Goal: Transaction & Acquisition: Purchase product/service

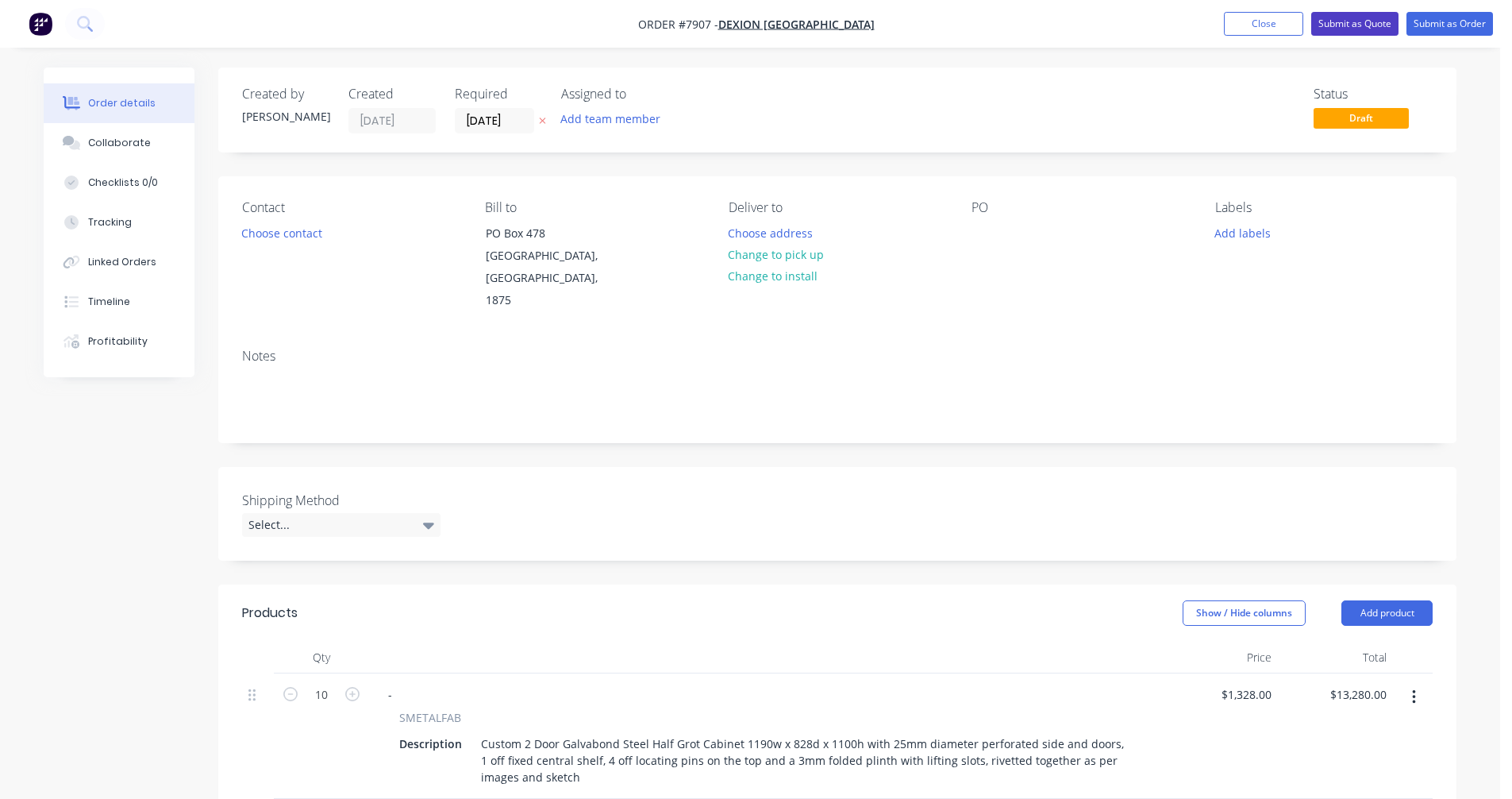
click at [1357, 20] on button "Submit as Quote" at bounding box center [1354, 24] width 87 height 24
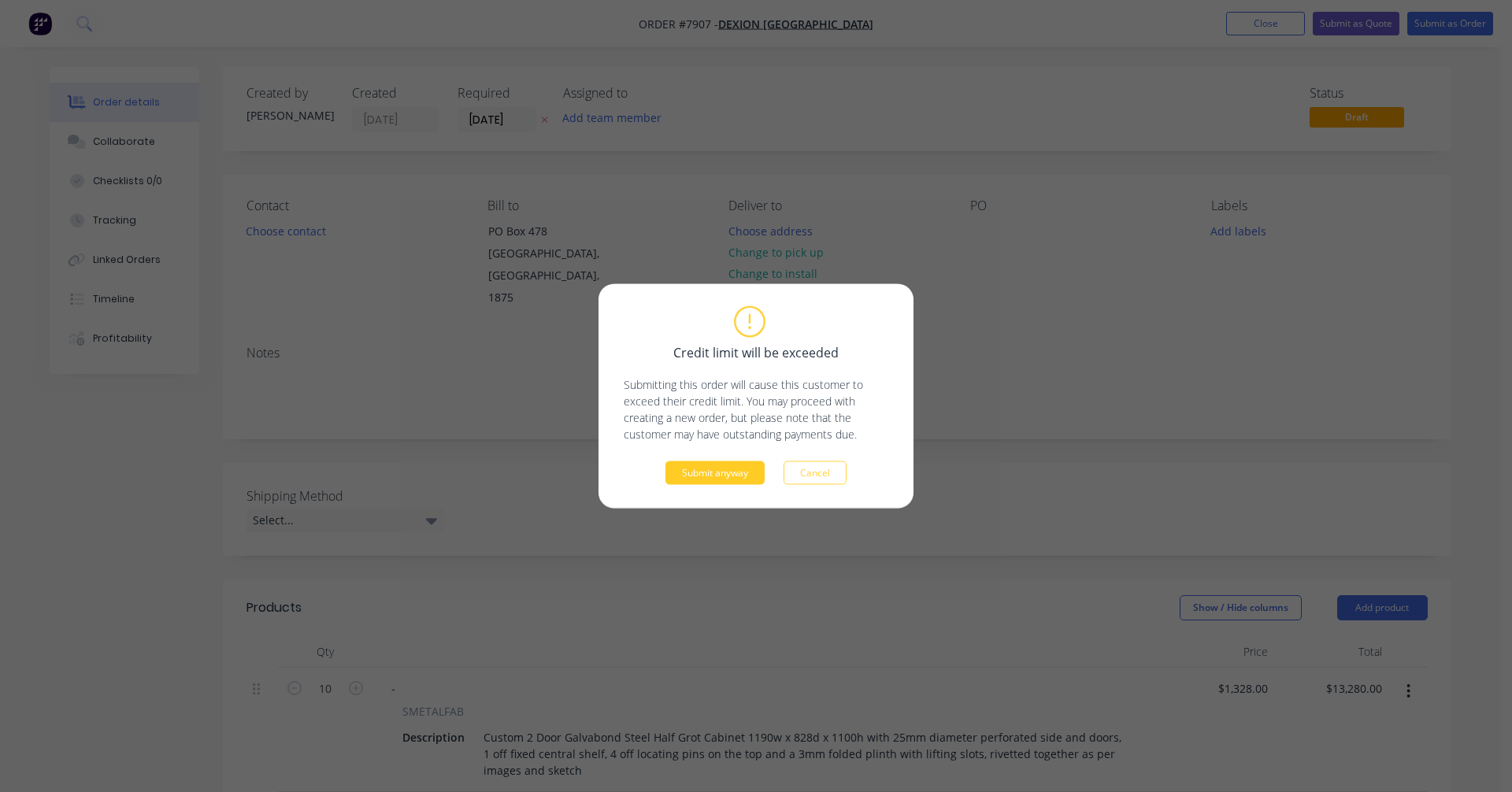
click at [731, 469] on button "Submit anyway" at bounding box center [715, 473] width 99 height 24
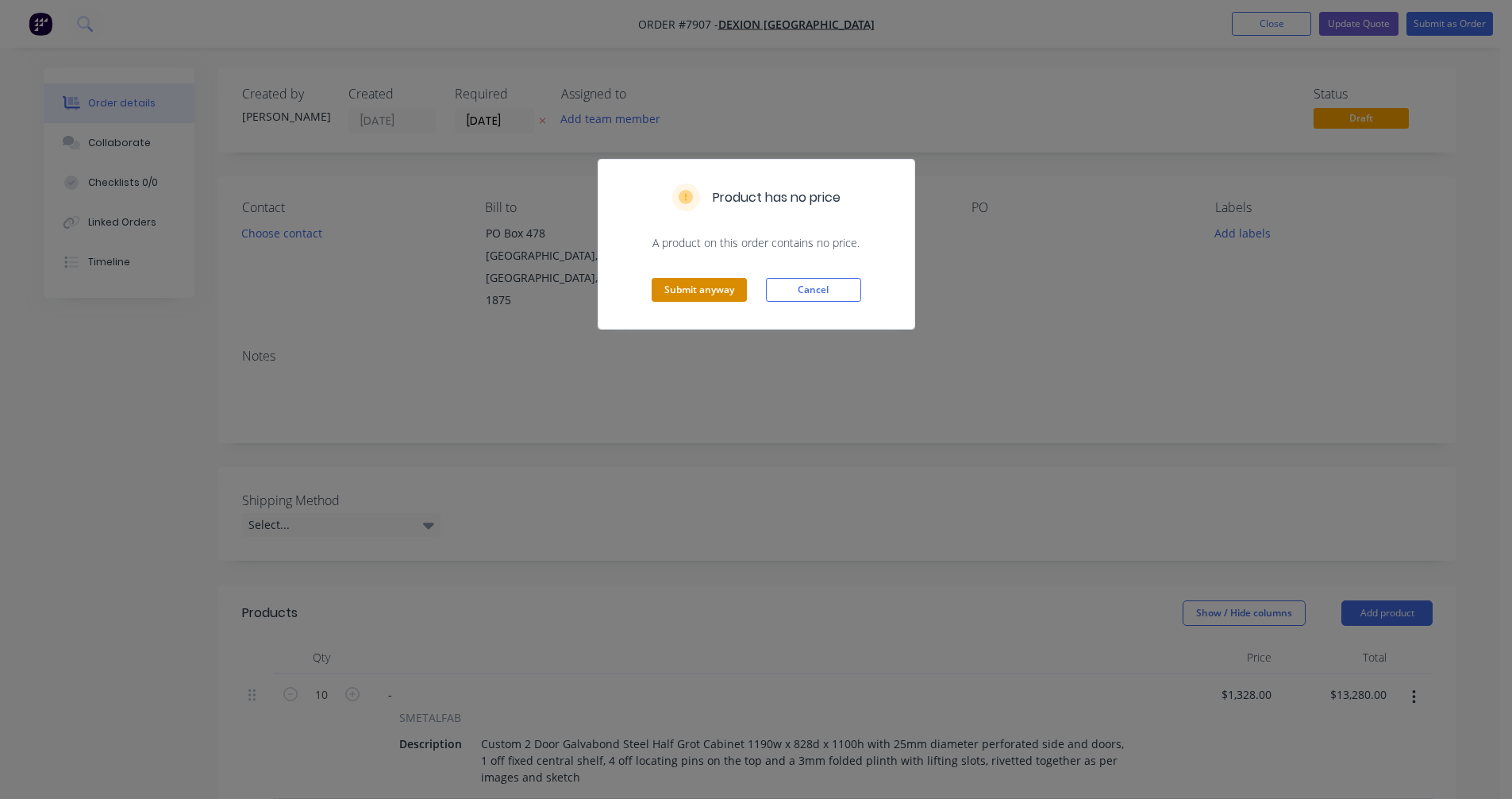
click at [706, 296] on button "Submit anyway" at bounding box center [699, 290] width 96 height 24
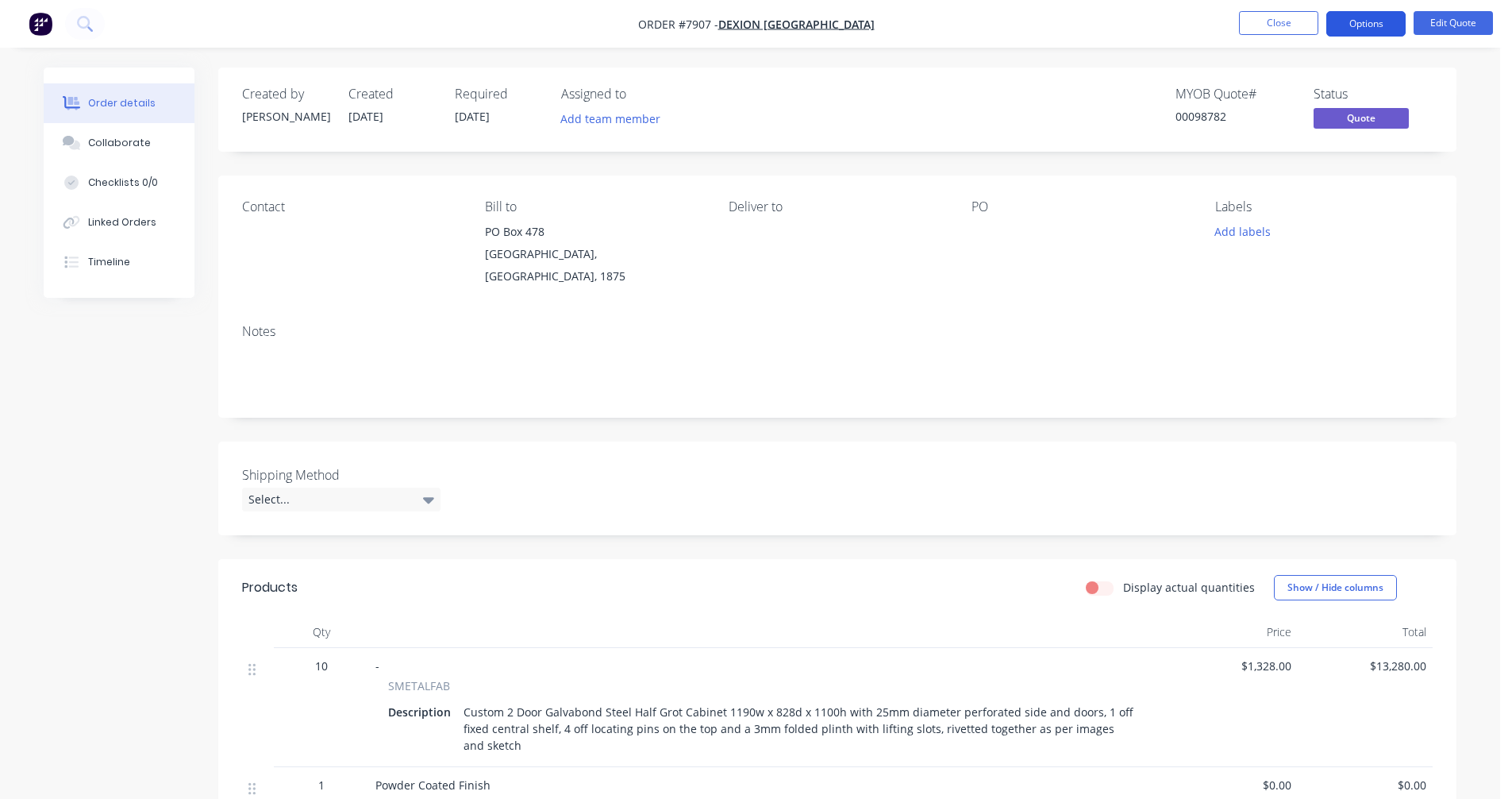
click at [1361, 20] on button "Options" at bounding box center [1366, 24] width 79 height 26
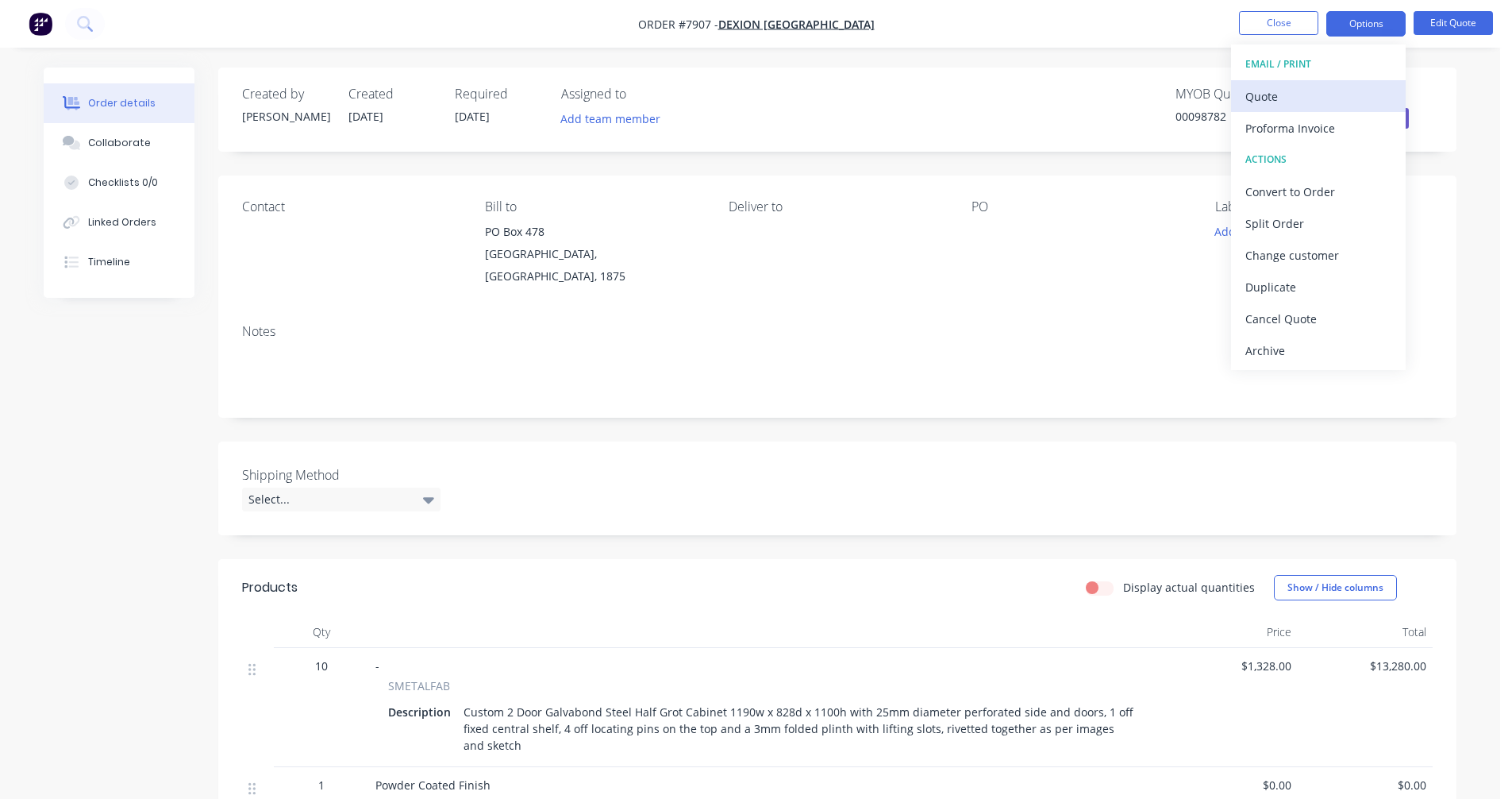
click at [1285, 98] on div "Quote" at bounding box center [1318, 96] width 146 height 23
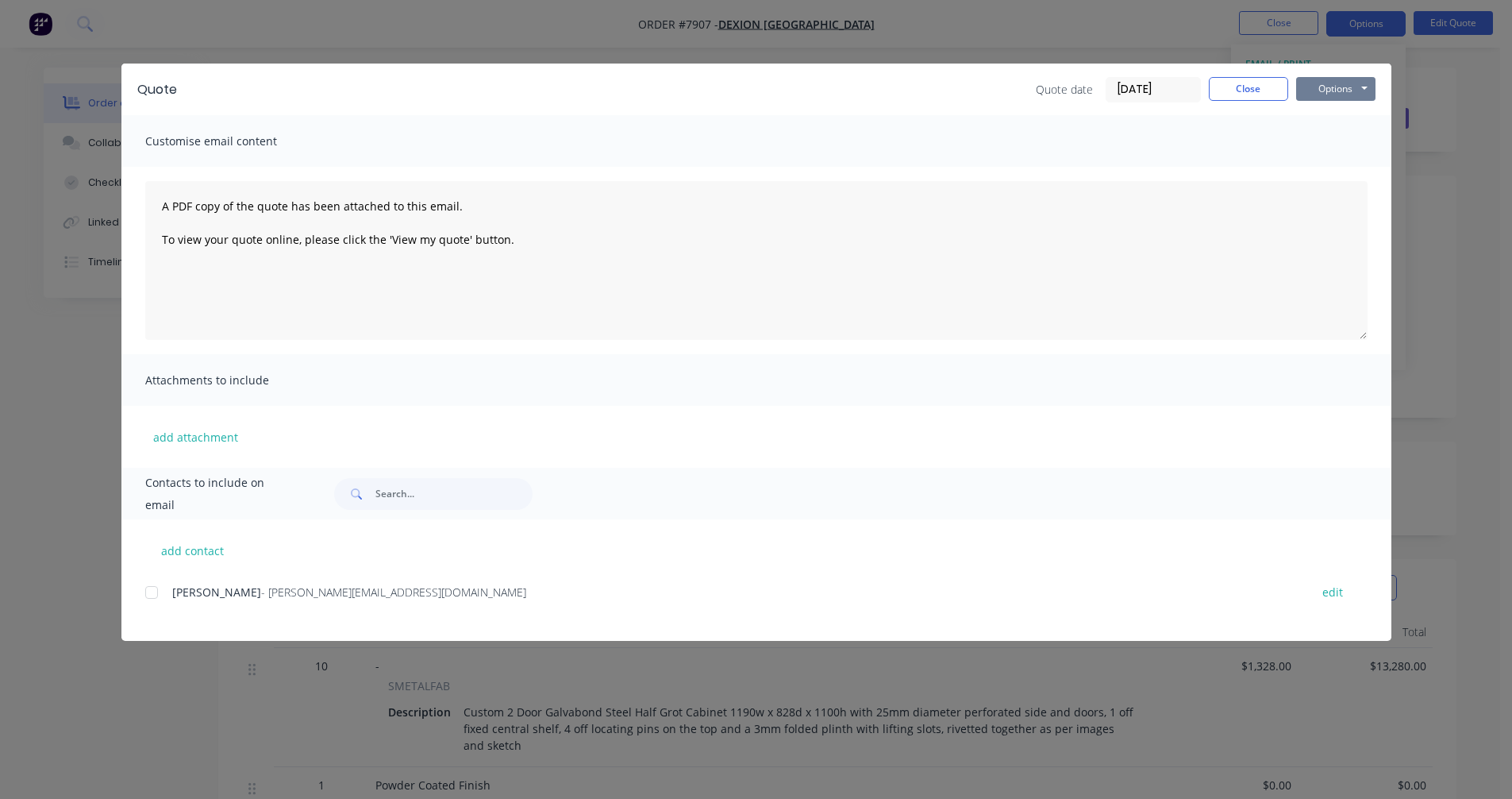
click at [1329, 90] on button "Options" at bounding box center [1336, 89] width 79 height 24
click at [1330, 112] on button "Preview" at bounding box center [1347, 117] width 102 height 26
drag, startPoint x: 1234, startPoint y: 88, endPoint x: 1278, endPoint y: 32, distance: 71.2
click at [1234, 88] on button "Close" at bounding box center [1248, 89] width 79 height 24
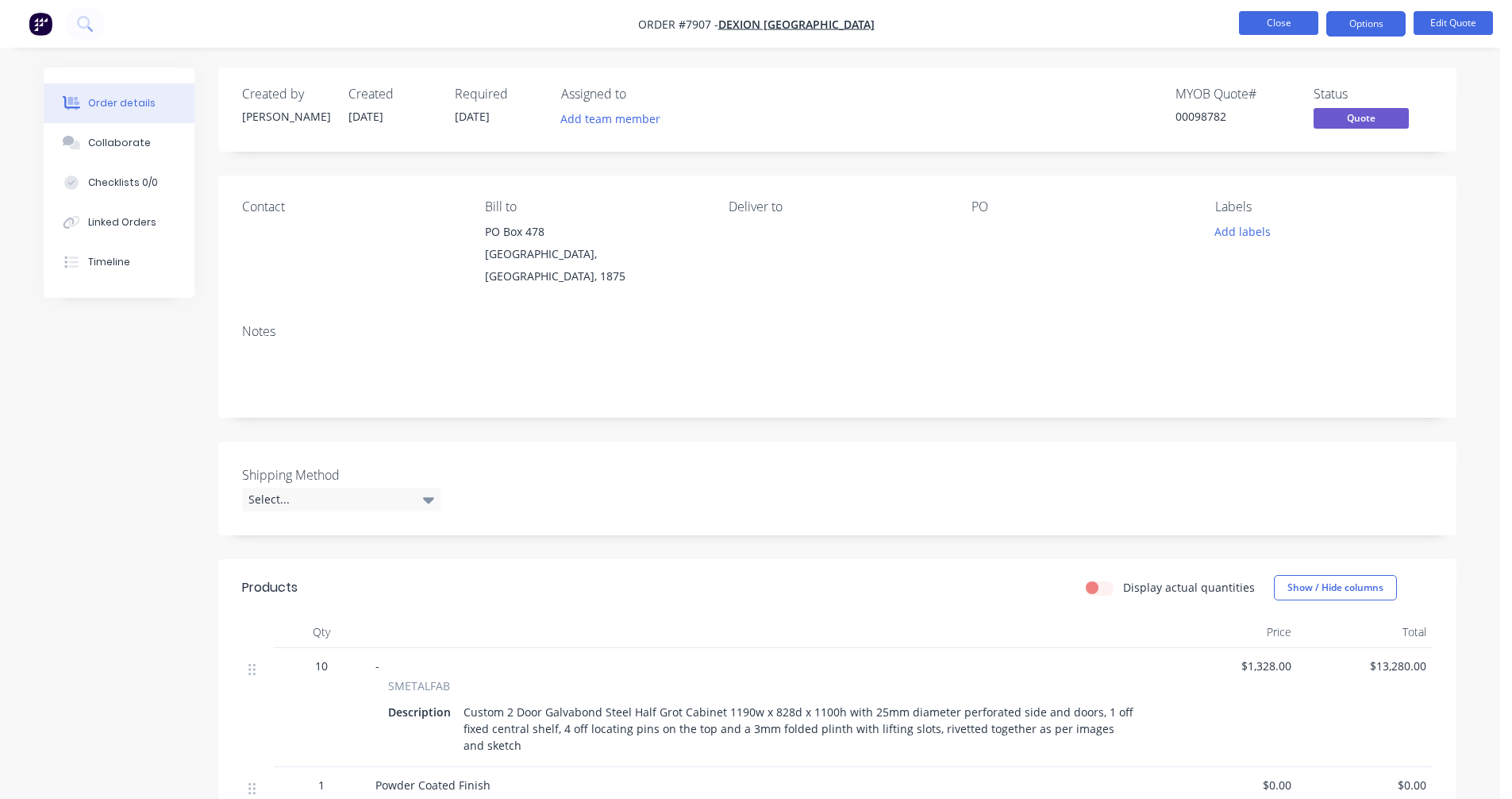
click at [1280, 25] on button "Close" at bounding box center [1279, 23] width 79 height 24
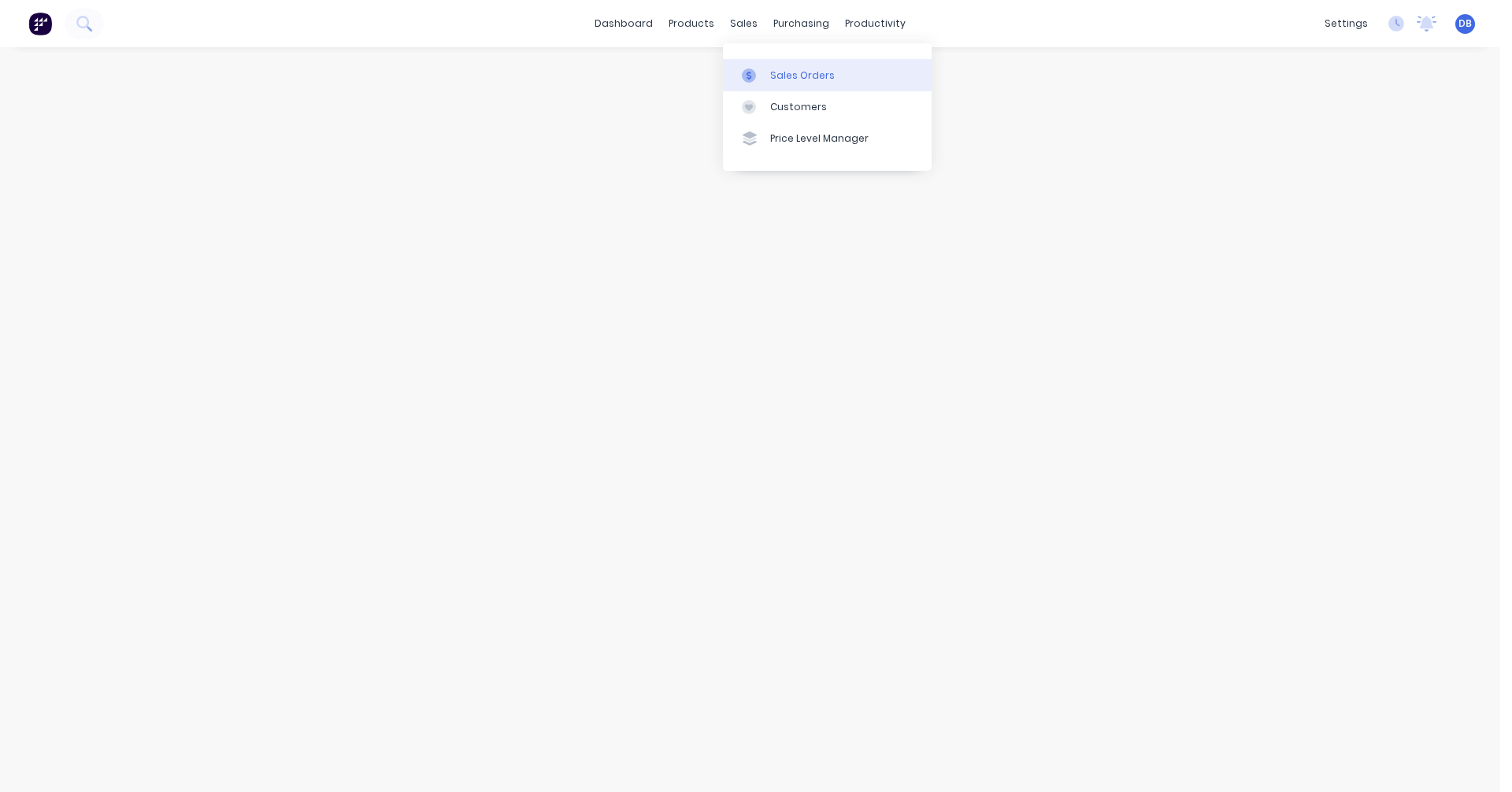
click at [772, 75] on div "Sales Orders" at bounding box center [802, 76] width 65 height 15
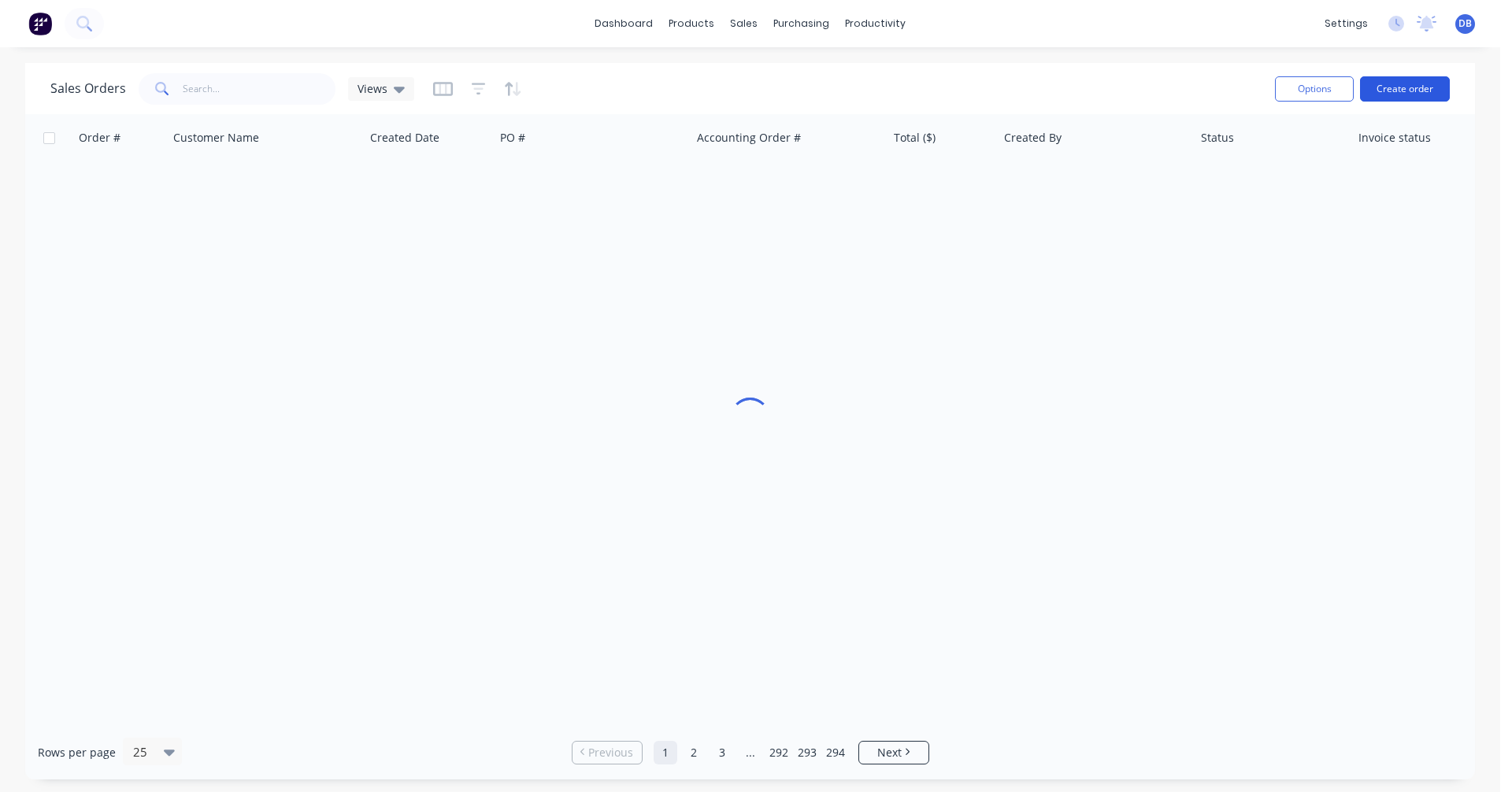
click at [1400, 90] on button "Create order" at bounding box center [1404, 89] width 89 height 26
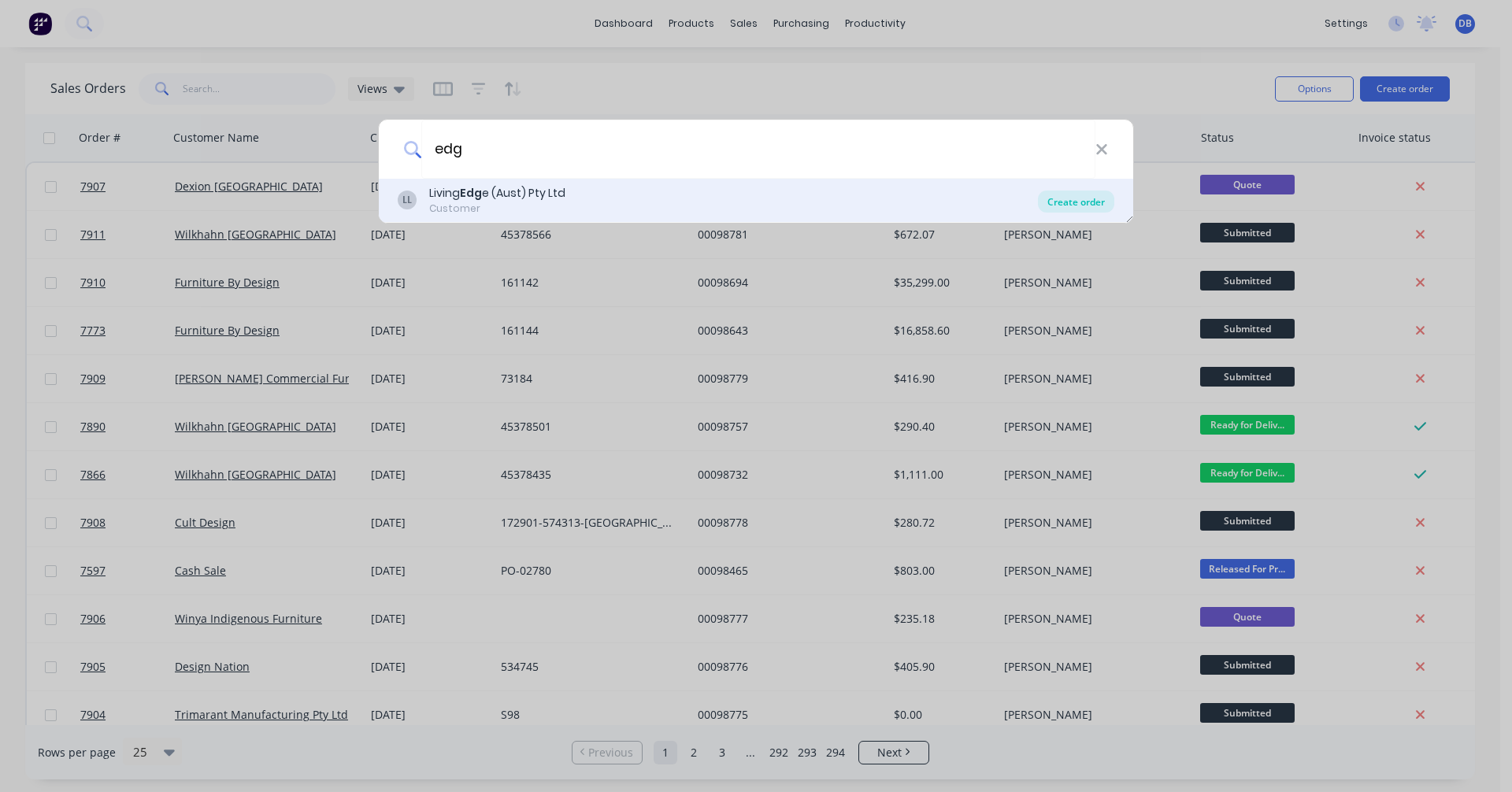
type input "edg"
click at [1087, 202] on div "Create order" at bounding box center [1076, 201] width 77 height 22
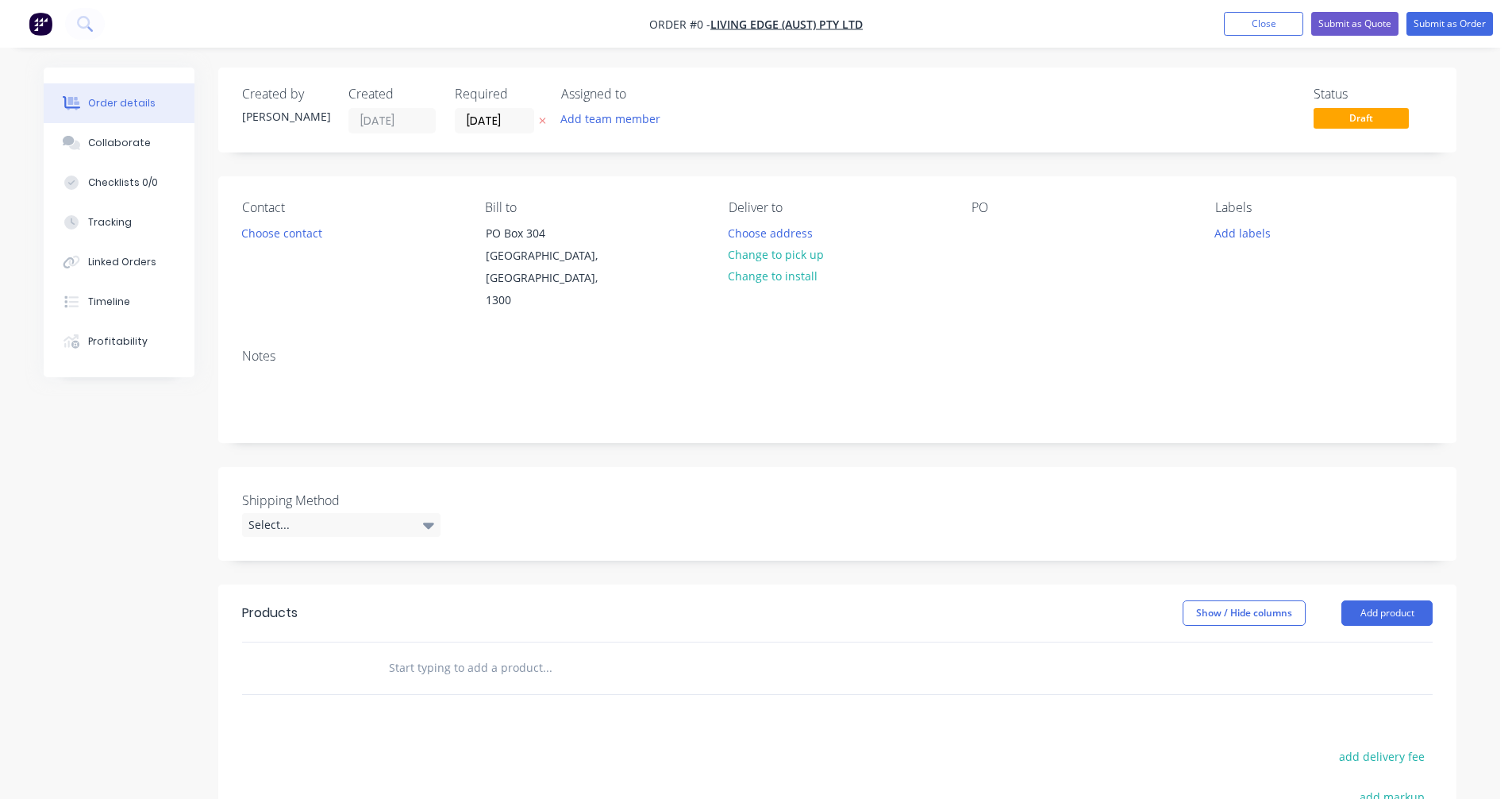
click at [466, 652] on input "text" at bounding box center [546, 668] width 317 height 32
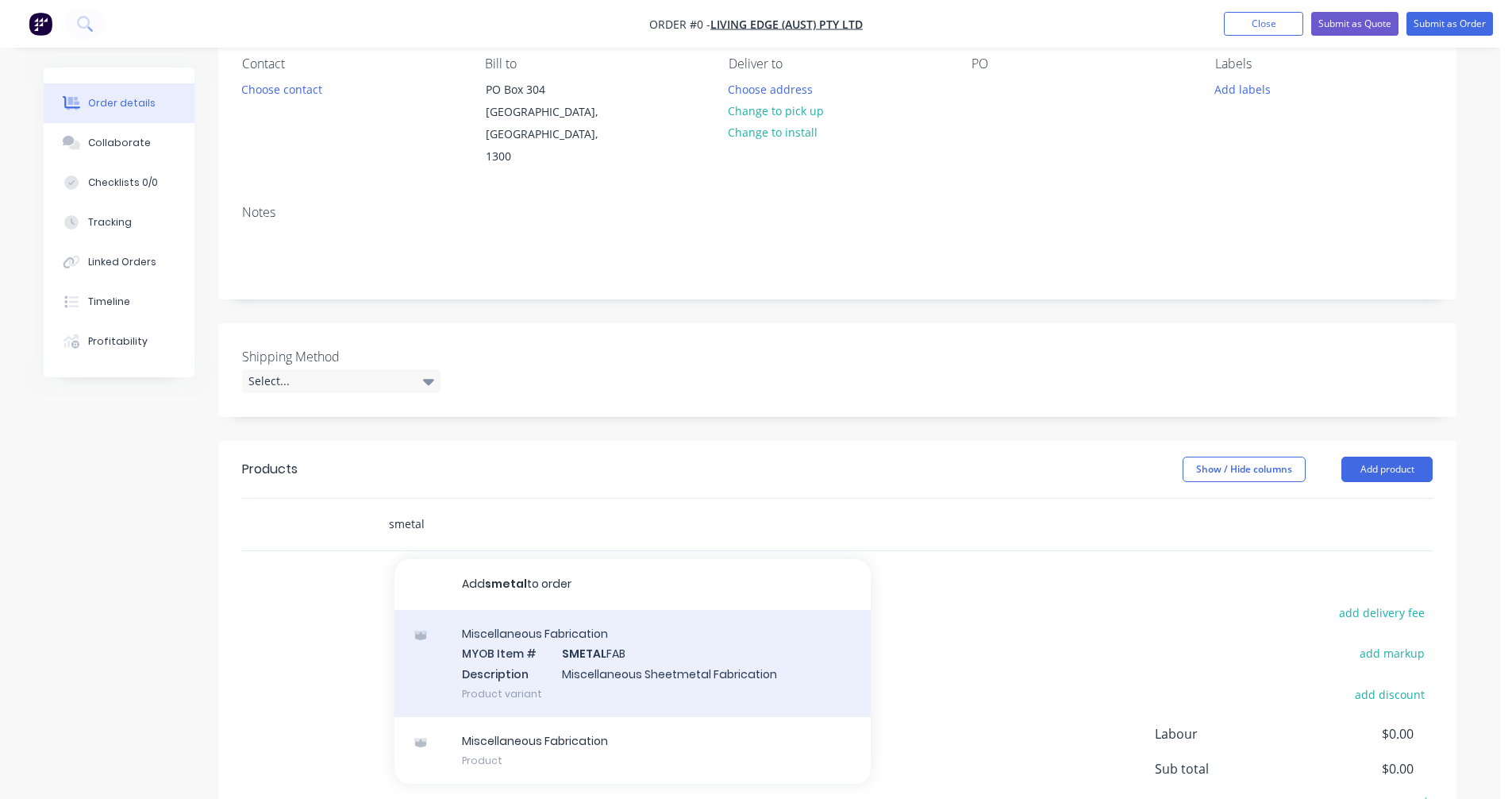
scroll to position [159, 0]
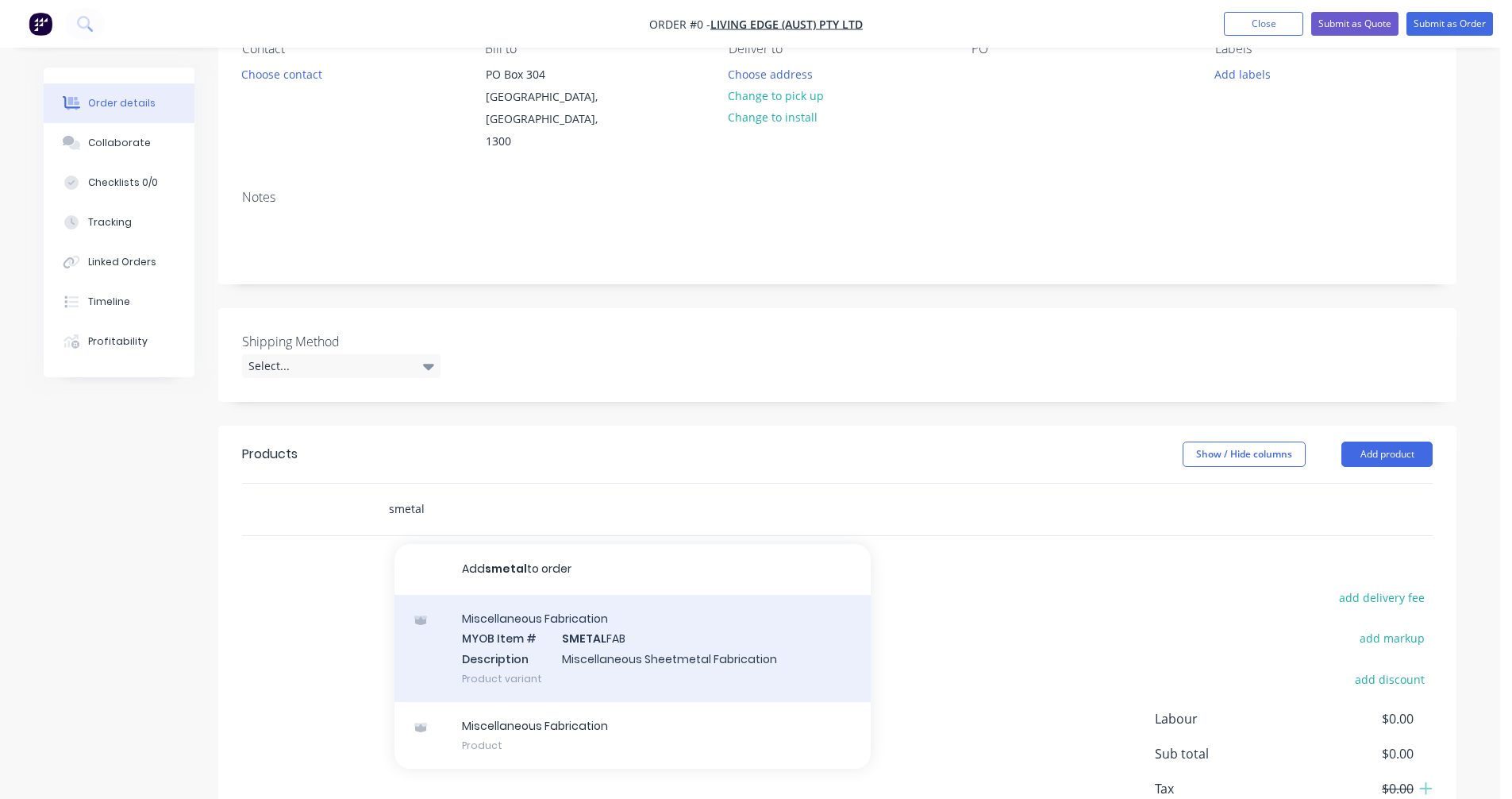
type input "smetal"
click at [602, 624] on div "Miscellaneous Fabrication MYOB Item # SMETAL FAB Description Miscellaneous Shee…" at bounding box center [632, 648] width 476 height 108
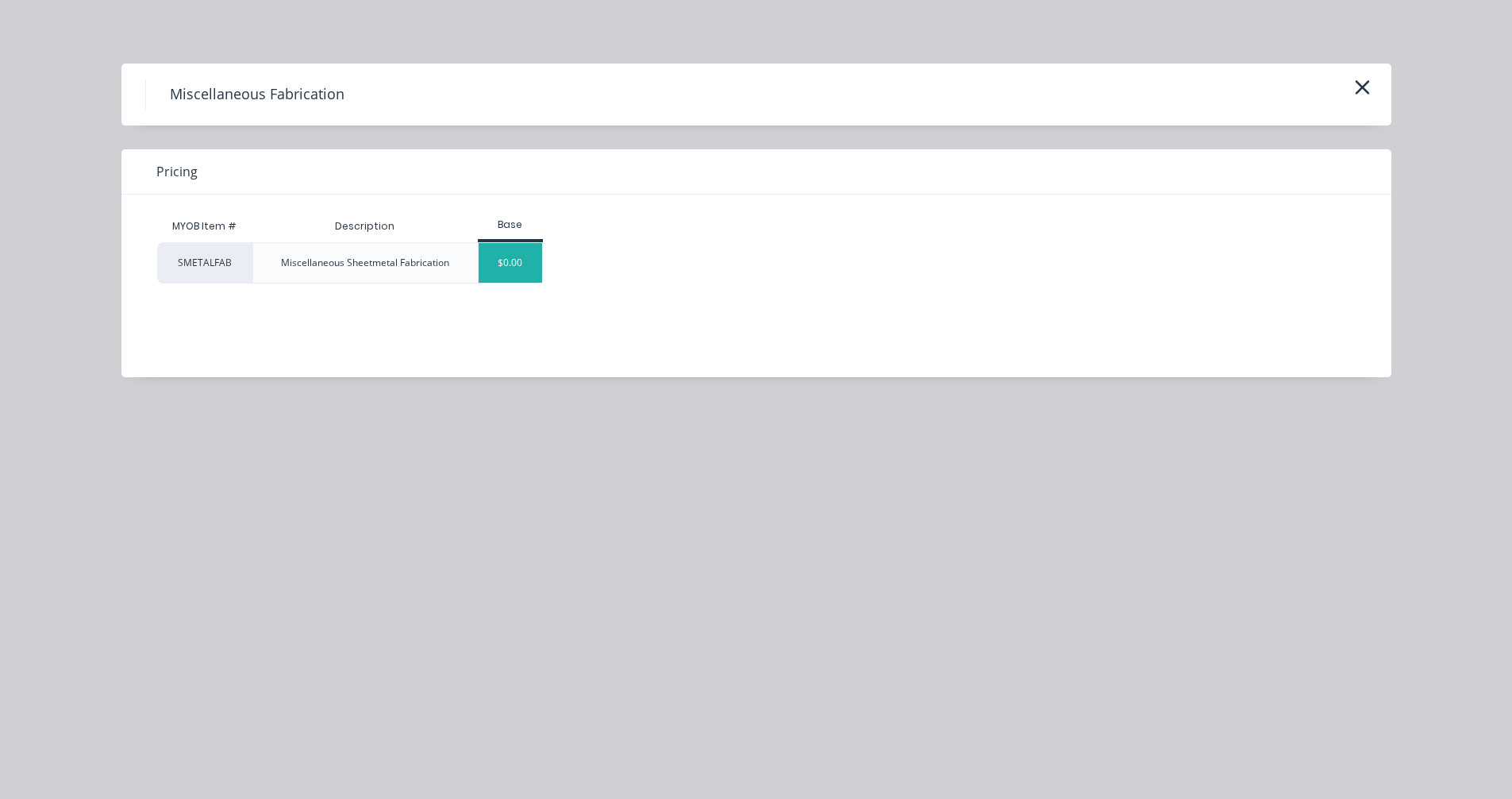
click at [507, 268] on div "$0.00" at bounding box center [511, 262] width 64 height 40
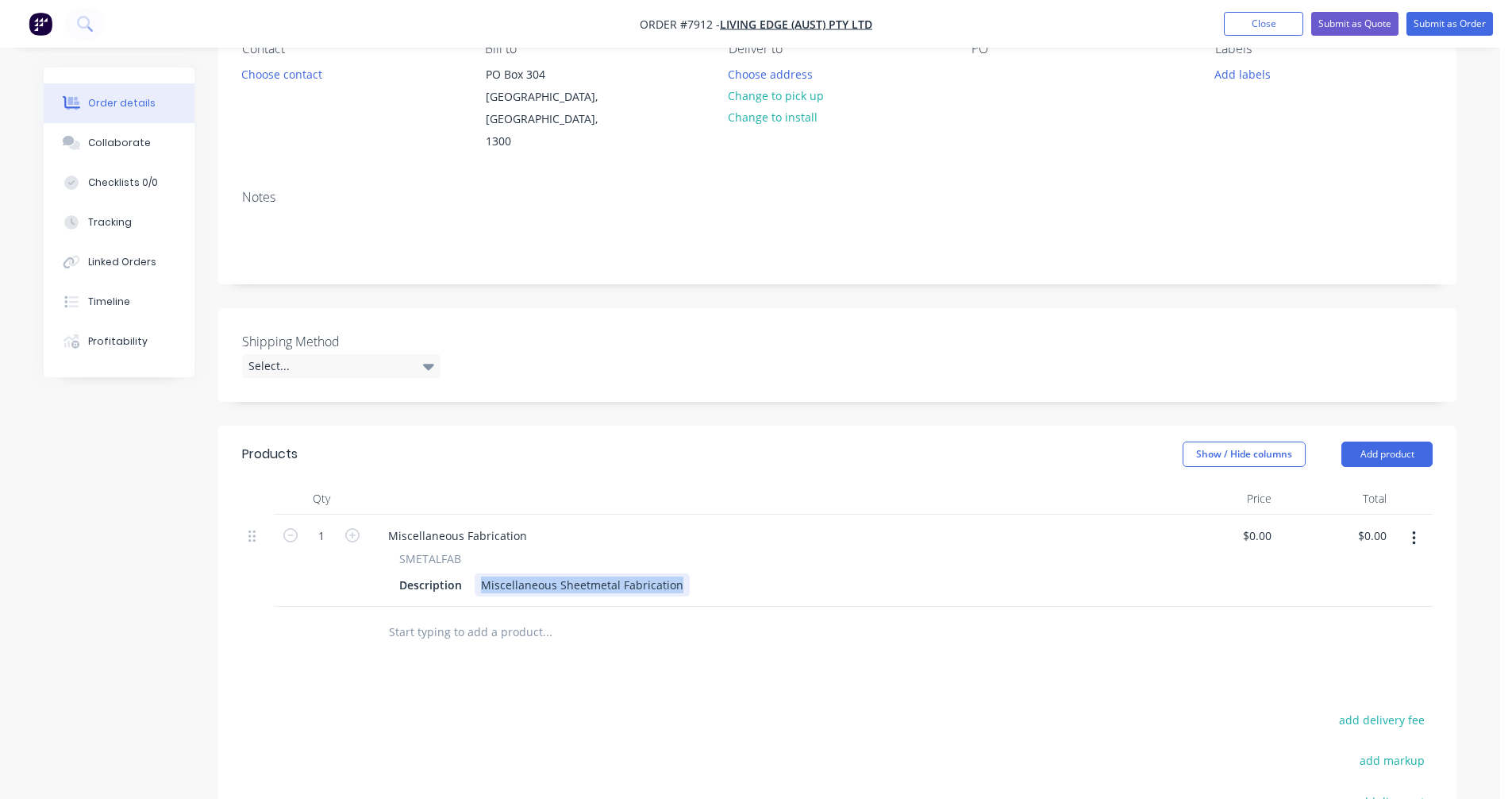
drag, startPoint x: 675, startPoint y: 563, endPoint x: 473, endPoint y: 561, distance: 202.0
click at [479, 573] on div "Miscellaneous Sheetmetal Fabrication" at bounding box center [582, 584] width 215 height 23
click at [707, 573] on div "Custom Data Mounting Plate 200w x 150d x" at bounding box center [596, 584] width 243 height 23
click at [519, 573] on div "Custom Data Mounting Plate 200w x 150d x 60/20h" at bounding box center [615, 584] width 282 height 23
click at [784, 573] on div "Custom Angled Data Mounting Plate 200w x 150d x 60/20h" at bounding box center [635, 584] width 323 height 23
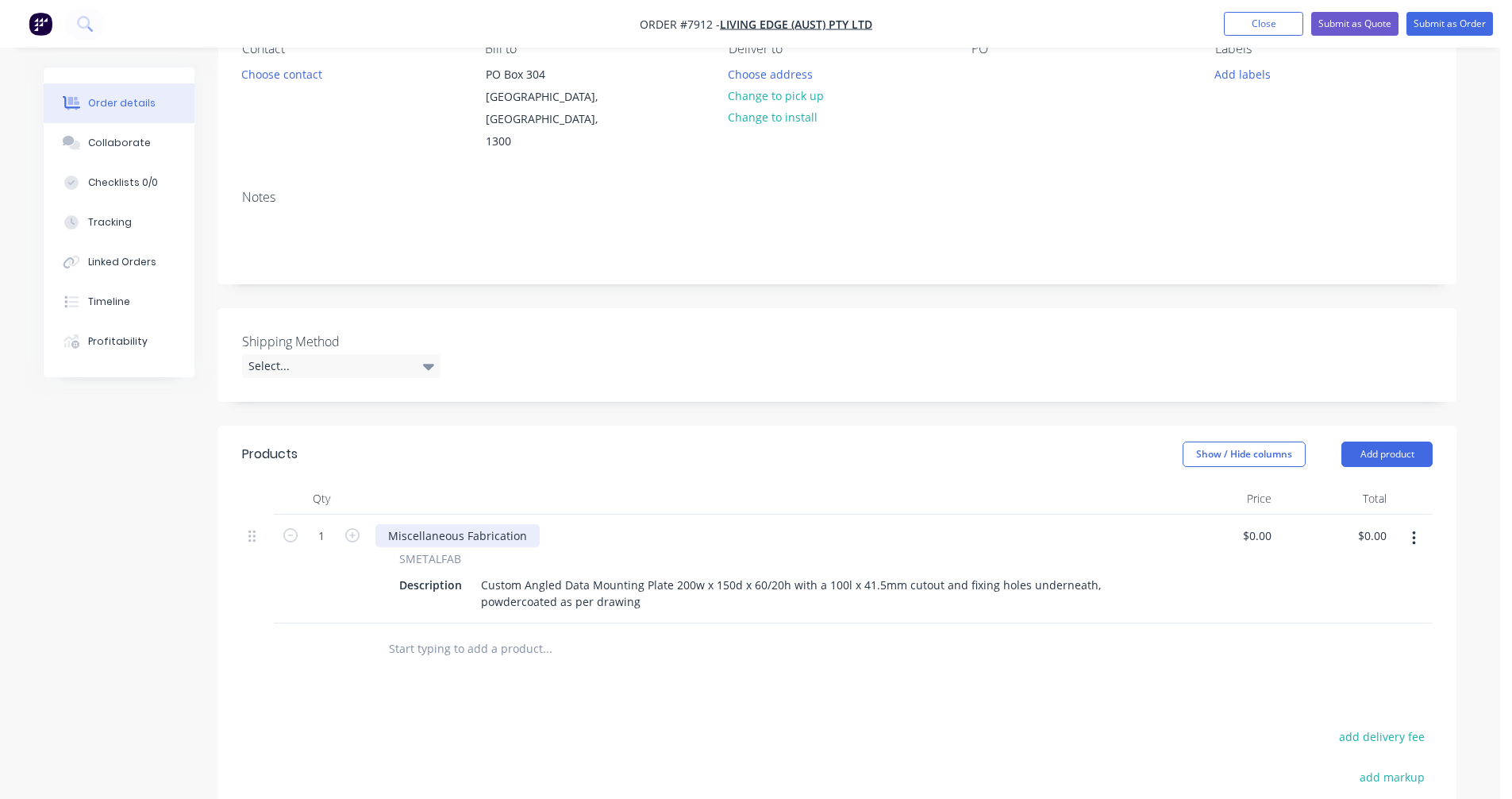
click at [489, 524] on div "Miscellaneous Fabrication" at bounding box center [457, 535] width 165 height 23
drag, startPoint x: 523, startPoint y: 510, endPoint x: 379, endPoint y: 515, distance: 144.1
click at [381, 524] on div "Miscellaneous Fabrication" at bounding box center [457, 535] width 165 height 23
drag, startPoint x: 313, startPoint y: 508, endPoint x: 320, endPoint y: 511, distance: 7.6
click at [314, 524] on input "1" at bounding box center [321, 536] width 41 height 24
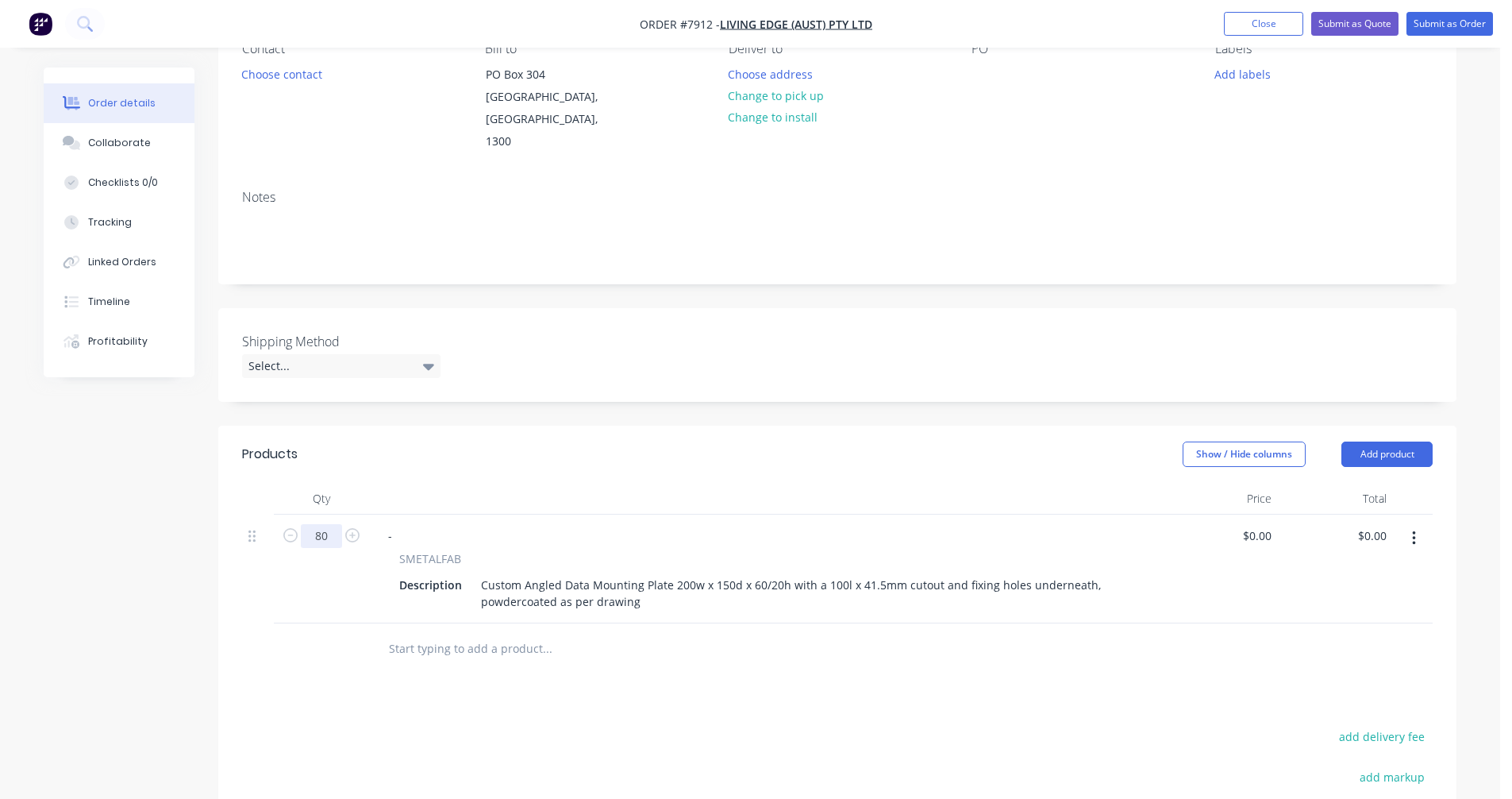
type input "80"
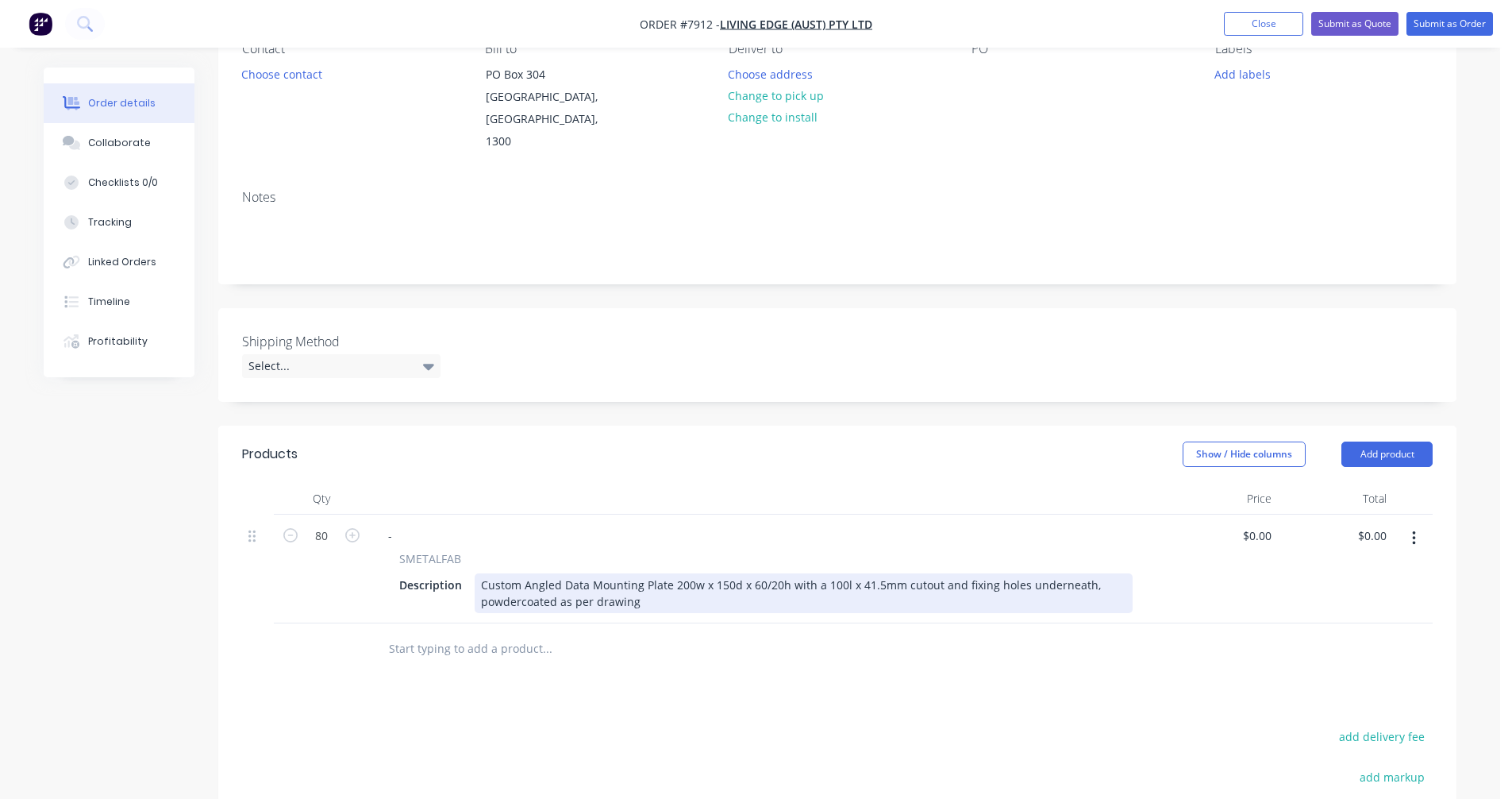
click at [899, 573] on div "Custom Angled Data Mounting Plate 200w x 150d x 60/20h with a 100l x 41.5mm cut…" at bounding box center [803, 592] width 658 height 40
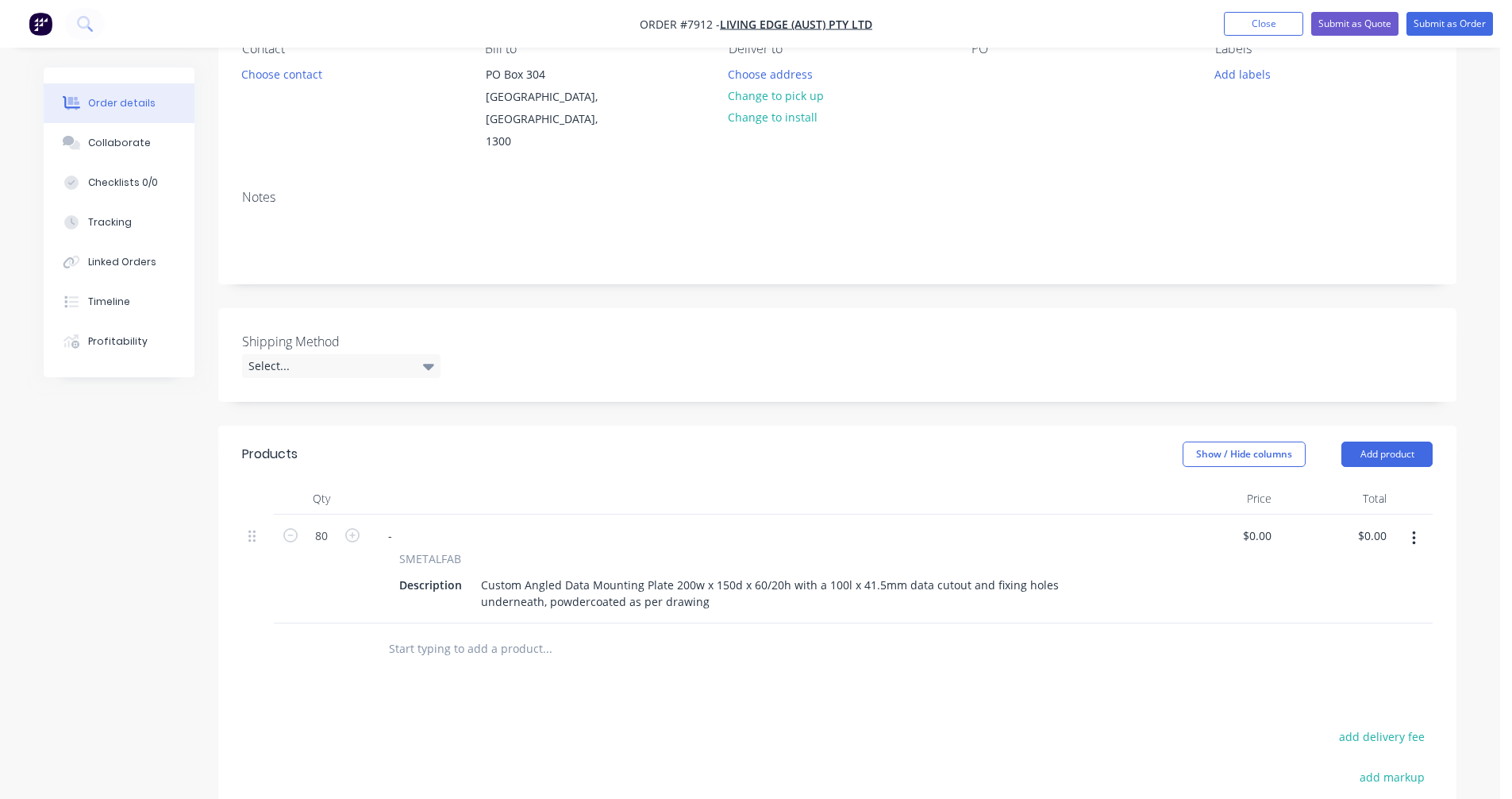
click at [417, 633] on input "text" at bounding box center [546, 648] width 317 height 32
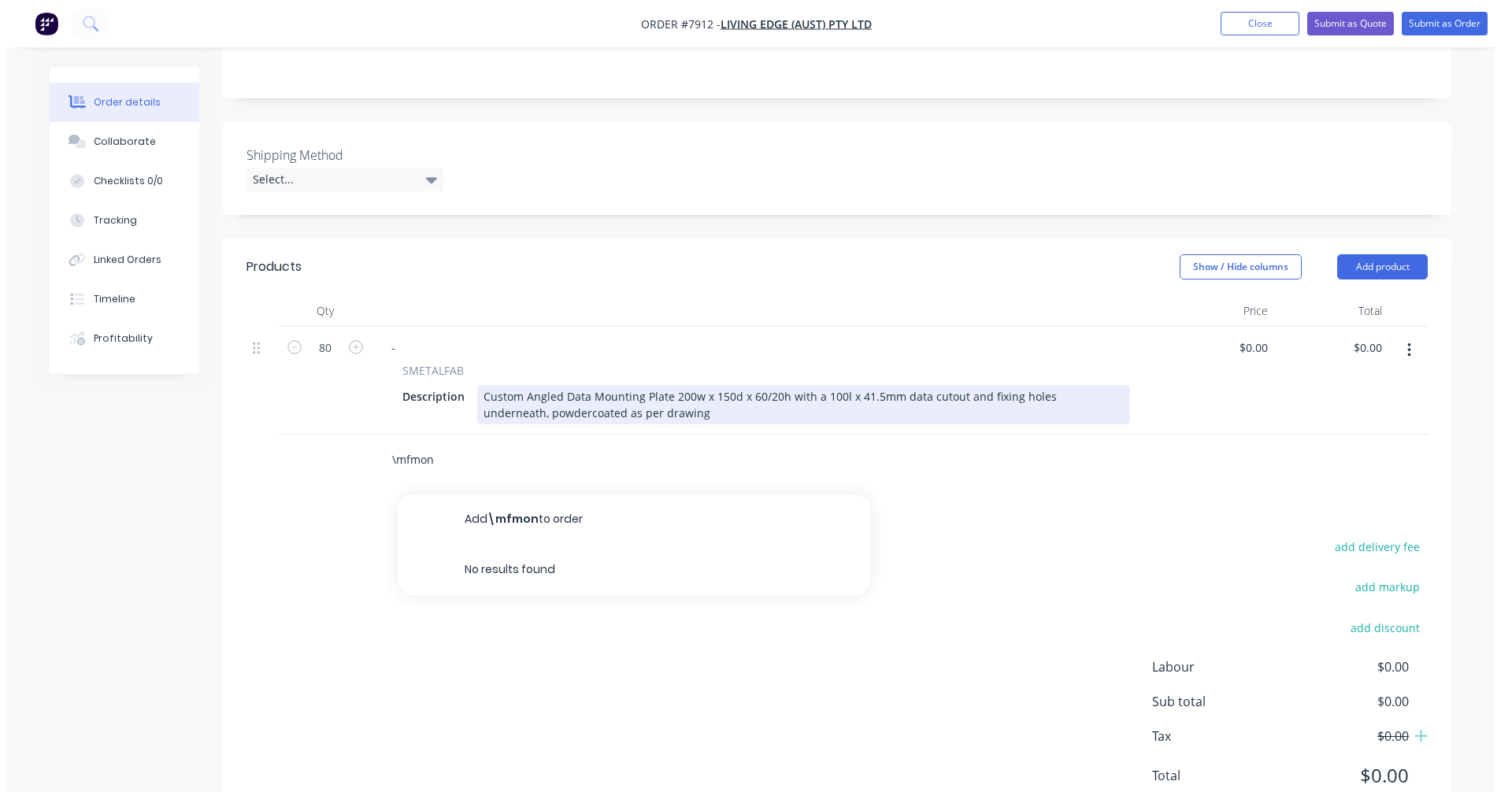
scroll to position [379, 0]
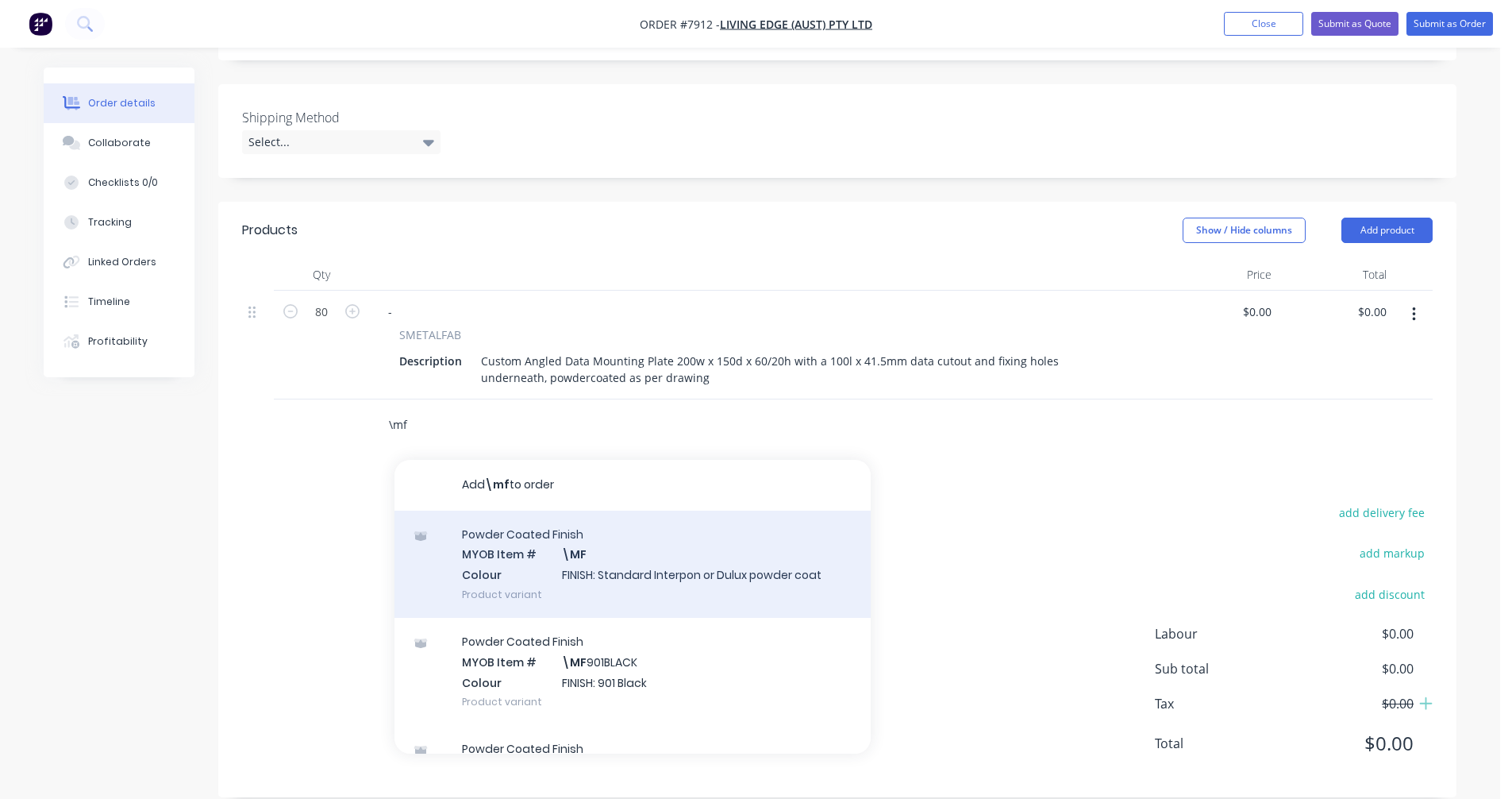
type input "\mf"
click at [586, 566] on div "Powder Coated Finish MYOB Item # \MF Colour FINISH: Standard Interpon or Dulux …" at bounding box center [632, 564] width 476 height 108
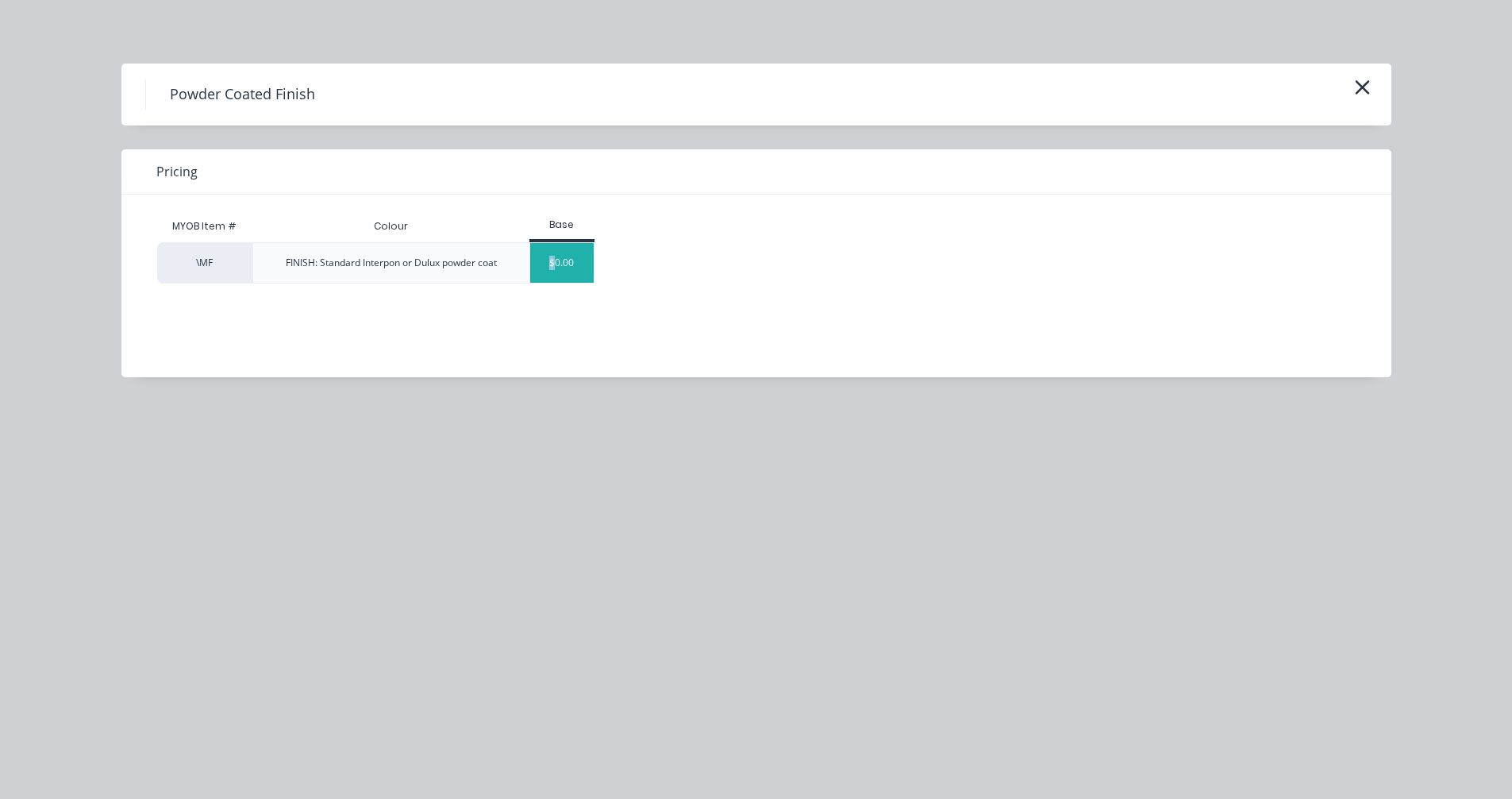
click at [553, 264] on div "$0.00" at bounding box center [563, 262] width 64 height 40
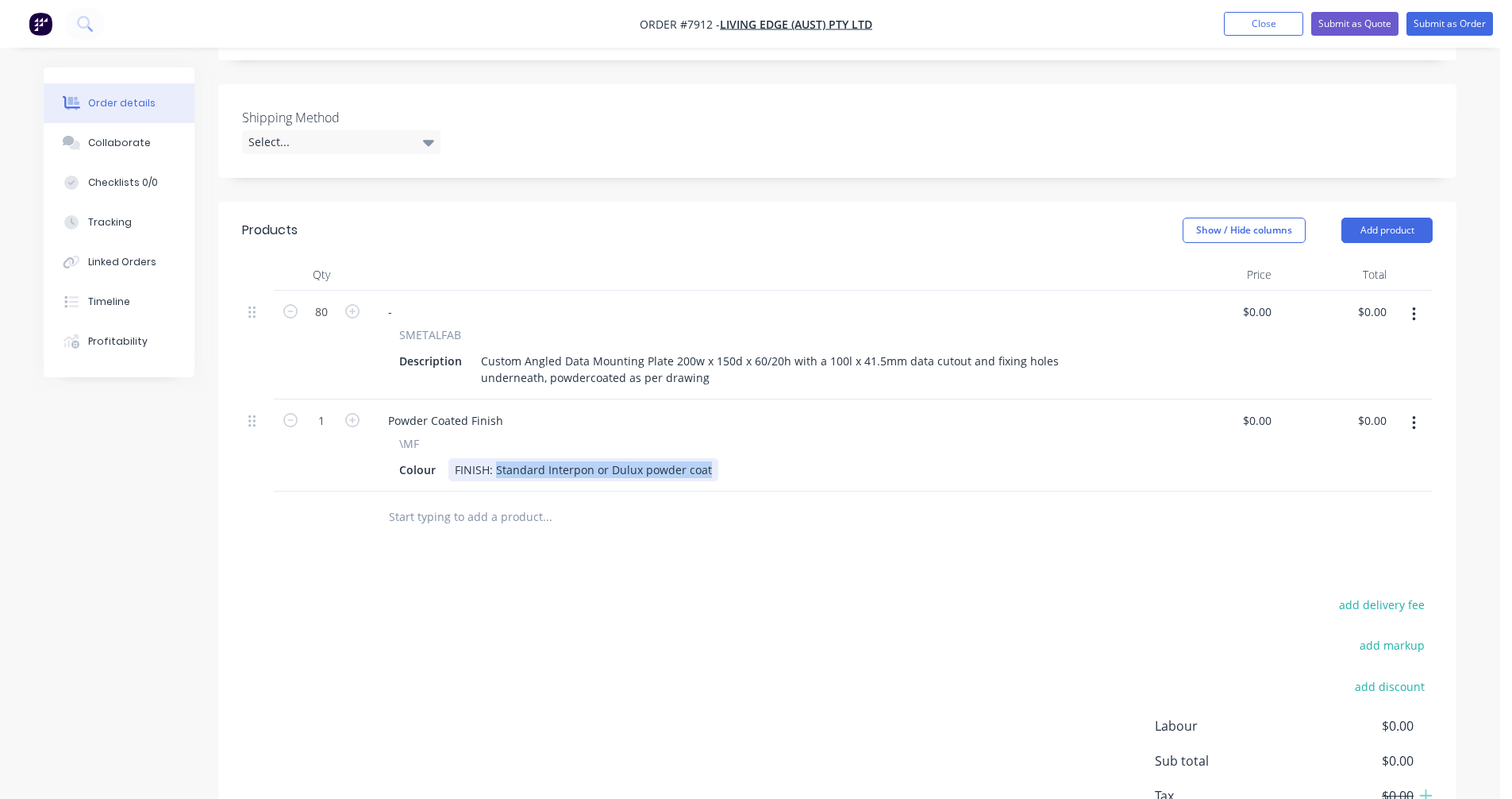
drag, startPoint x: 707, startPoint y: 445, endPoint x: 494, endPoint y: 443, distance: 213.0
click at [494, 458] on div "FINISH: Standard Interpon or Dulux powder coat" at bounding box center [584, 469] width 270 height 23
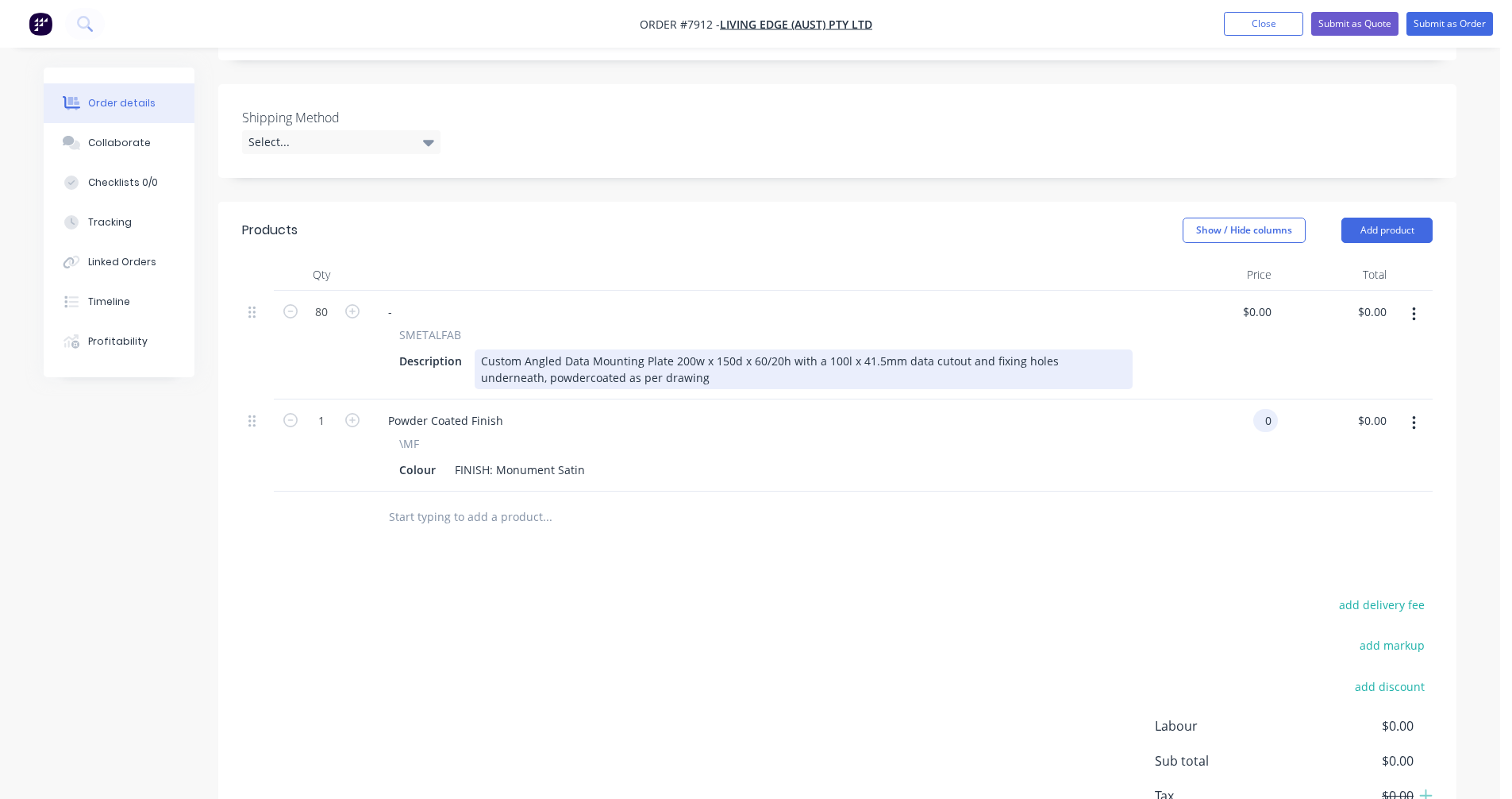
type input "$0.00"
click at [978, 349] on div "Custom Angled Data Mounting Plate 200w x 150d x 60/20h with a 100l x 41.5mm dat…" at bounding box center [803, 369] width 658 height 40
type input "$16.60"
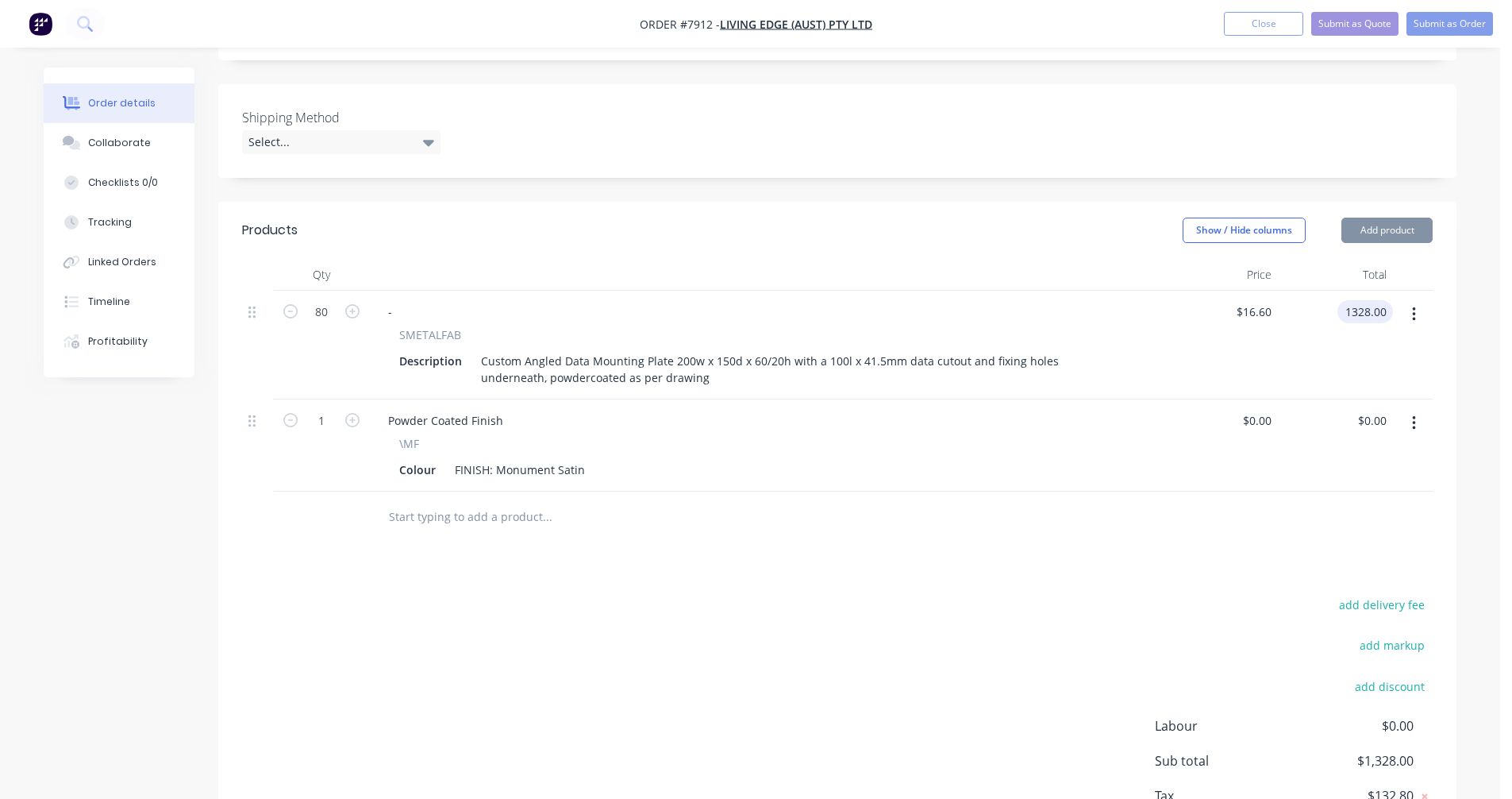
type input "$1,328.00"
click at [1340, 27] on button "Submit as Quote" at bounding box center [1354, 24] width 87 height 24
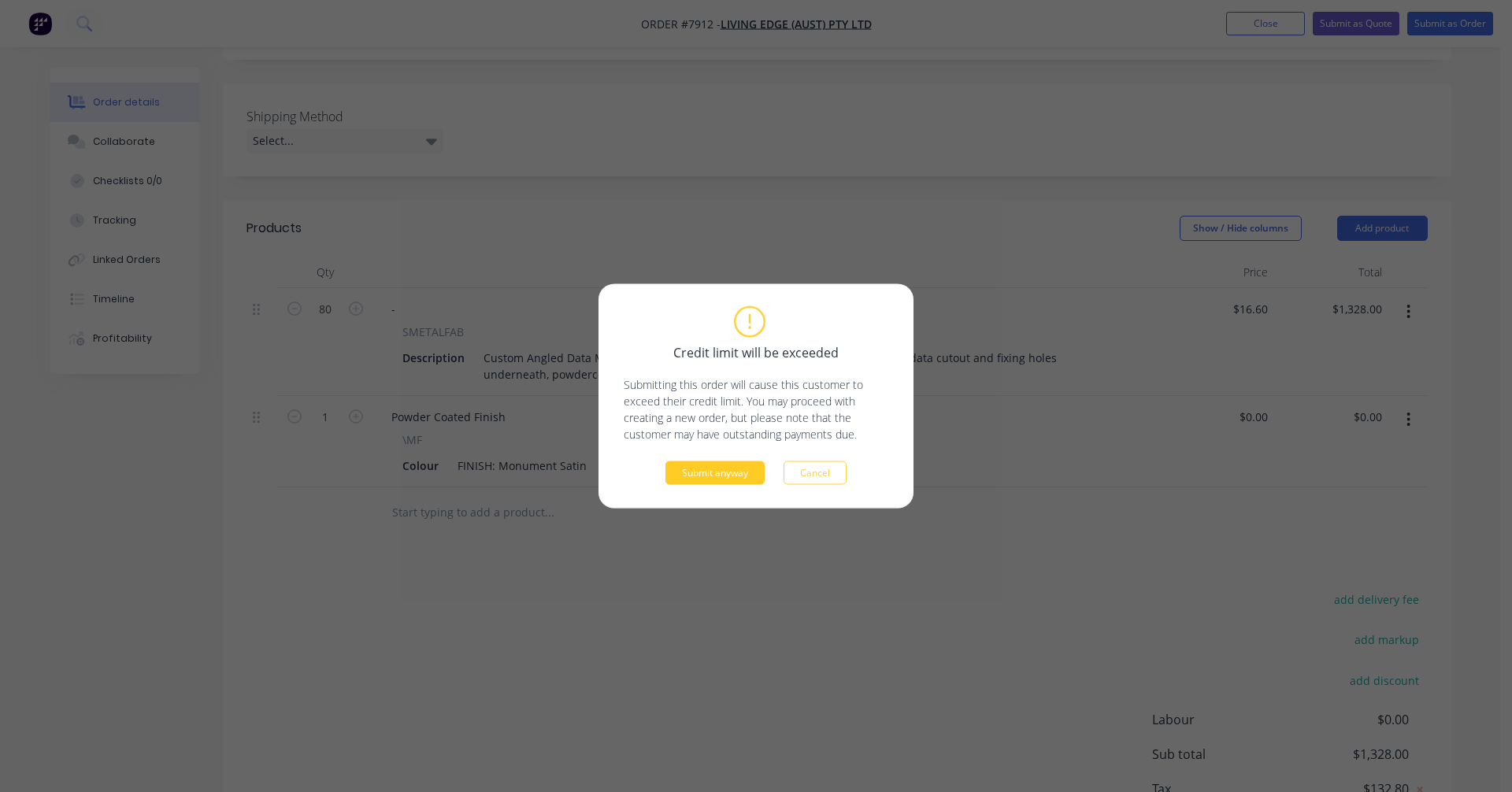
click at [735, 470] on button "Submit anyway" at bounding box center [715, 473] width 99 height 24
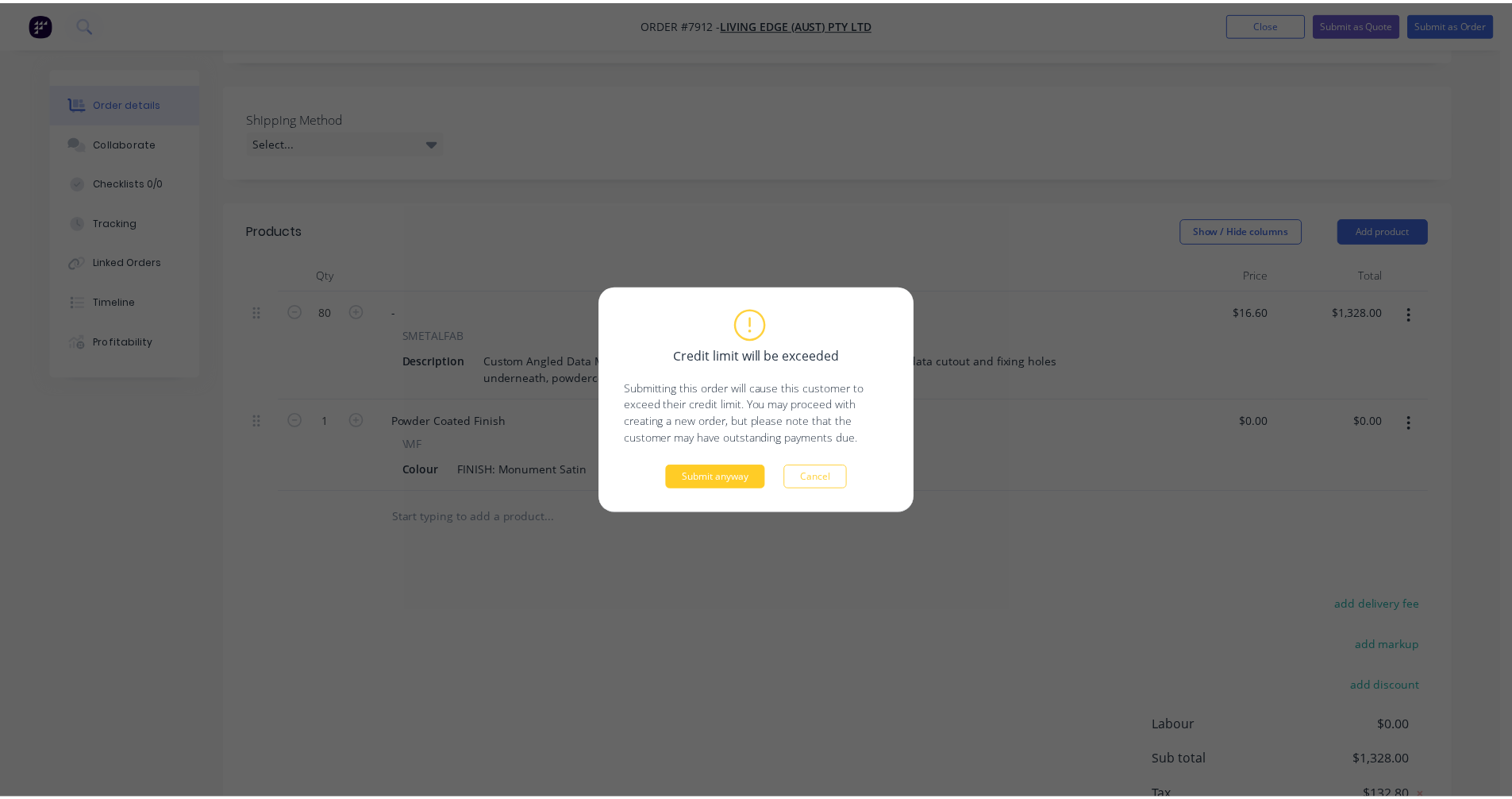
scroll to position [270, 0]
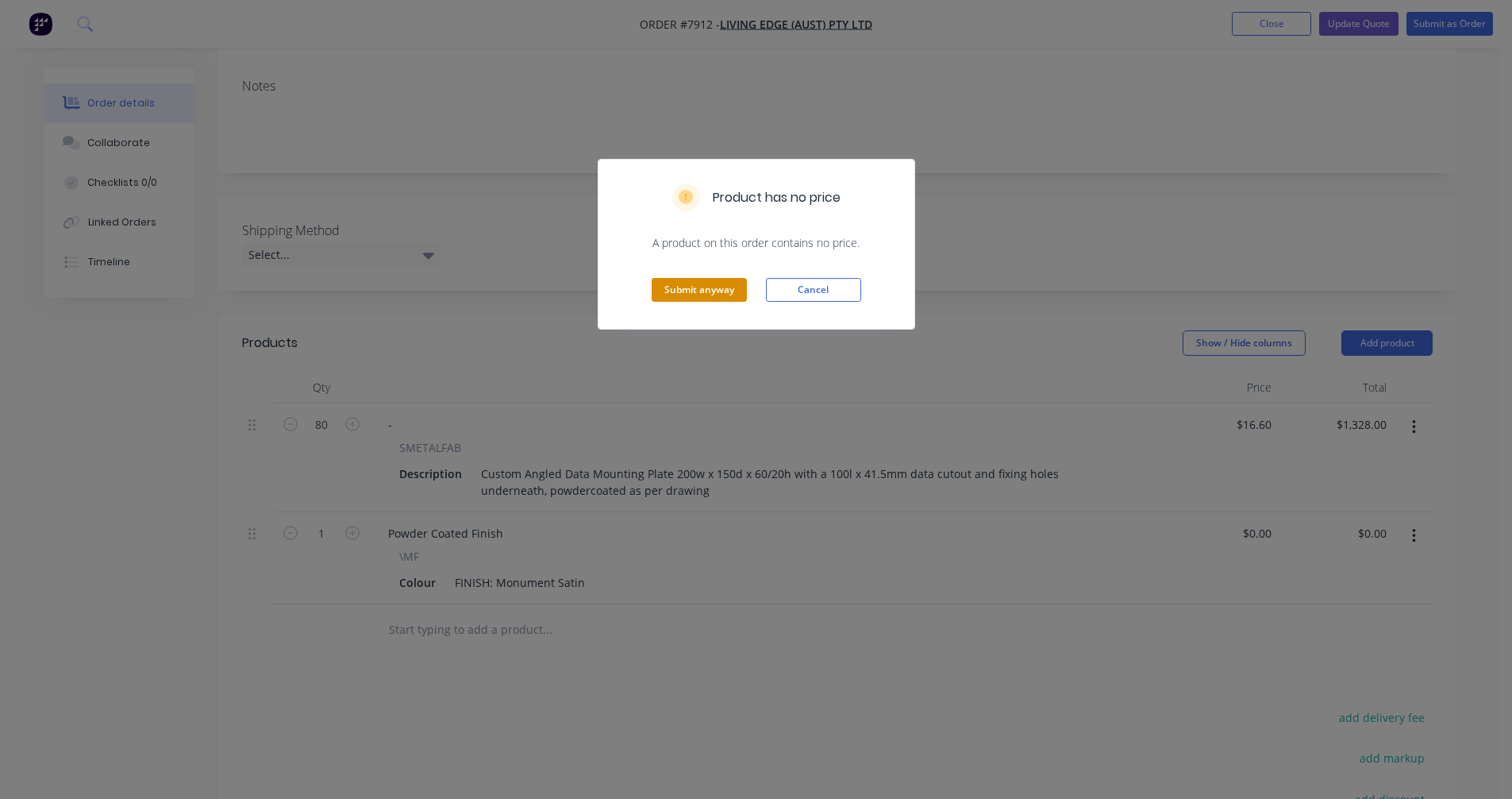
click at [706, 299] on button "Submit anyway" at bounding box center [699, 290] width 96 height 24
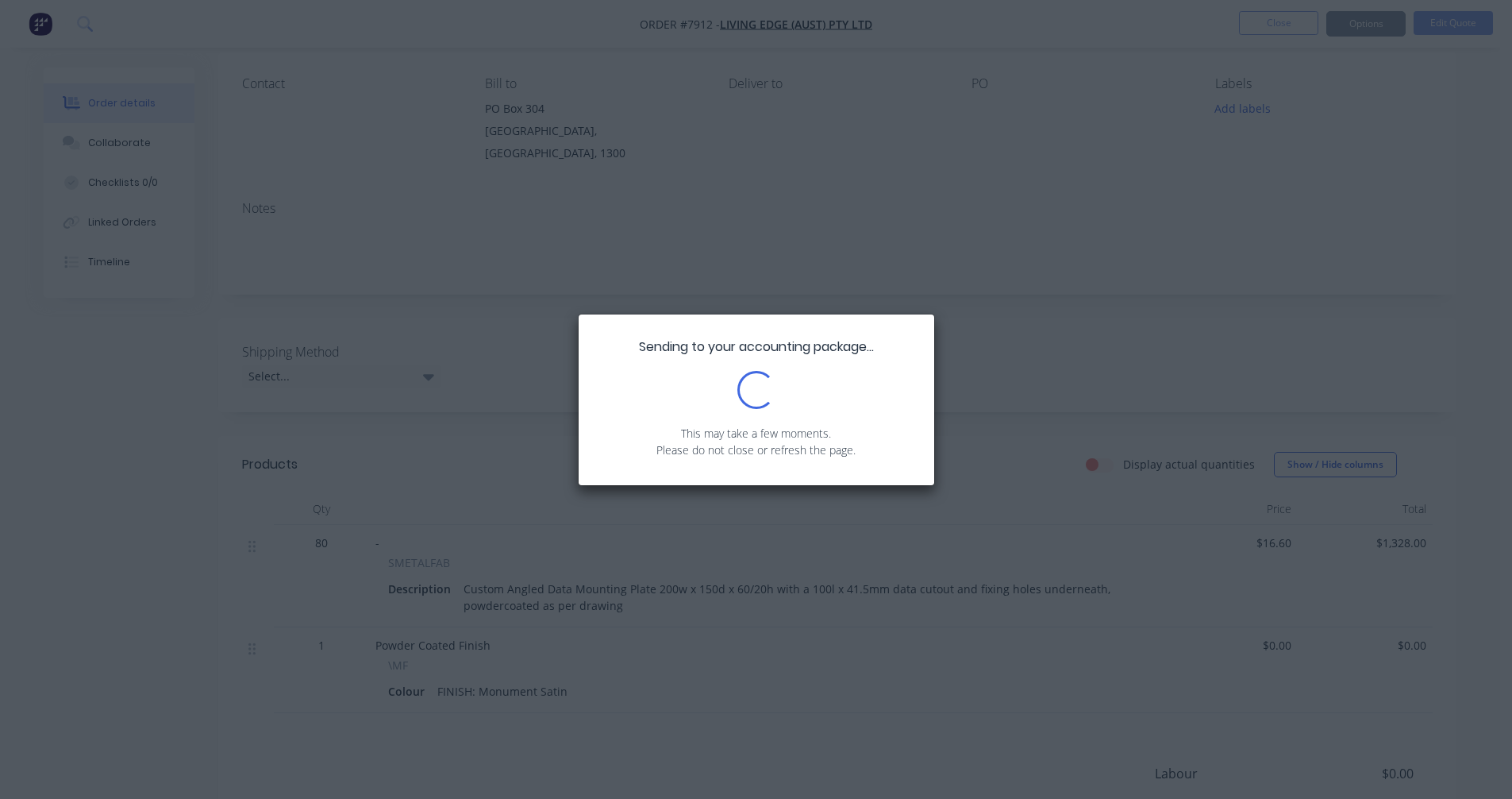
scroll to position [0, 0]
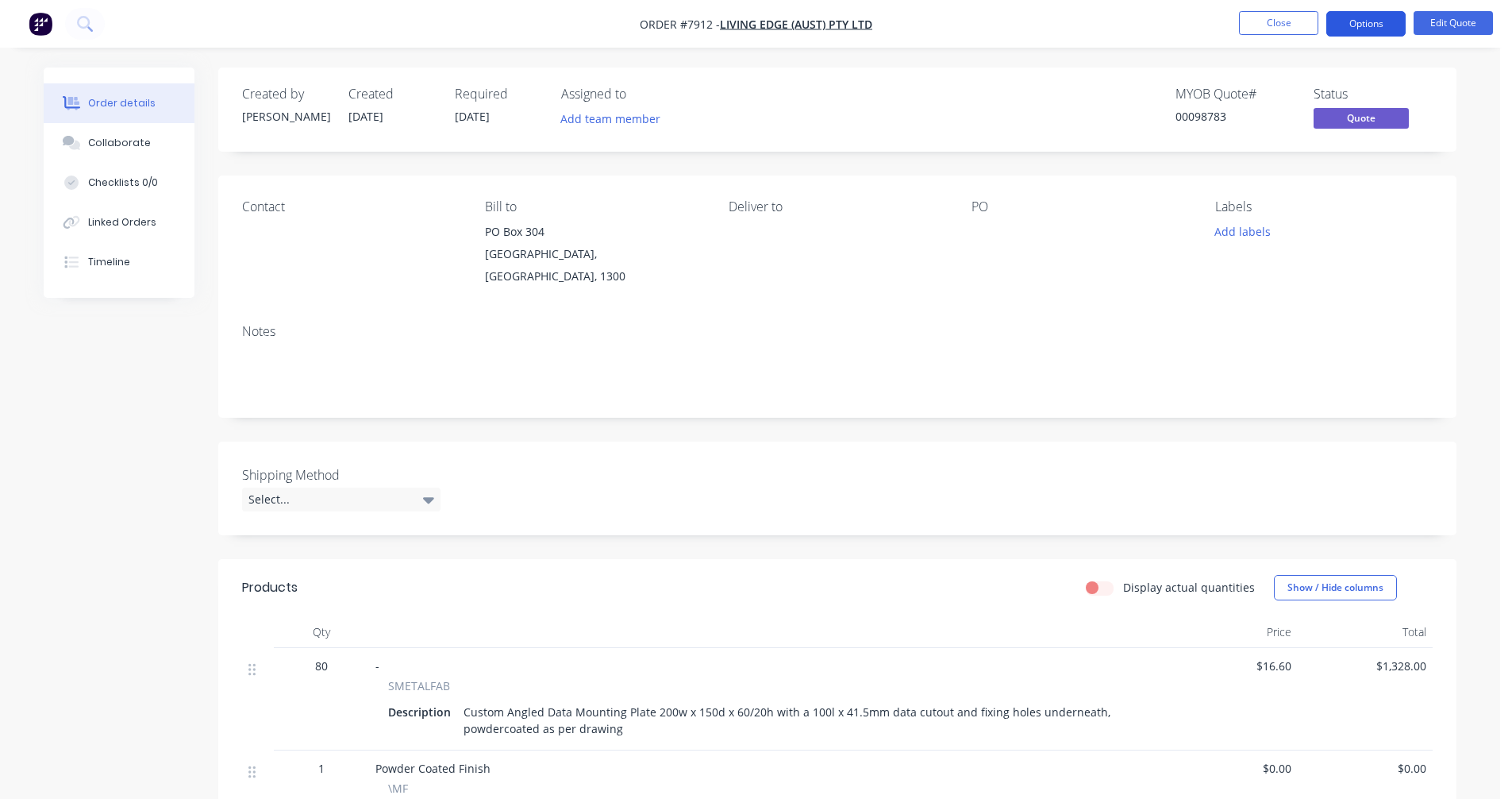
click at [1373, 26] on button "Options" at bounding box center [1366, 24] width 79 height 26
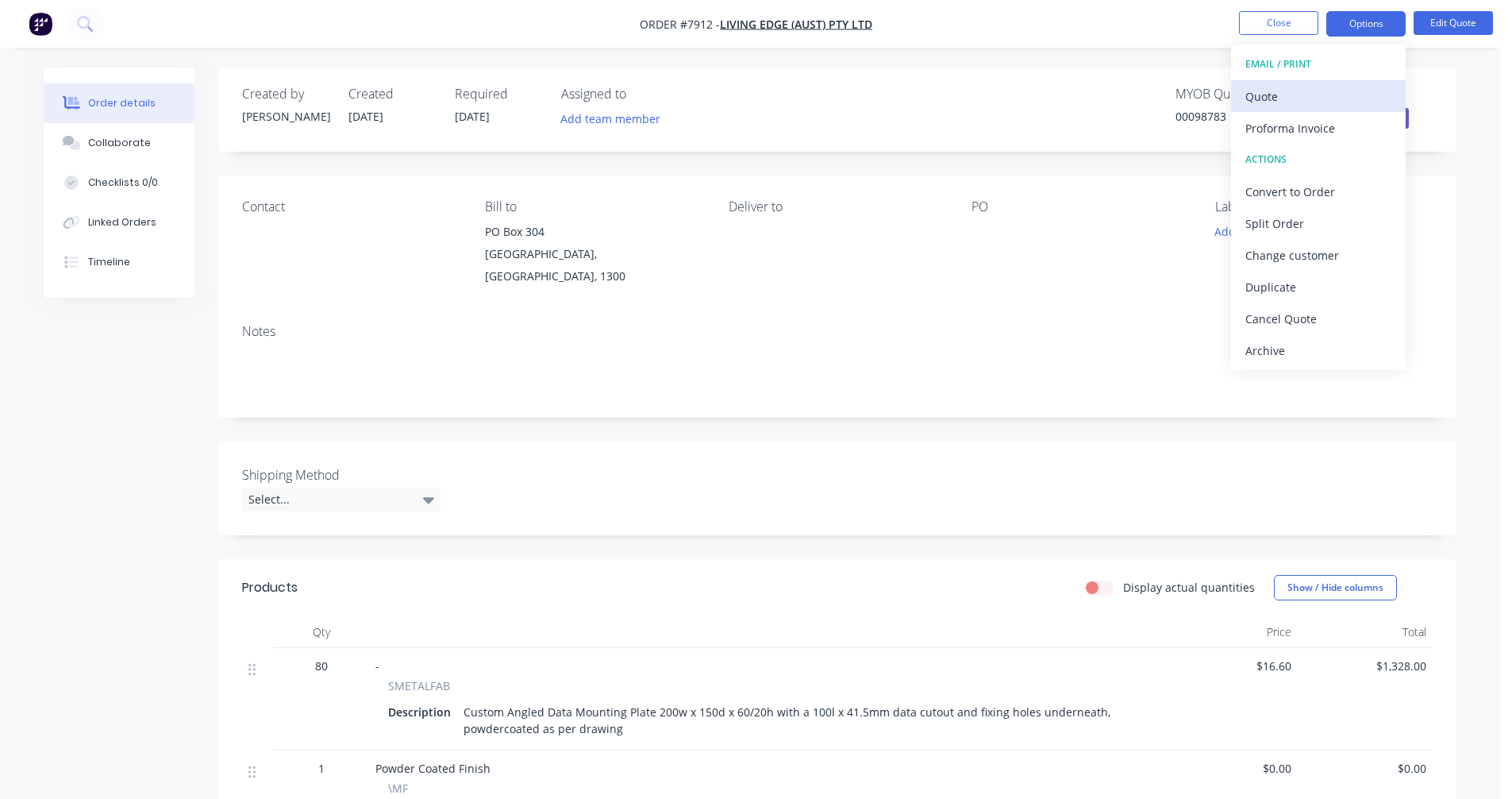
click at [1290, 93] on div "Quote" at bounding box center [1318, 96] width 146 height 23
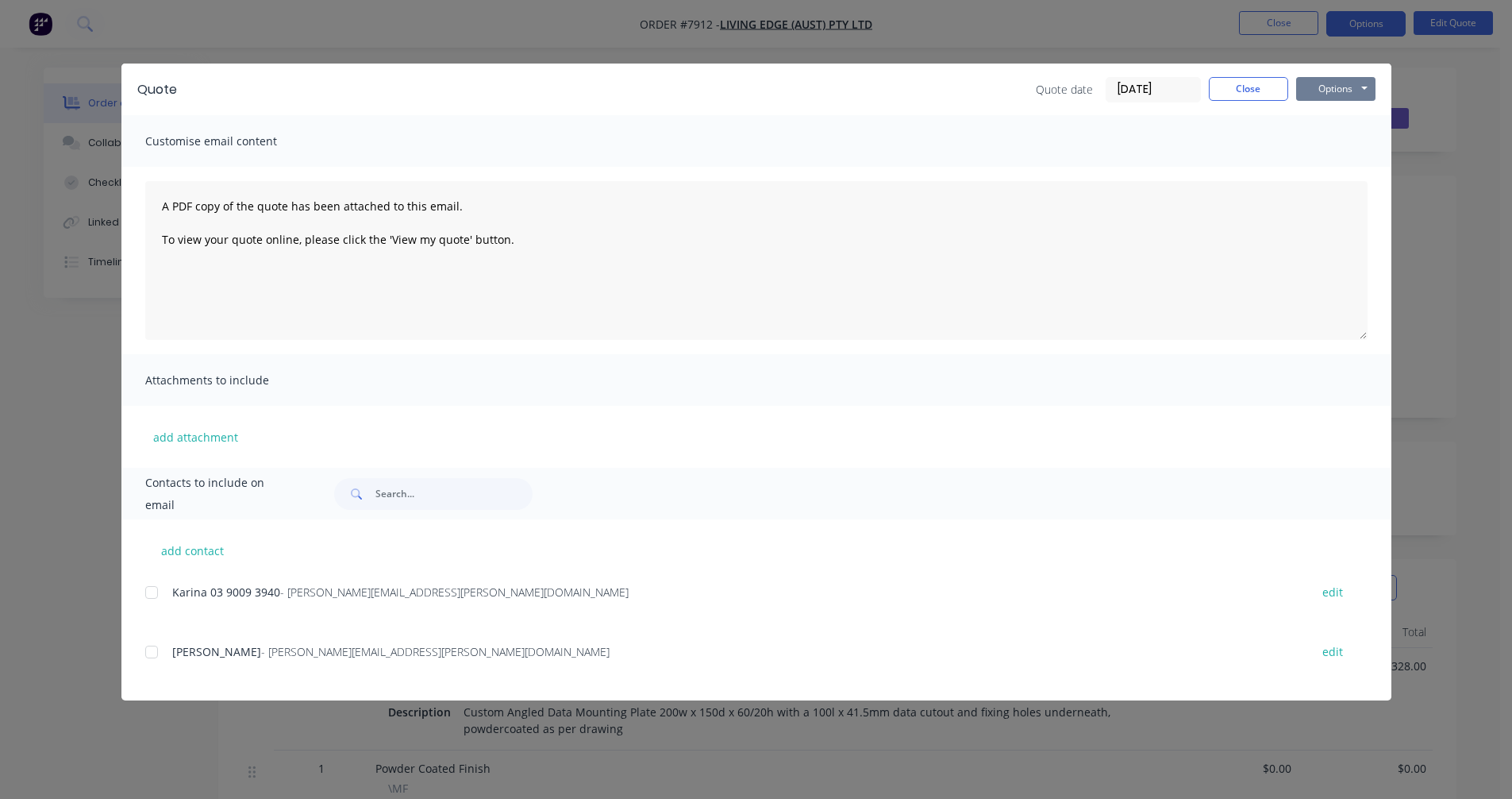
click at [1331, 94] on button "Options" at bounding box center [1336, 89] width 79 height 24
click at [1334, 119] on button "Preview" at bounding box center [1347, 117] width 102 height 26
click at [1243, 96] on button "Close" at bounding box center [1248, 89] width 79 height 24
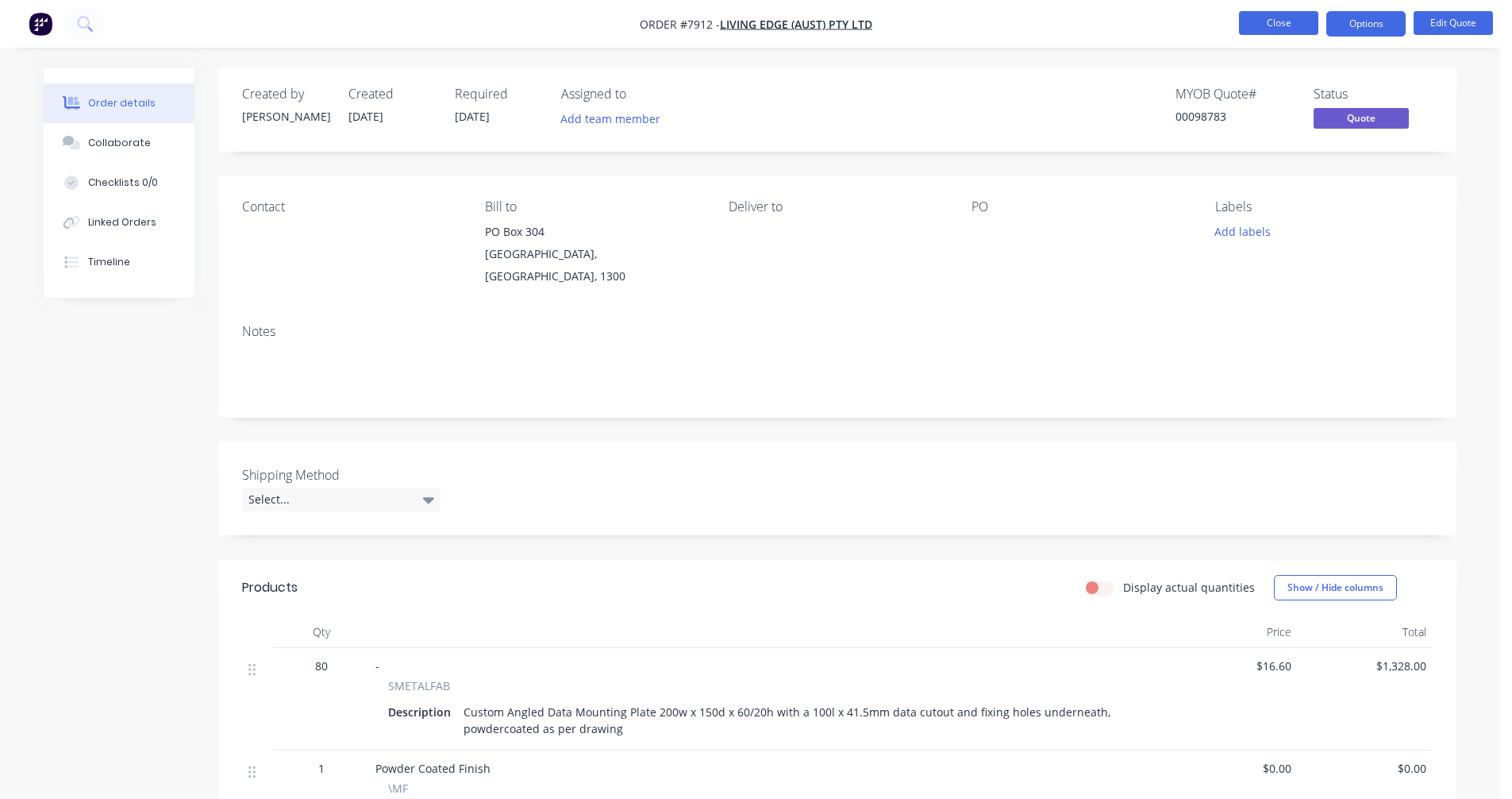
click at [1272, 26] on button "Close" at bounding box center [1279, 23] width 79 height 24
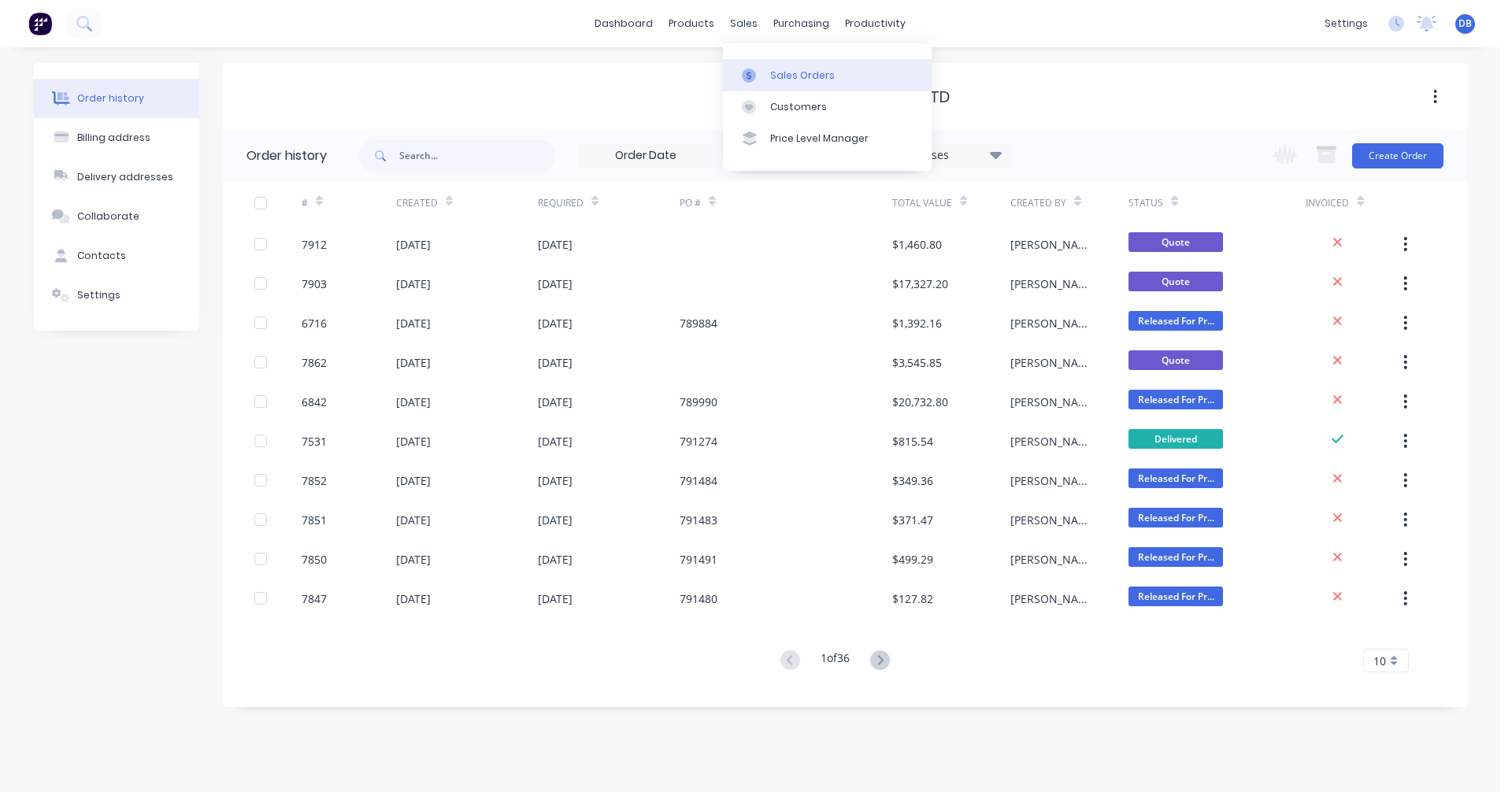
click at [771, 68] on div "Sales Orders" at bounding box center [802, 76] width 65 height 15
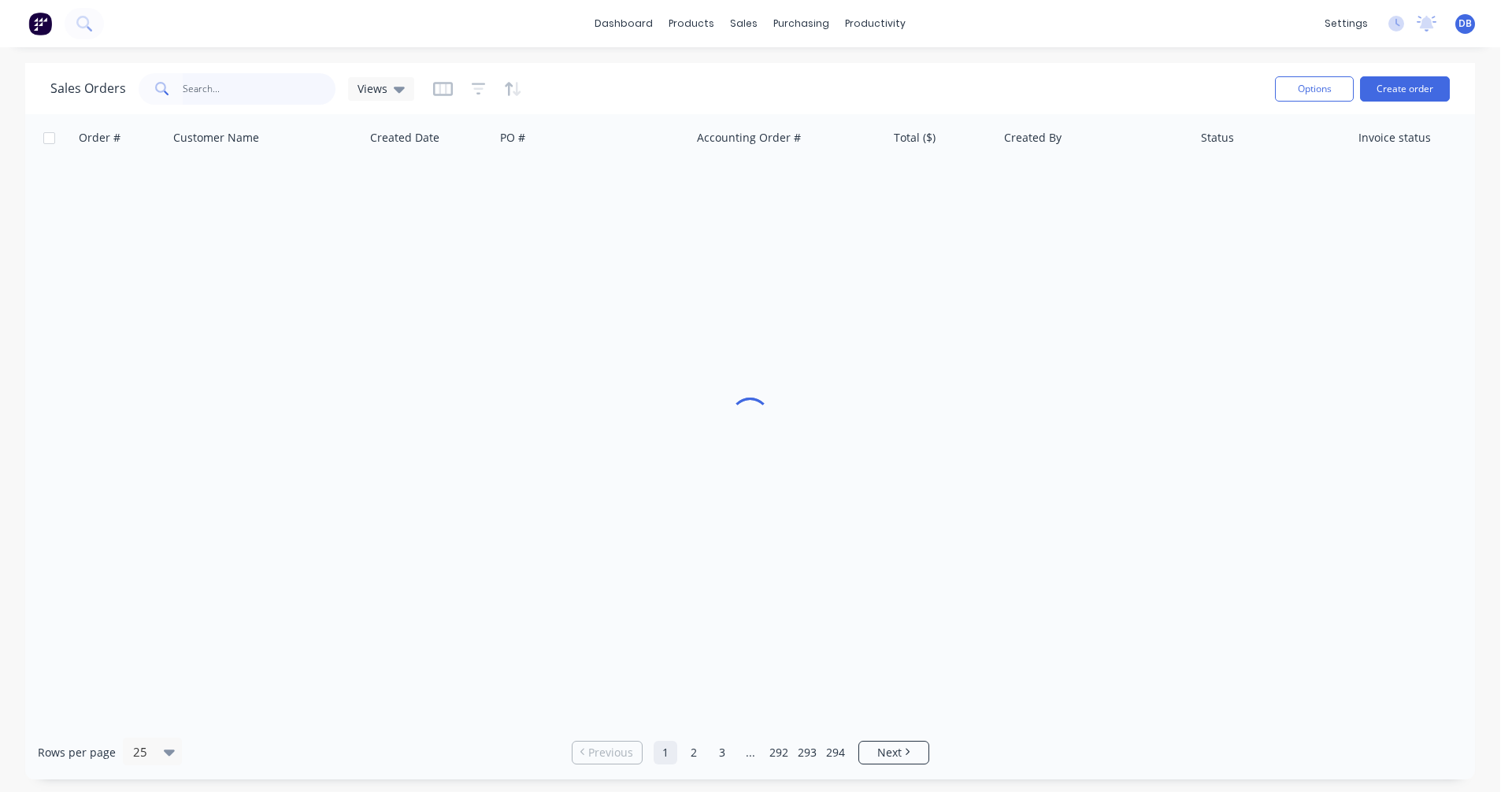
click at [236, 89] on input "text" at bounding box center [259, 88] width 153 height 32
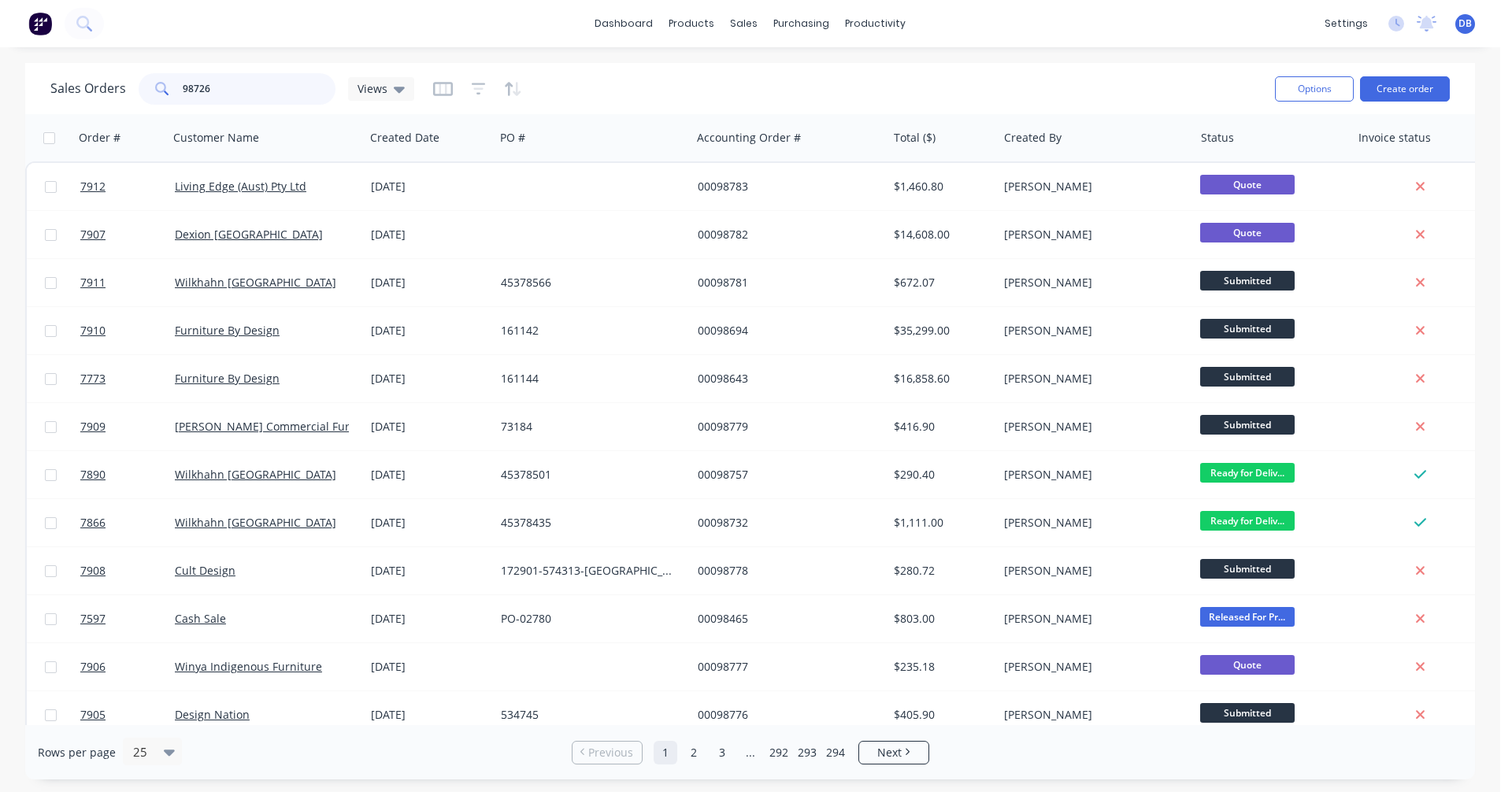
type input "98726"
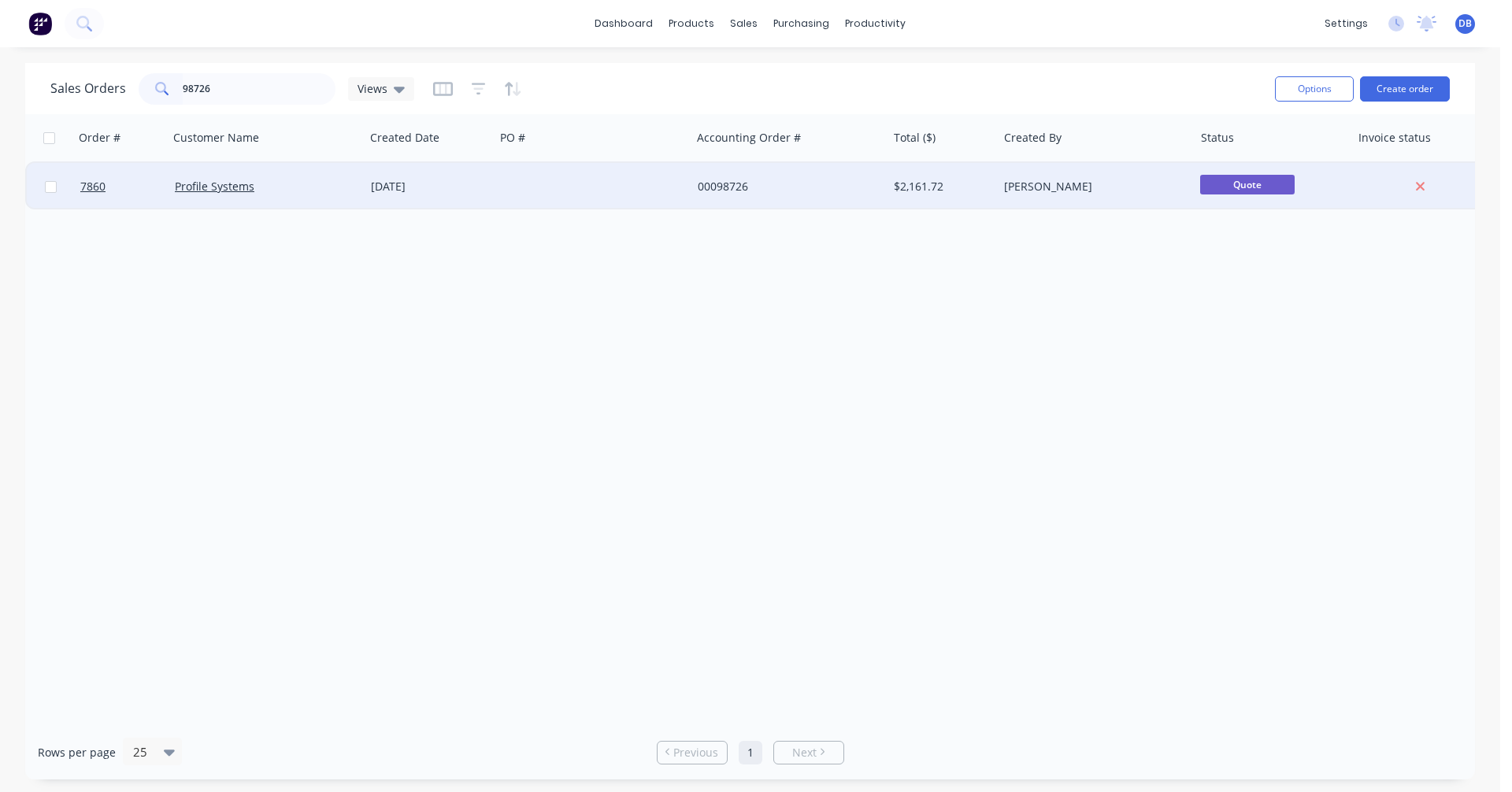
click at [419, 183] on div "[DATE]" at bounding box center [430, 186] width 118 height 15
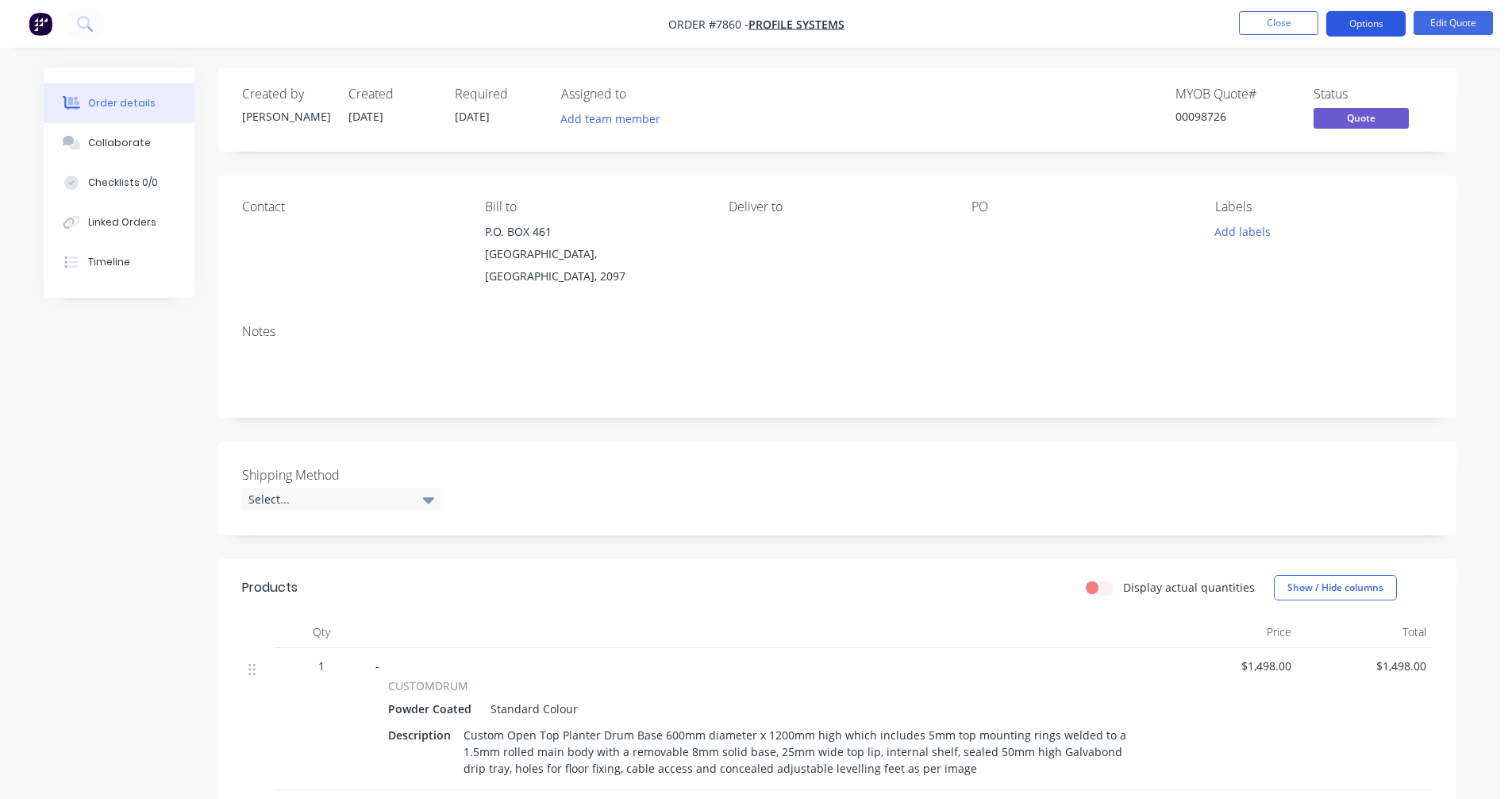
click at [1362, 25] on button "Options" at bounding box center [1366, 24] width 79 height 26
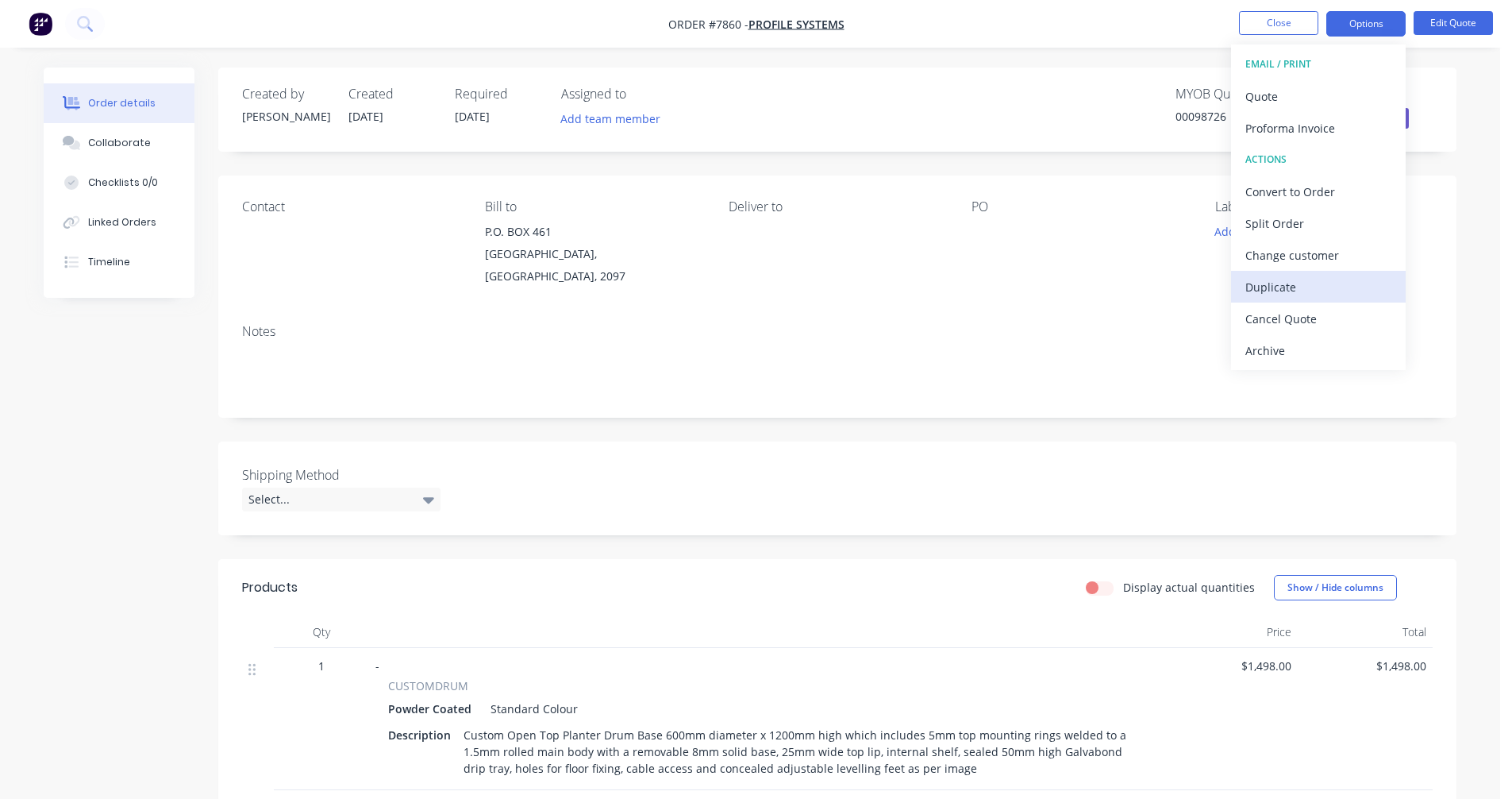
click at [1290, 288] on div "Duplicate" at bounding box center [1318, 287] width 146 height 23
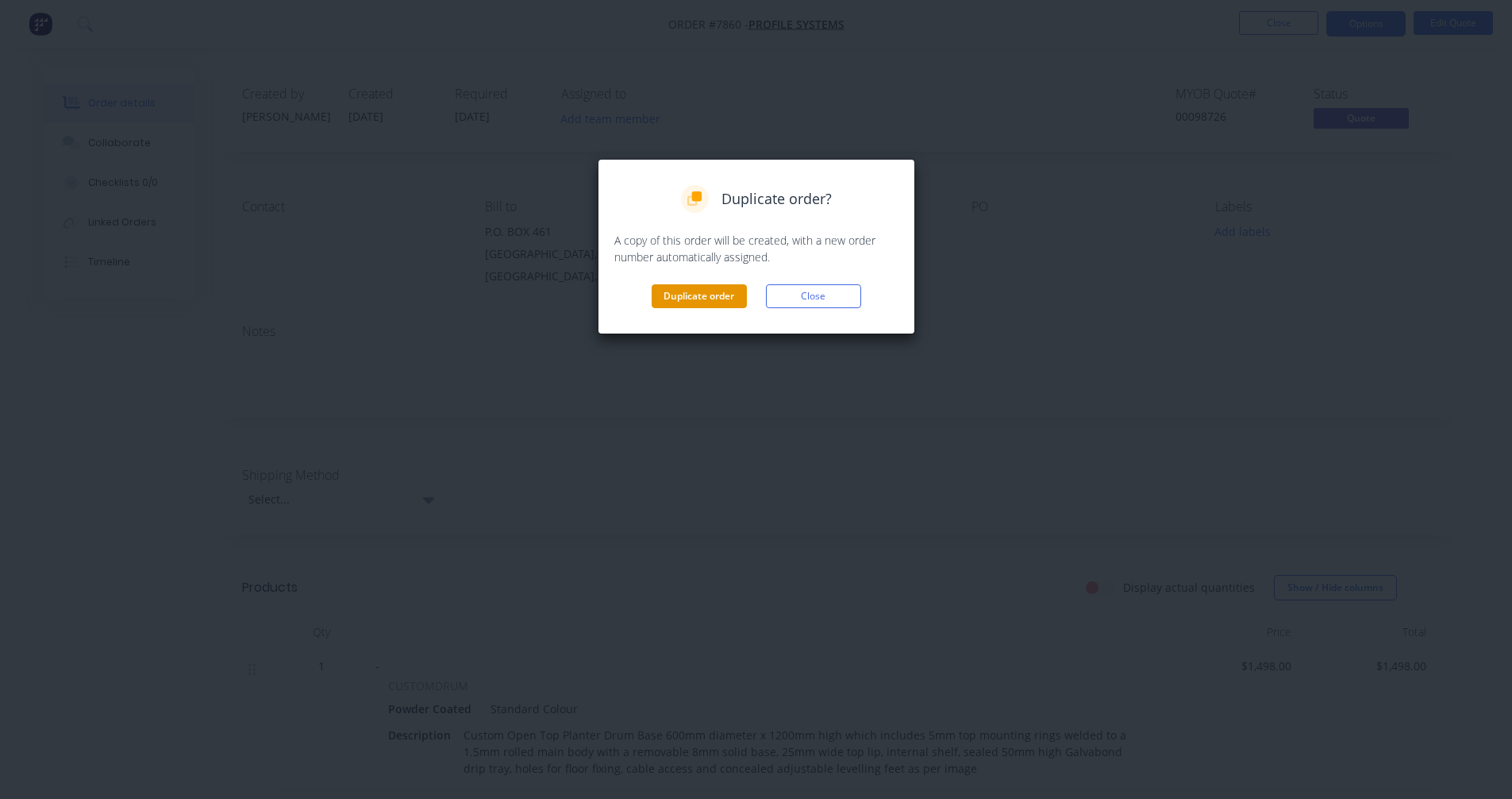
click at [709, 292] on button "Duplicate order" at bounding box center [699, 296] width 96 height 24
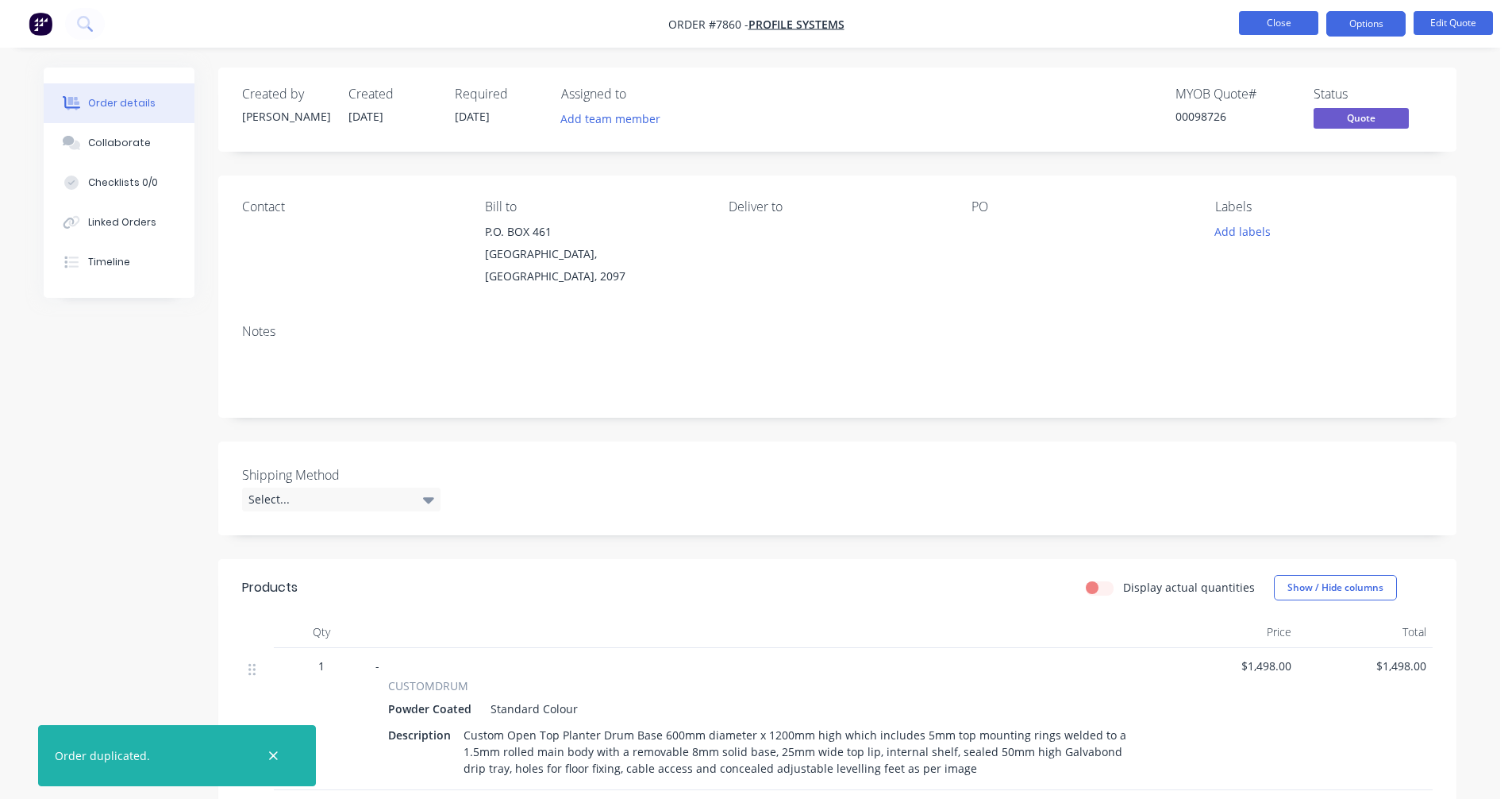
click at [1284, 20] on button "Close" at bounding box center [1279, 23] width 79 height 24
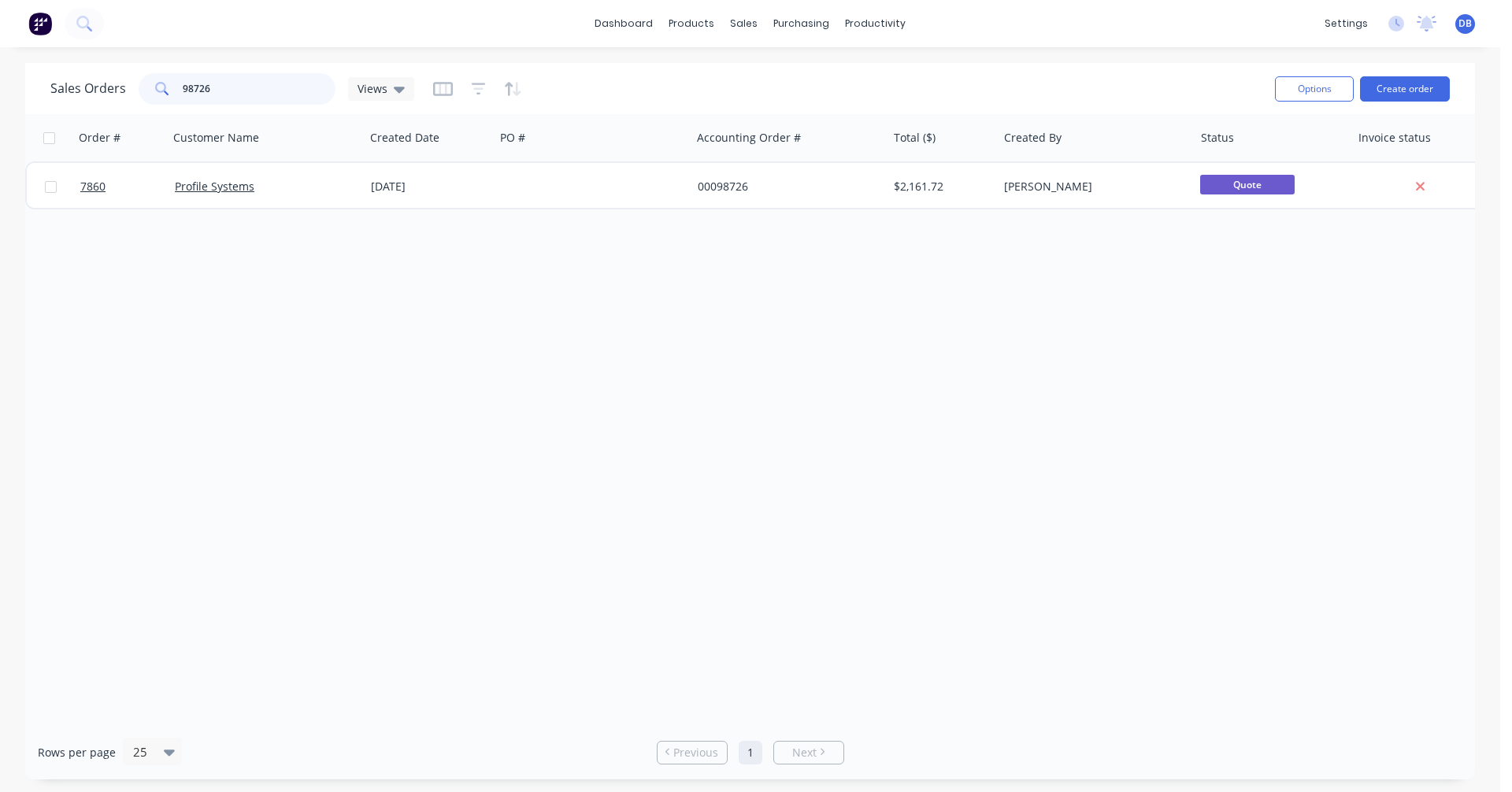
drag, startPoint x: 180, startPoint y: 85, endPoint x: 142, endPoint y: 95, distance: 39.3
click at [144, 98] on div "98726" at bounding box center [237, 88] width 197 height 32
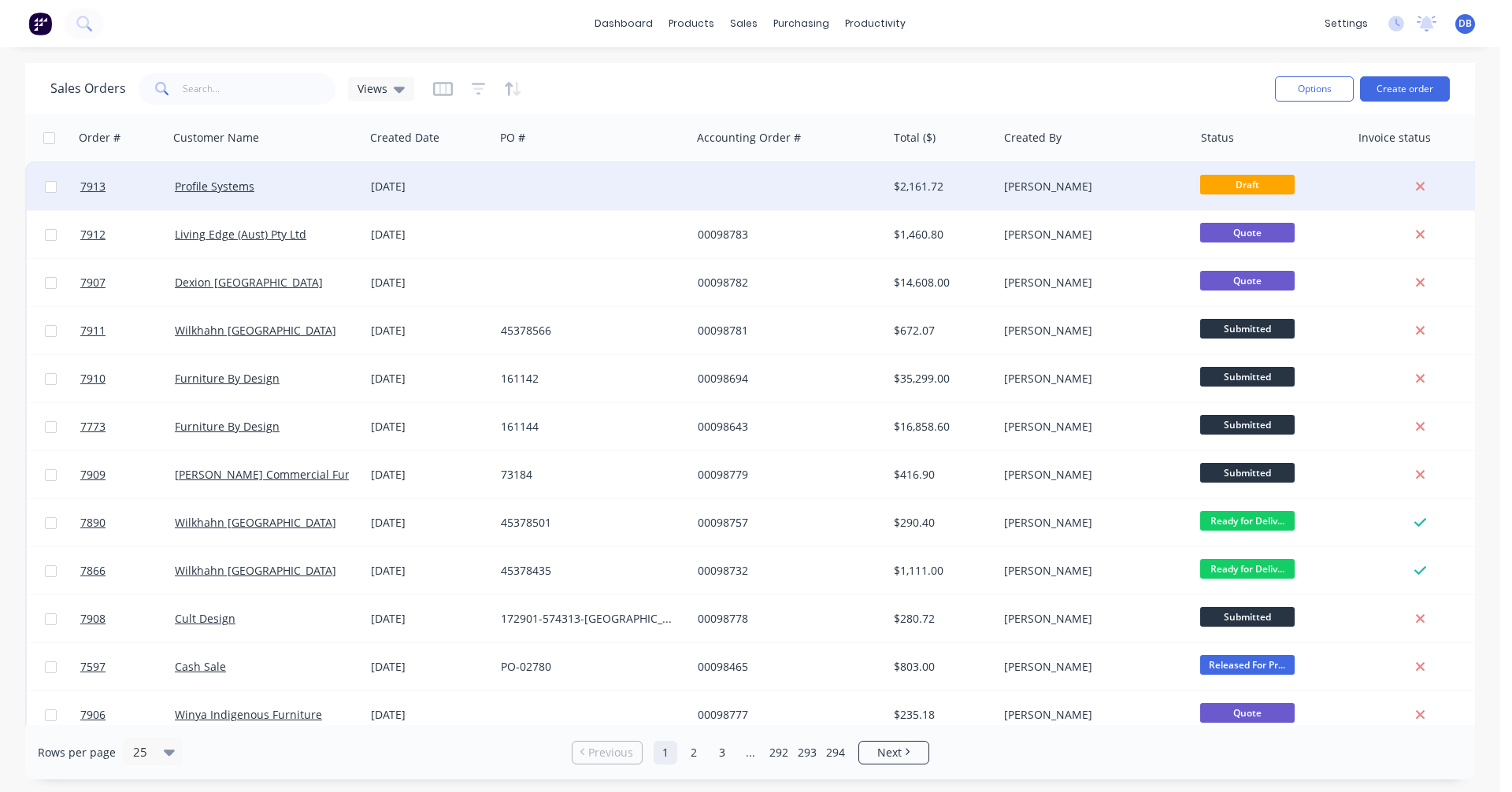
click at [425, 183] on div "[DATE]" at bounding box center [430, 186] width 118 height 15
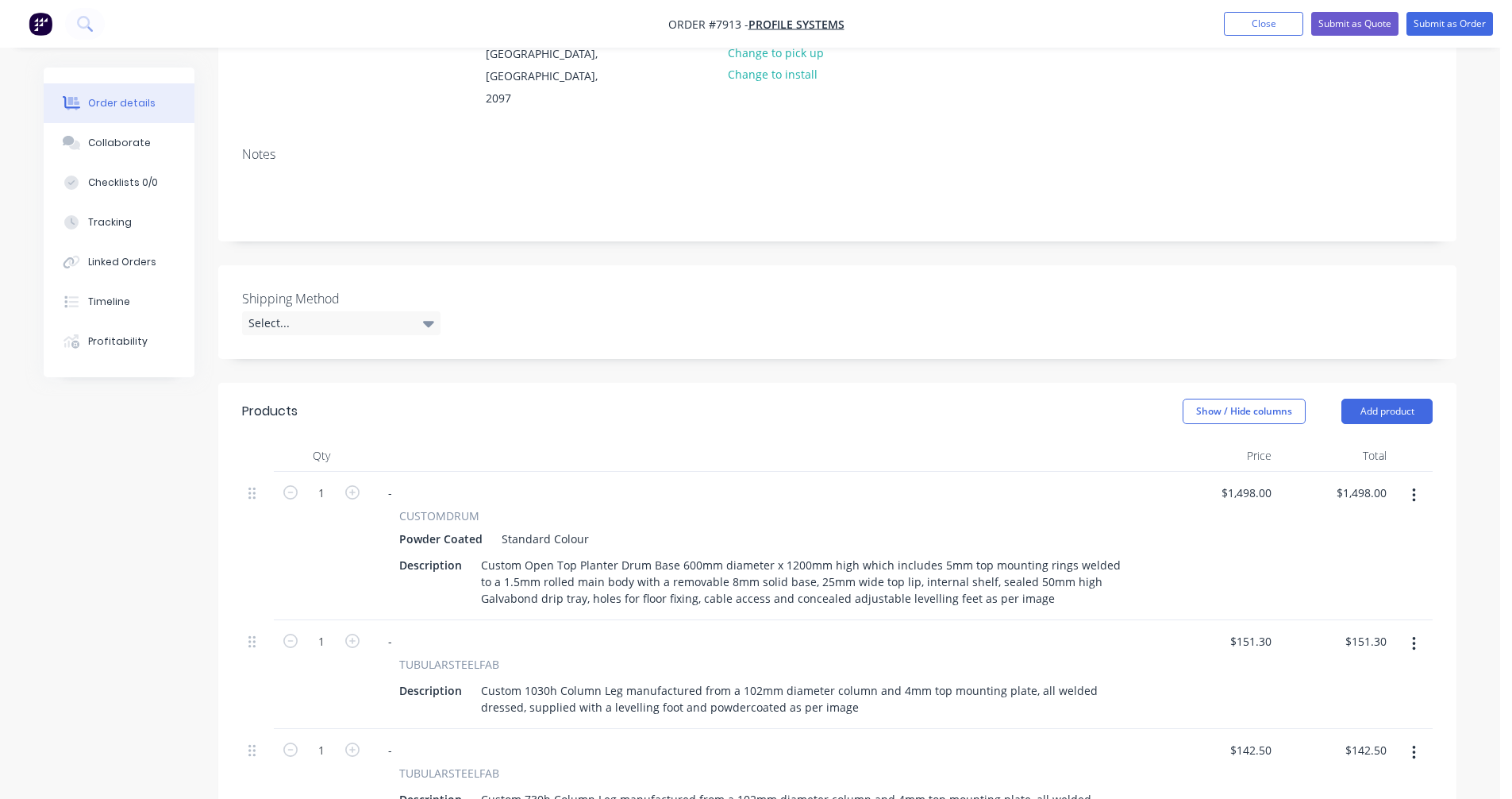
scroll to position [317, 0]
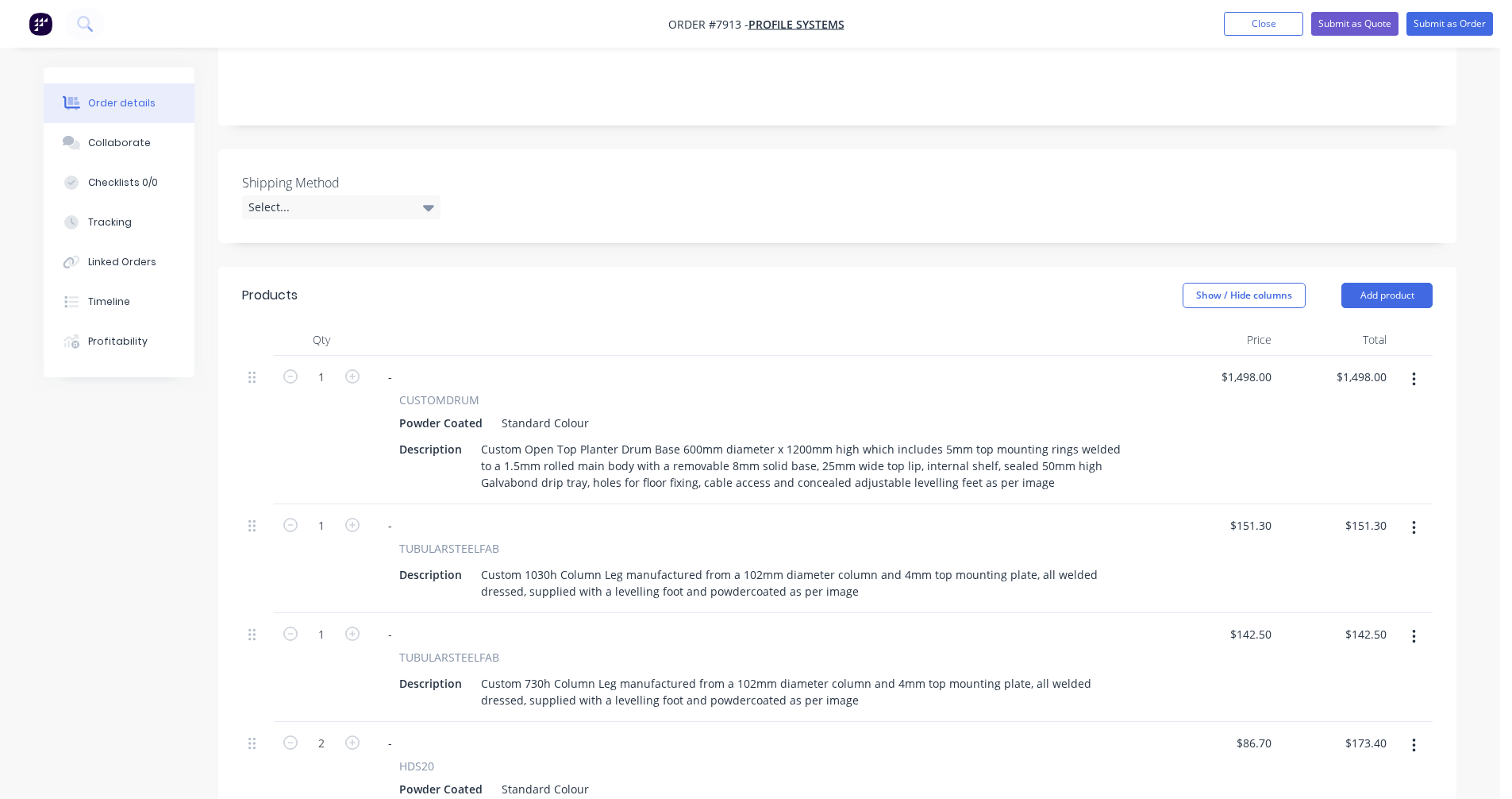
click at [1418, 514] on button "button" at bounding box center [1414, 528] width 38 height 29
click at [1338, 654] on div "Delete" at bounding box center [1357, 665] width 122 height 23
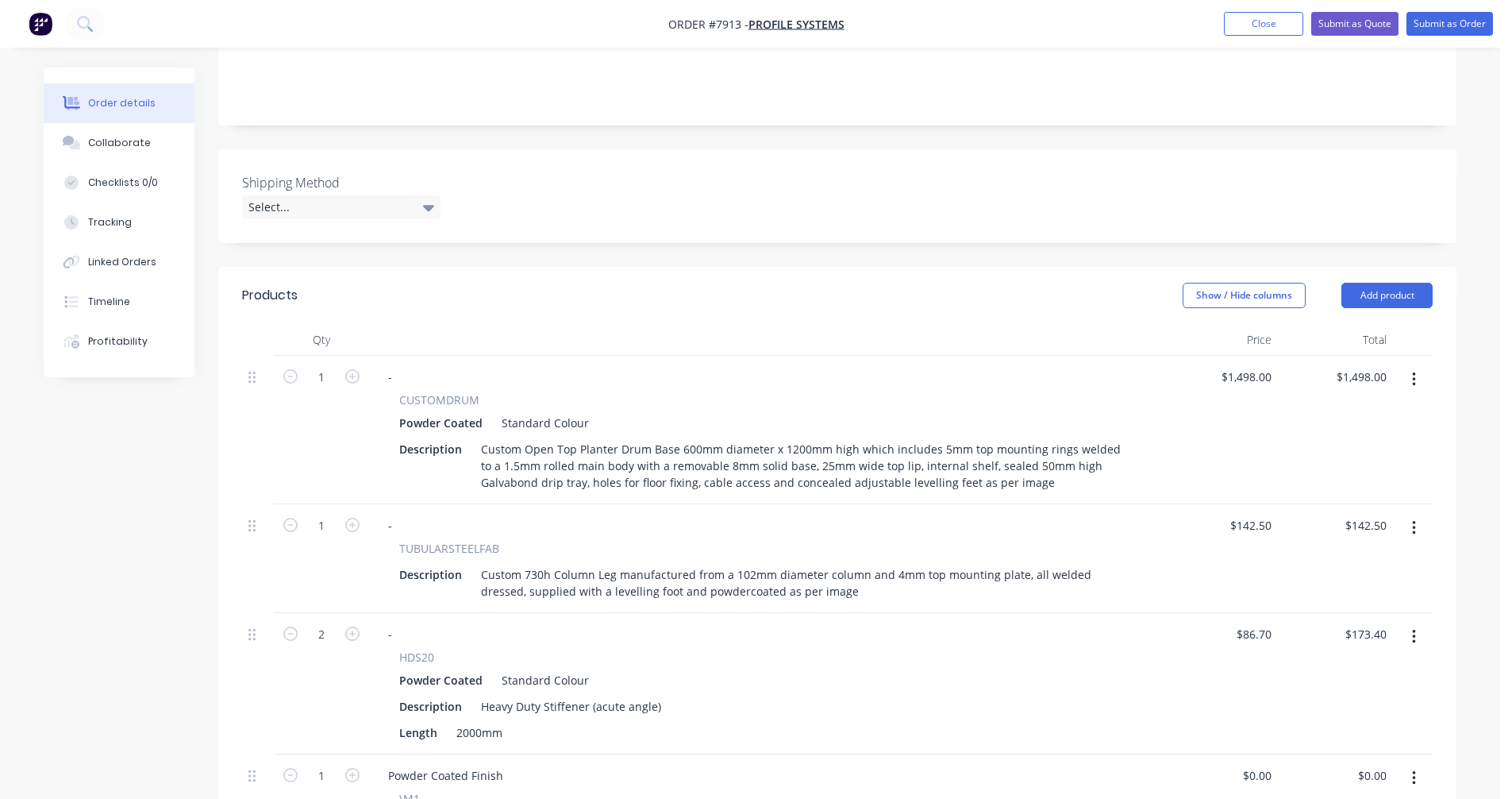
click at [1413, 520] on icon "button" at bounding box center [1413, 528] width 3 height 15
drag, startPoint x: 1351, startPoint y: 638, endPoint x: 1342, endPoint y: 645, distance: 11.4
click at [1350, 654] on div "Delete" at bounding box center [1357, 665] width 122 height 23
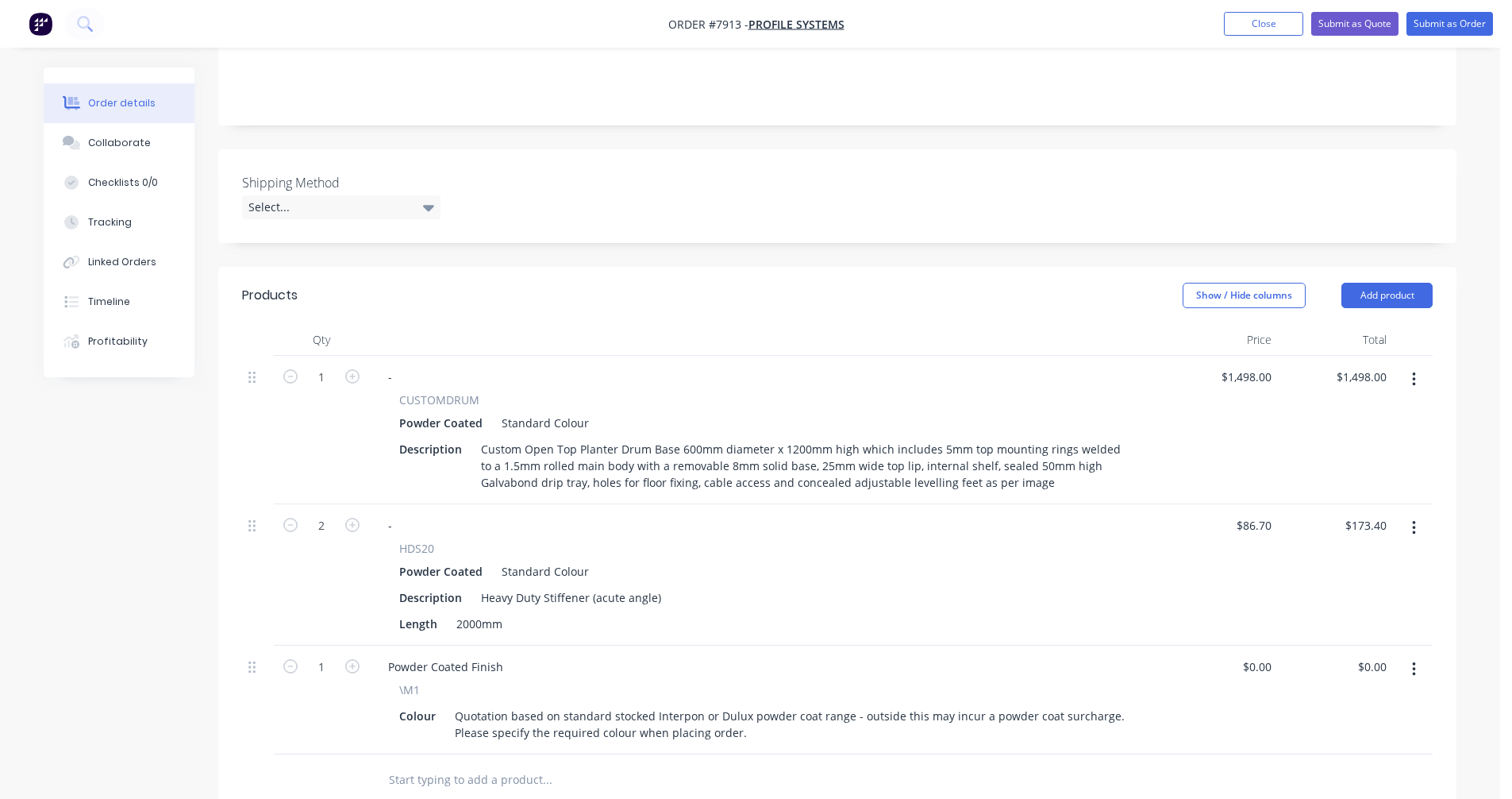
click at [1415, 519] on icon "button" at bounding box center [1414, 528] width 4 height 17
click at [1326, 654] on div "Delete" at bounding box center [1357, 665] width 122 height 23
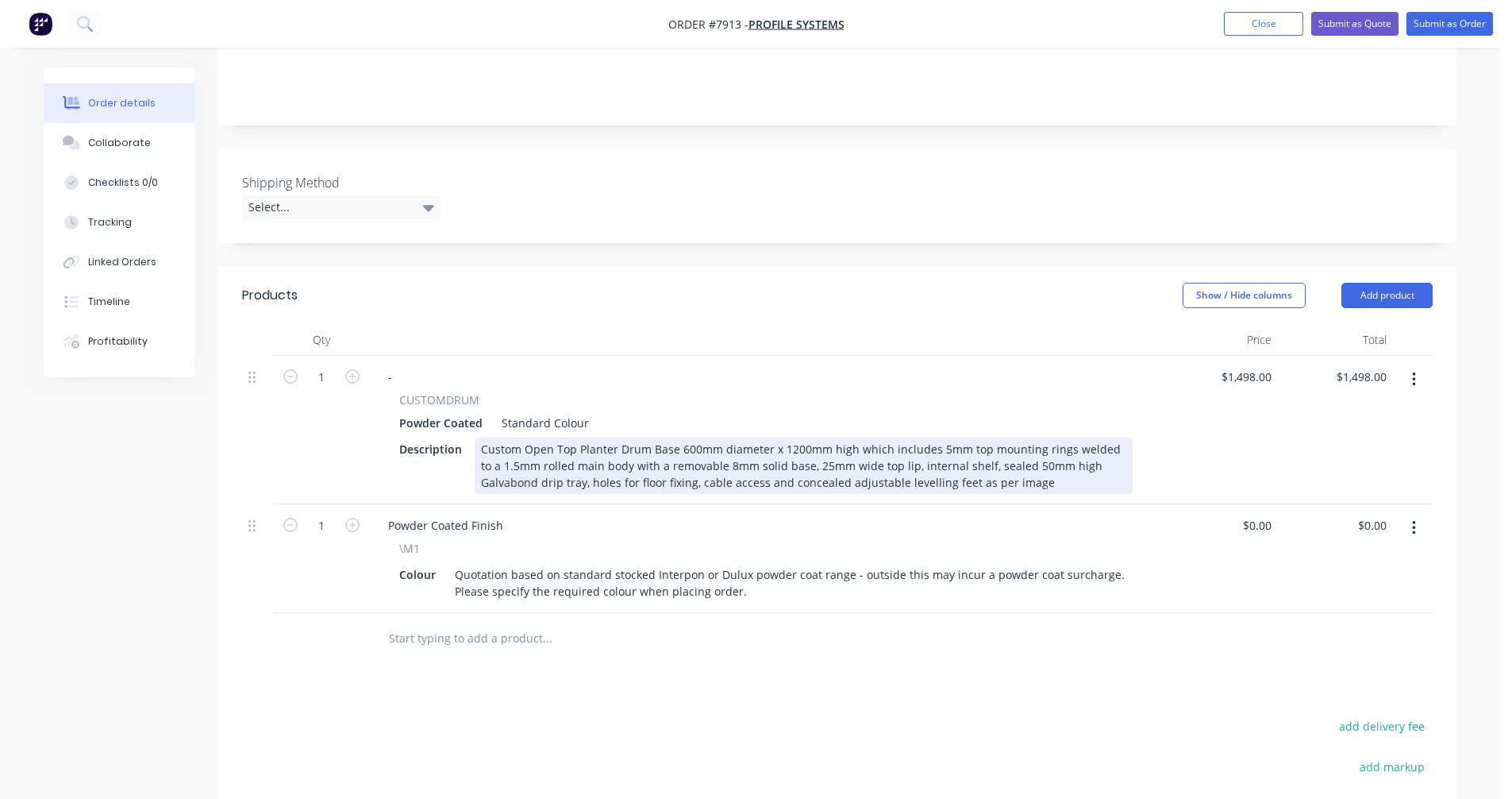
click at [798, 438] on div "Custom Open Top Planter Drum Base 600mm diameter x 1200mm high which includes 5…" at bounding box center [803, 465] width 658 height 56
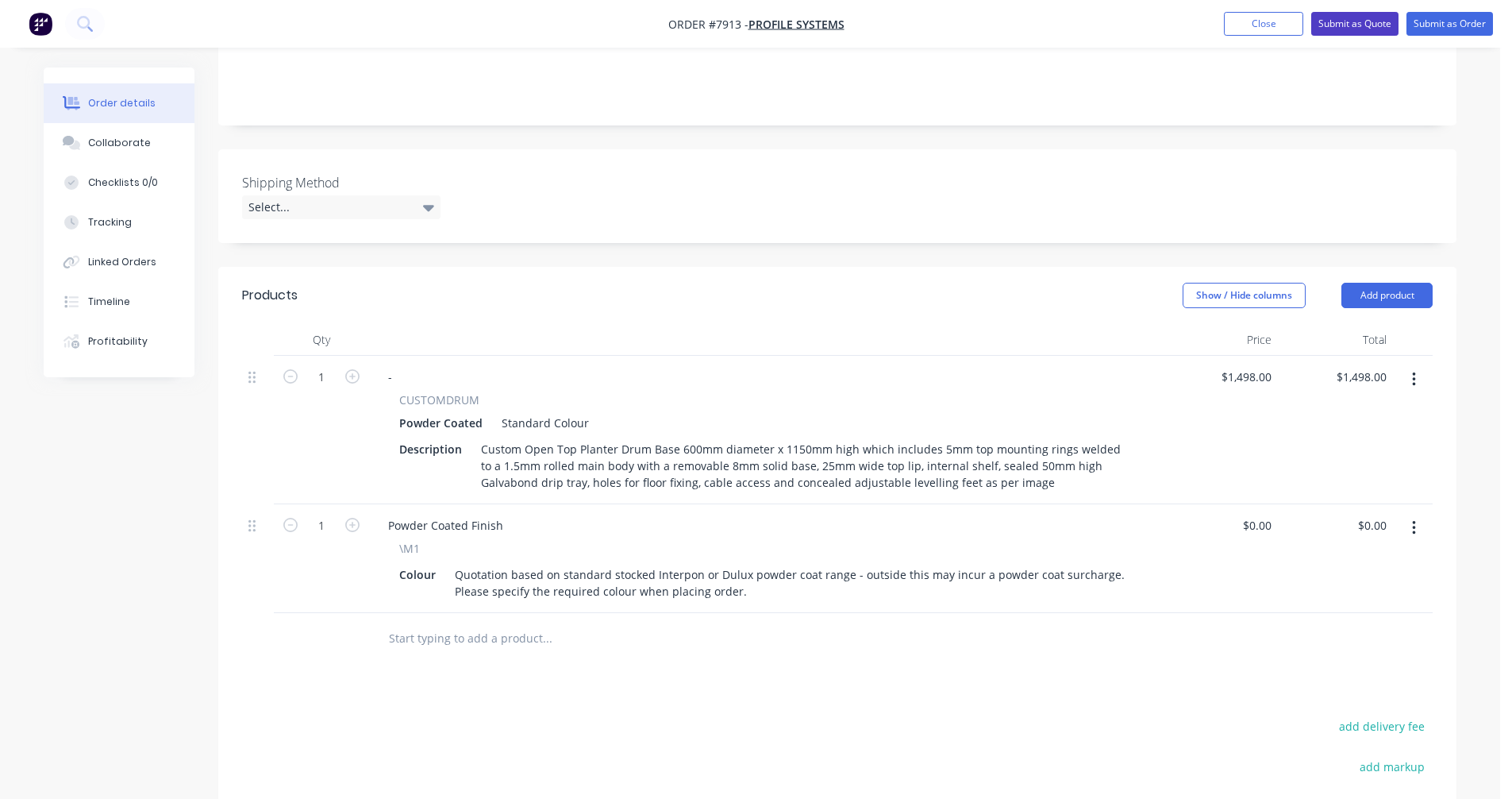
click at [1342, 26] on button "Submit as Quote" at bounding box center [1354, 24] width 87 height 24
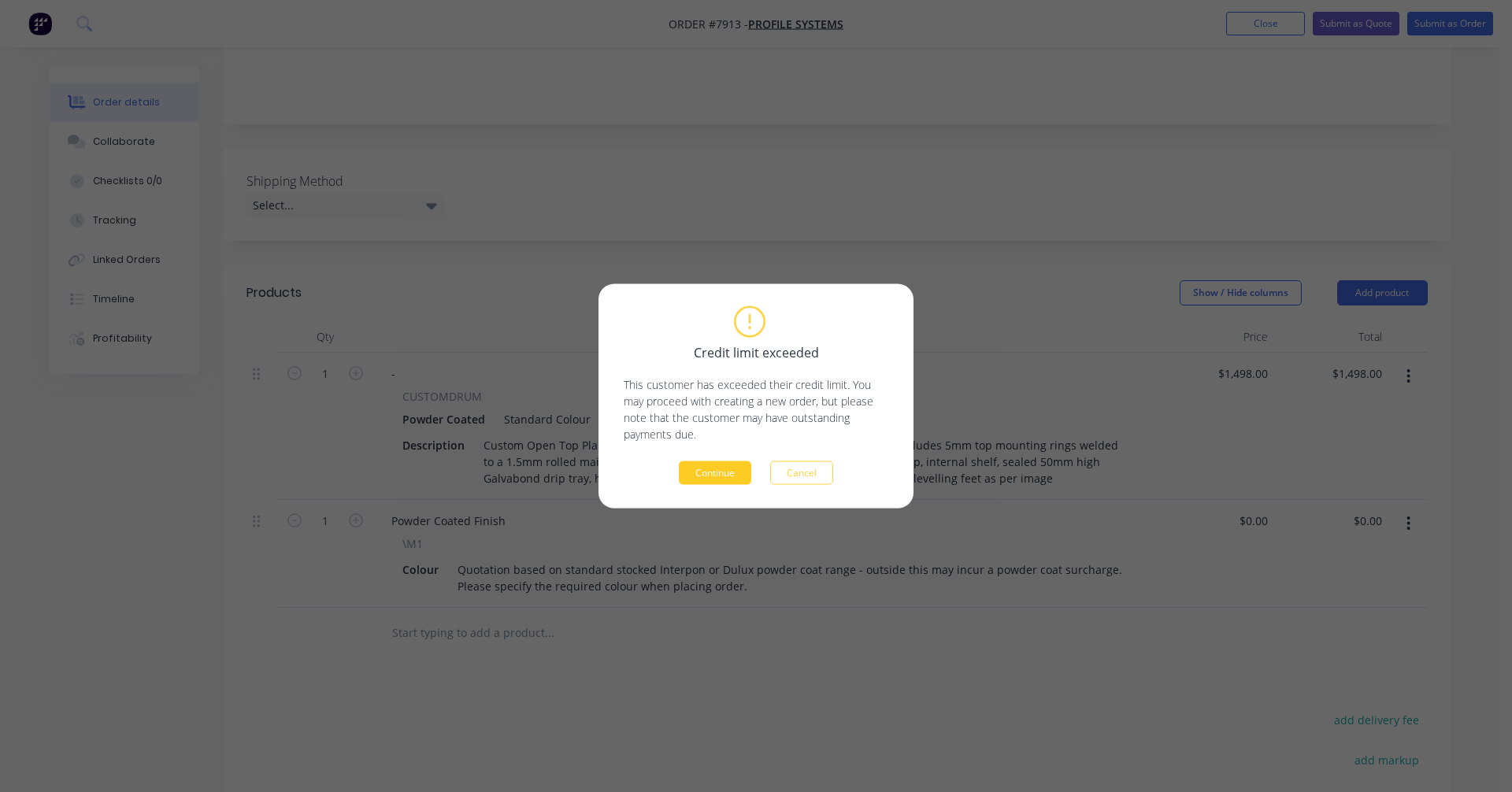
click at [715, 478] on button "Continue" at bounding box center [714, 473] width 72 height 24
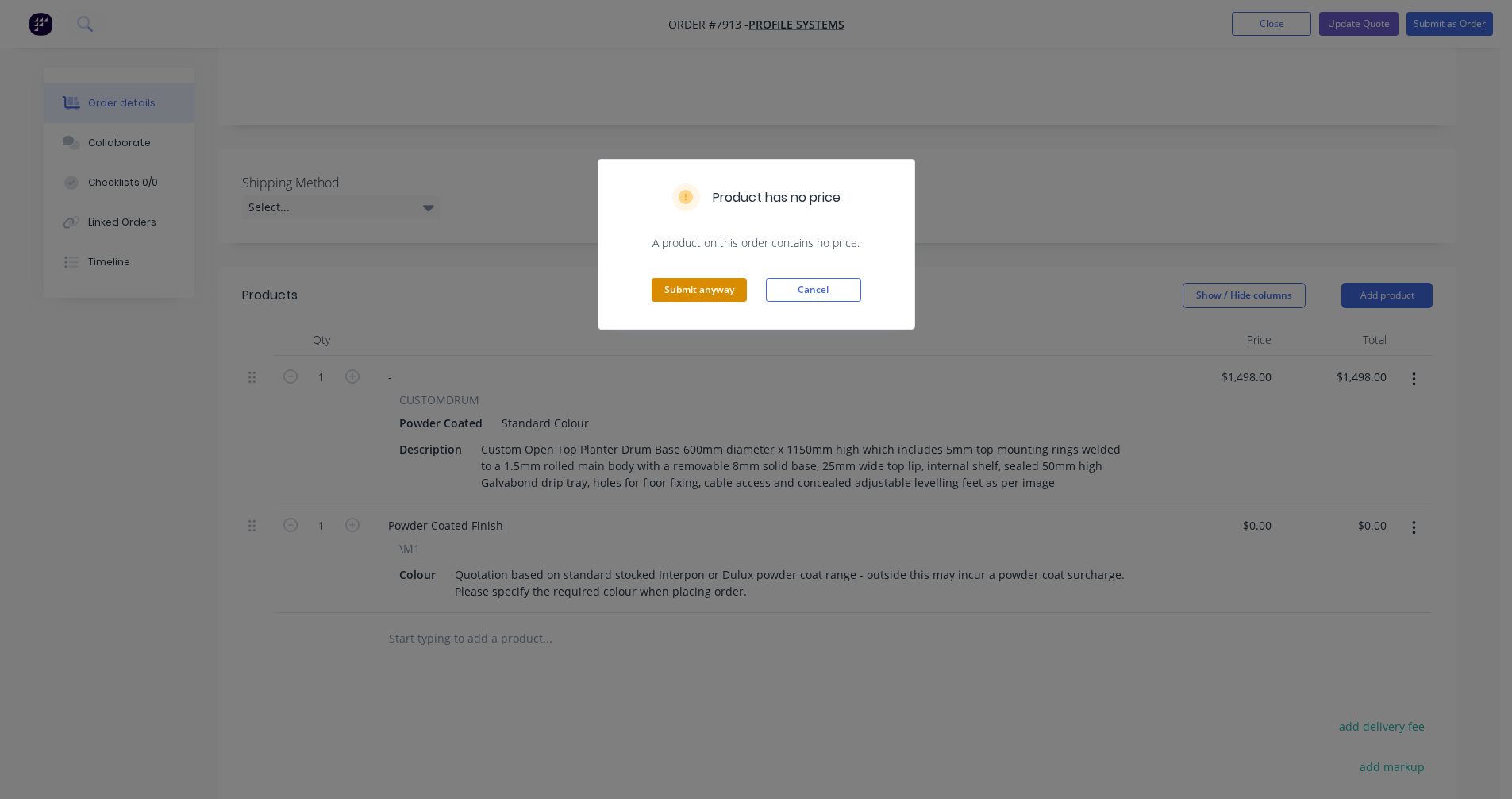
click at [711, 280] on button "Submit anyway" at bounding box center [699, 290] width 96 height 24
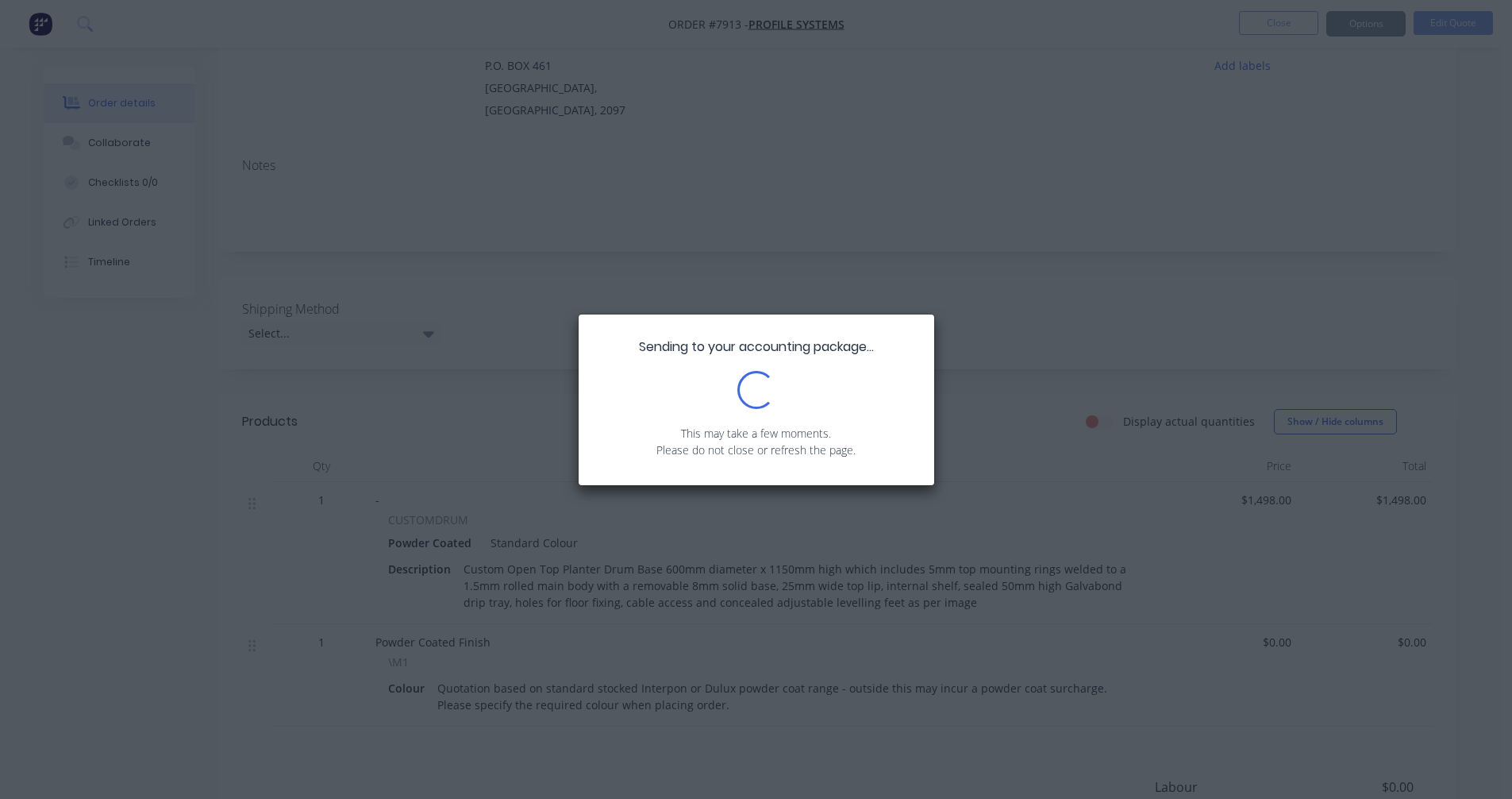
scroll to position [0, 0]
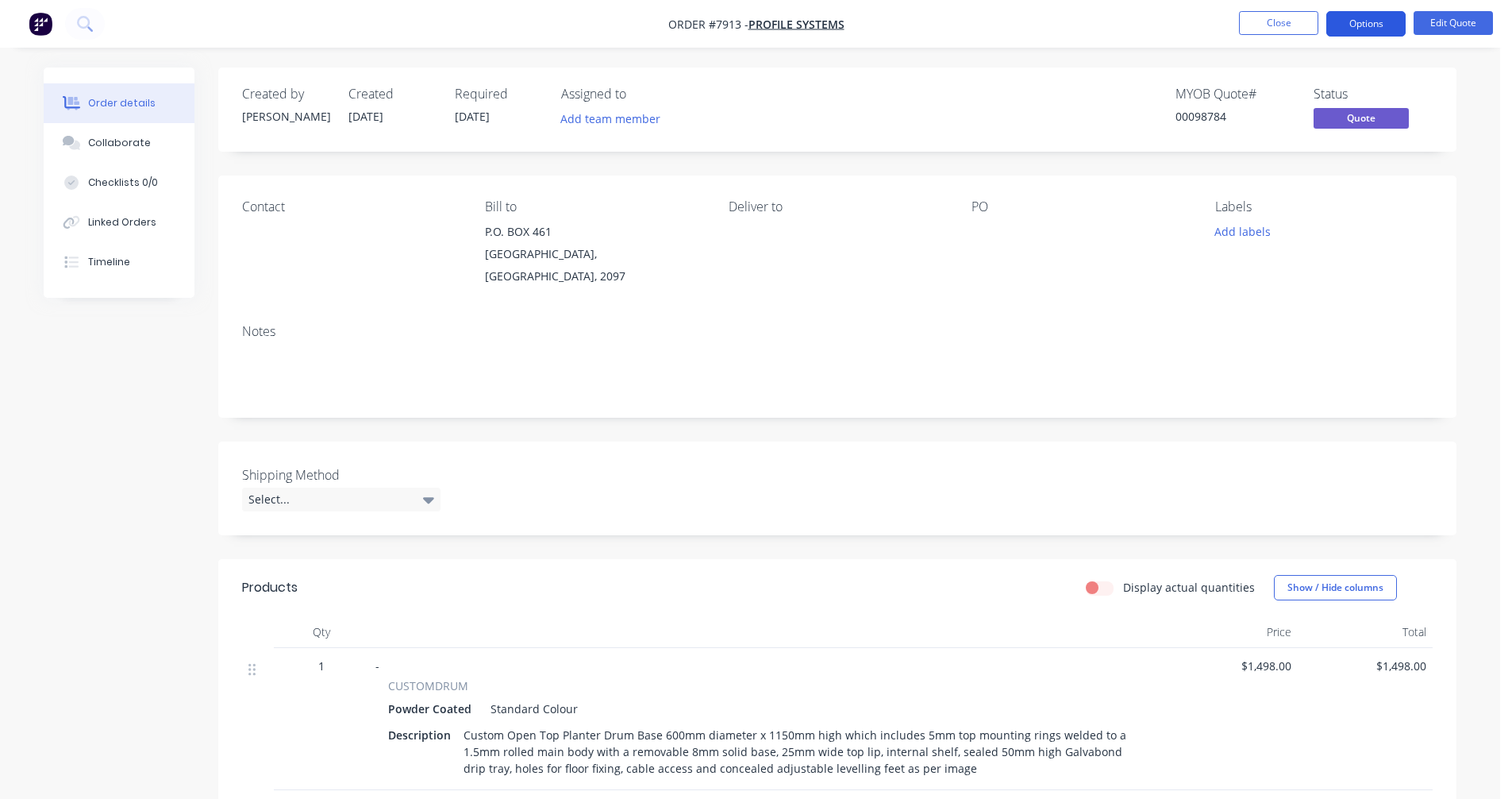
click at [1366, 22] on button "Options" at bounding box center [1366, 24] width 79 height 26
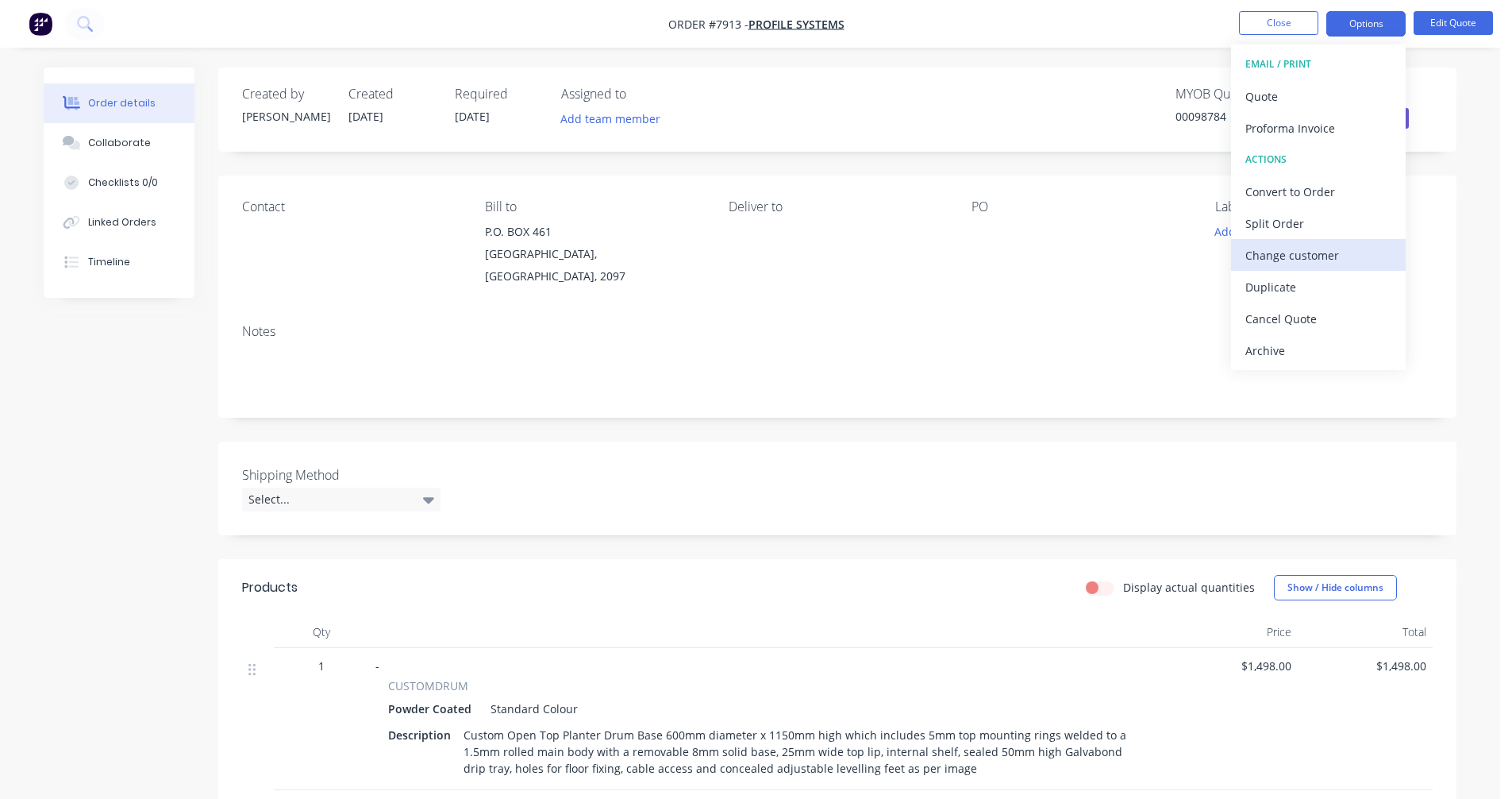
click at [1308, 256] on div "Change customer" at bounding box center [1318, 255] width 146 height 23
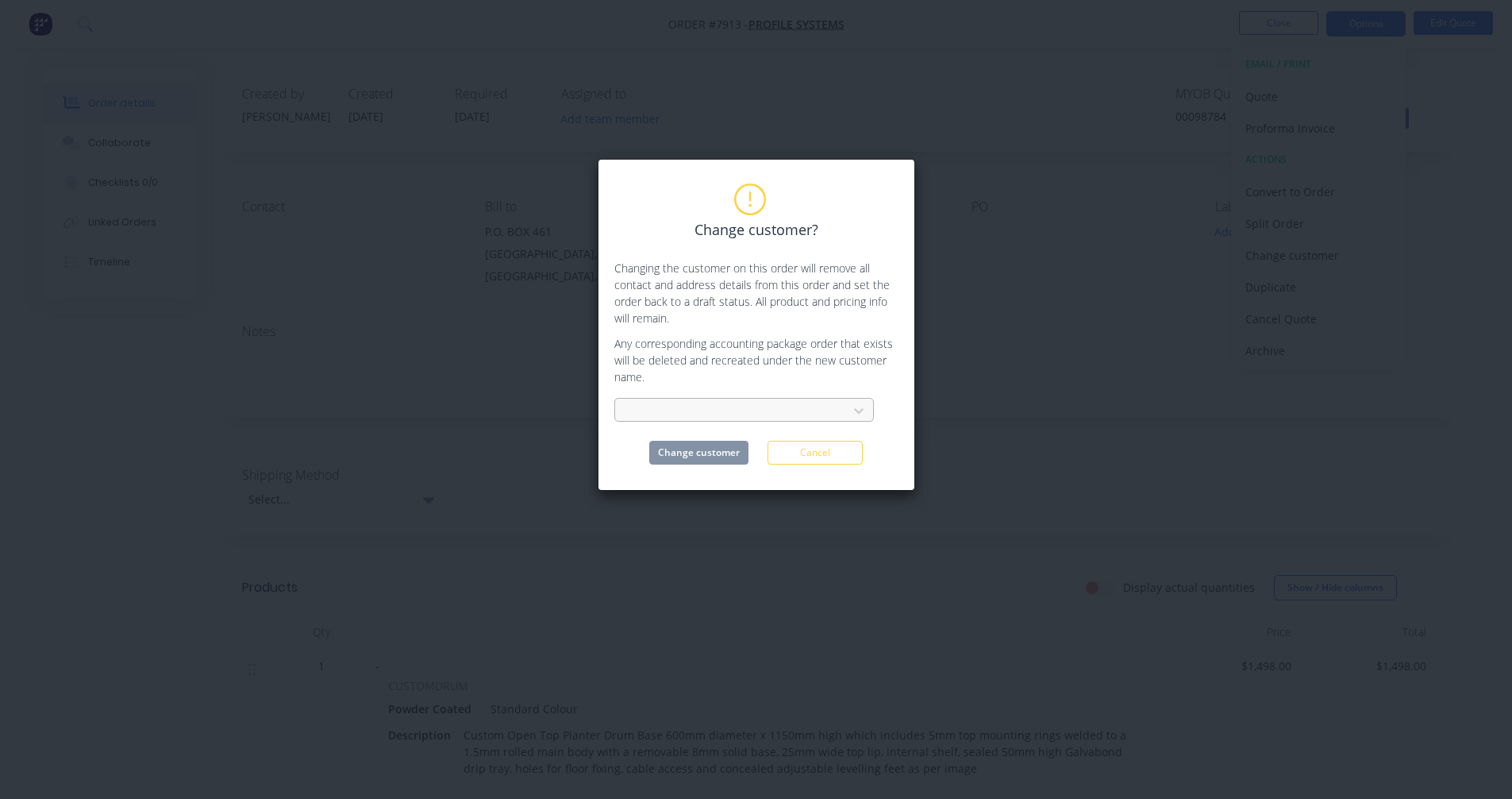
click at [762, 404] on div at bounding box center [733, 411] width 212 height 20
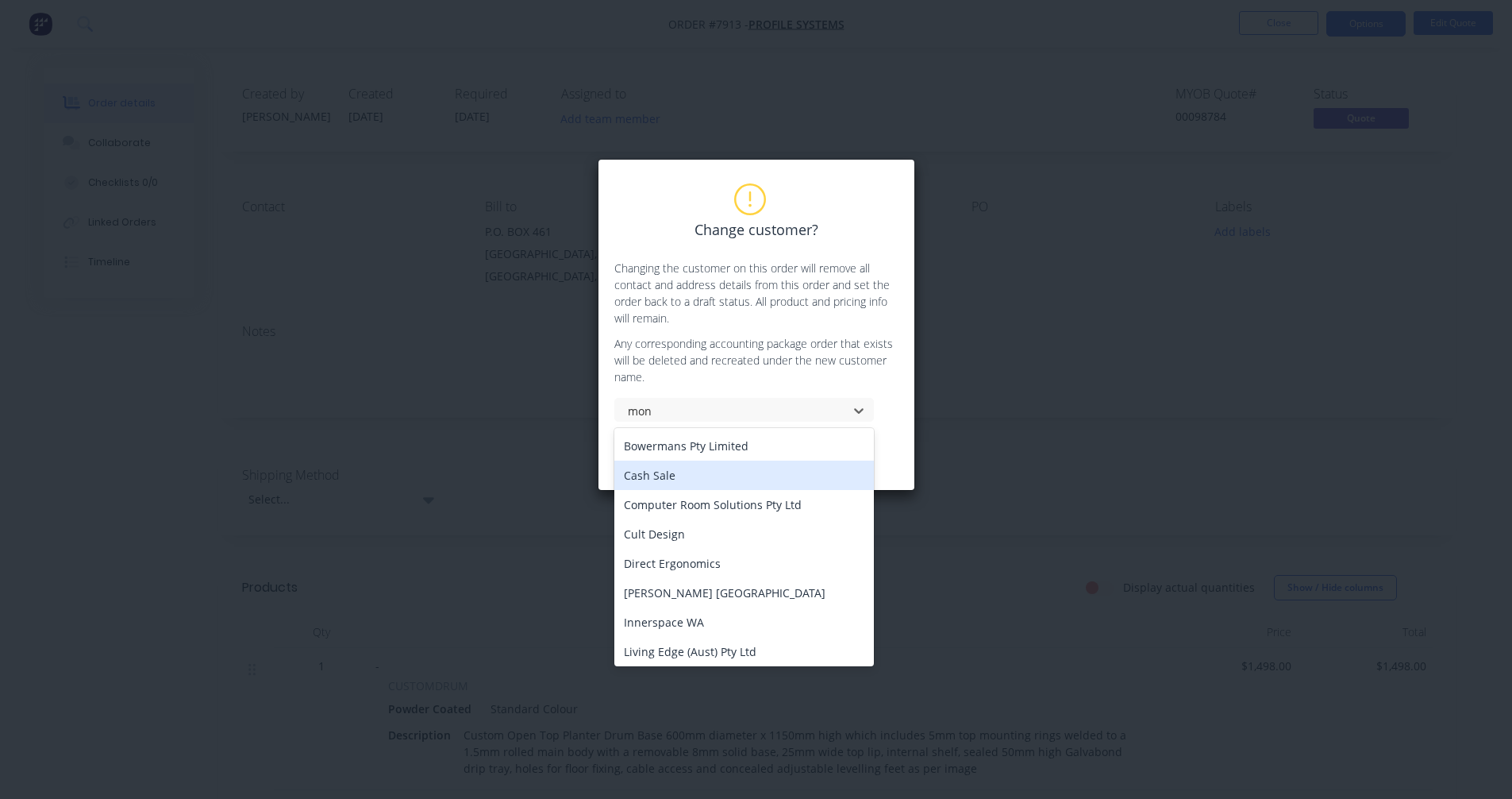
type input "mont"
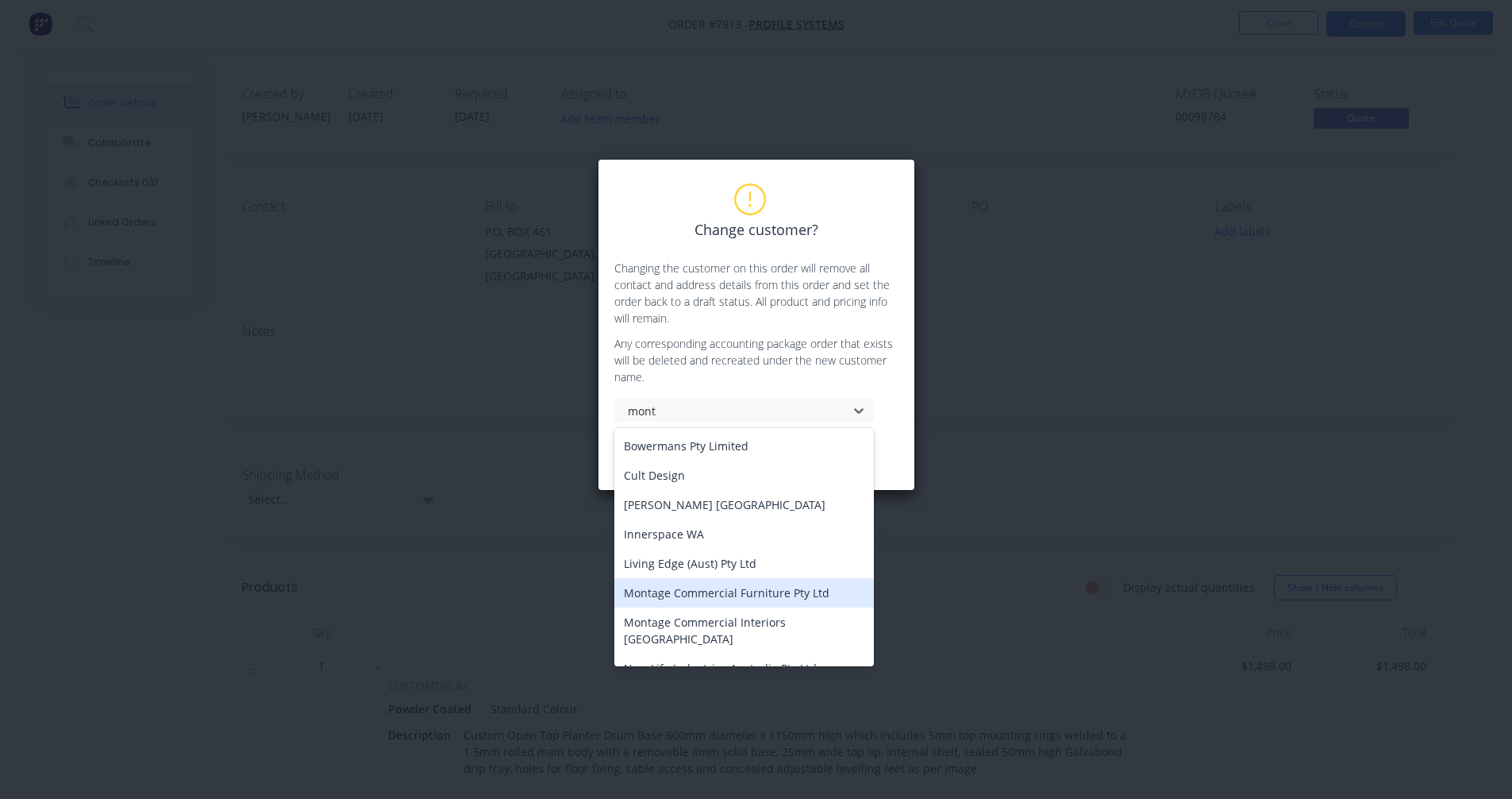
click at [747, 590] on div "Montage Commercial Furniture Pty Ltd" at bounding box center [744, 593] width 259 height 29
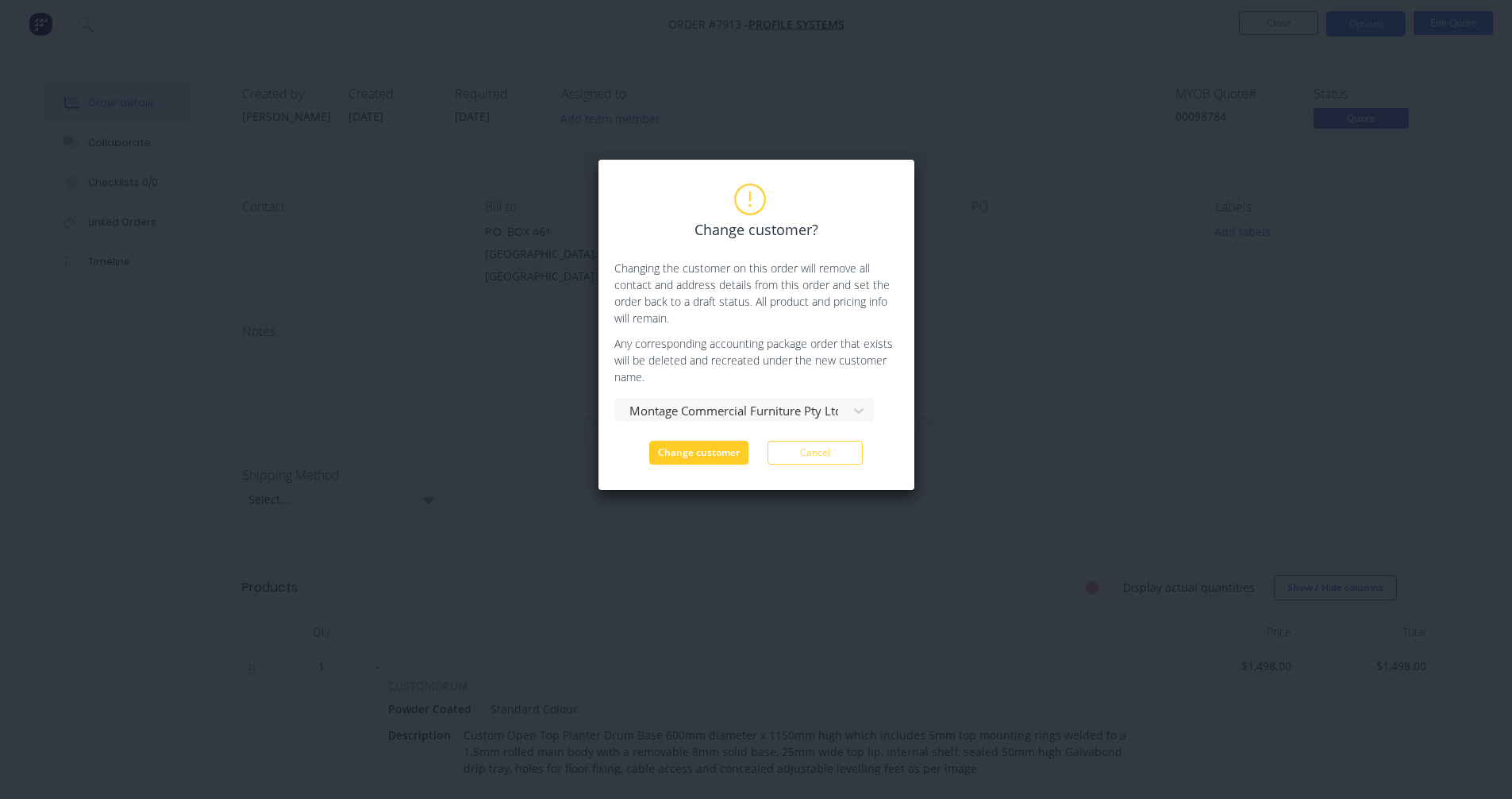
click at [695, 452] on button "Change customer" at bounding box center [699, 452] width 99 height 24
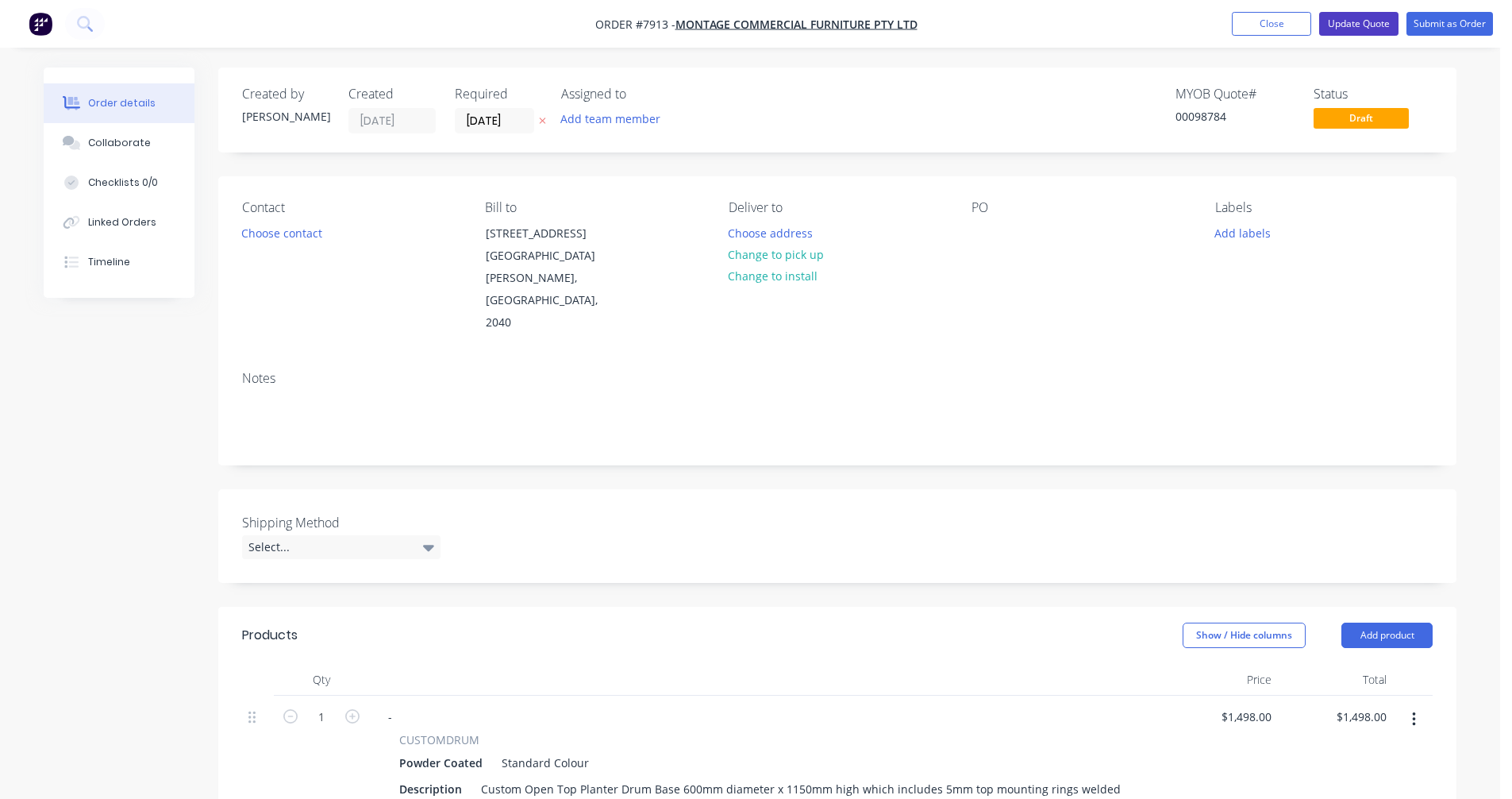
click at [1359, 24] on button "Update Quote" at bounding box center [1359, 24] width 79 height 24
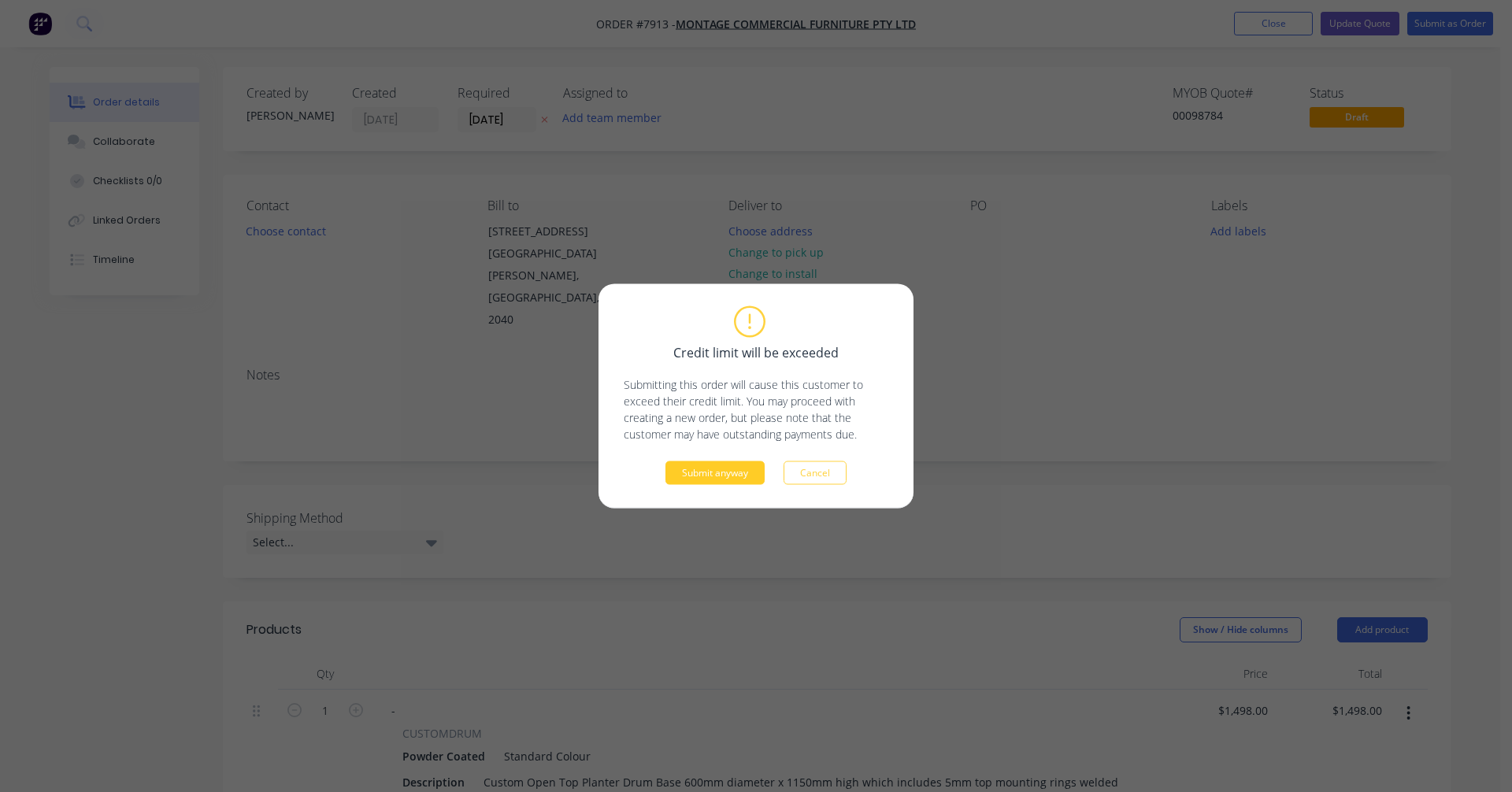
click at [730, 470] on button "Submit anyway" at bounding box center [715, 473] width 99 height 24
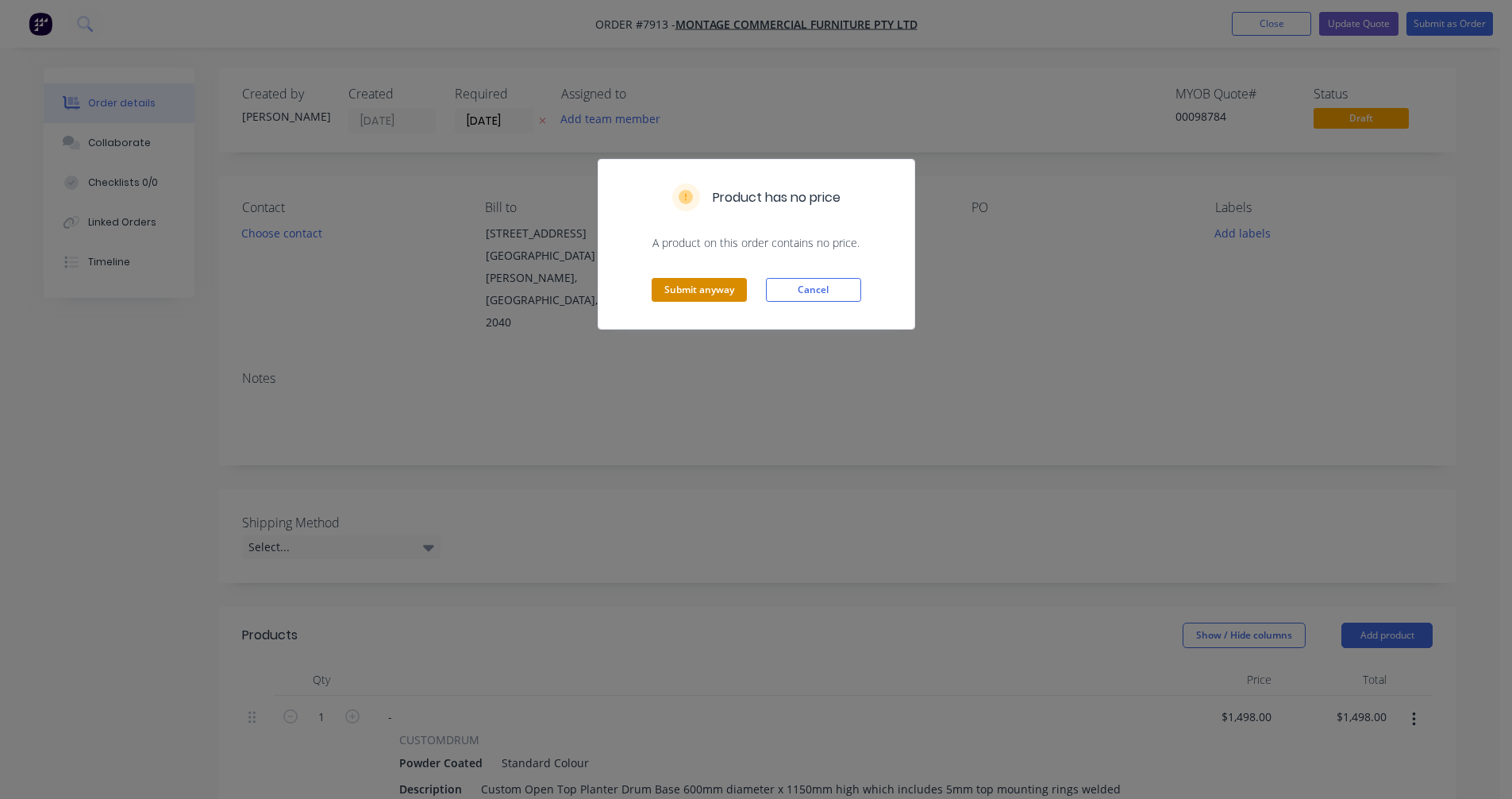
click at [690, 300] on button "Submit anyway" at bounding box center [699, 290] width 96 height 24
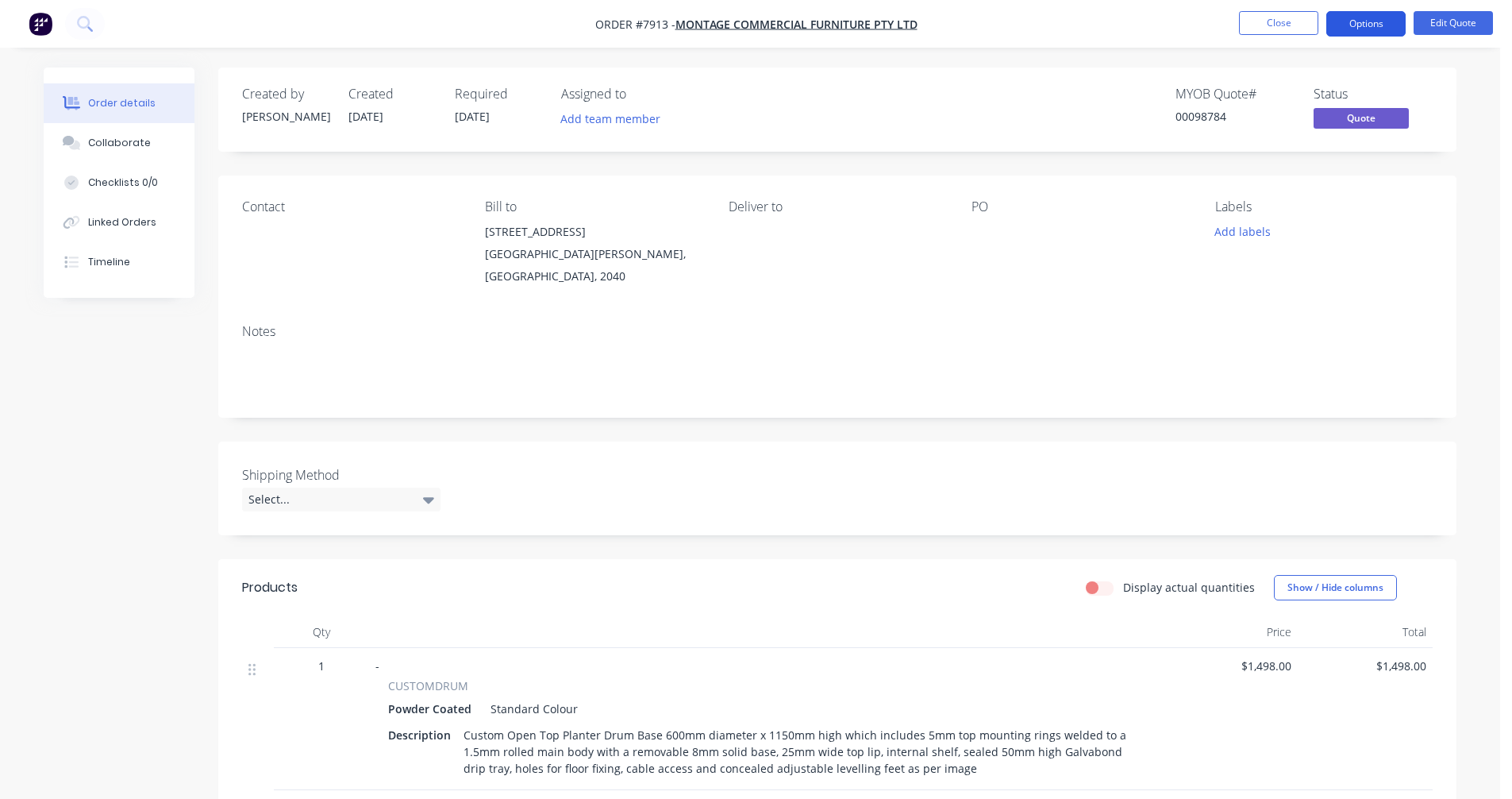
click at [1350, 26] on button "Options" at bounding box center [1366, 24] width 79 height 26
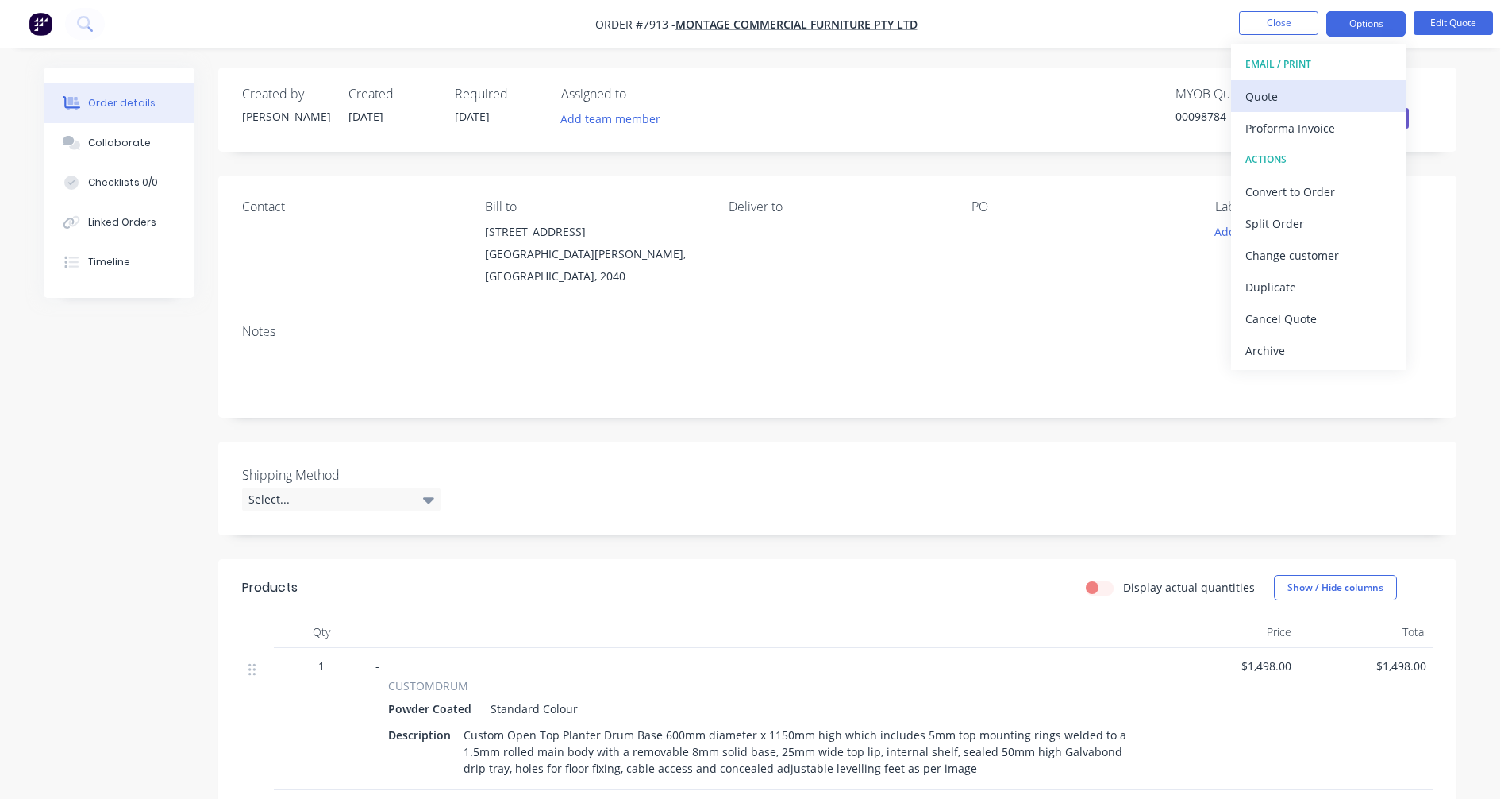
click at [1256, 102] on div "Quote" at bounding box center [1318, 96] width 146 height 23
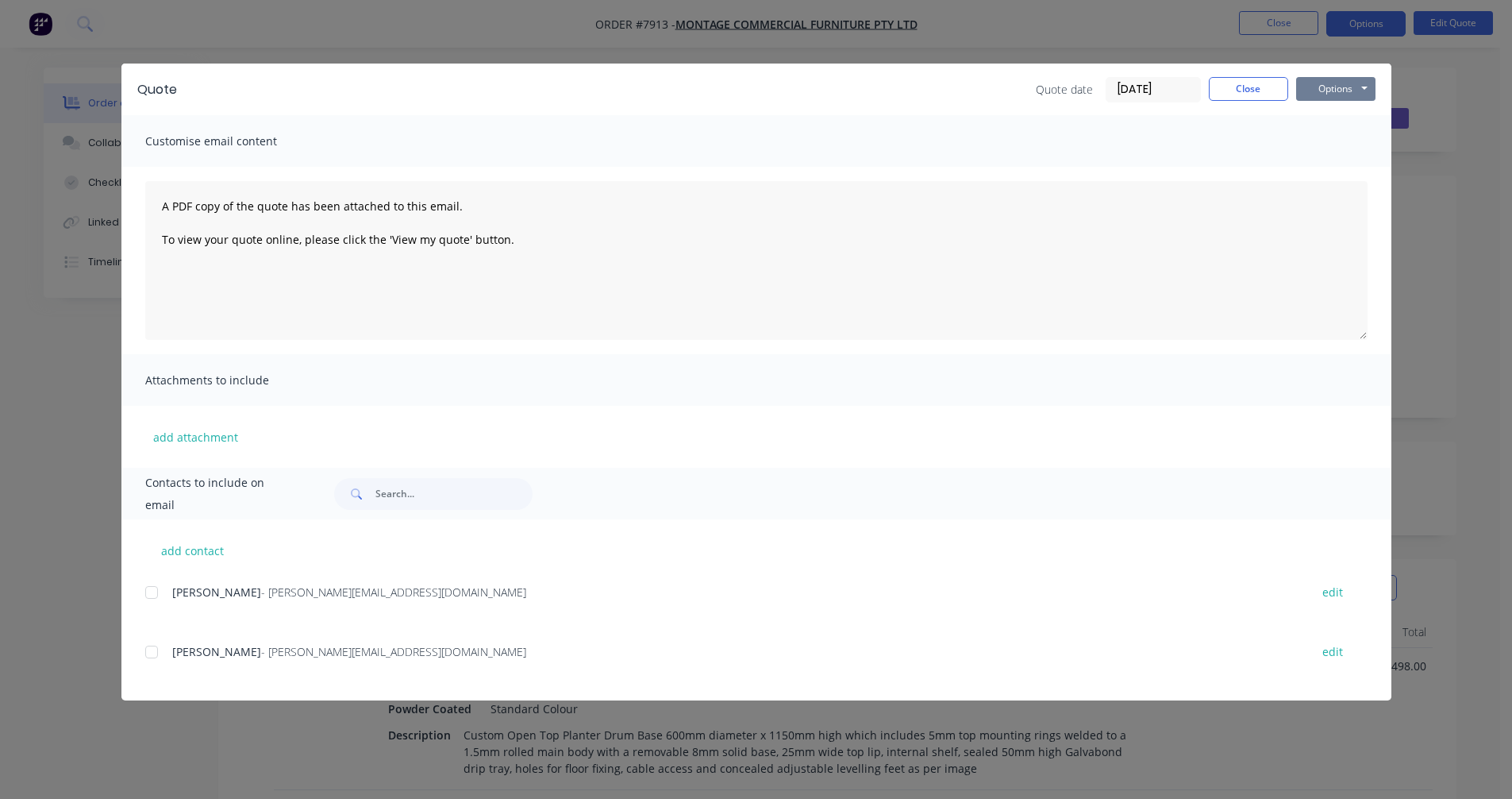
click at [1329, 85] on button "Options" at bounding box center [1336, 89] width 79 height 24
click at [1337, 116] on button "Preview" at bounding box center [1347, 117] width 102 height 26
click at [1236, 96] on button "Close" at bounding box center [1248, 89] width 79 height 24
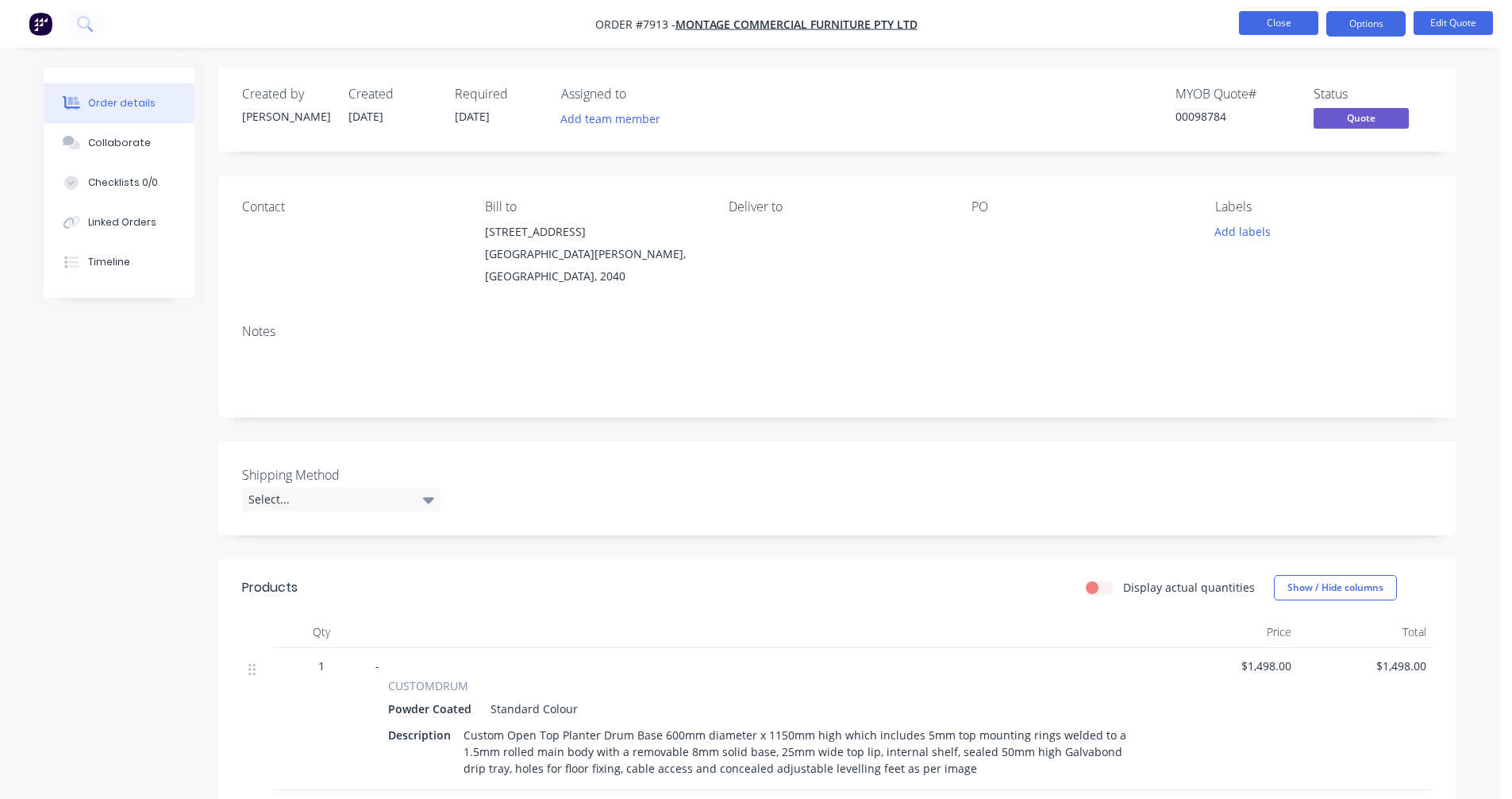
click at [1272, 28] on button "Close" at bounding box center [1279, 23] width 79 height 24
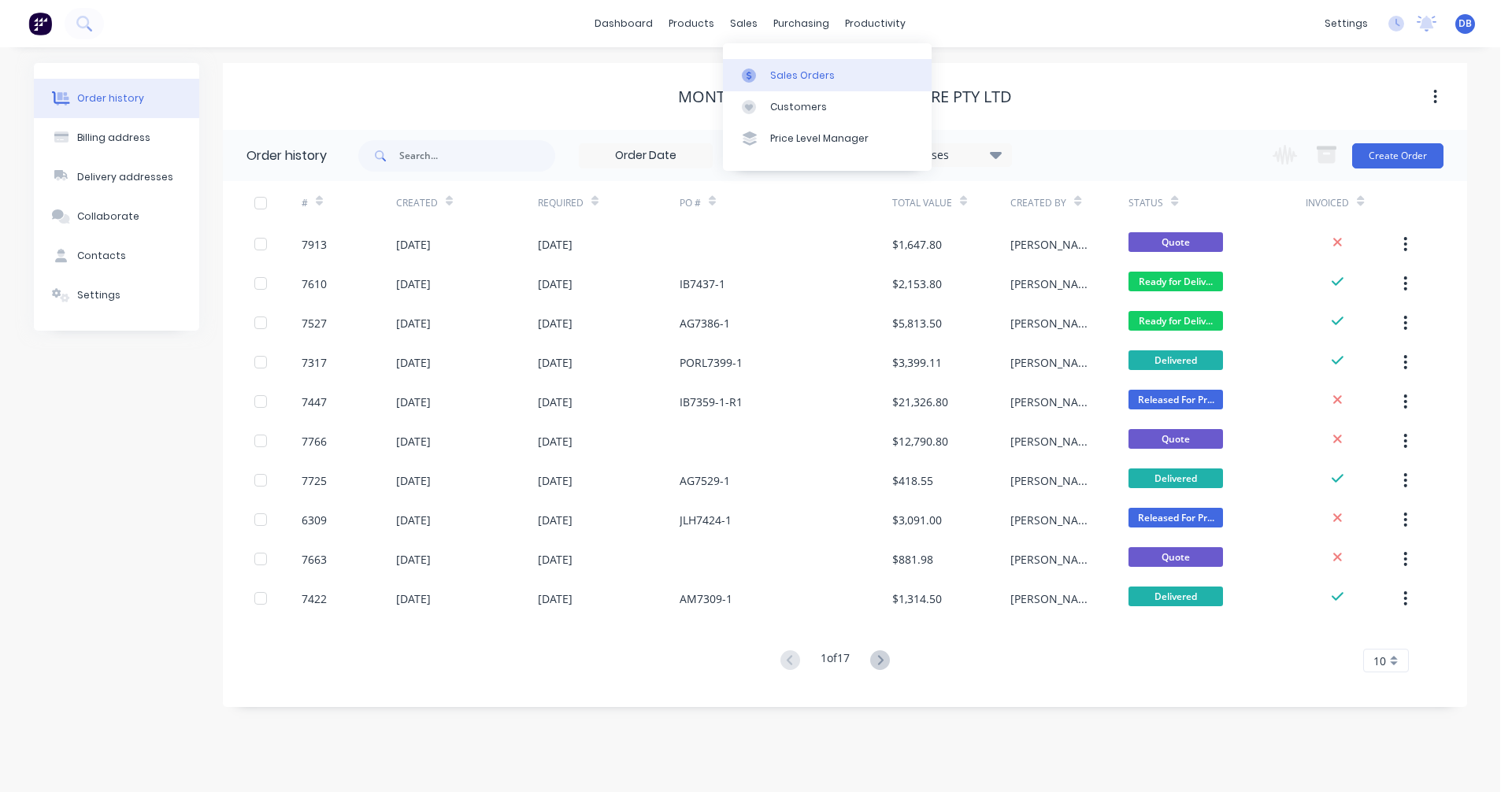
click at [788, 74] on div "Sales Orders" at bounding box center [802, 76] width 65 height 15
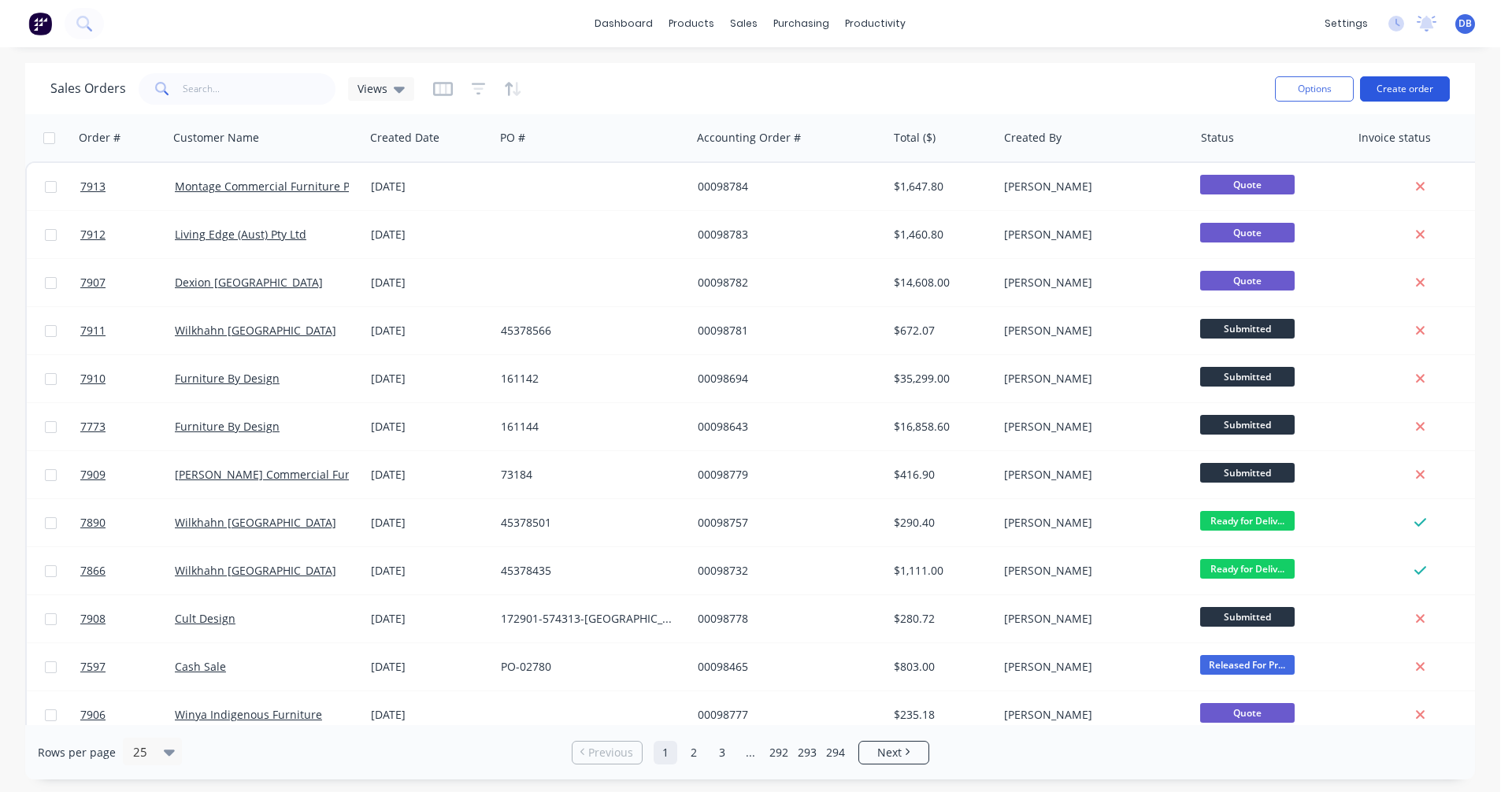
click at [1396, 86] on button "Create order" at bounding box center [1404, 89] width 89 height 26
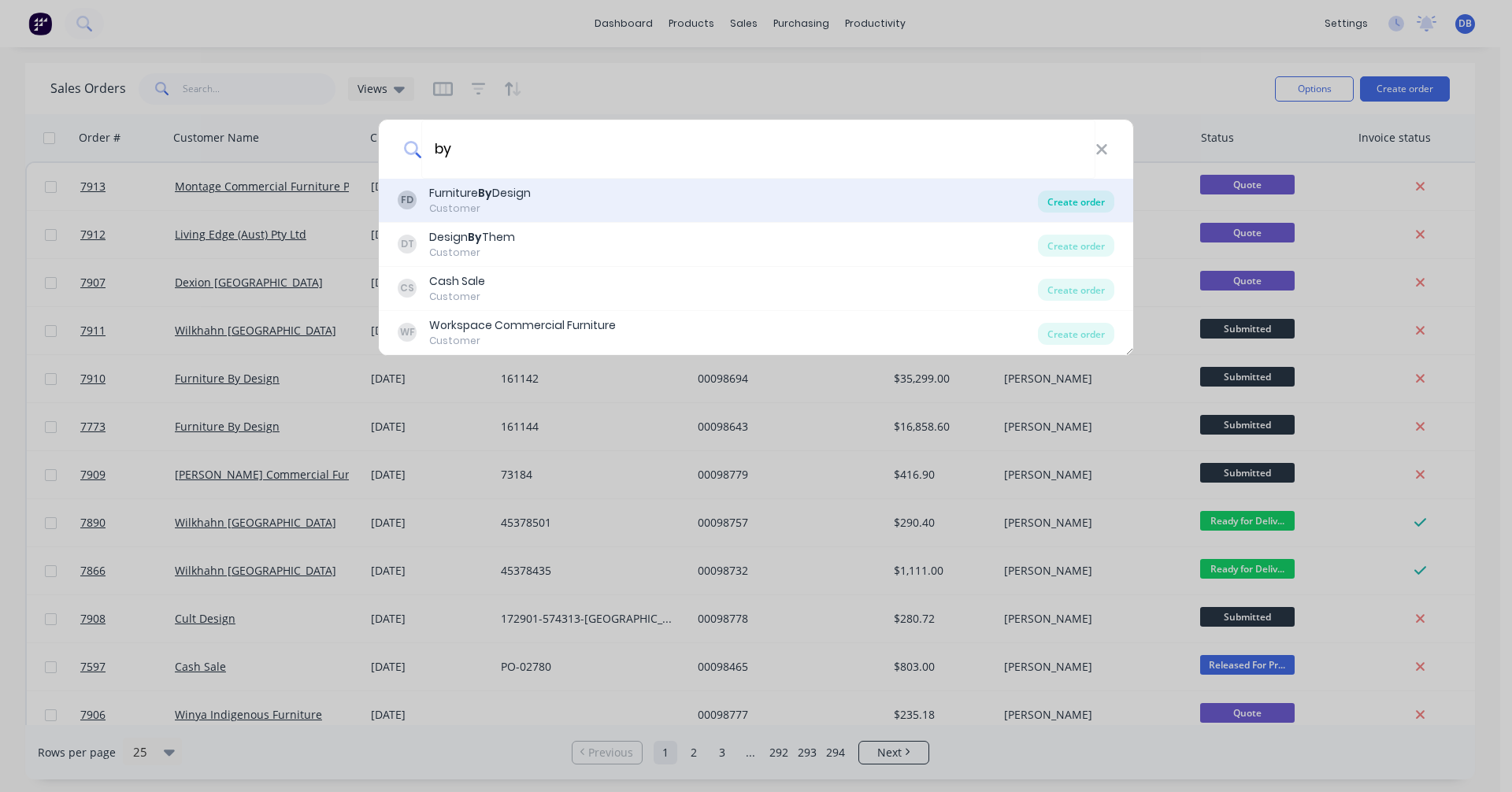
type input "by"
click at [1063, 207] on div "Create order" at bounding box center [1076, 201] width 77 height 22
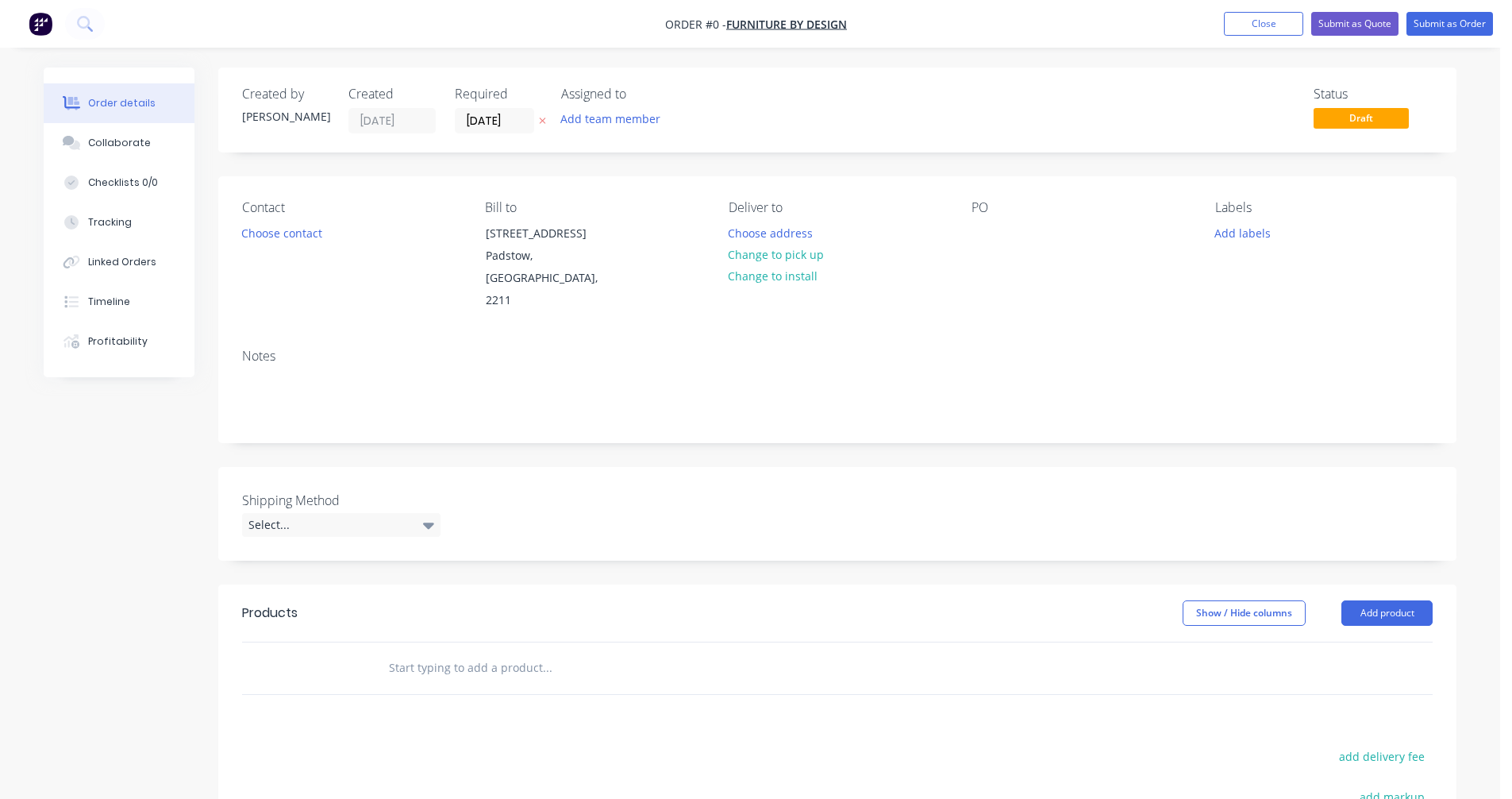
click at [420, 652] on input "text" at bounding box center [546, 668] width 317 height 32
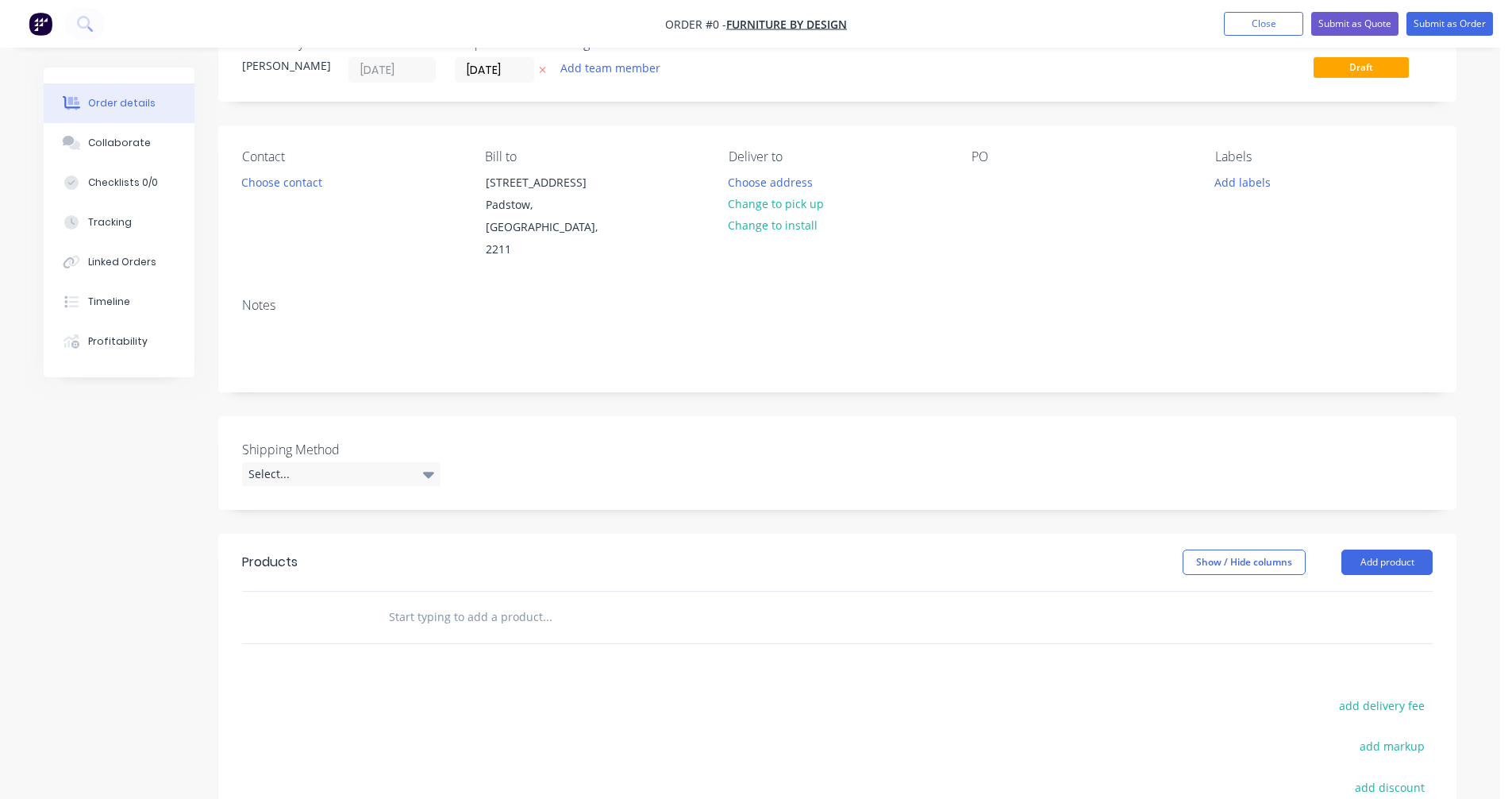
scroll to position [79, 0]
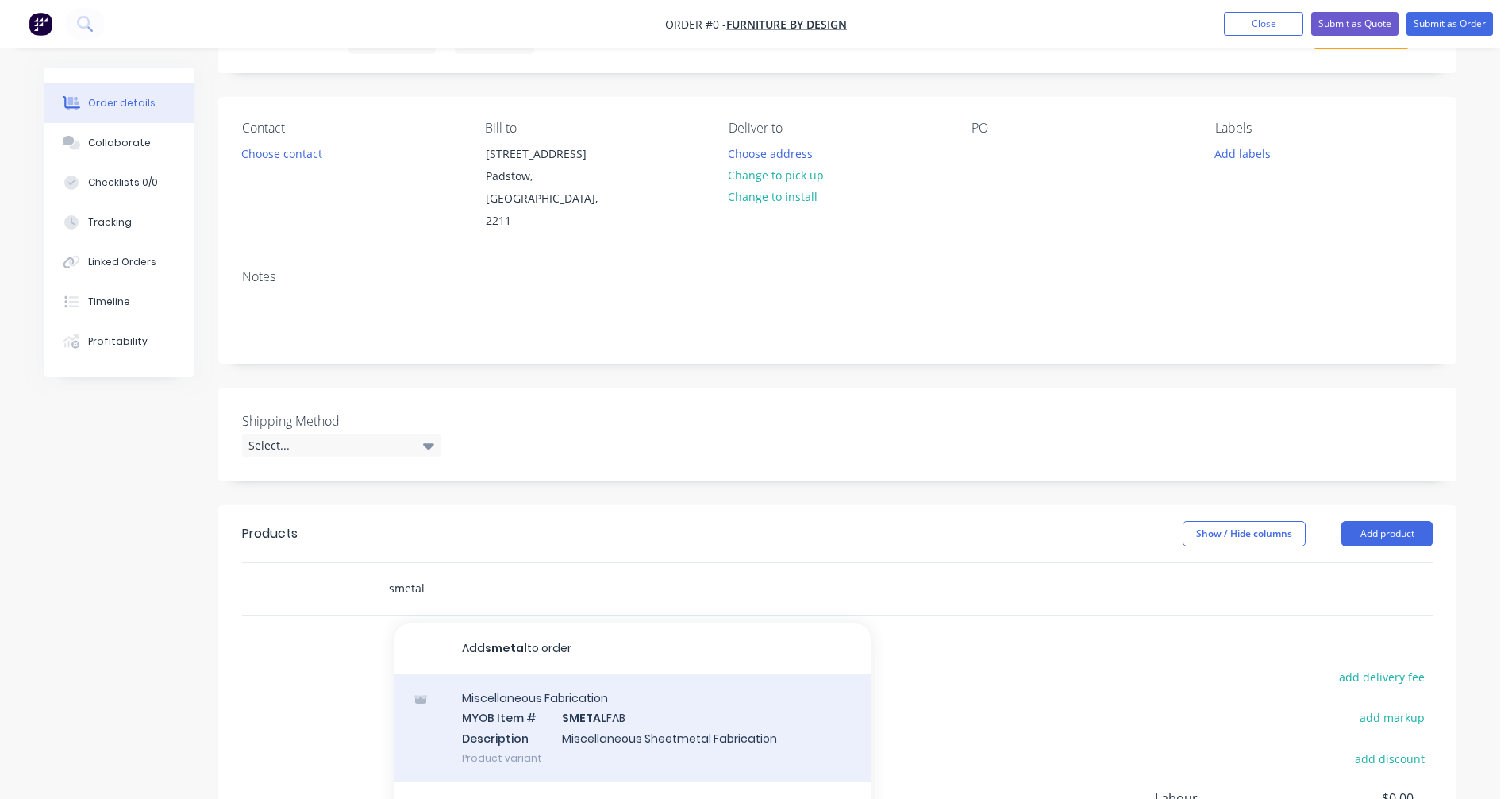
type input "smetal"
click at [621, 691] on div "Miscellaneous Fabrication MYOB Item # SMETAL FAB Description Miscellaneous Shee…" at bounding box center [632, 727] width 476 height 108
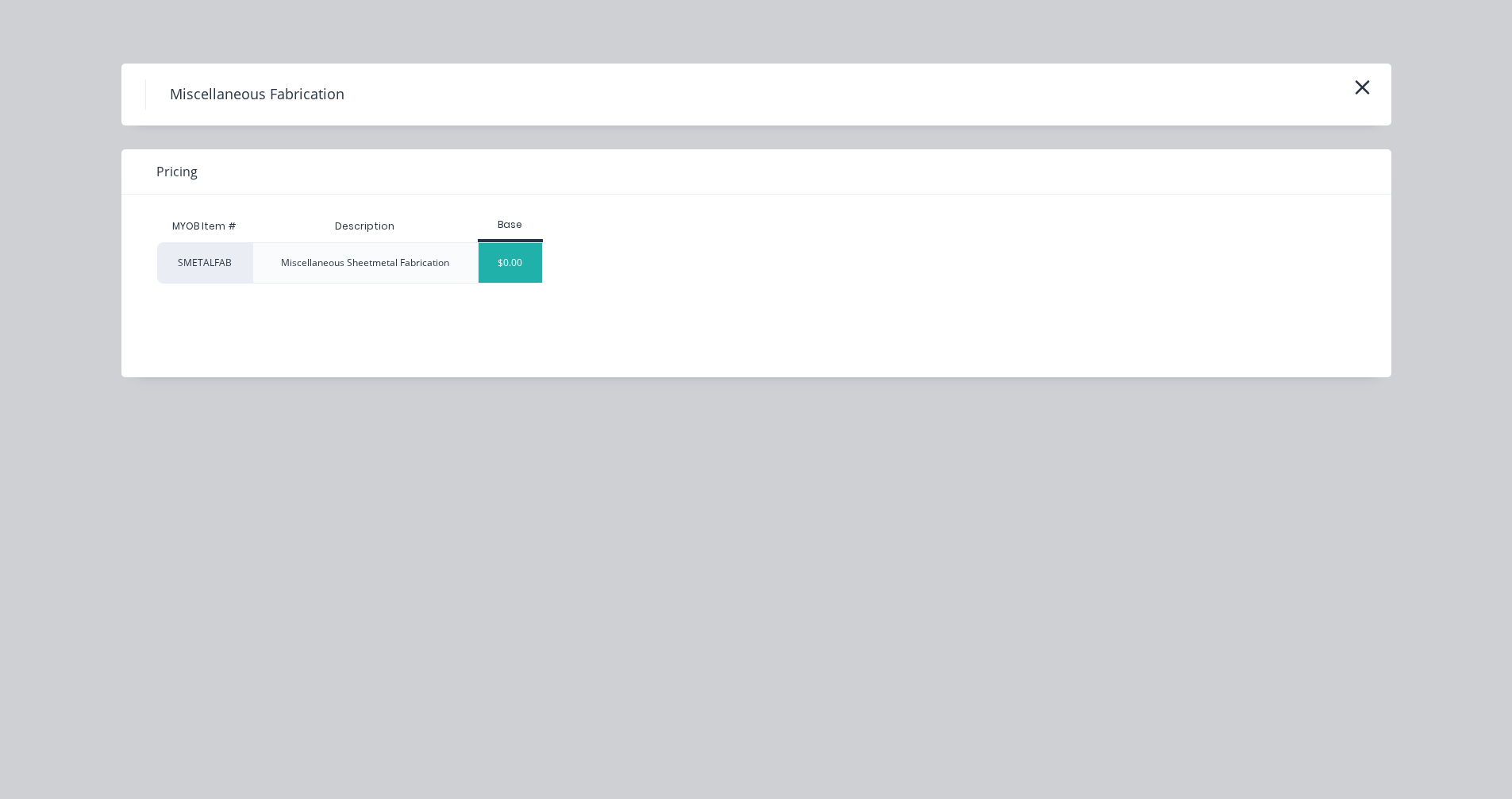
click at [515, 260] on div "$0.00" at bounding box center [511, 262] width 64 height 40
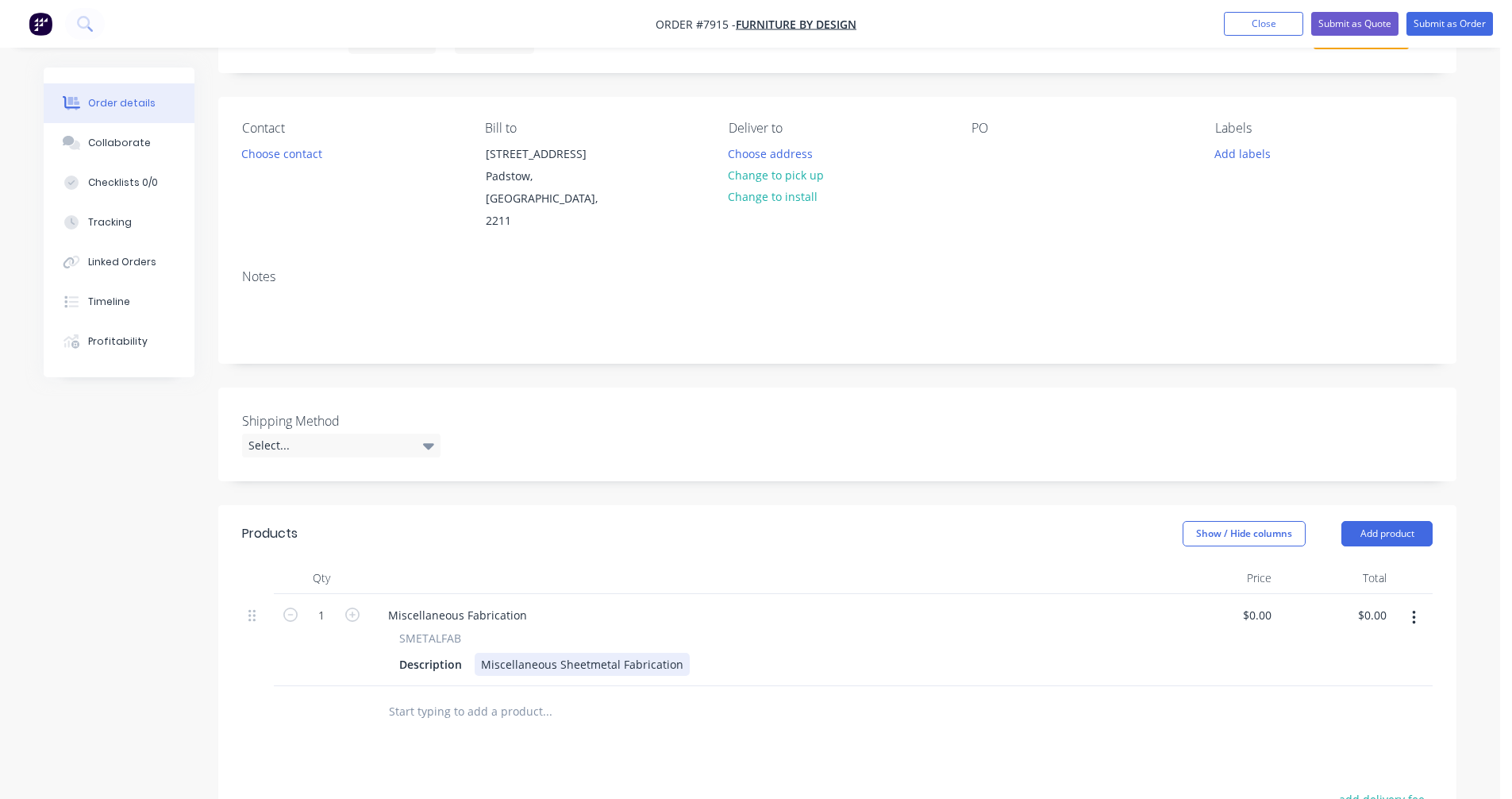
click at [676, 653] on div "Miscellaneous Sheetmetal Fabrication" at bounding box center [582, 664] width 215 height 23
drag, startPoint x: 676, startPoint y: 642, endPoint x: 448, endPoint y: 636, distance: 228.1
click at [448, 653] on div "Description Miscellaneous Sheetmetal Fabrication" at bounding box center [762, 664] width 740 height 23
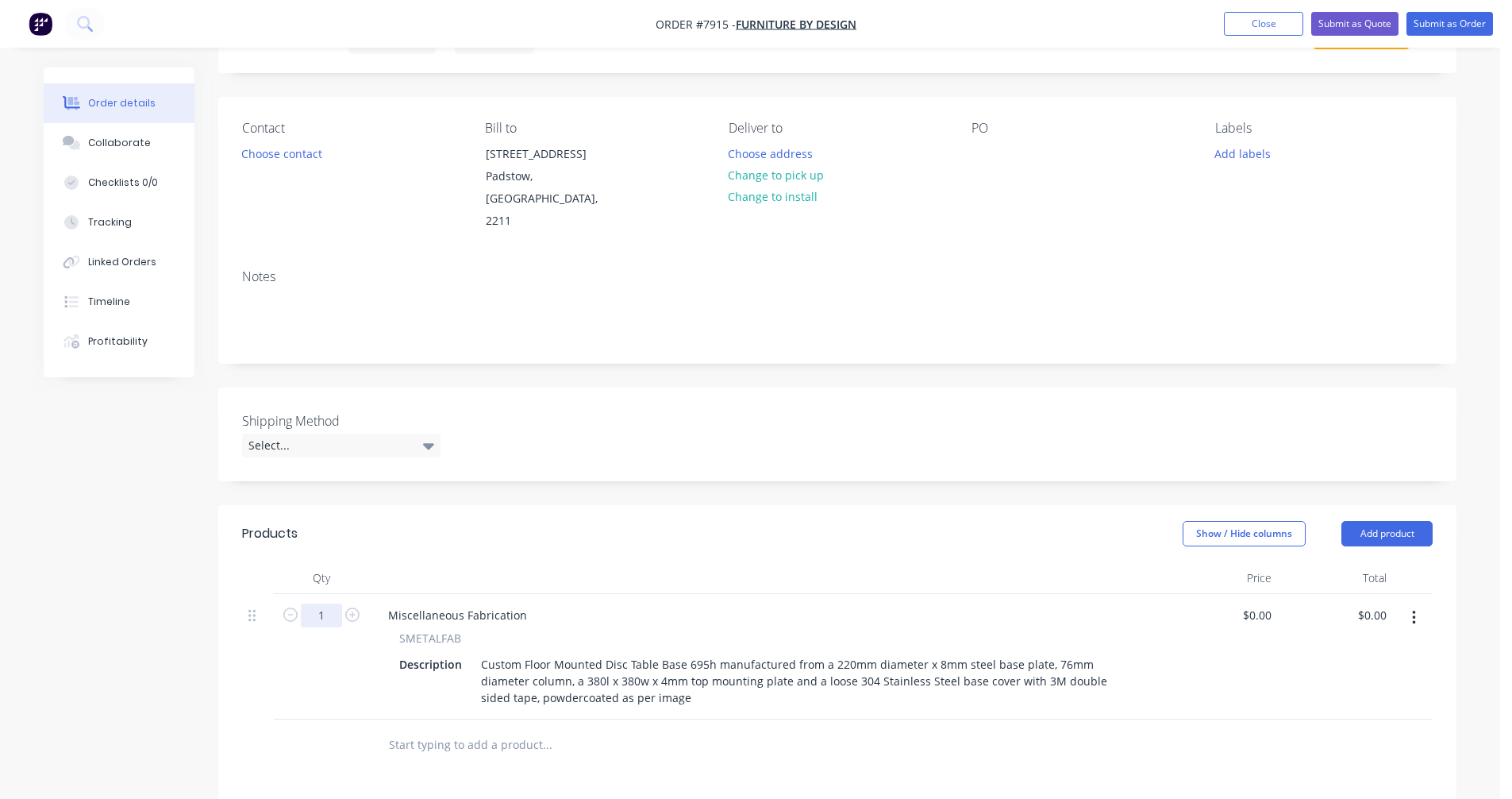
click at [328, 603] on input "1" at bounding box center [321, 615] width 41 height 24
type input "32"
type input "$0.00"
drag, startPoint x: 398, startPoint y: 593, endPoint x: 418, endPoint y: 593, distance: 20.0
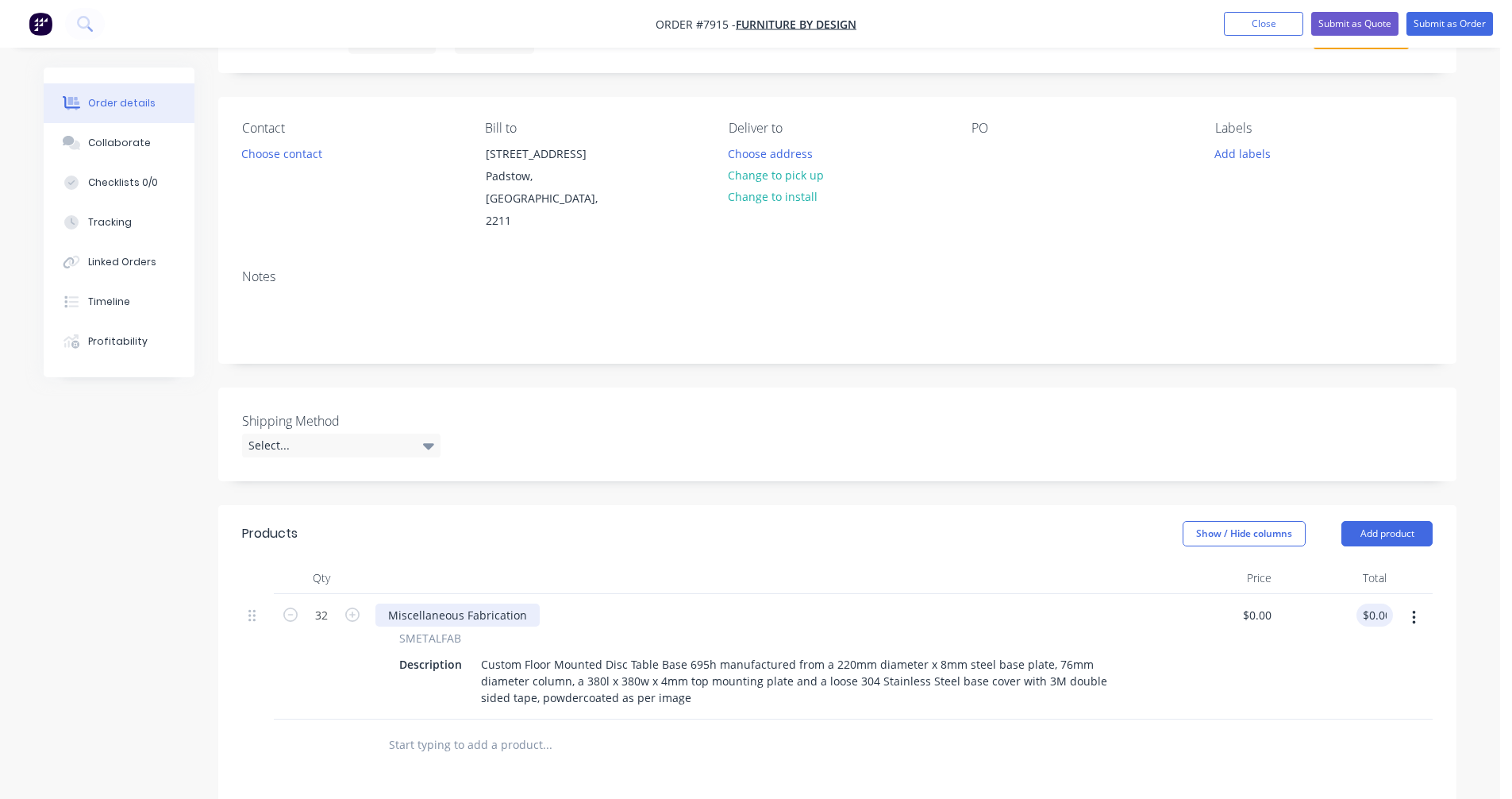
click at [399, 603] on div "Miscellaneous Fabrication" at bounding box center [457, 614] width 165 height 23
click at [526, 603] on div "Miscellaneous Fabrication" at bounding box center [457, 614] width 165 height 23
drag, startPoint x: 526, startPoint y: 593, endPoint x: 351, endPoint y: 588, distance: 175.1
click at [351, 594] on div "32 Miscellaneous Fabrication SMETALFAB Description Custom Floor Mounted Disc Ta…" at bounding box center [836, 656] width 1190 height 125
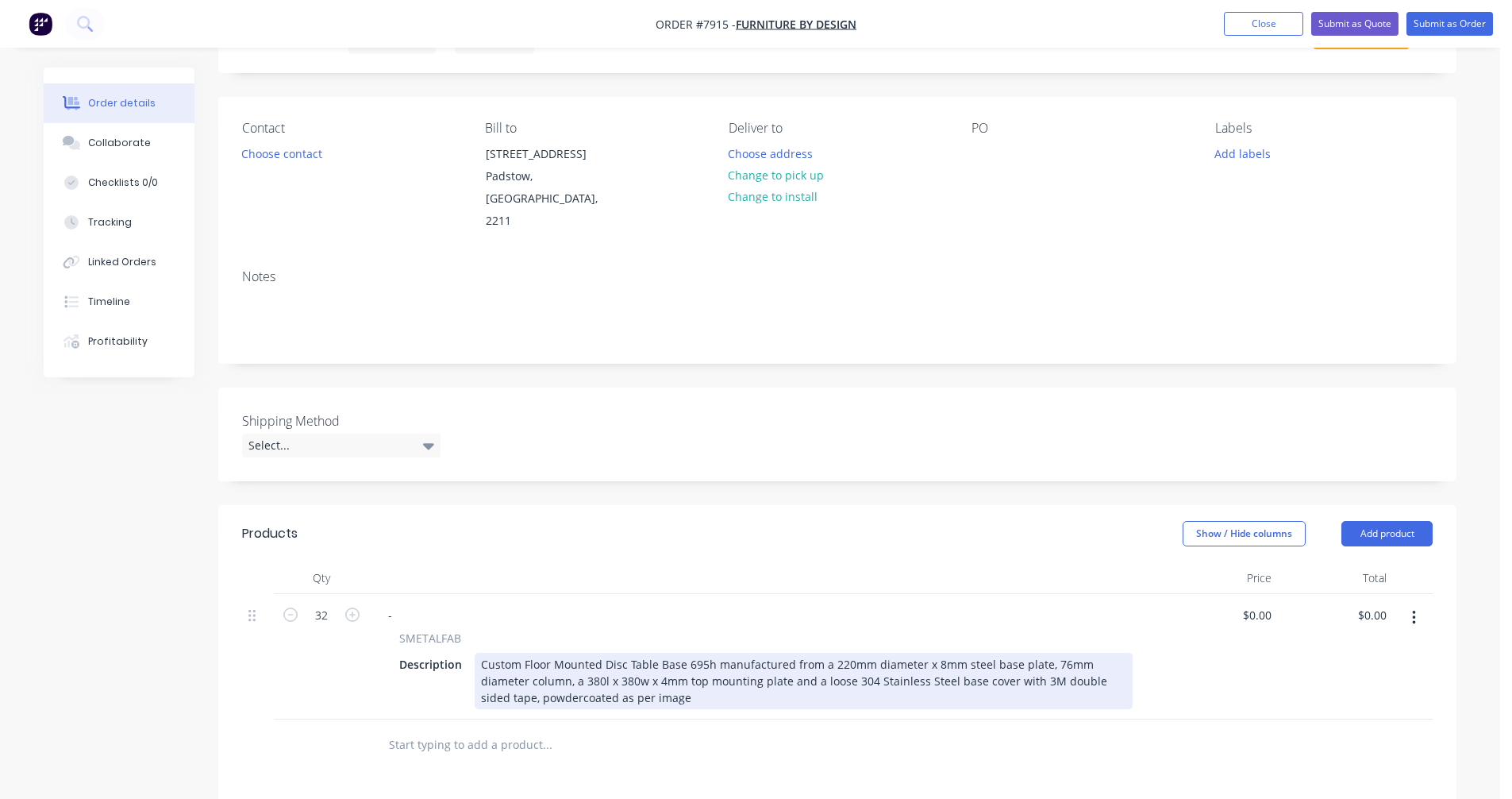
click at [813, 678] on div "Custom Floor Mounted Disc Table Base 695h manufactured from a 220mm diameter x …" at bounding box center [803, 680] width 658 height 56
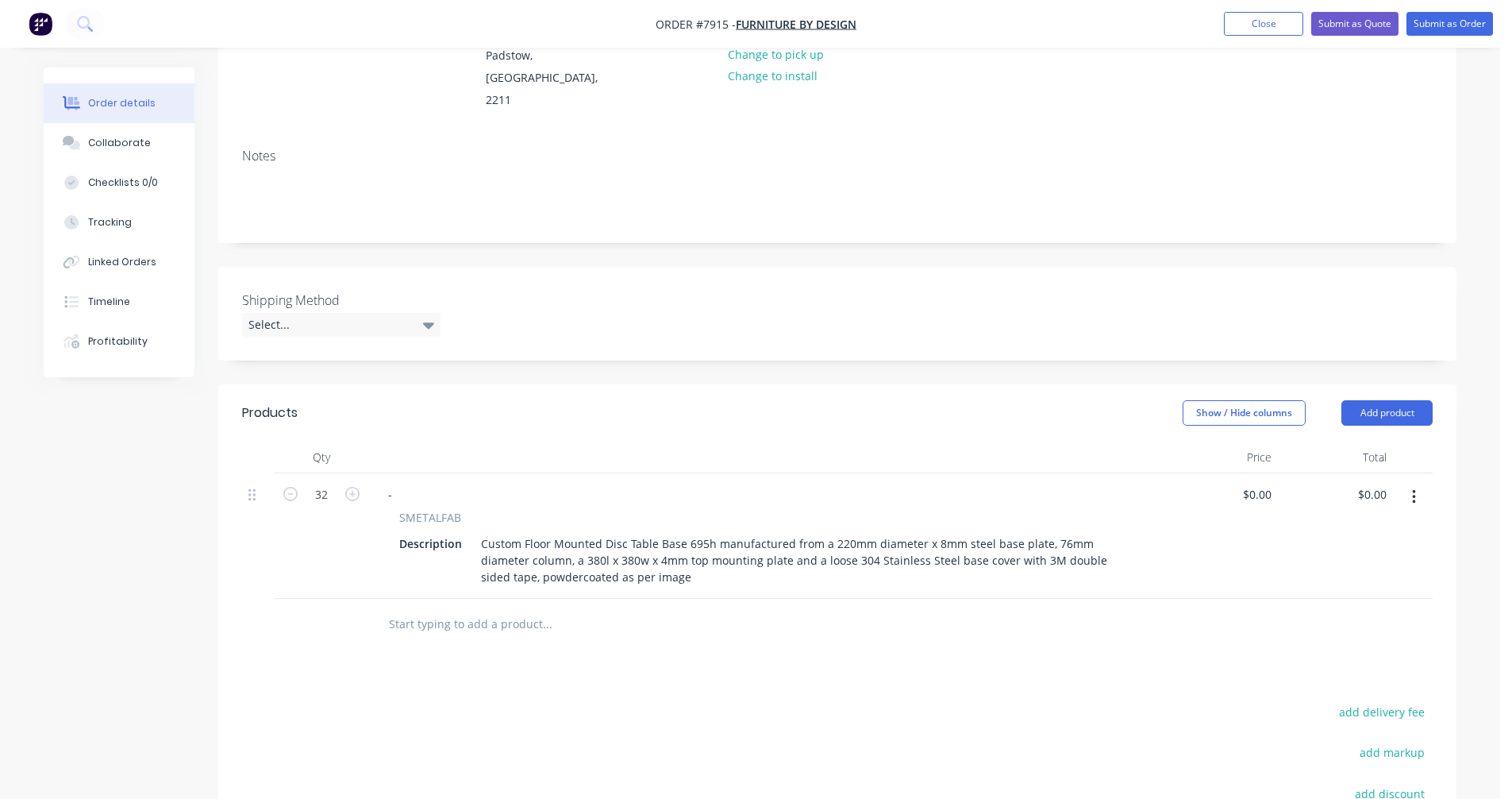
scroll to position [238, 0]
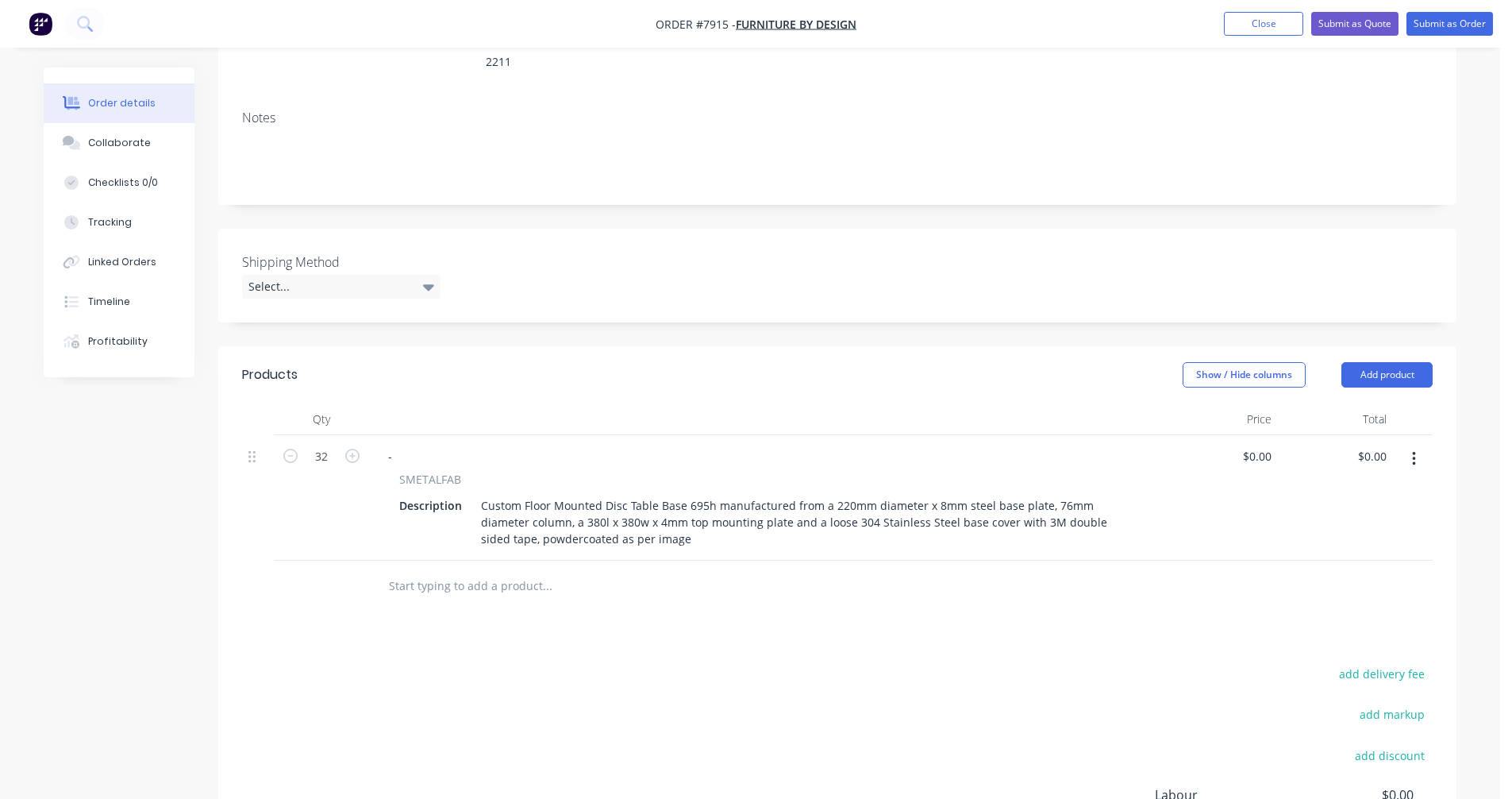
click at [461, 570] on input "text" at bounding box center [546, 586] width 317 height 32
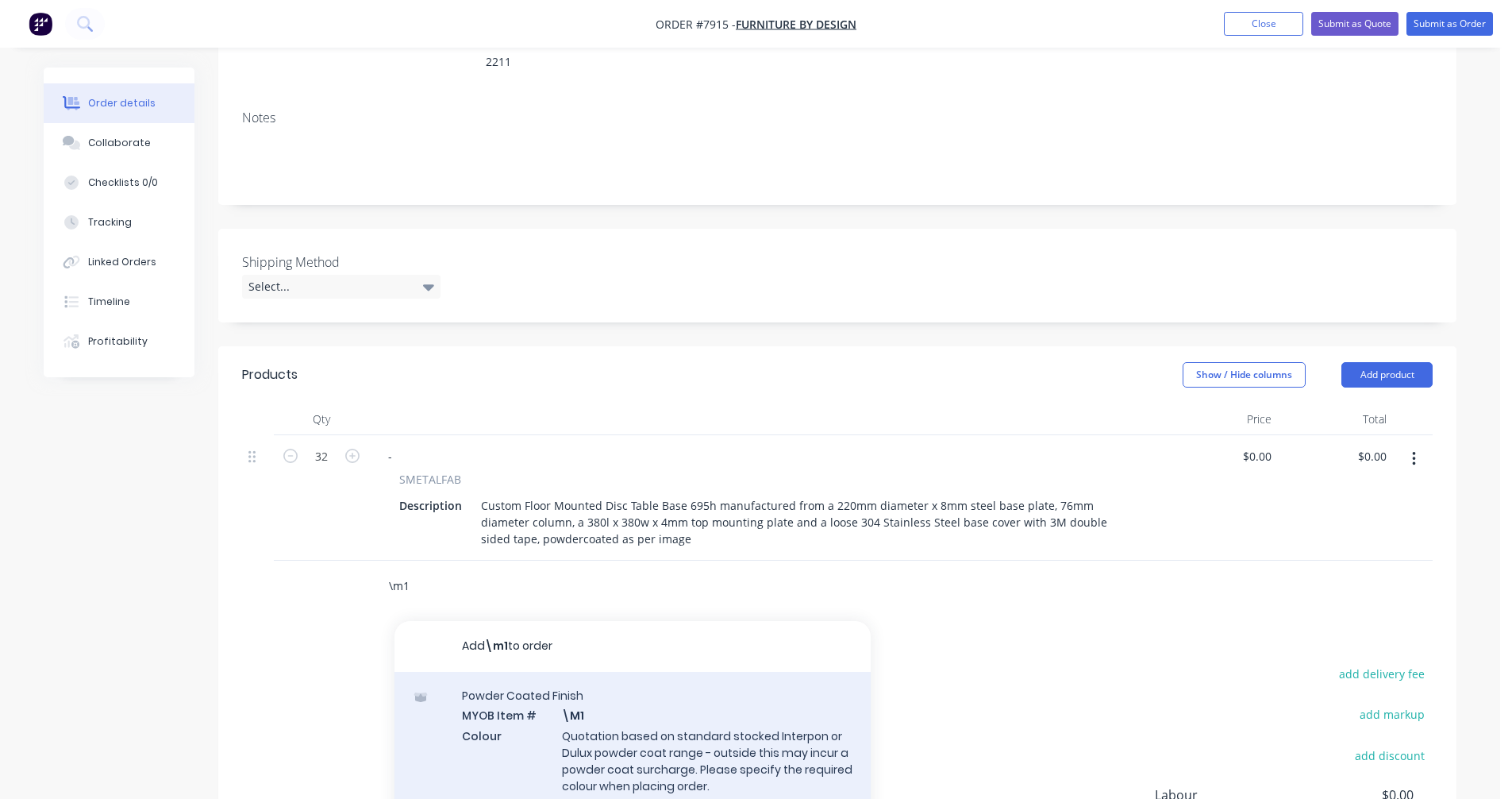
type input "\m1"
click at [631, 730] on div "Powder Coated Finish MYOB Item # \M1 Colour Quotation based on standard stocked…" at bounding box center [632, 749] width 476 height 157
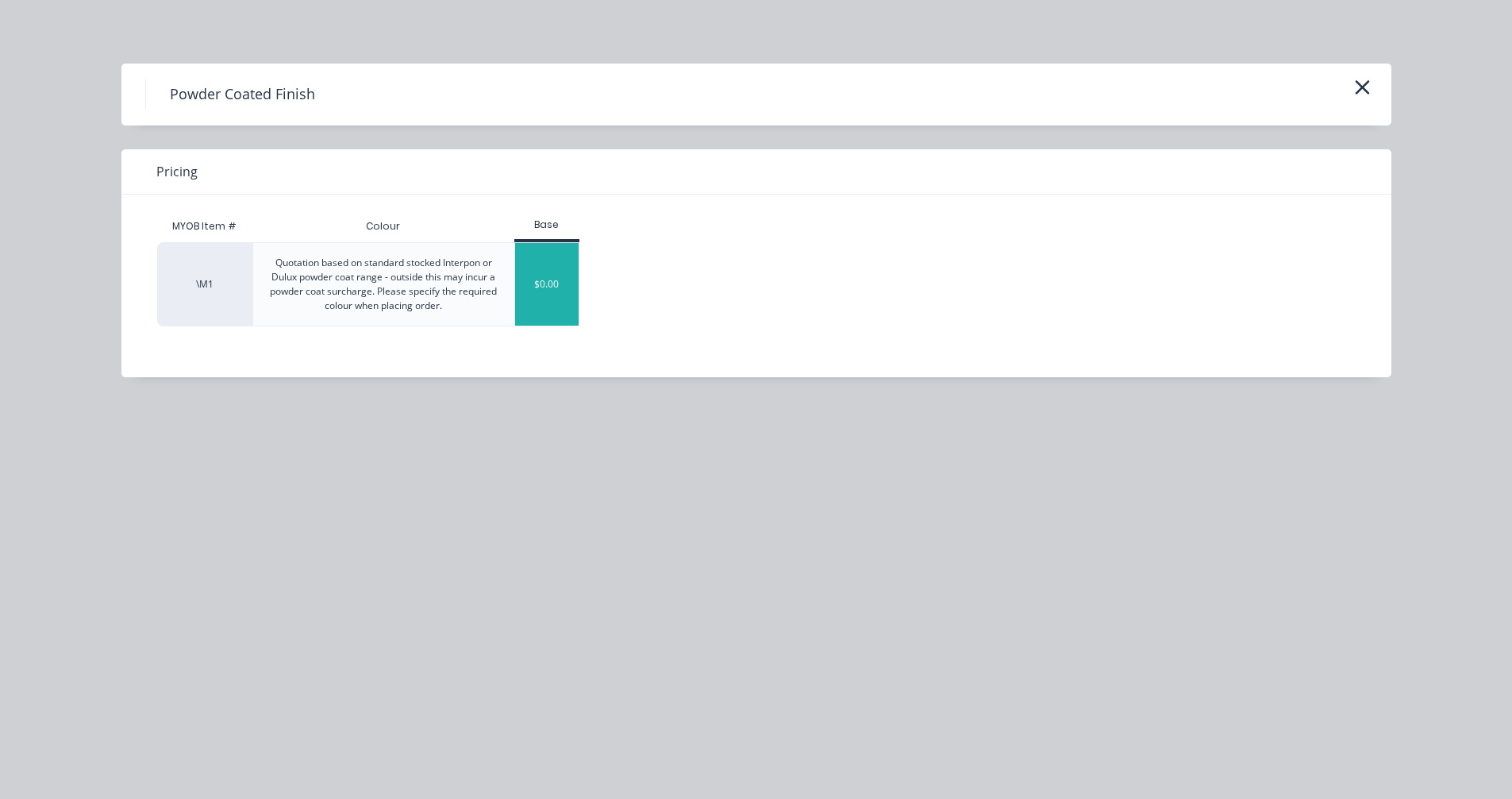
click at [548, 278] on div "$0.00" at bounding box center [547, 284] width 64 height 83
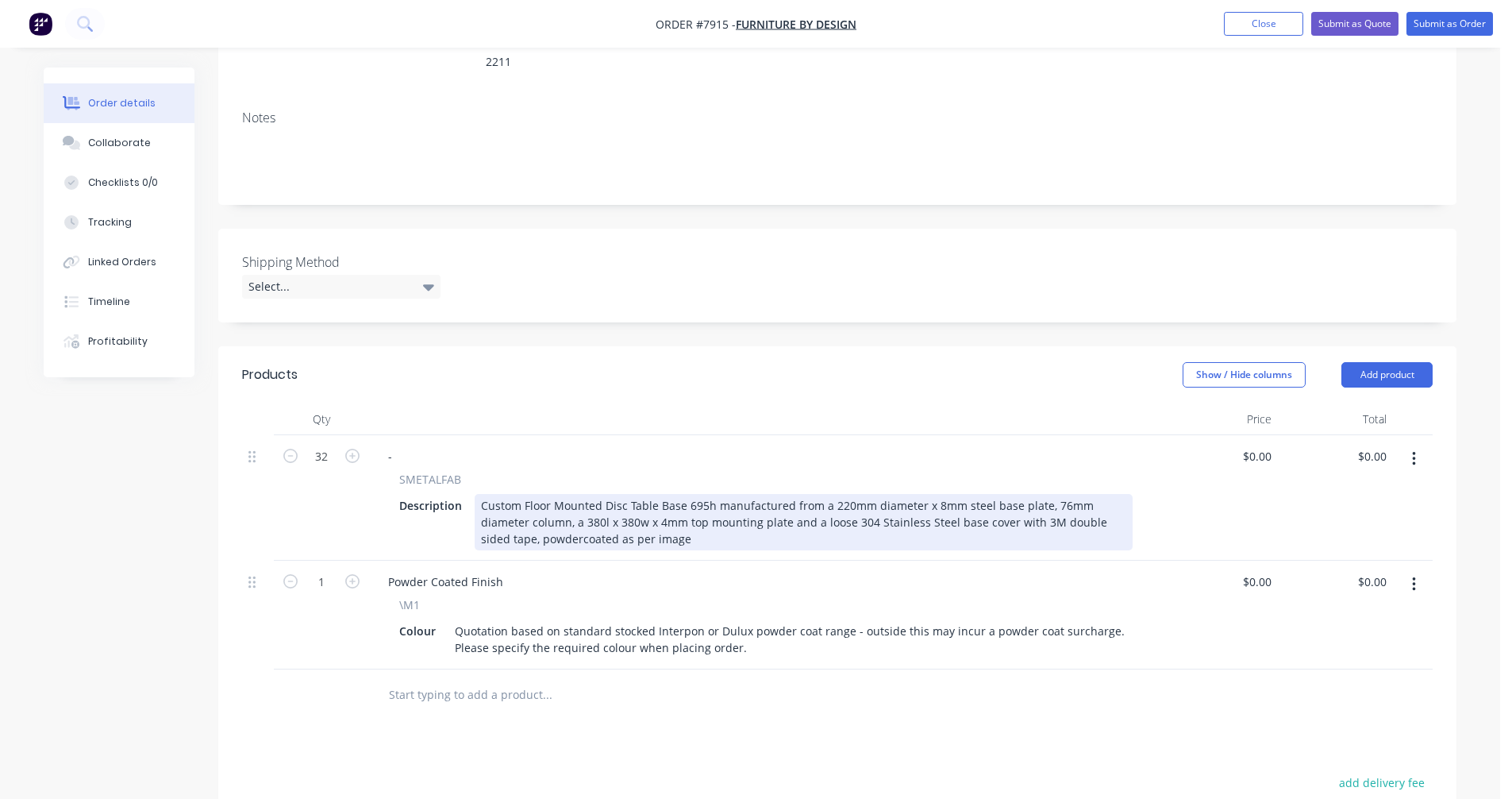
click at [759, 494] on div "Custom Floor Mounted Disc Table Base 695h manufactured from a 220mm diameter x …" at bounding box center [803, 521] width 658 height 56
type input "$219.40"
type input "$7,020.80"
click at [662, 517] on div "Custom Floor Mounted Disc Table Base 695h manufactured from a 220mm diameter x …" at bounding box center [803, 521] width 658 height 56
click at [1038, 494] on div "Custom Floor Mounted Disc Table Base 695h manufactured from a 220mm diameter x …" at bounding box center [803, 521] width 658 height 56
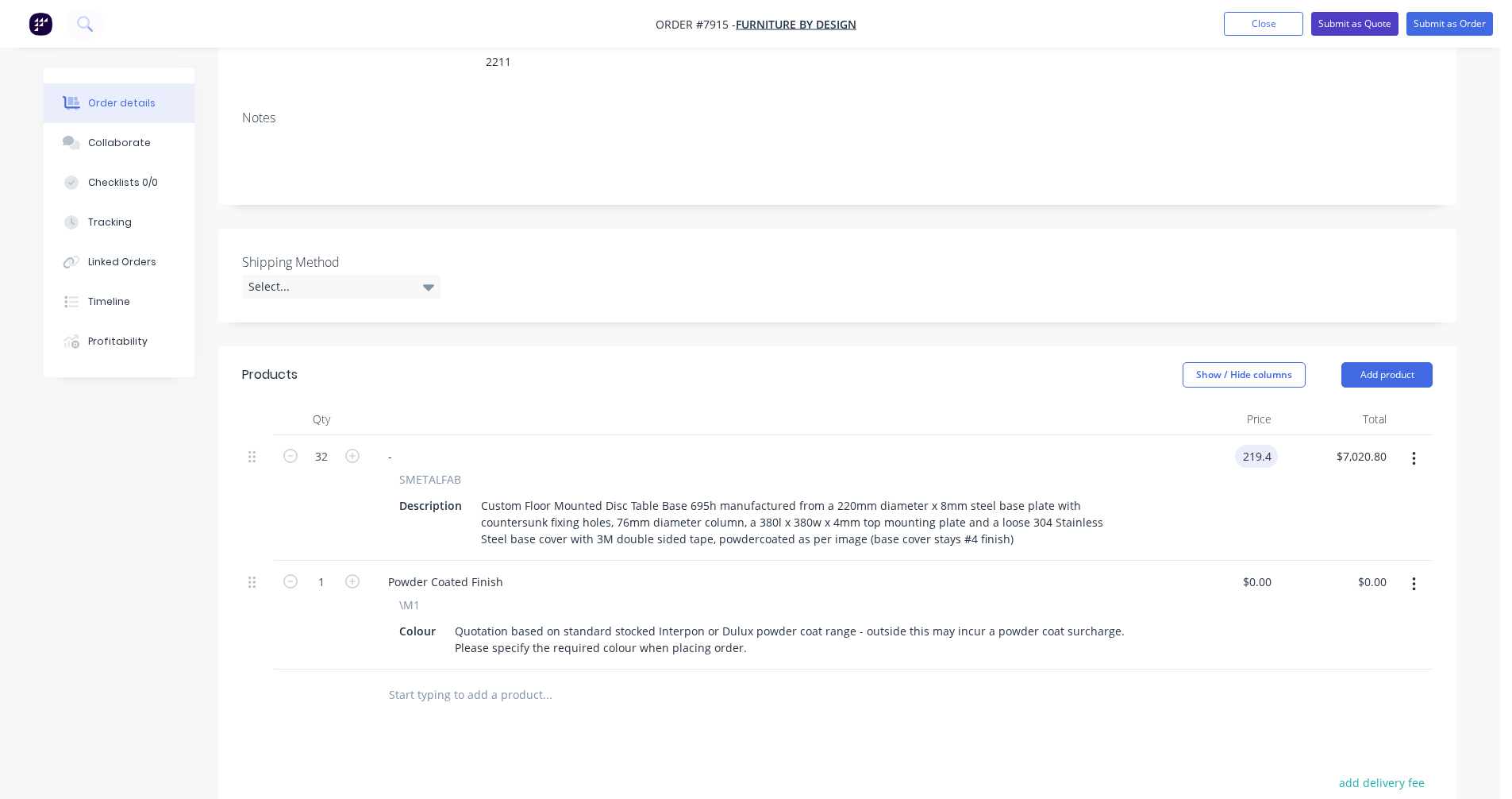
type input "$219.40"
click at [1352, 24] on button "Submit as Quote" at bounding box center [1354, 24] width 87 height 24
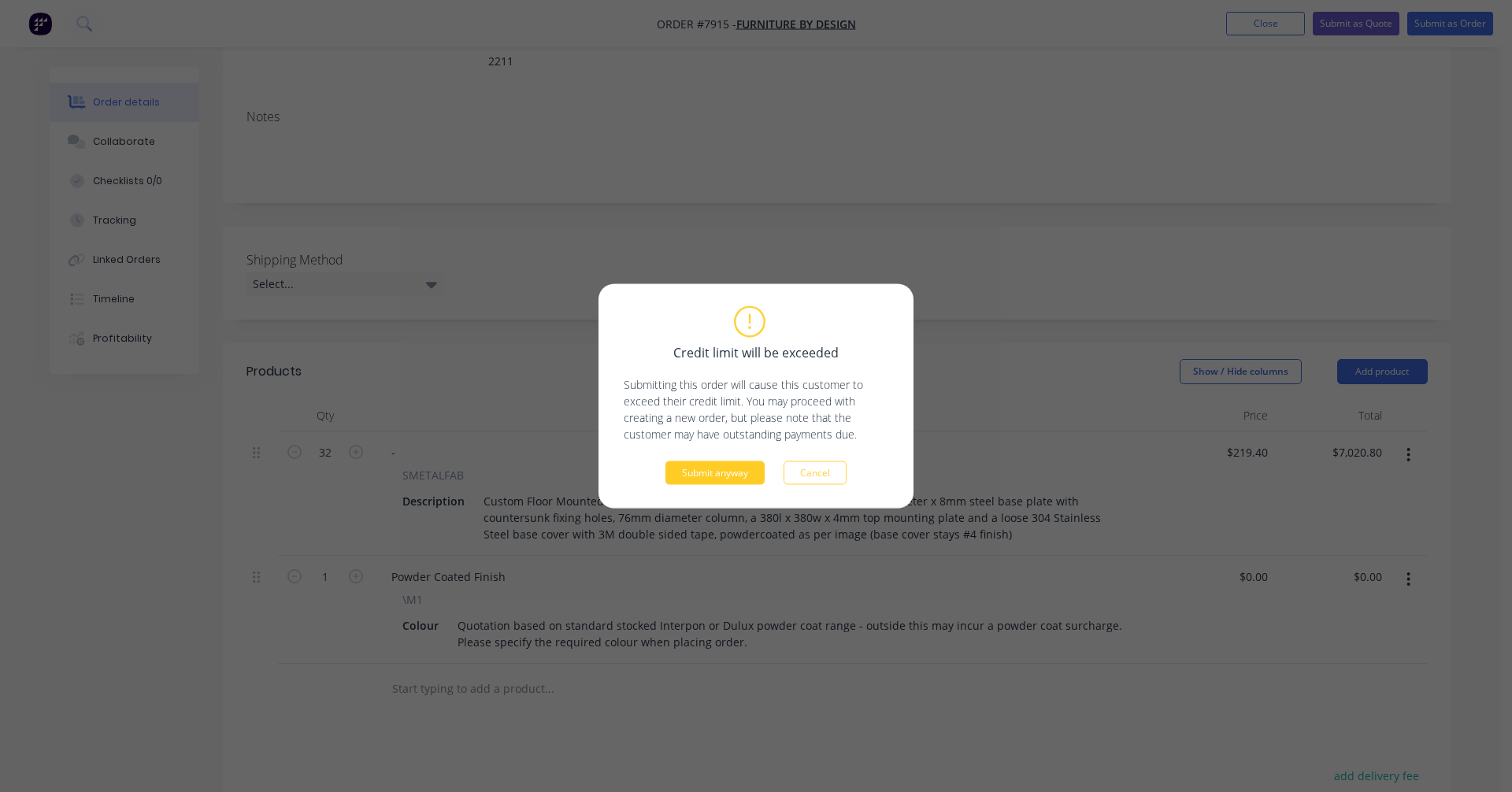
click at [723, 481] on button "Submit anyway" at bounding box center [715, 473] width 99 height 24
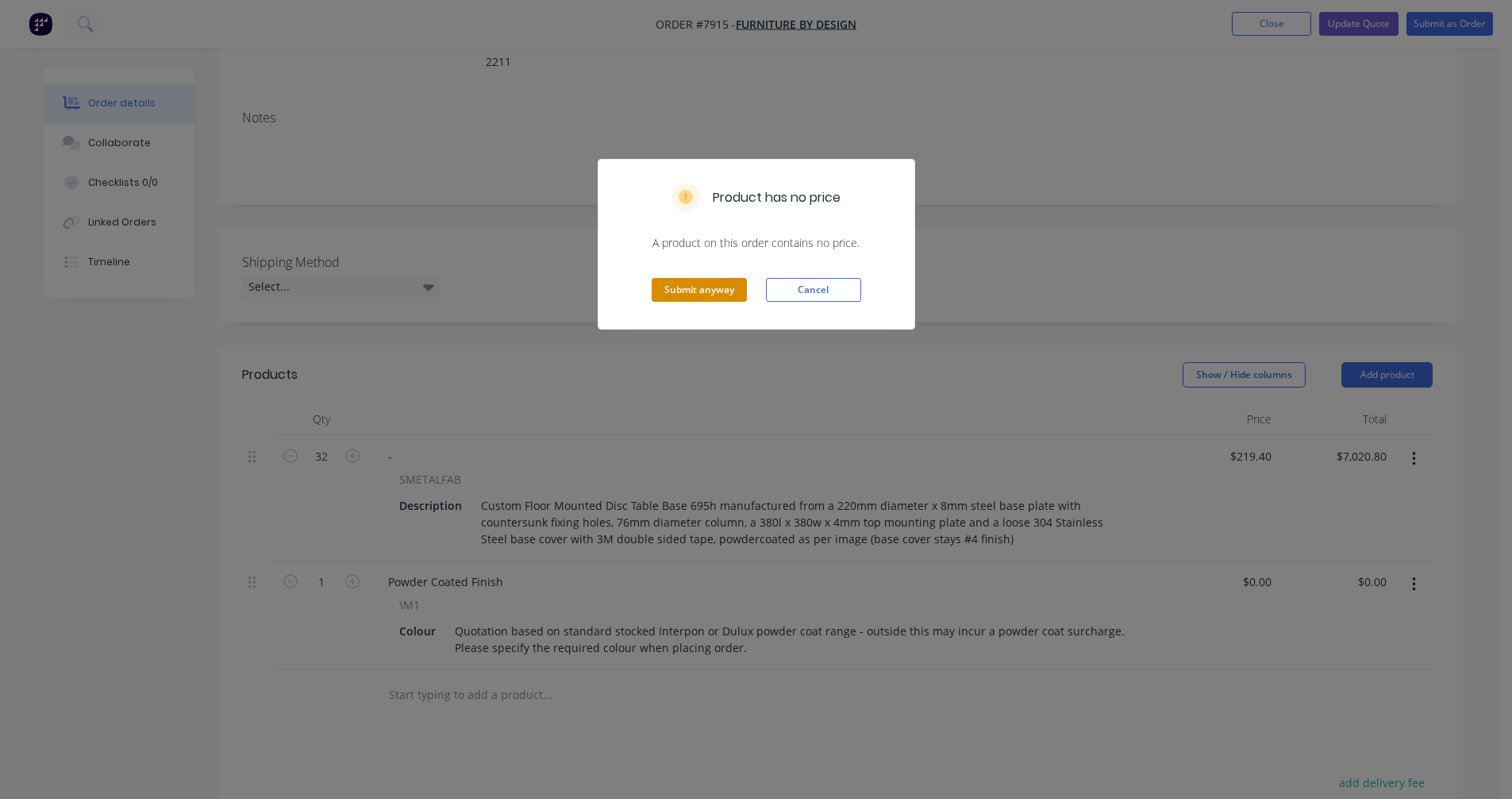
click at [725, 293] on button "Submit anyway" at bounding box center [699, 290] width 96 height 24
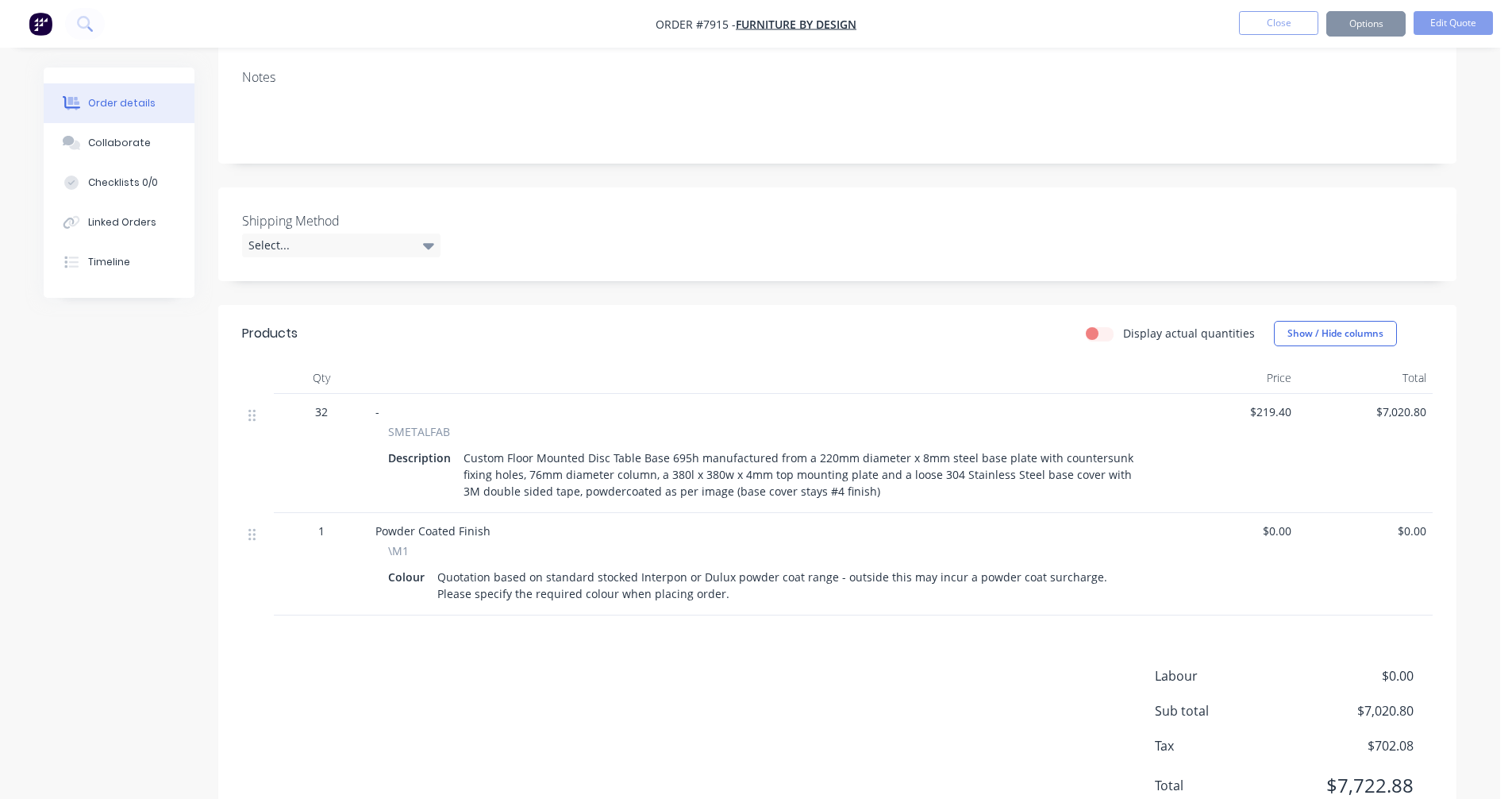
scroll to position [237, 0]
click at [1373, 19] on button "Options" at bounding box center [1366, 24] width 79 height 26
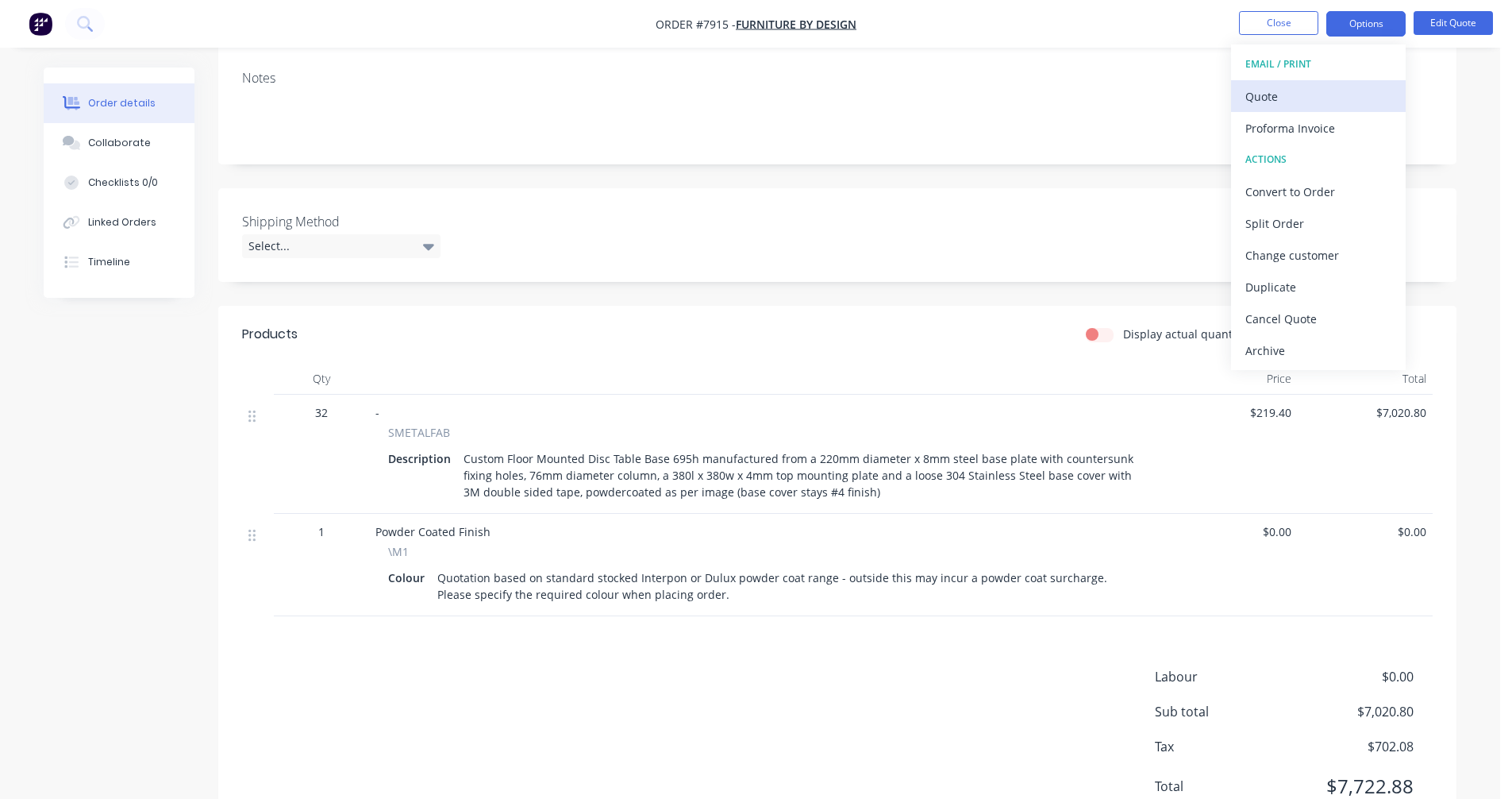
click at [1266, 105] on div "Quote" at bounding box center [1318, 96] width 146 height 23
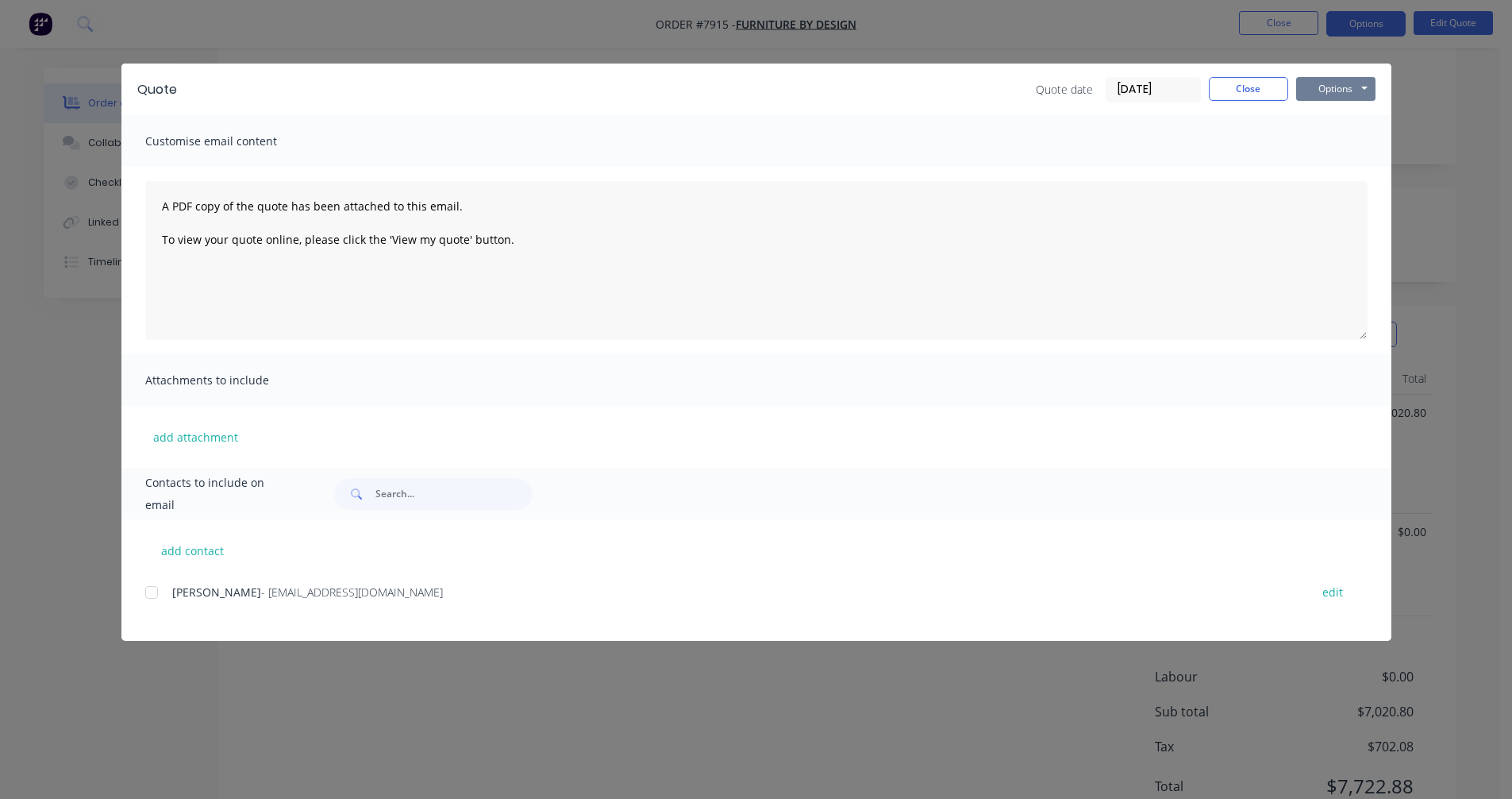
click at [1357, 87] on button "Options" at bounding box center [1336, 89] width 79 height 24
click at [1361, 120] on button "Preview" at bounding box center [1347, 117] width 102 height 26
click at [1258, 98] on button "Close" at bounding box center [1248, 89] width 79 height 24
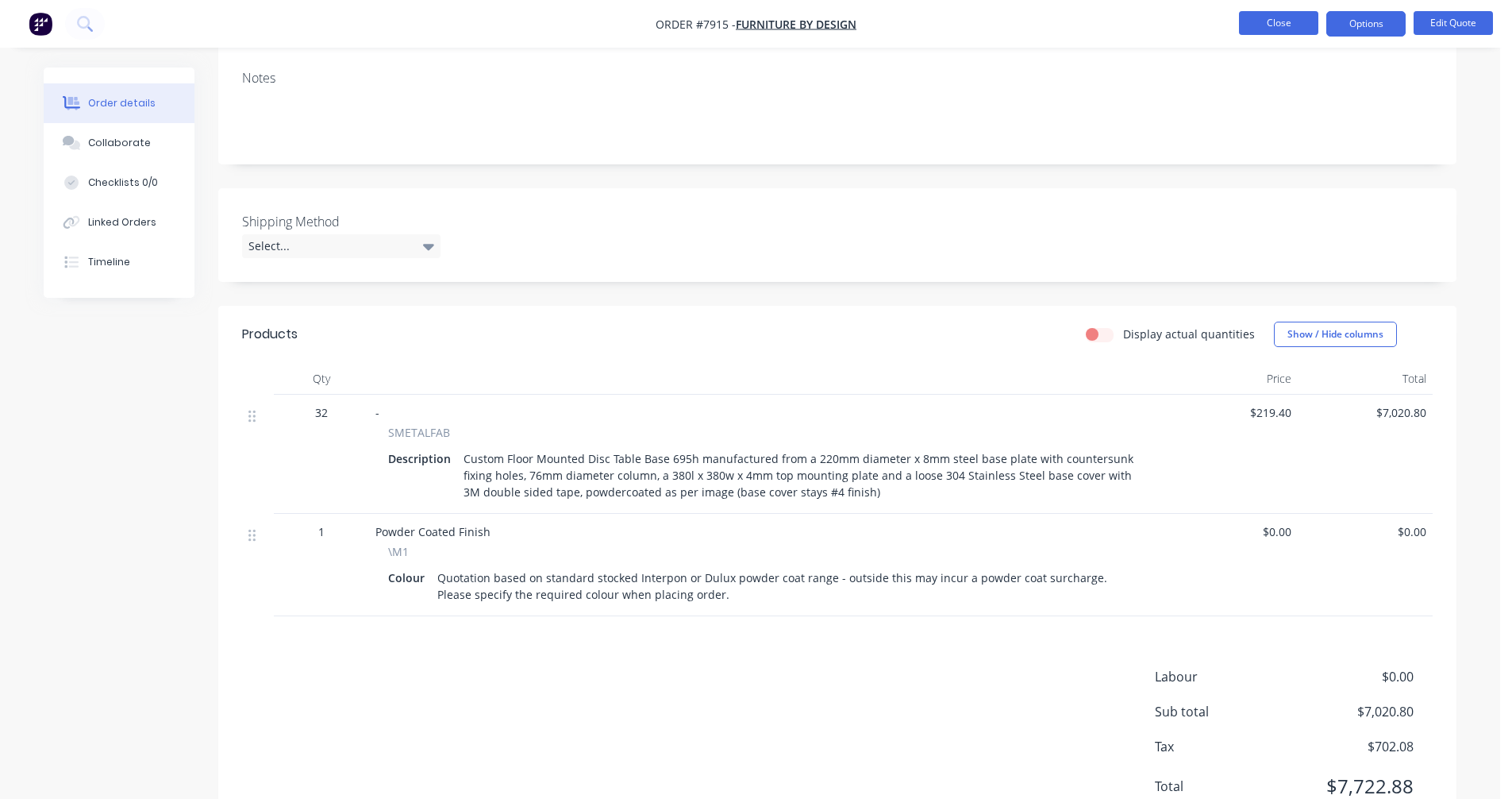
click at [1283, 17] on button "Close" at bounding box center [1279, 23] width 79 height 24
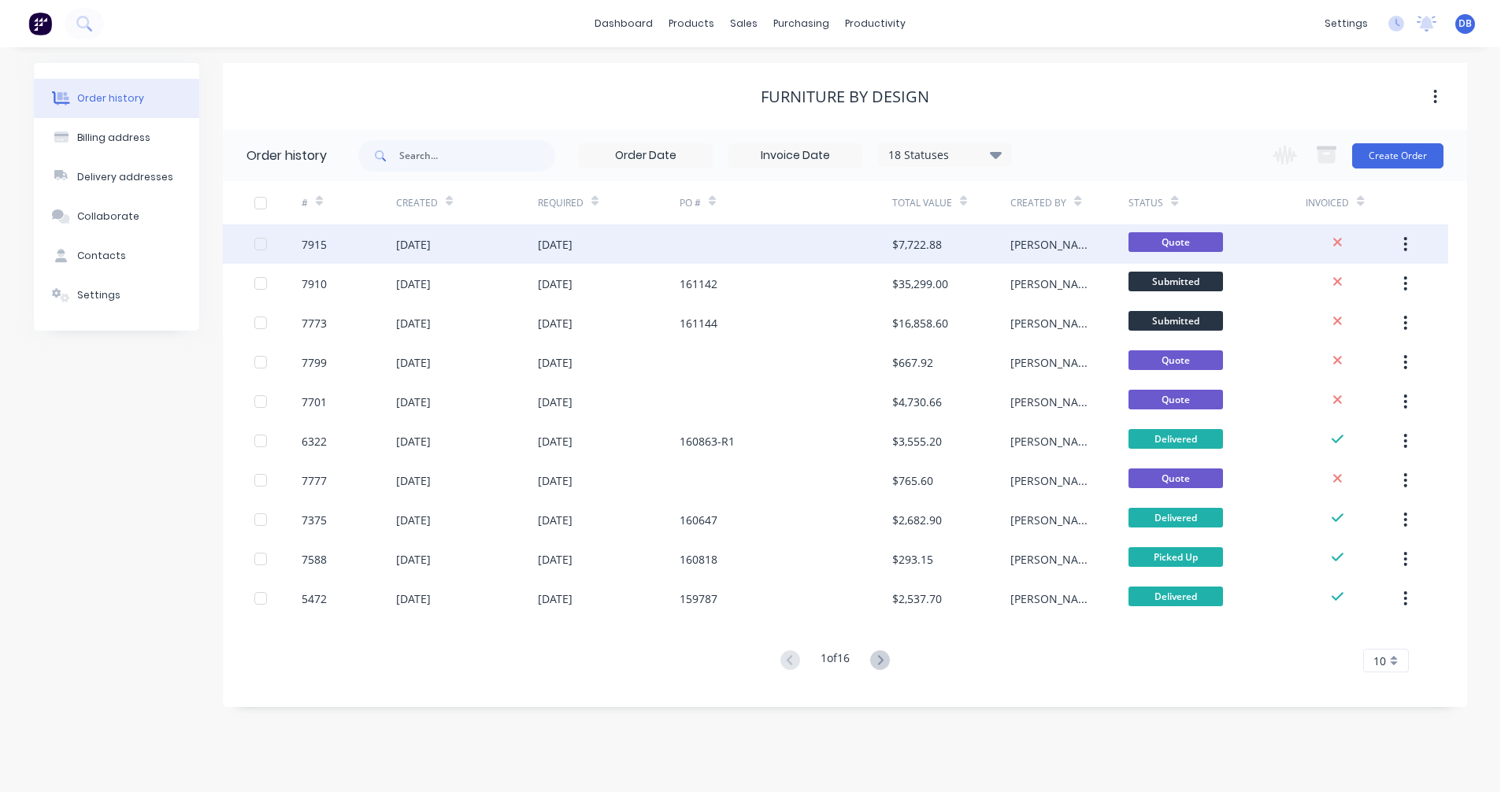
click at [573, 245] on div "[DATE]" at bounding box center [555, 244] width 35 height 16
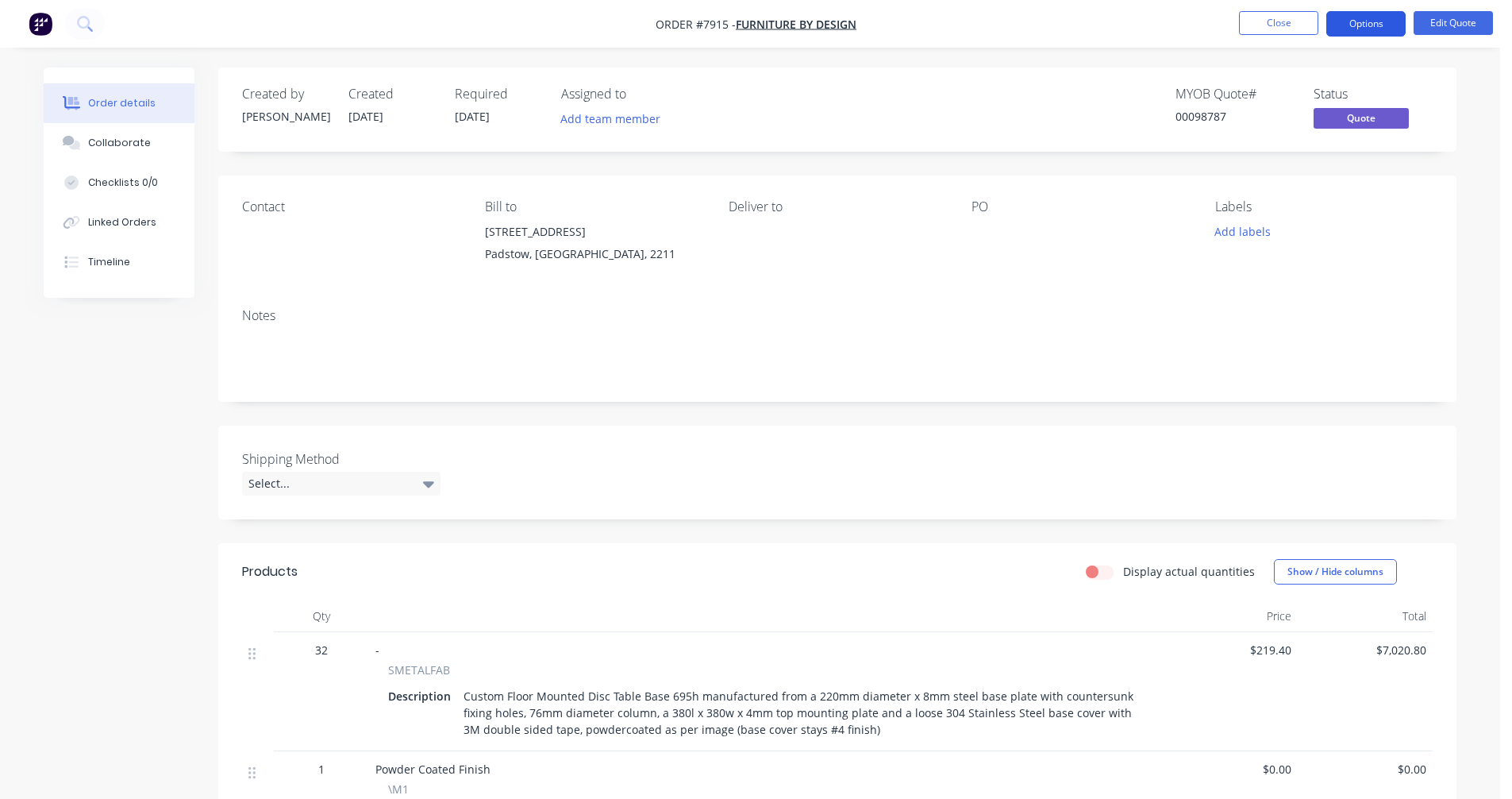
click at [1356, 22] on button "Options" at bounding box center [1366, 24] width 79 height 26
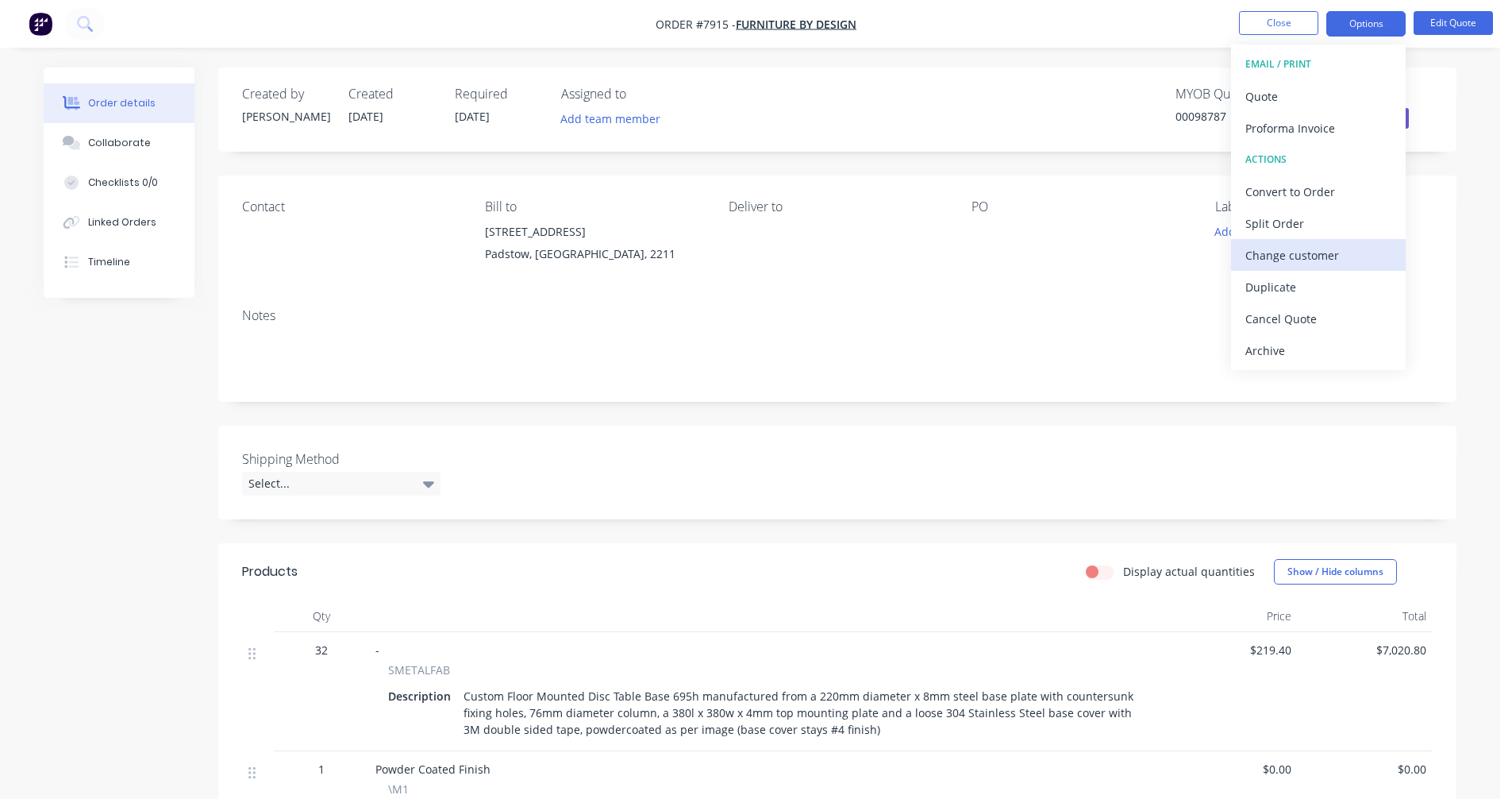
click at [1286, 260] on div "Change customer" at bounding box center [1318, 255] width 146 height 23
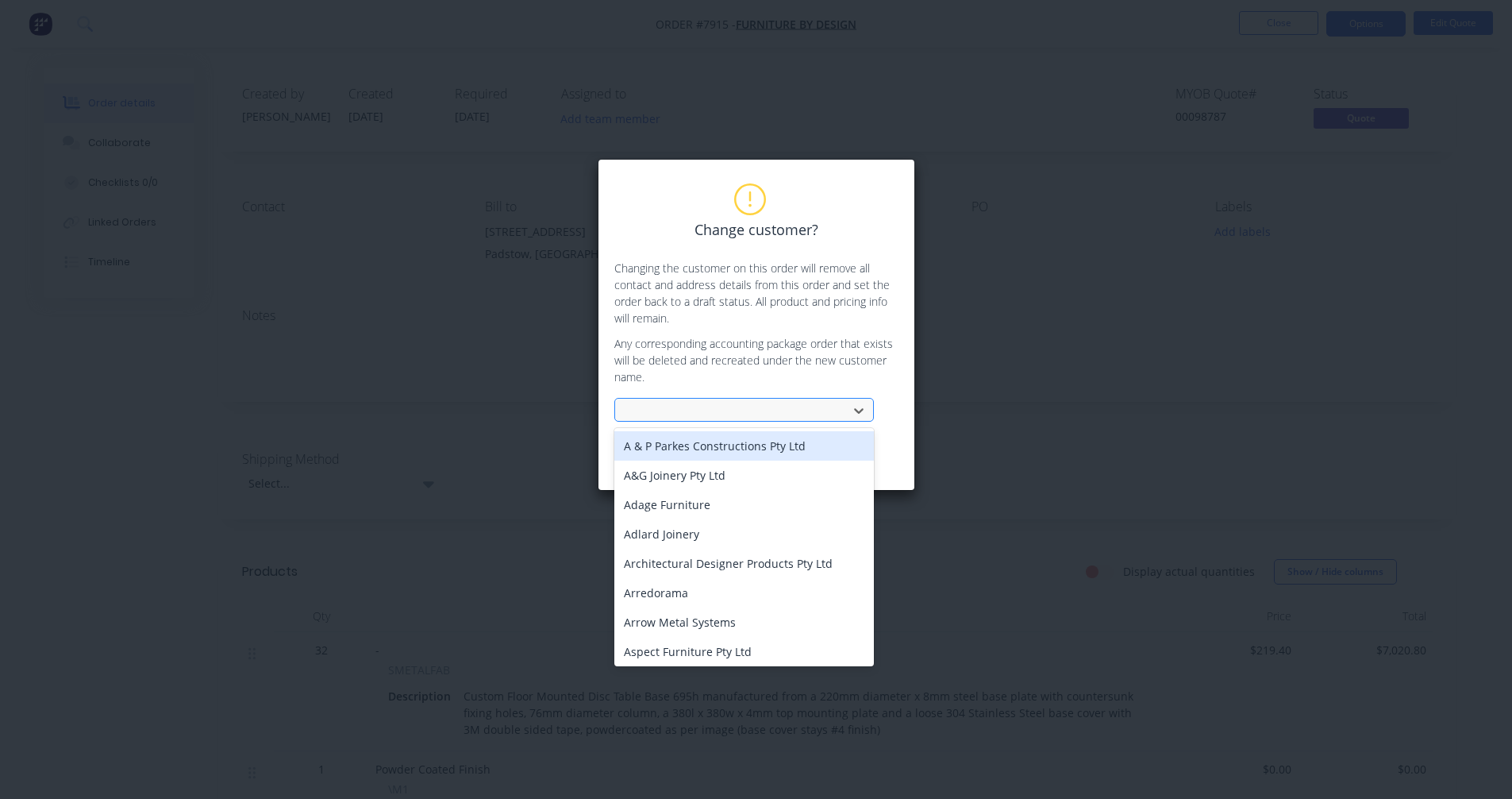
click at [718, 402] on div at bounding box center [733, 411] width 212 height 20
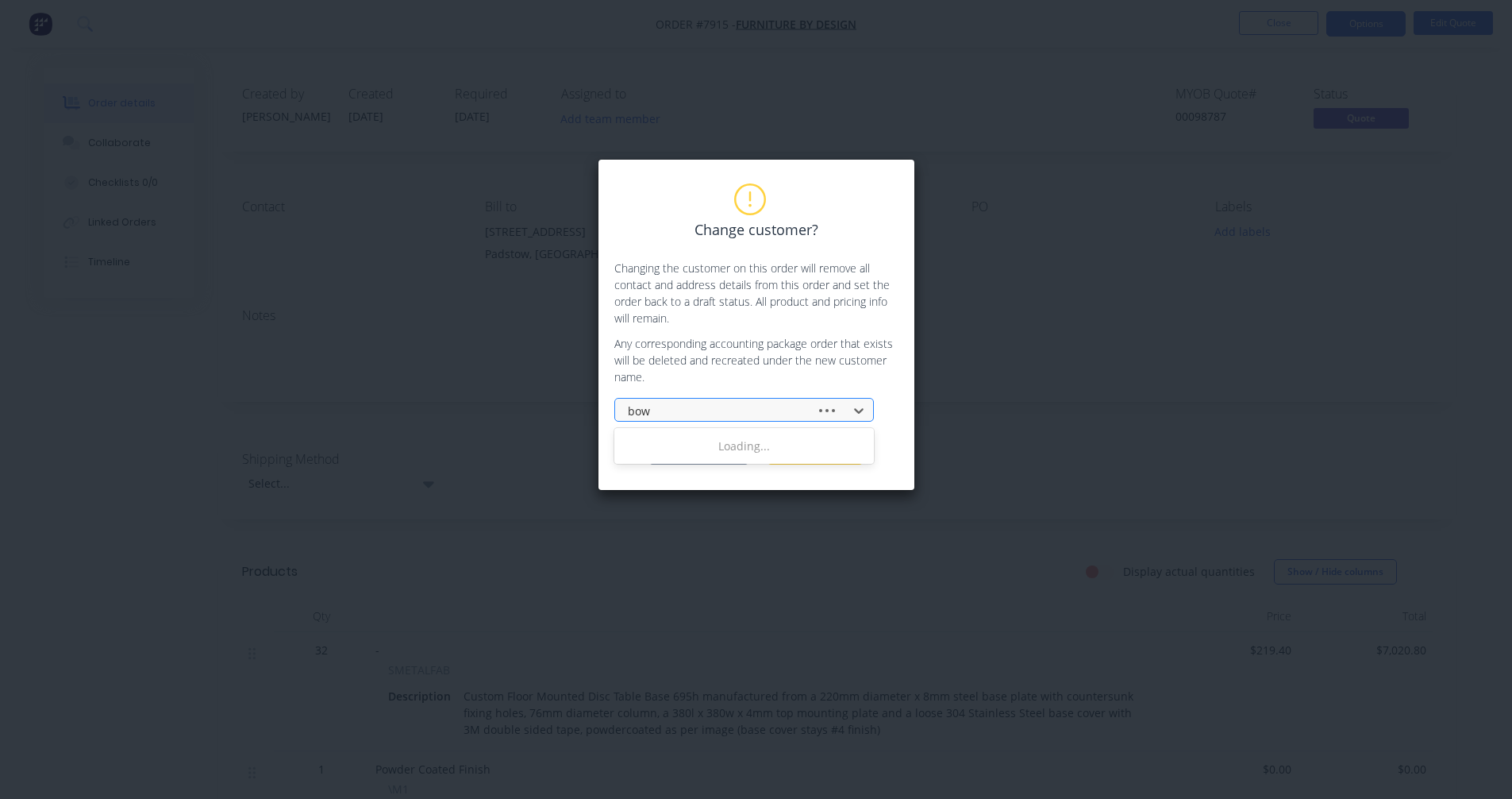
type input "[PERSON_NAME]"
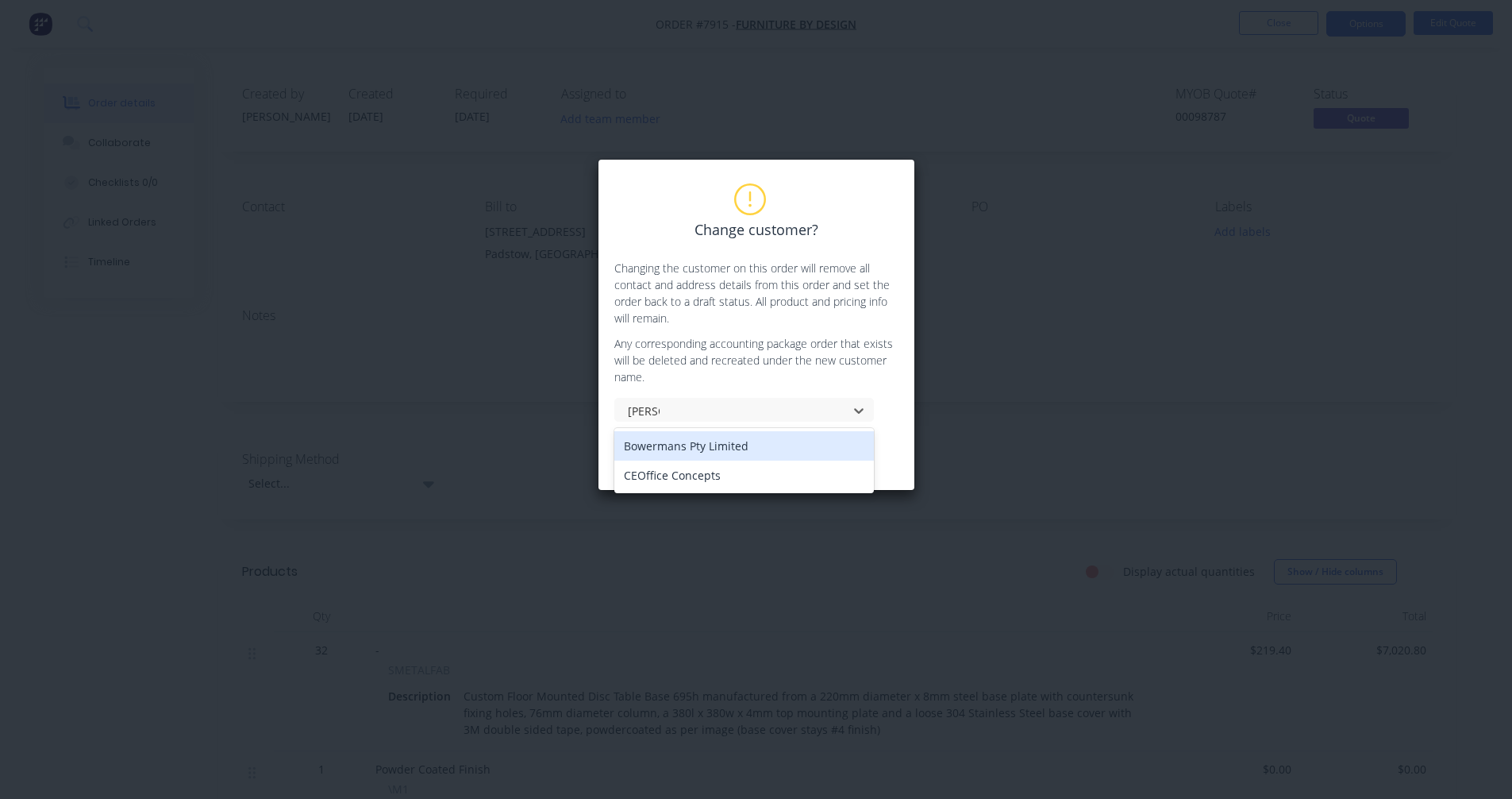
click at [725, 446] on div "Bowermans Pty Limited" at bounding box center [744, 446] width 259 height 29
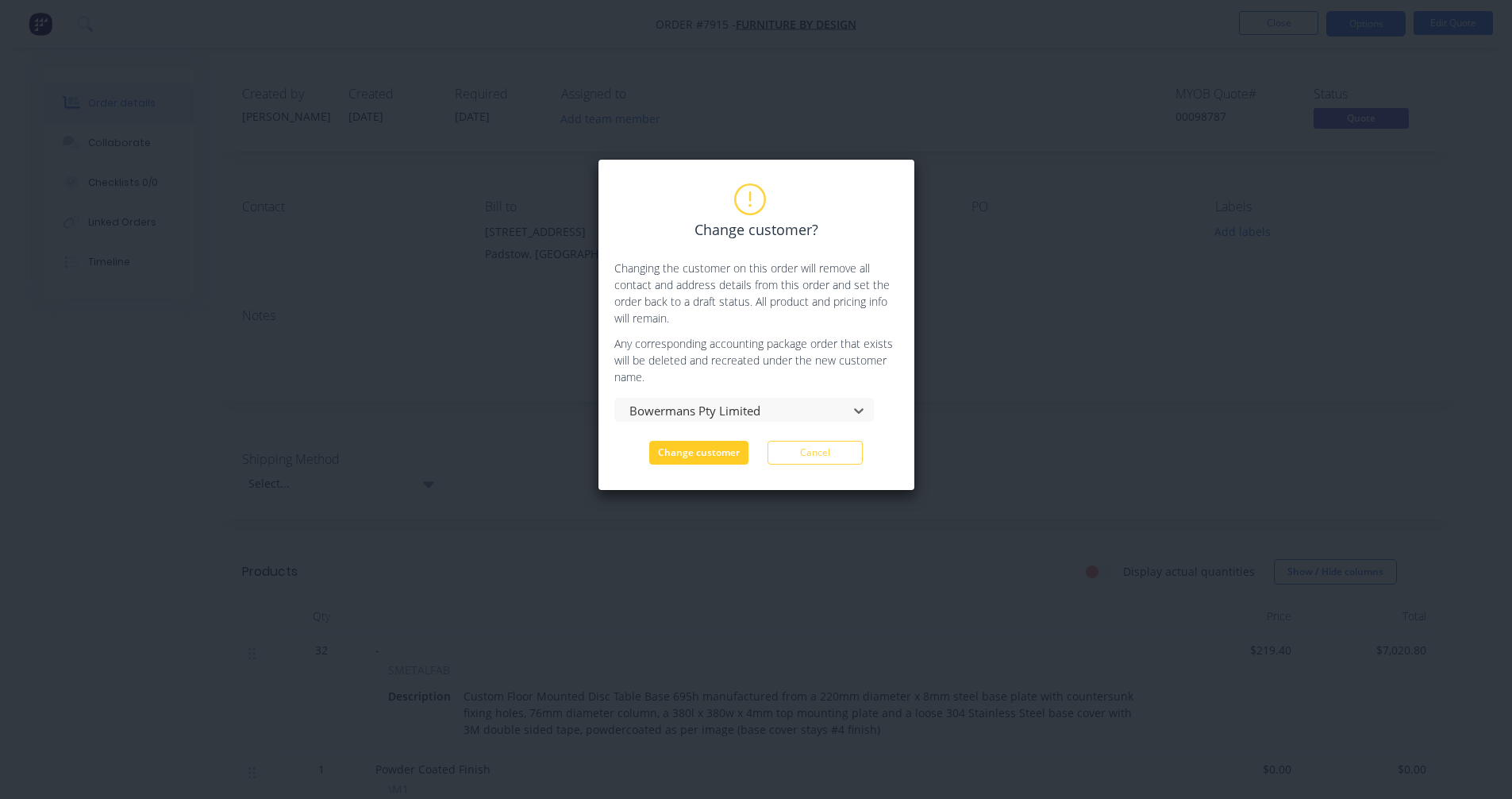
click at [708, 452] on button "Change customer" at bounding box center [699, 452] width 99 height 24
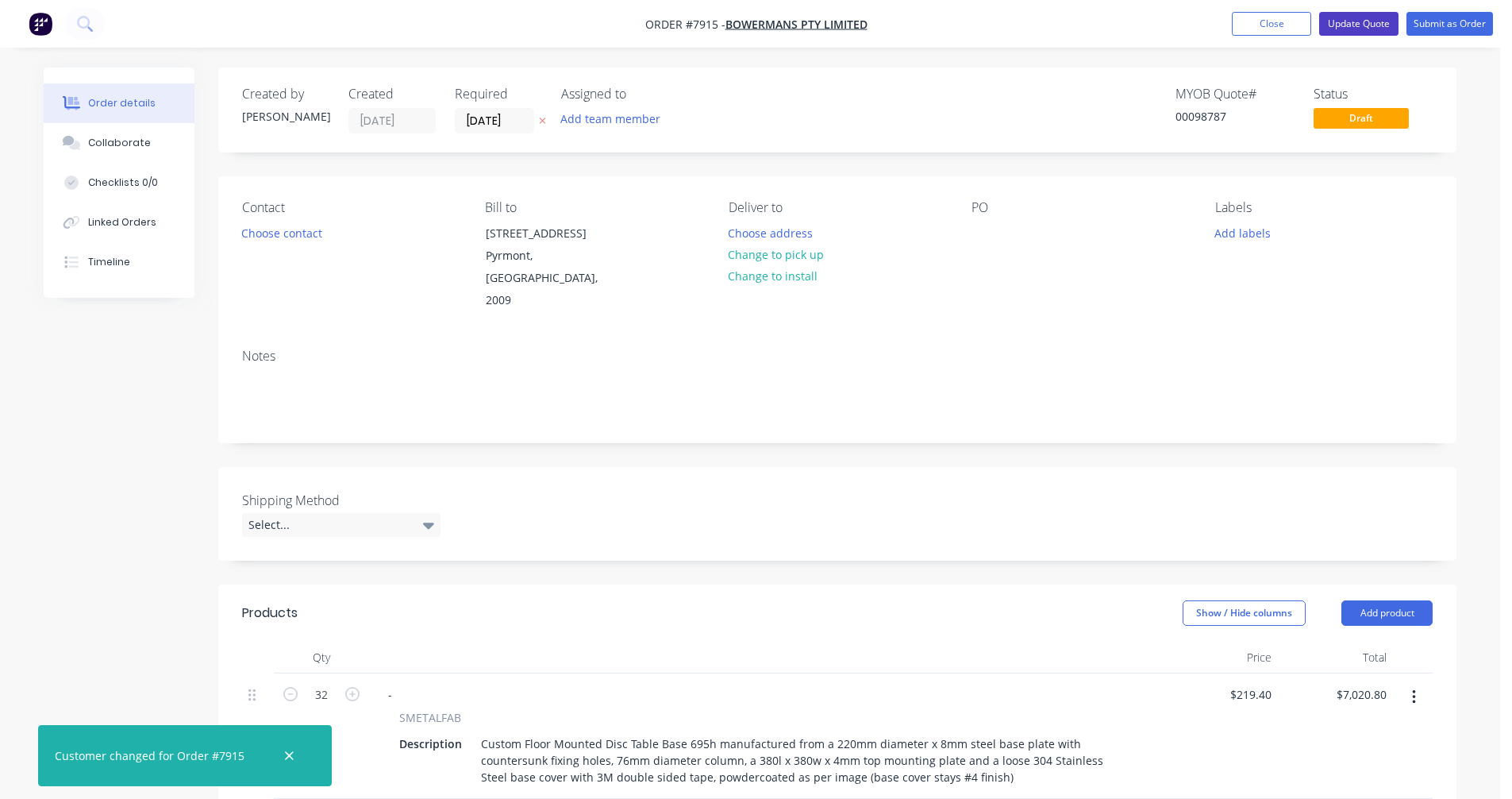
click at [1362, 23] on button "Update Quote" at bounding box center [1359, 24] width 79 height 24
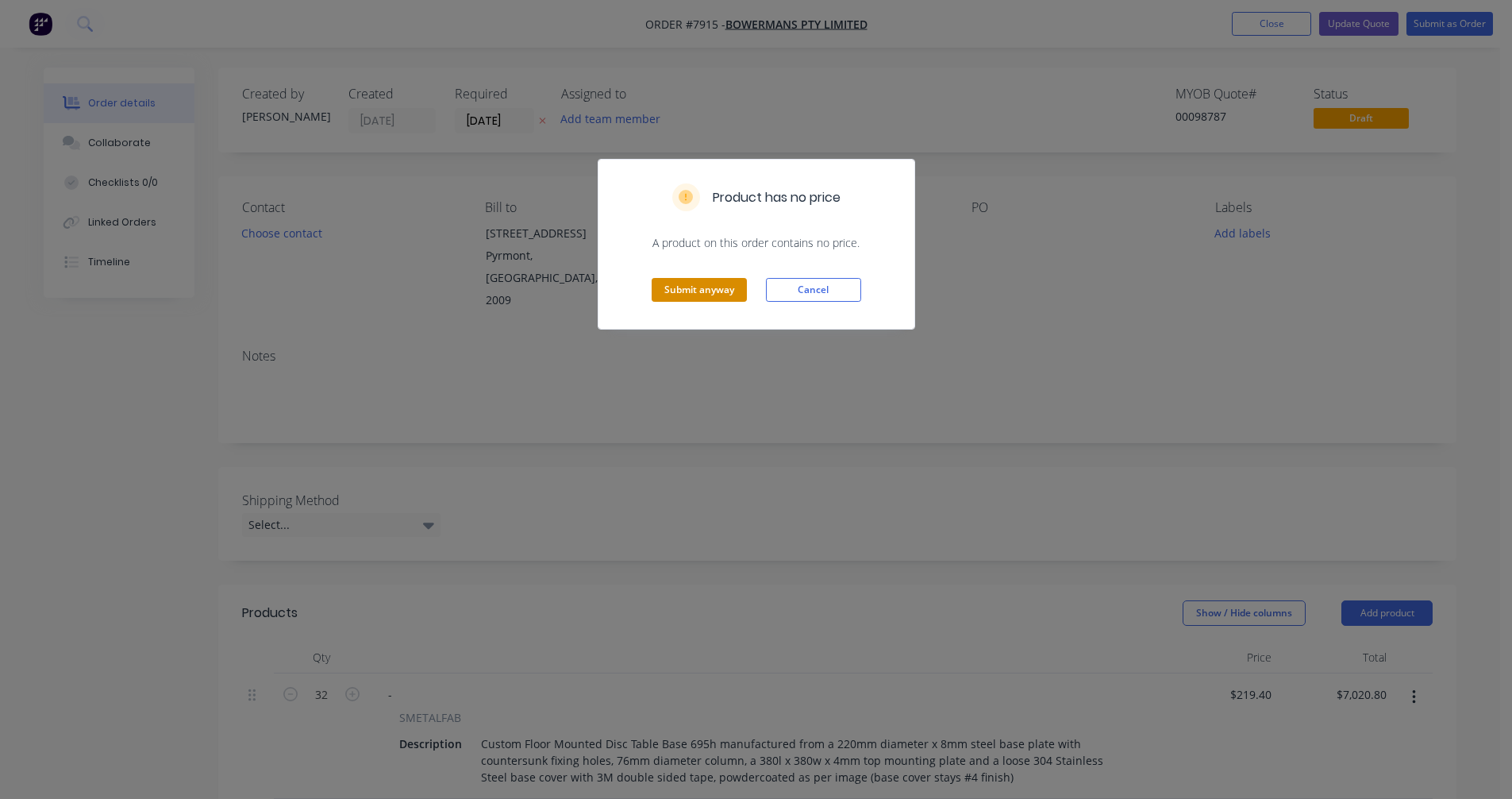
click at [682, 294] on button "Submit anyway" at bounding box center [699, 290] width 96 height 24
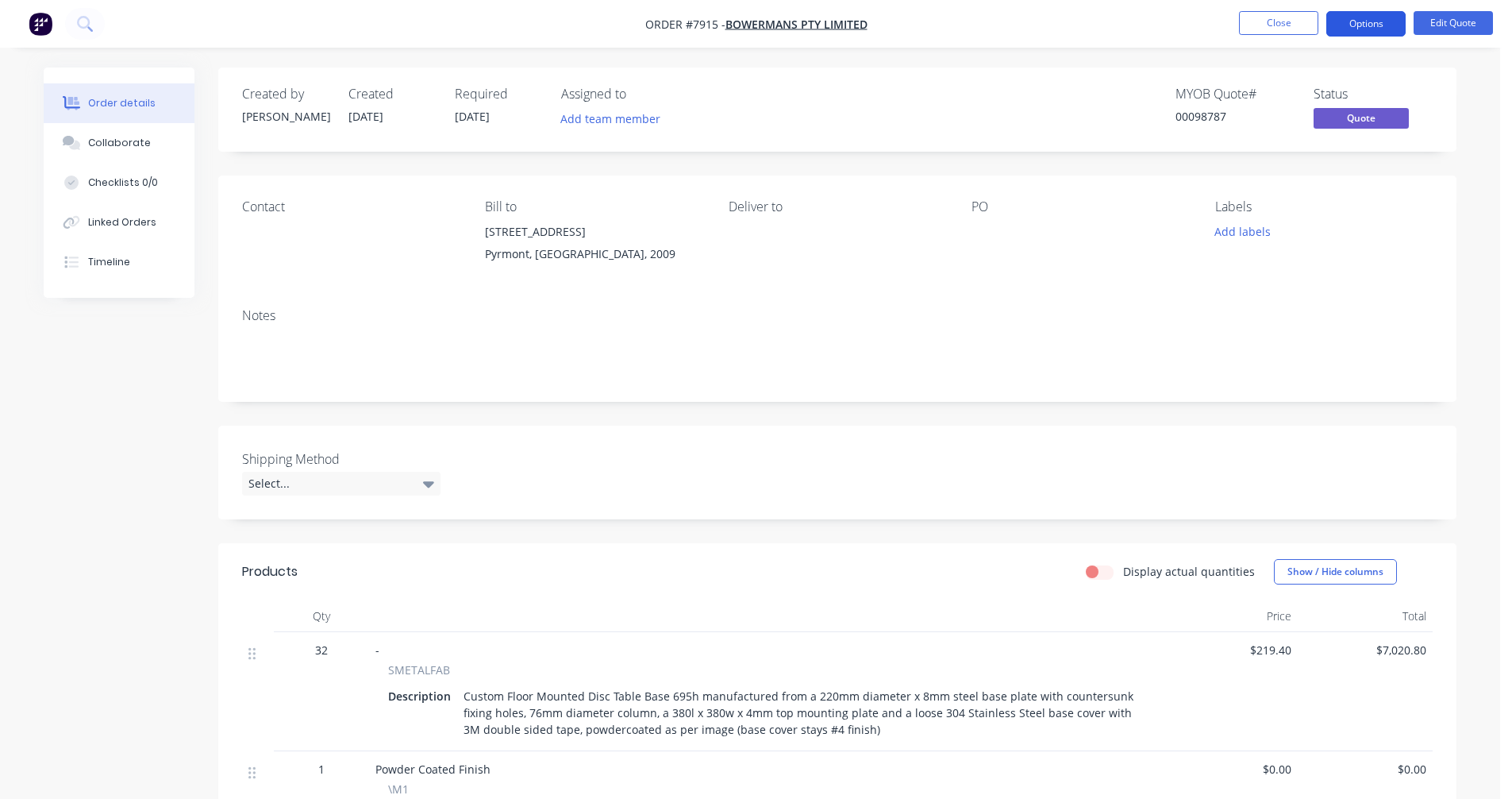
click at [1357, 22] on button "Options" at bounding box center [1366, 24] width 79 height 26
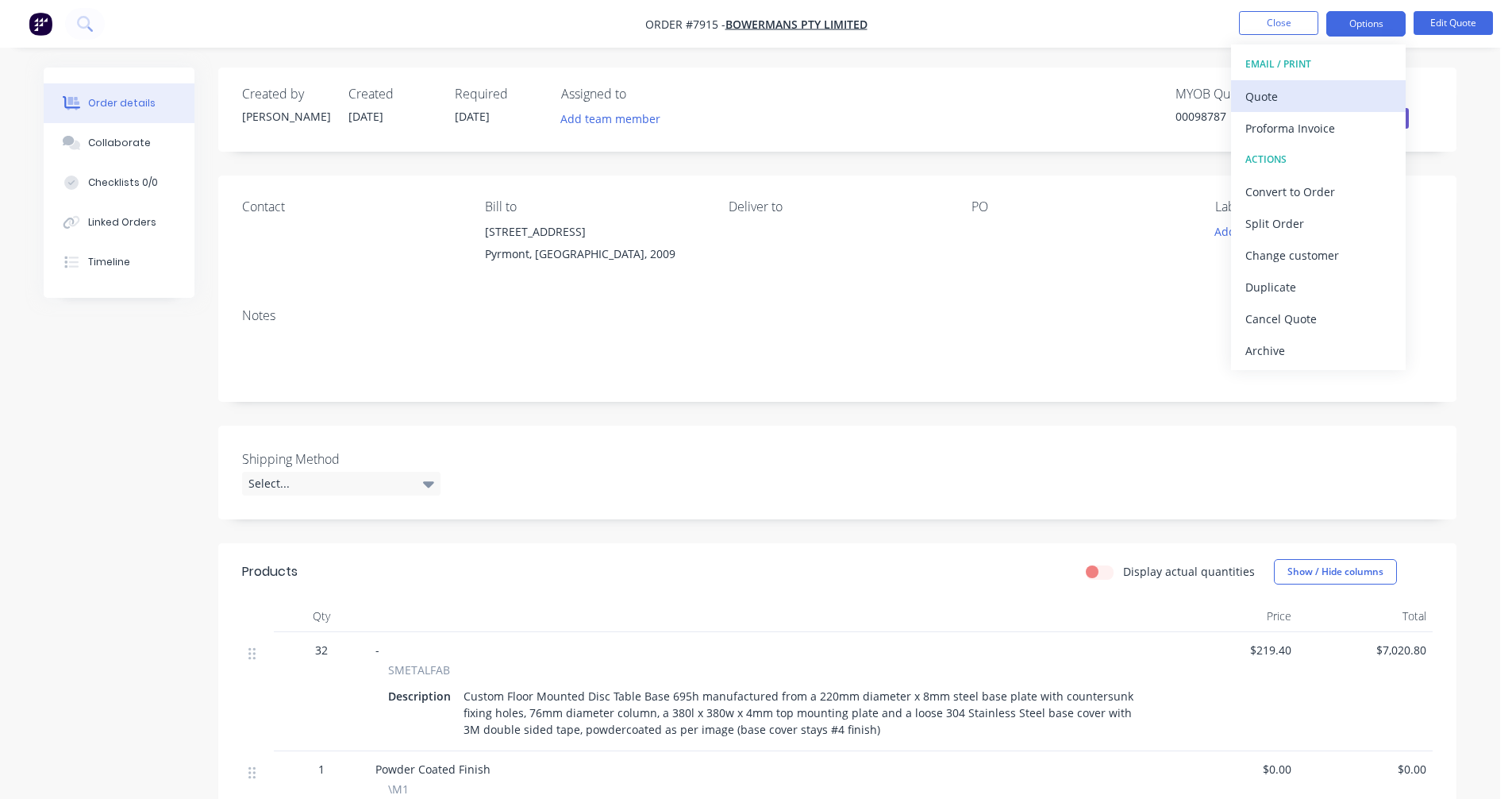
click at [1290, 96] on div "Quote" at bounding box center [1318, 96] width 146 height 23
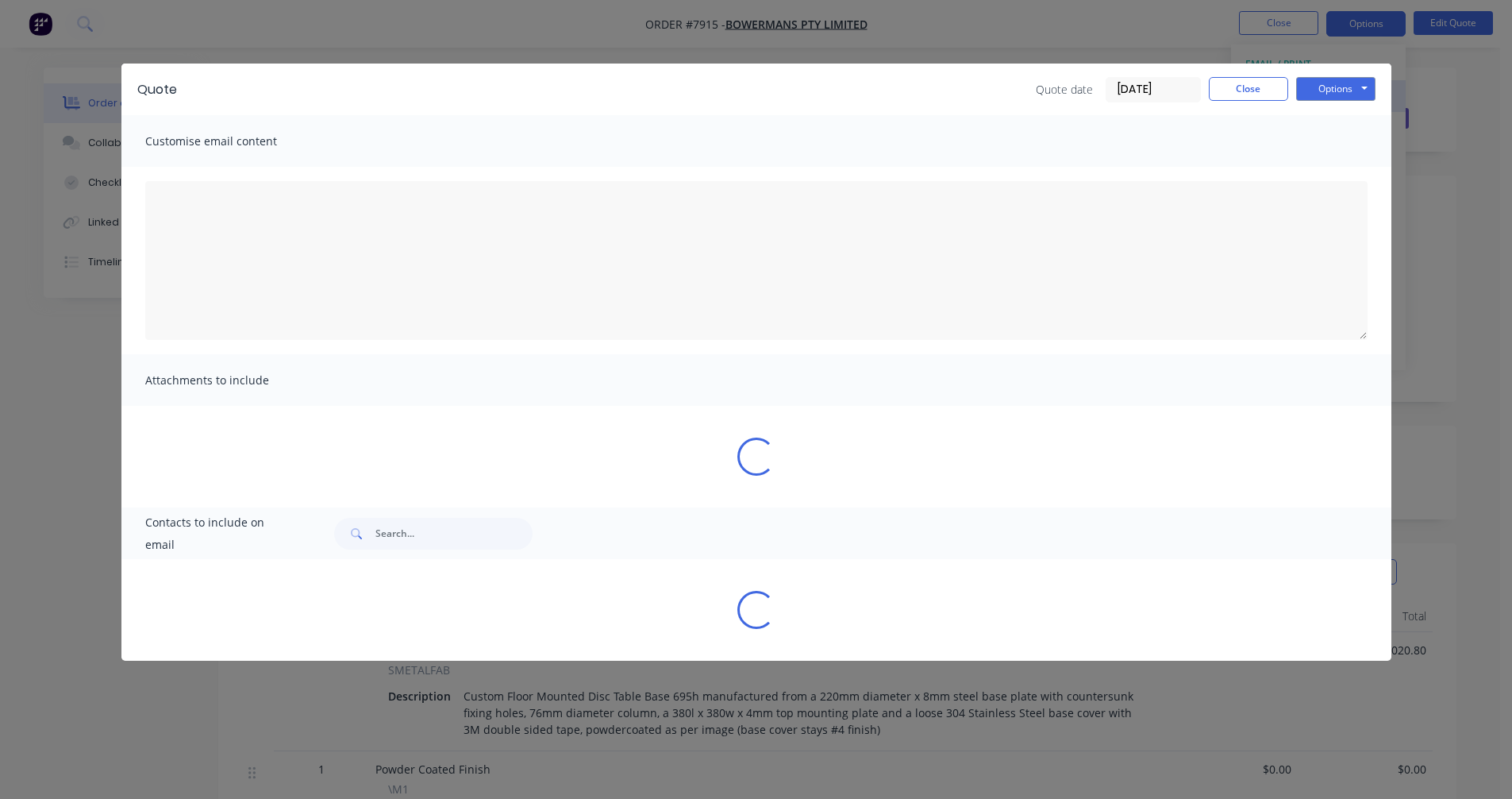
type textarea "A PDF copy of the quote has been attached to this email. To view your quote onl…"
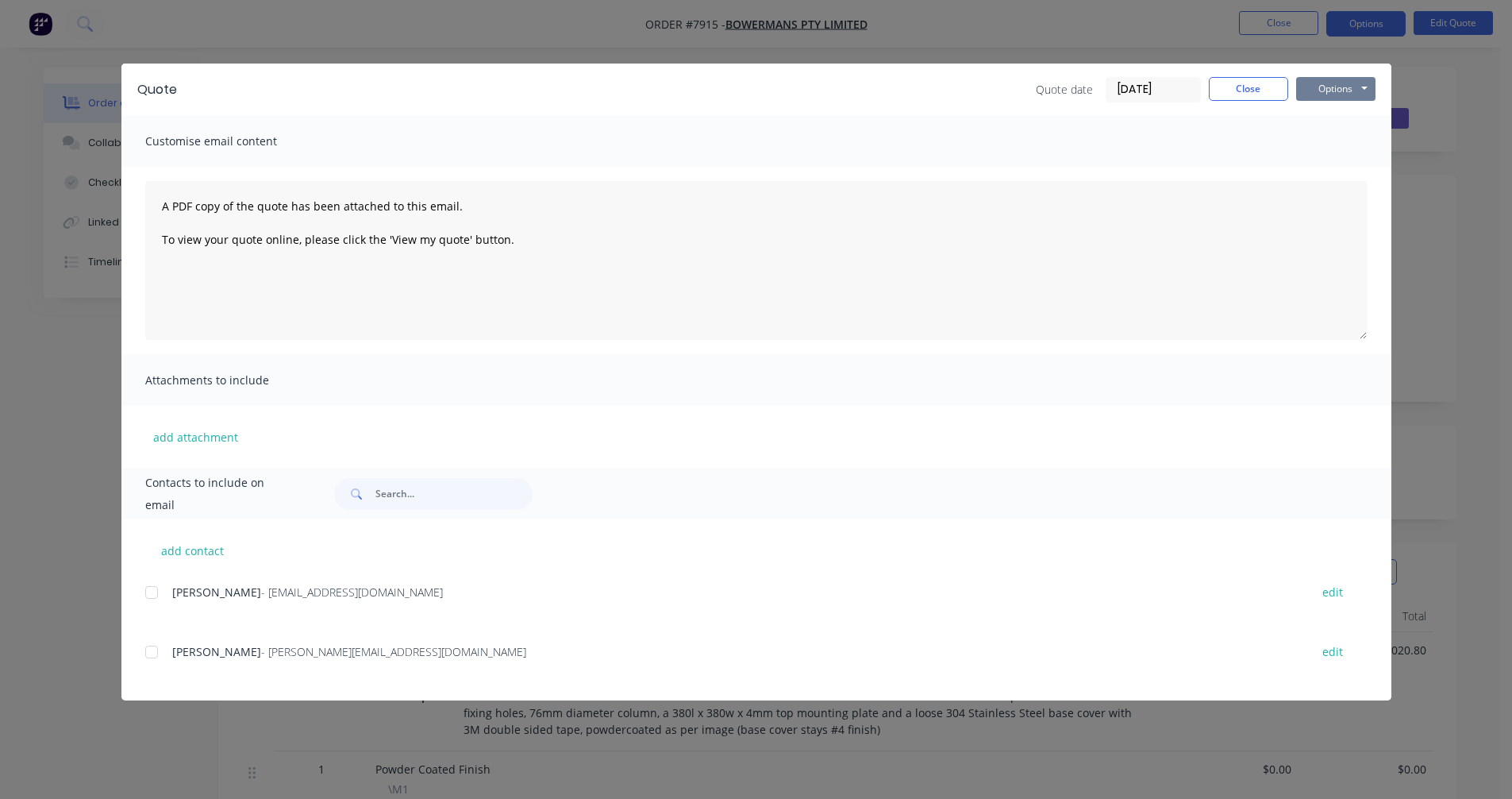
click at [1333, 95] on button "Options" at bounding box center [1336, 89] width 79 height 24
click at [1327, 121] on button "Preview" at bounding box center [1347, 117] width 102 height 26
click at [1263, 80] on button "Close" at bounding box center [1248, 89] width 79 height 24
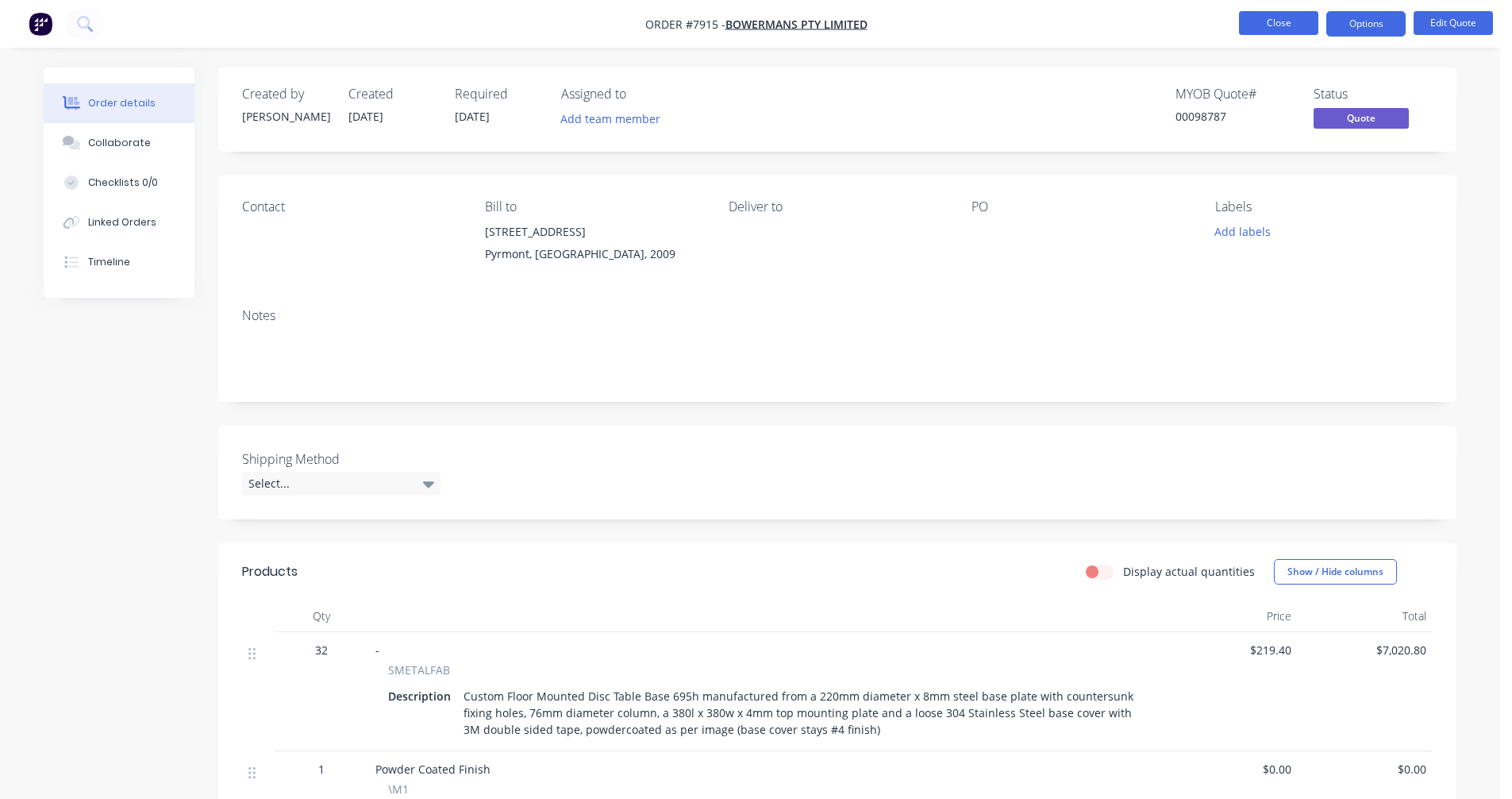
click at [1280, 27] on button "Close" at bounding box center [1279, 23] width 79 height 24
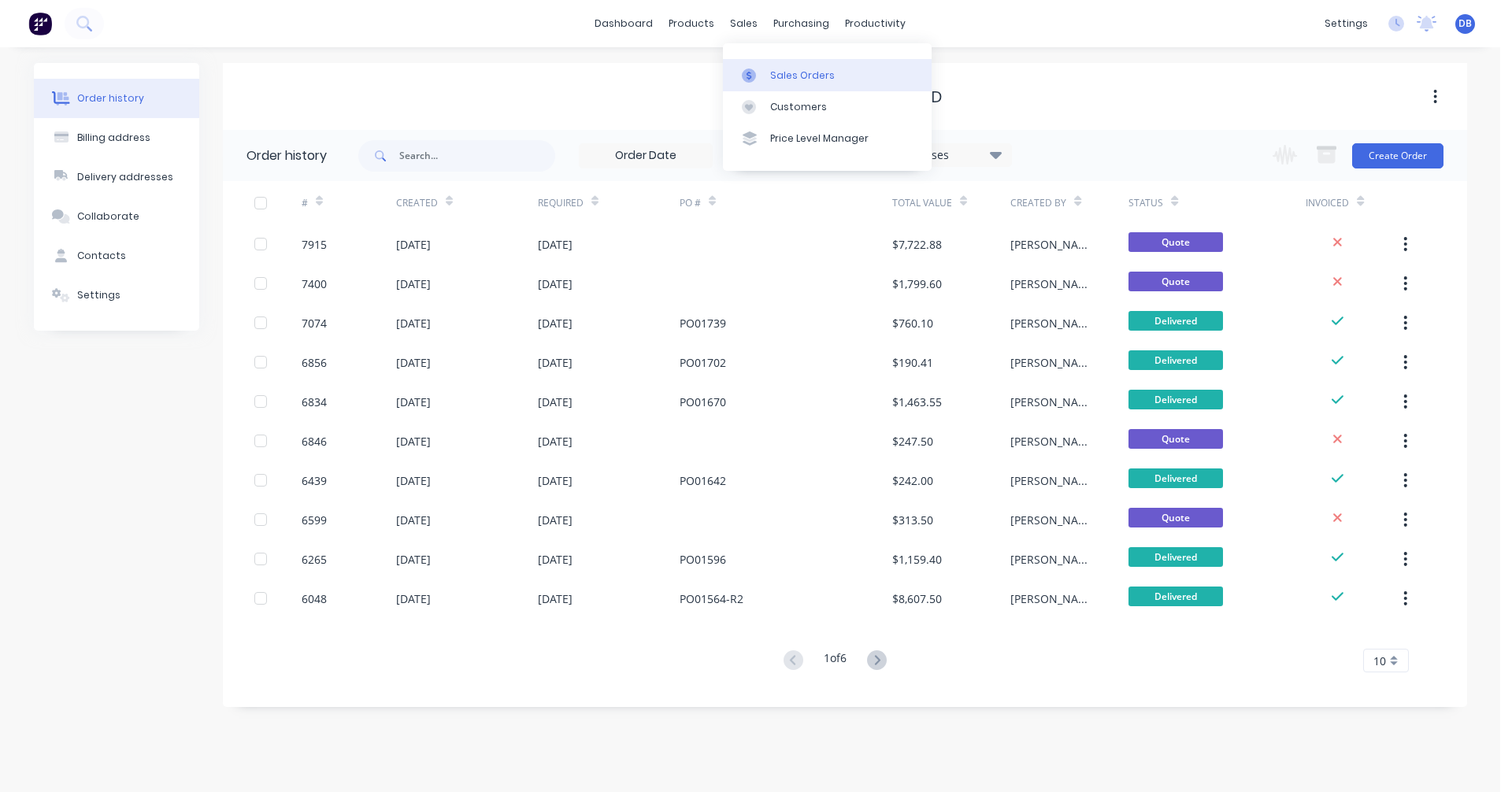
click at [770, 68] on div "Sales Orders" at bounding box center [802, 76] width 65 height 15
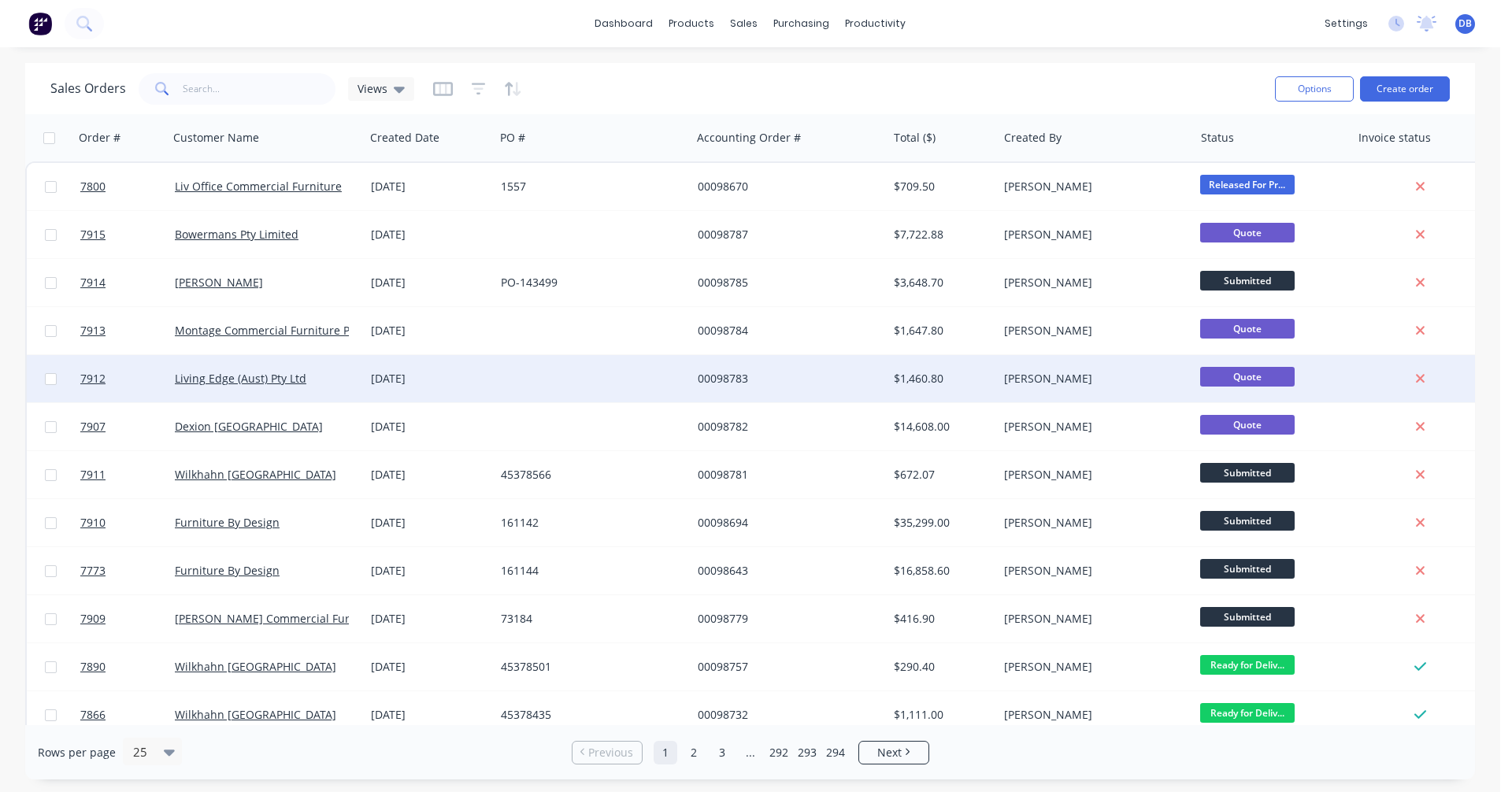
click at [728, 371] on div "00098783" at bounding box center [785, 378] width 175 height 15
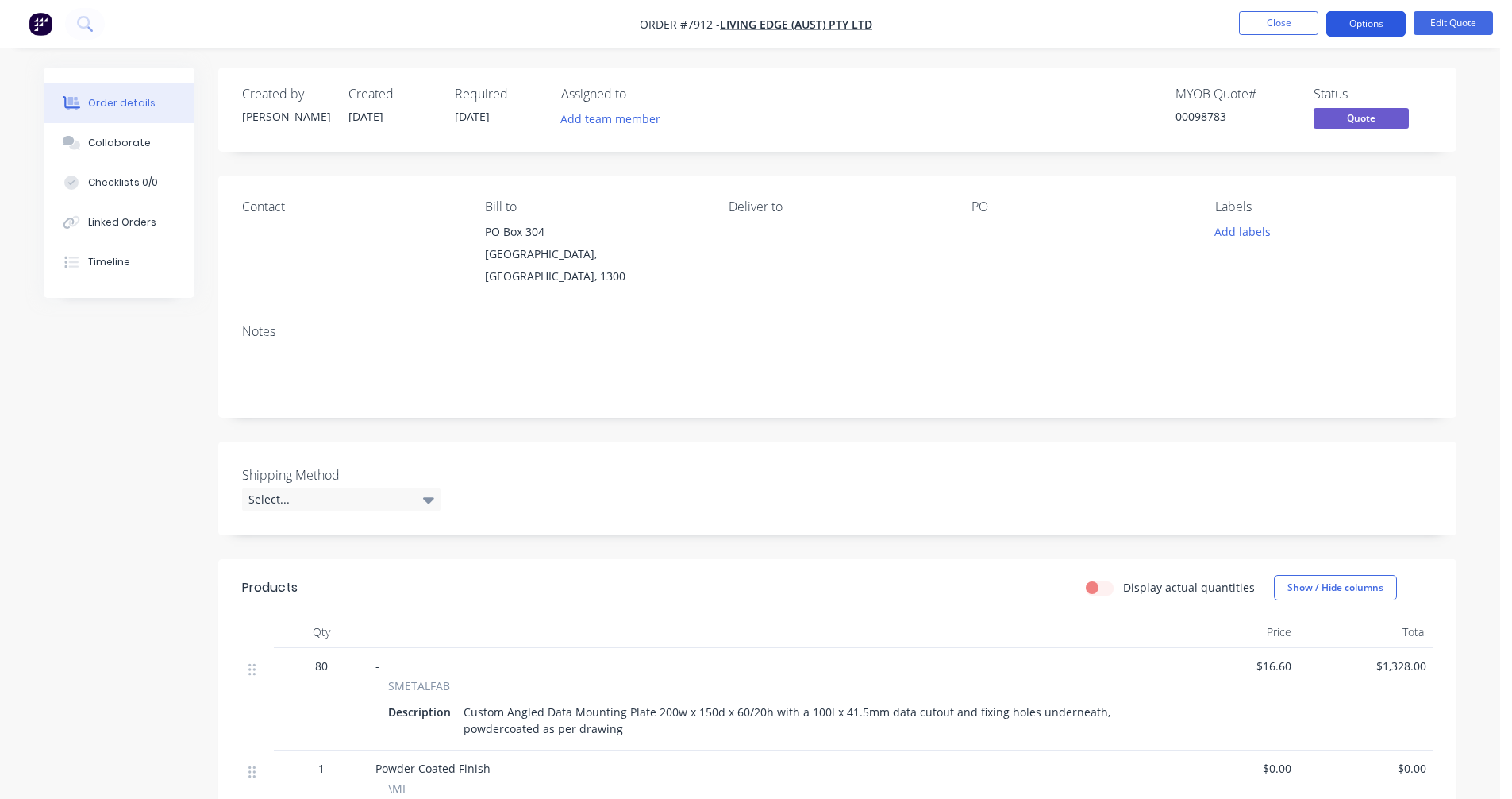
click at [1373, 23] on button "Options" at bounding box center [1366, 24] width 79 height 26
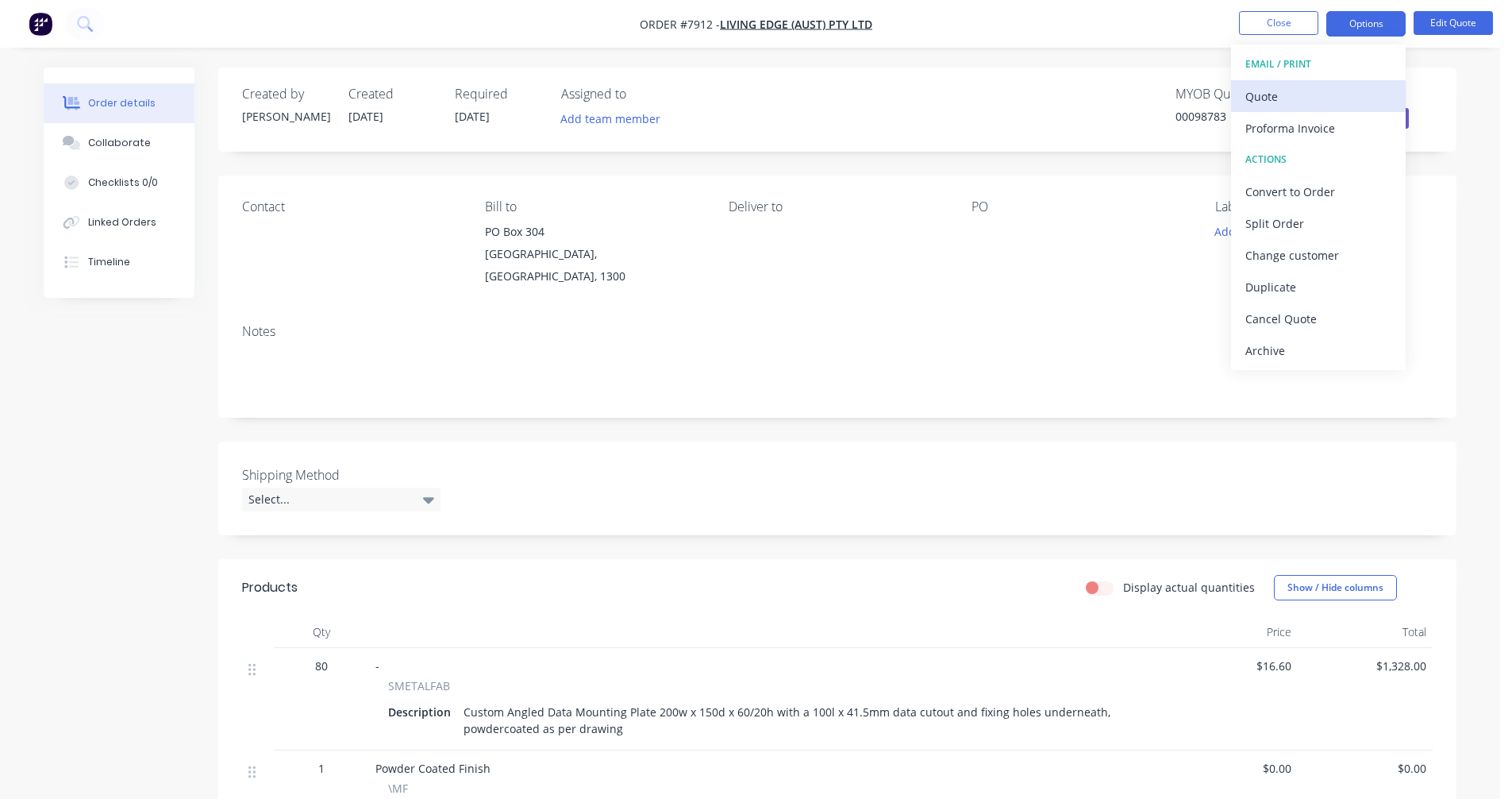
click at [1278, 92] on div "Quote" at bounding box center [1318, 96] width 146 height 23
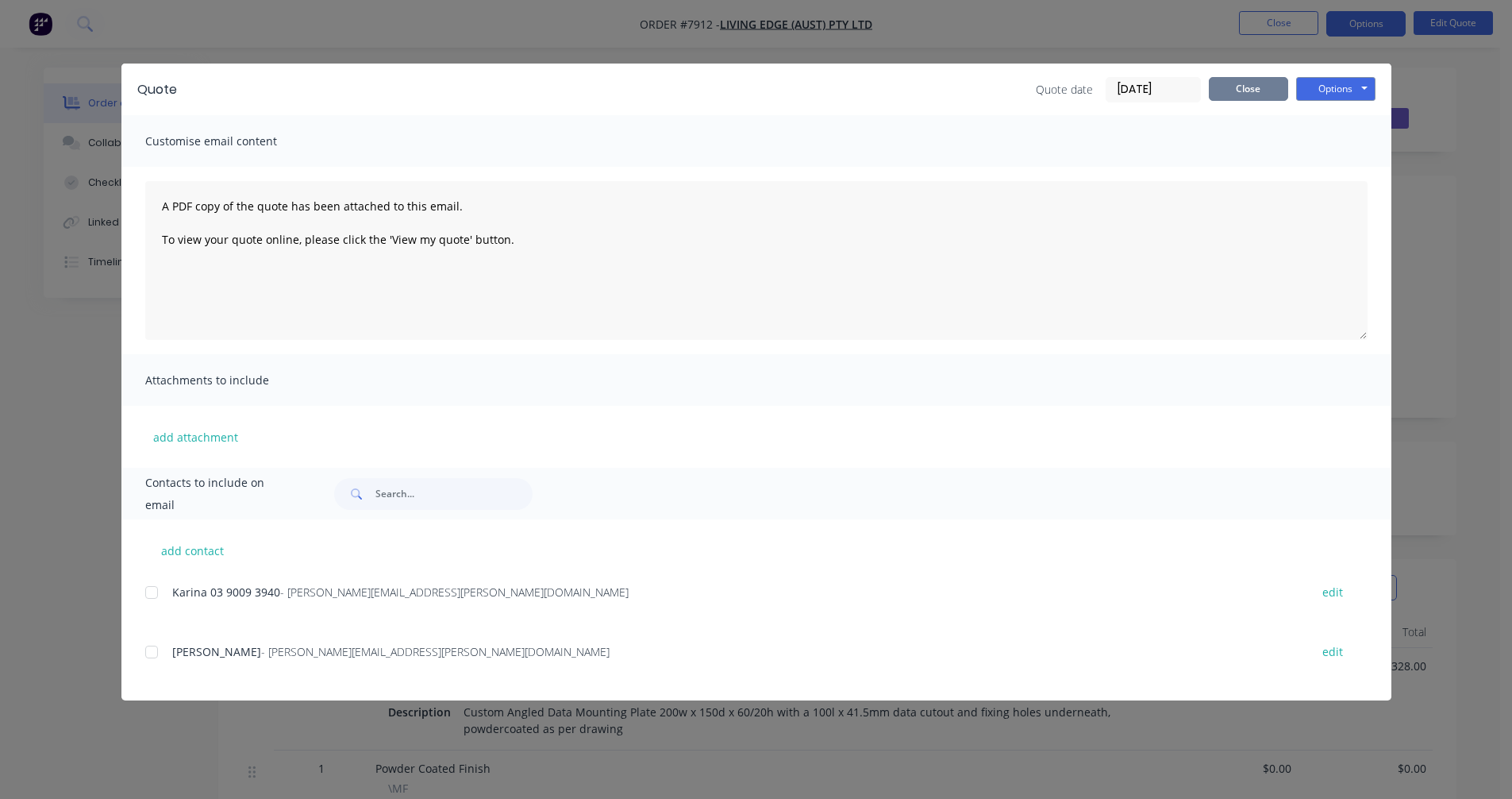
click at [1241, 91] on button "Close" at bounding box center [1248, 89] width 79 height 24
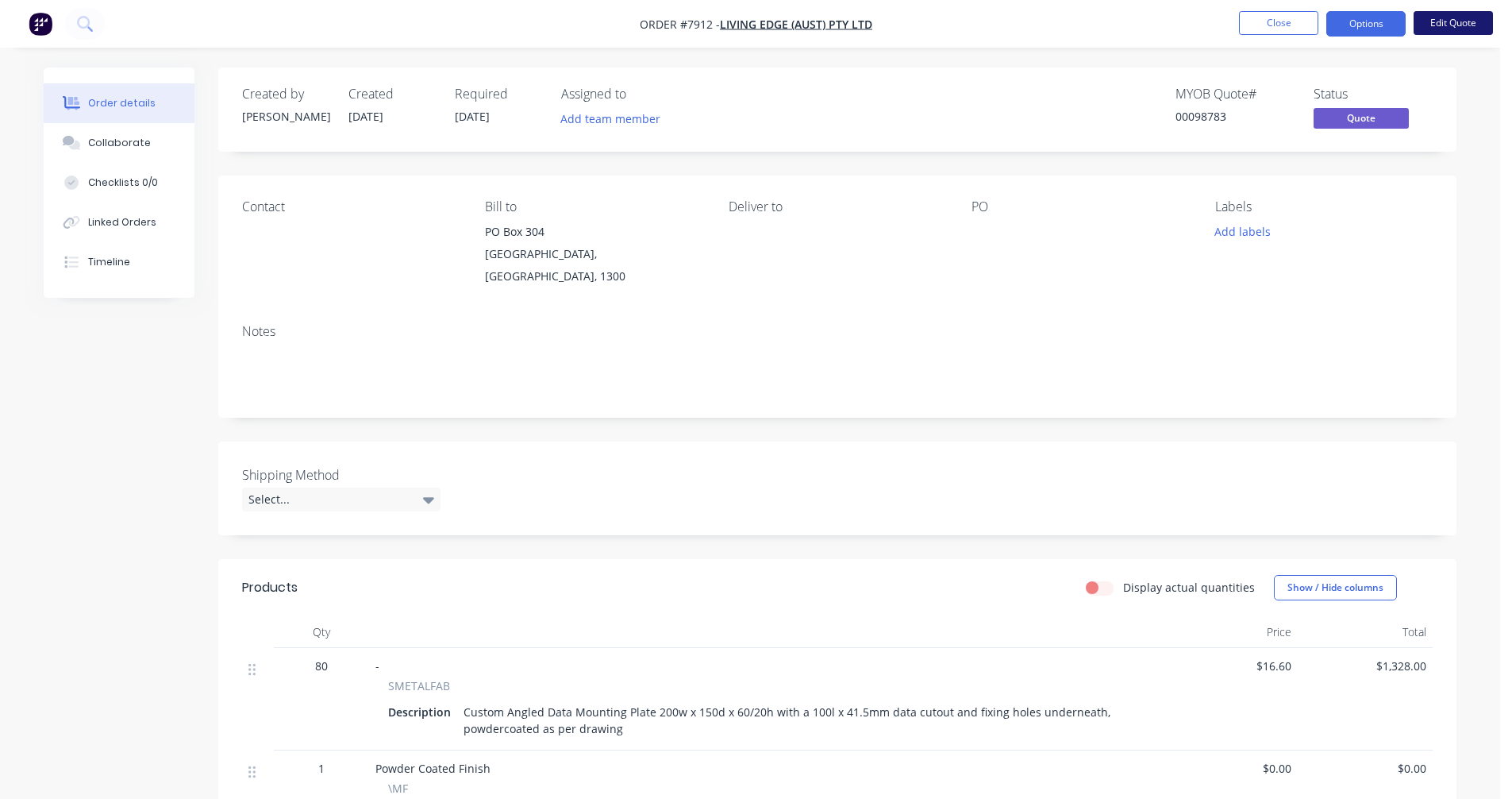
click at [1434, 17] on button "Edit Quote" at bounding box center [1453, 23] width 79 height 24
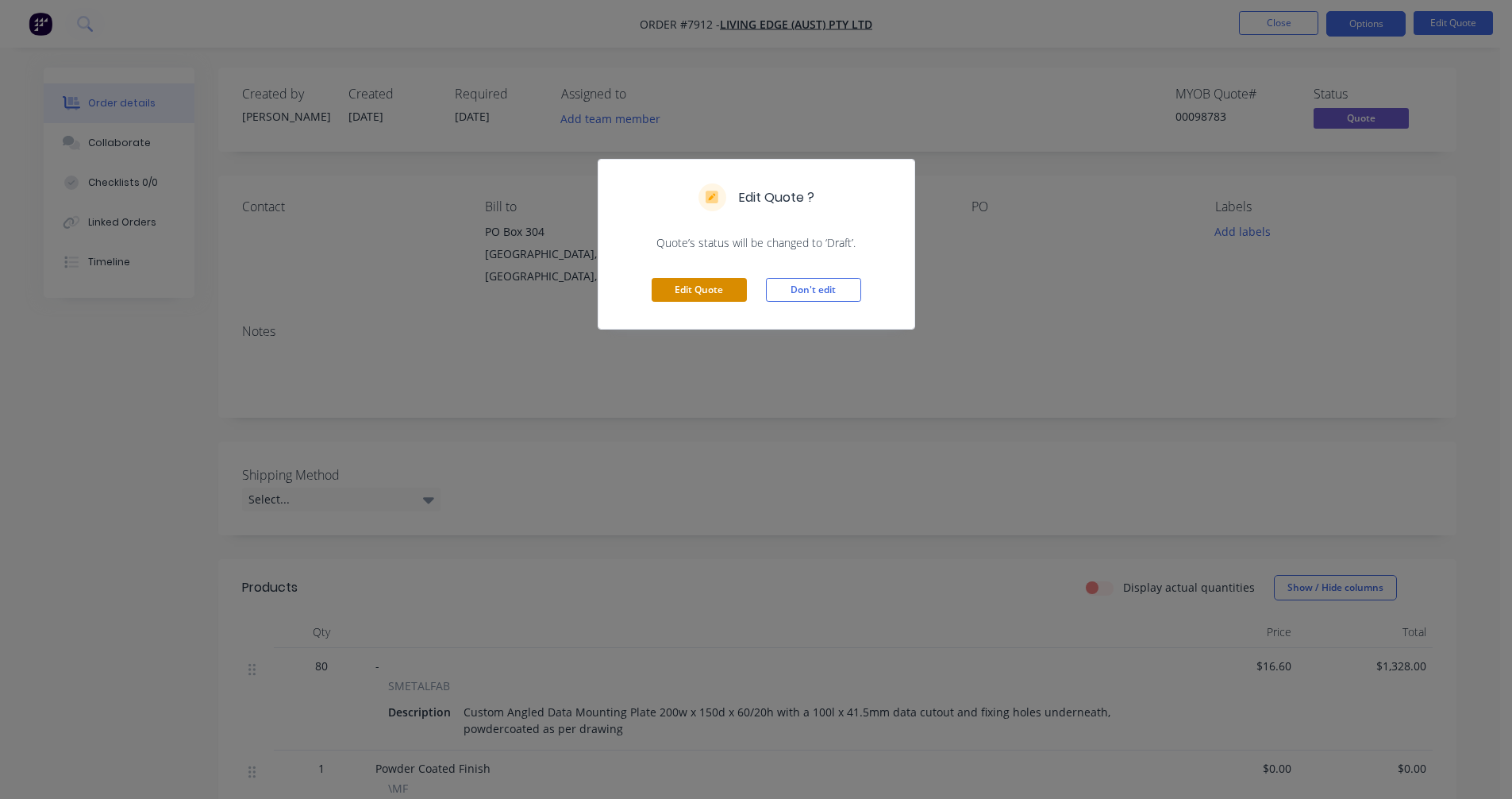
click at [704, 291] on button "Edit Quote" at bounding box center [699, 290] width 96 height 24
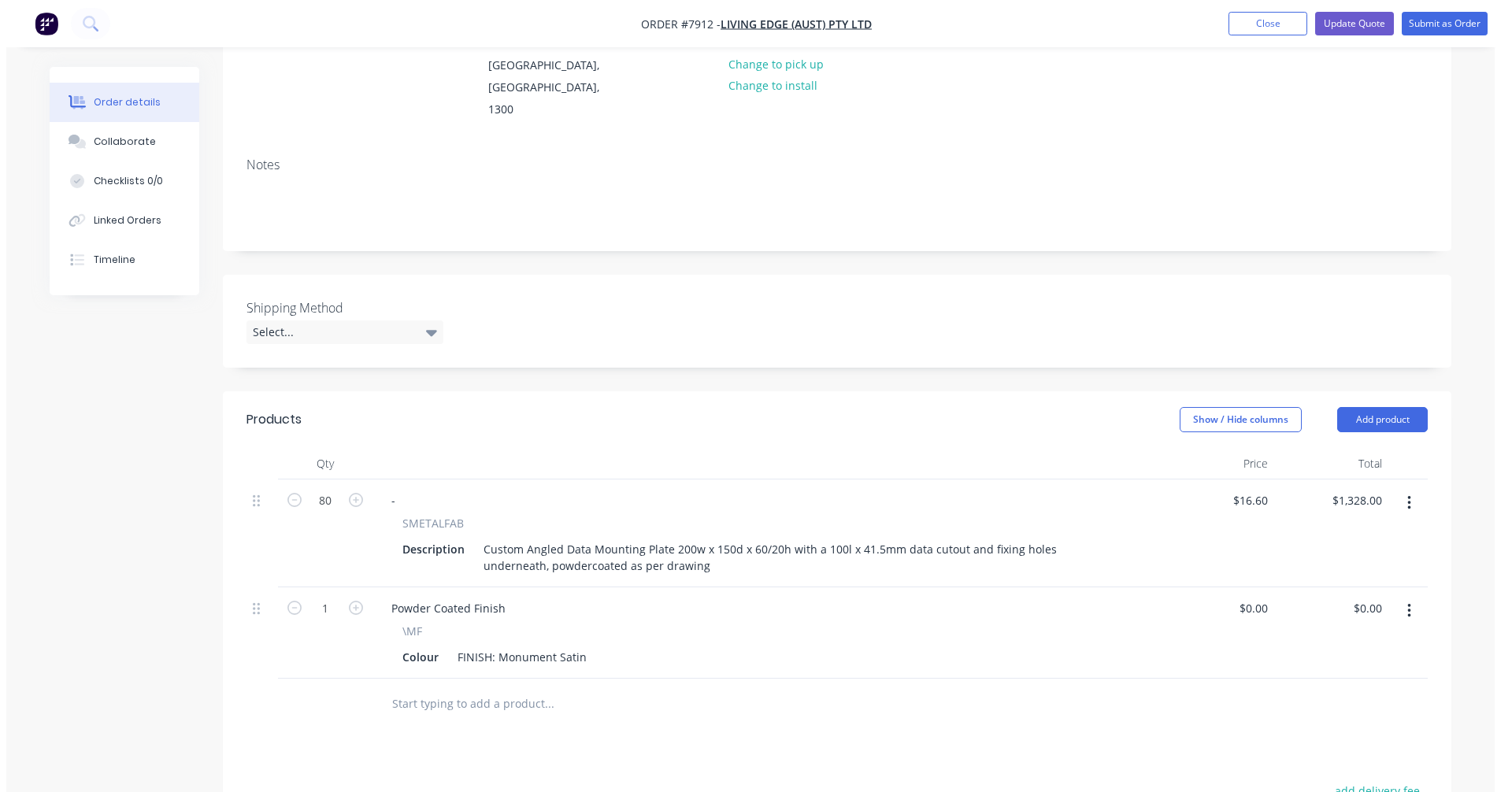
scroll to position [314, 0]
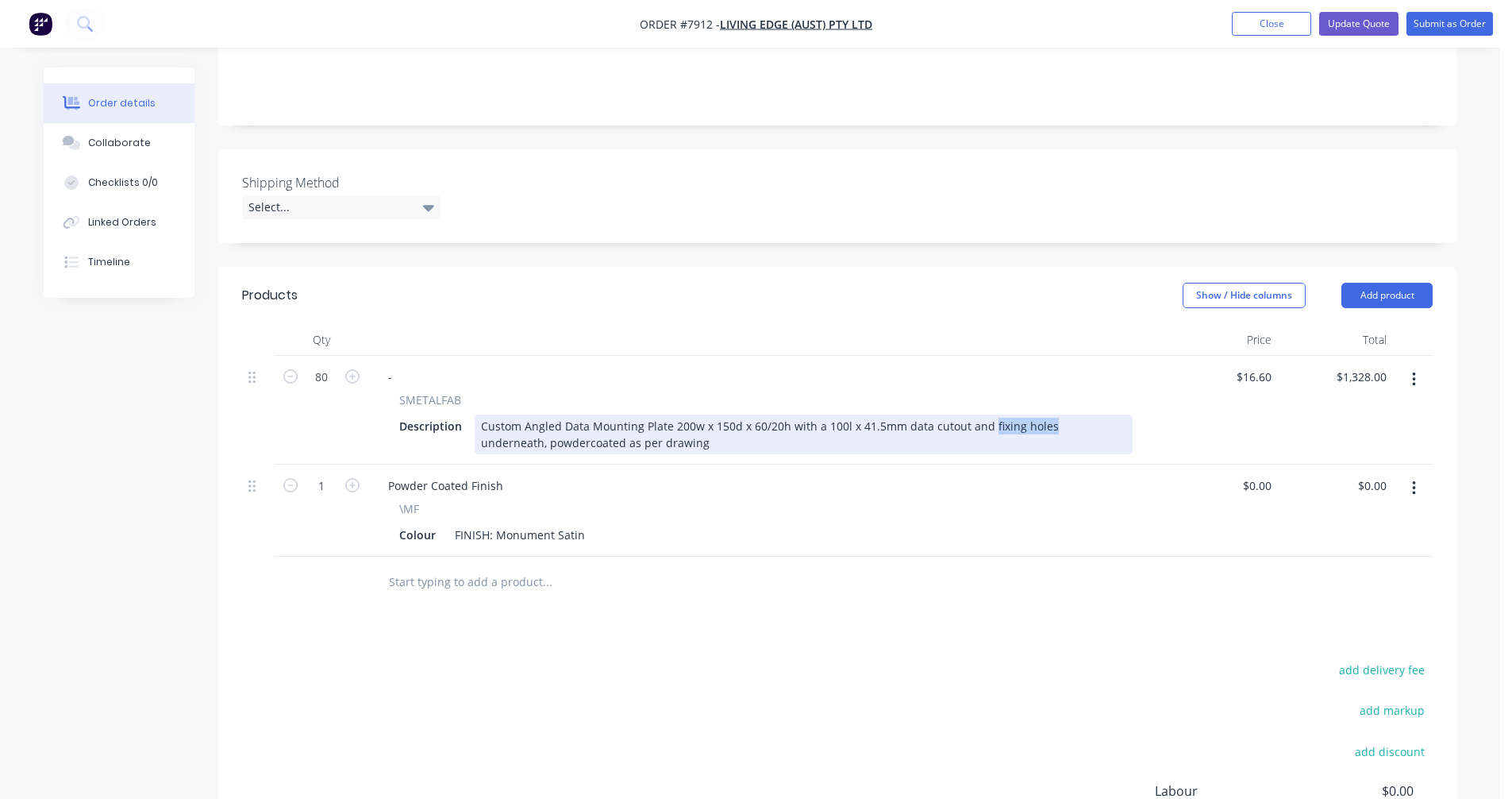
drag, startPoint x: 1042, startPoint y: 405, endPoint x: 985, endPoint y: 403, distance: 57.0
click at [985, 415] on div "Custom Angled Data Mounting Plate 200w x 150d x 60/20h with a 100l x 41.5mm dat…" at bounding box center [803, 434] width 658 height 40
click at [980, 415] on div "Custom Angled Data Mounting Plate 200w x 150d x 60/20h with a 100l x 41.5mm dat…" at bounding box center [803, 434] width 658 height 40
click at [869, 422] on div "Custom Angled Data Mounting Plate 200w x 150d x 60/20h with a 100l x 41.5mm dat…" at bounding box center [803, 434] width 658 height 40
type input "$19.90"
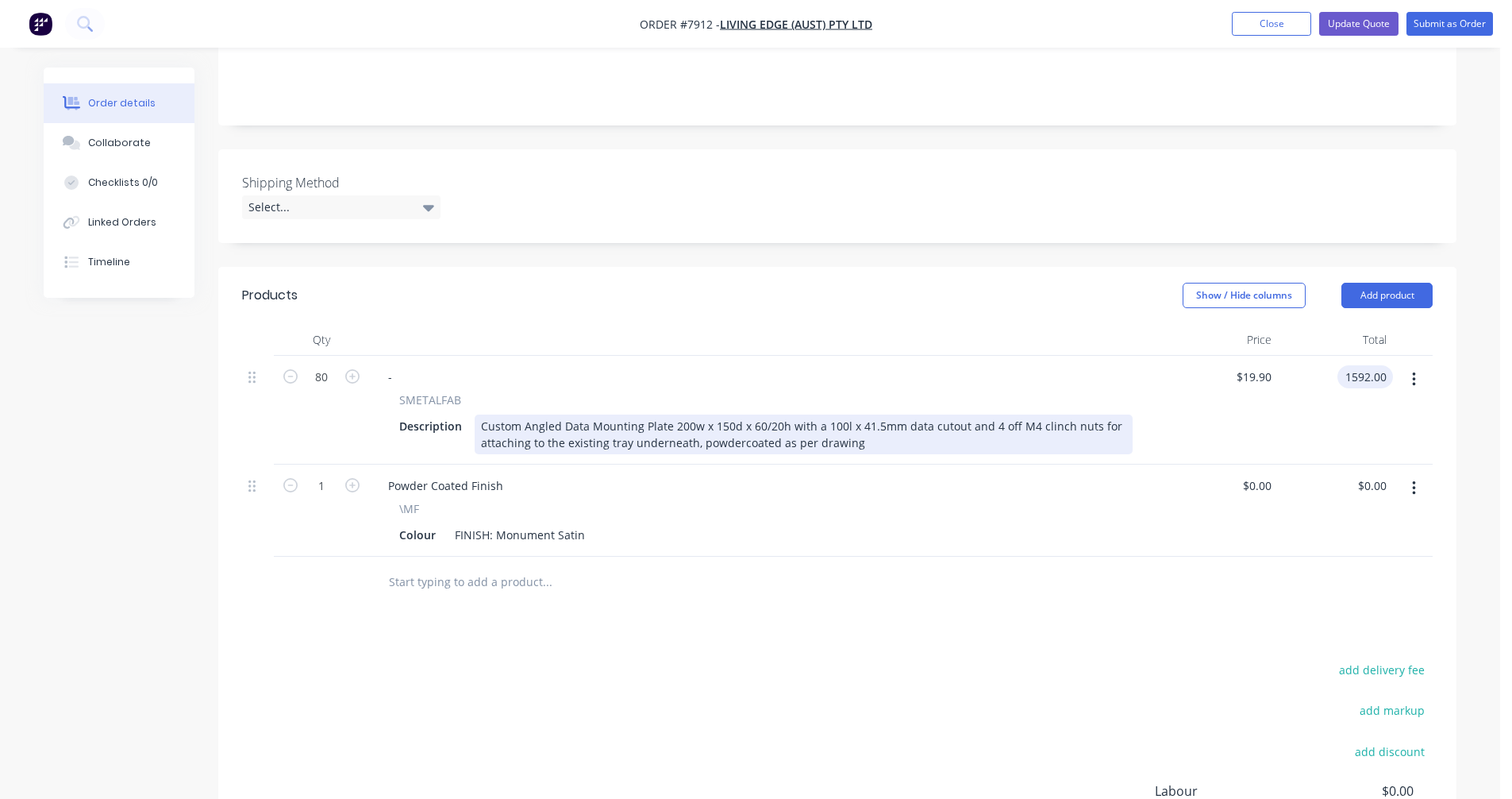
type input "$1,592.00"
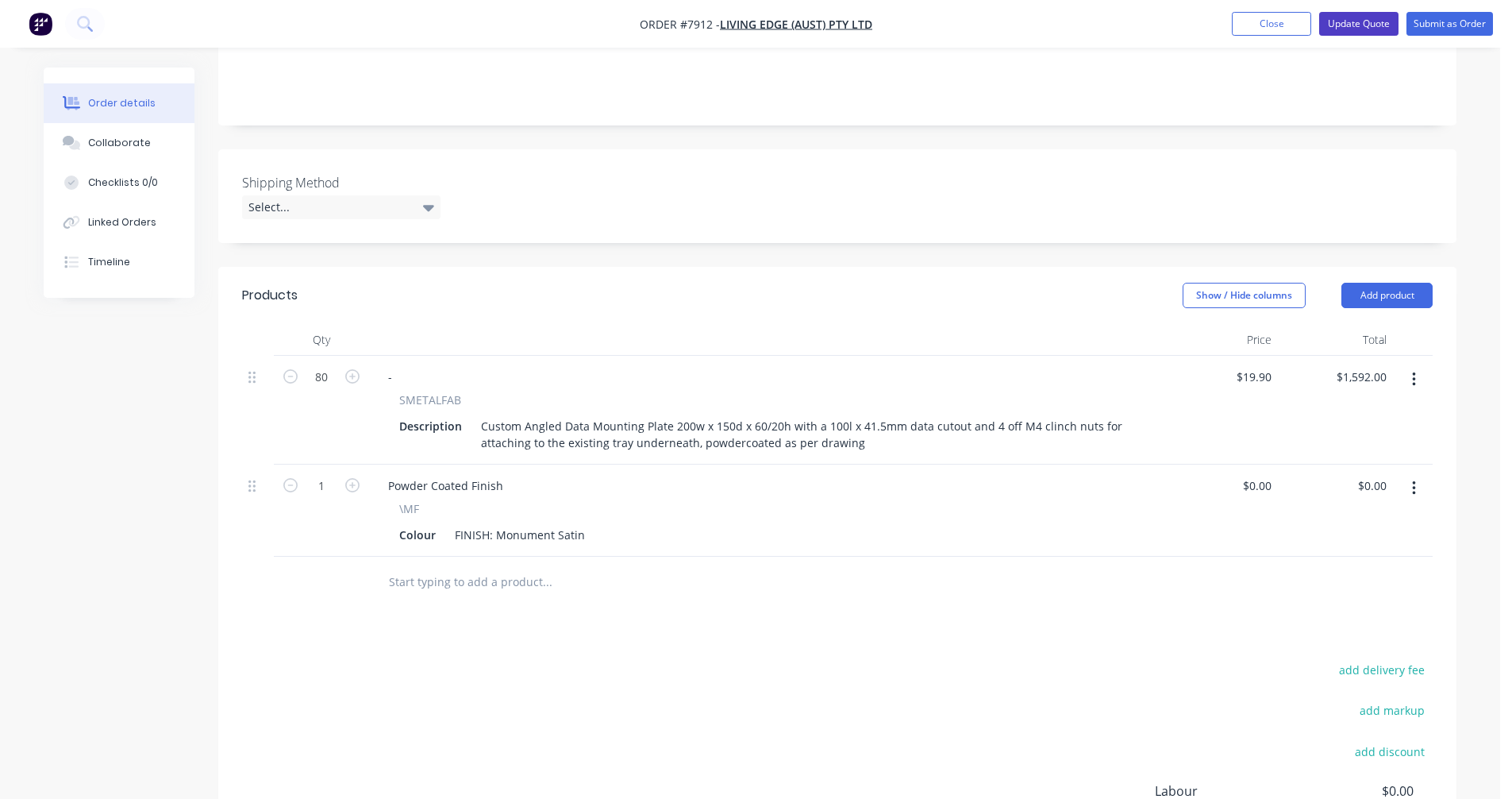
click at [1352, 24] on button "Update Quote" at bounding box center [1359, 24] width 79 height 24
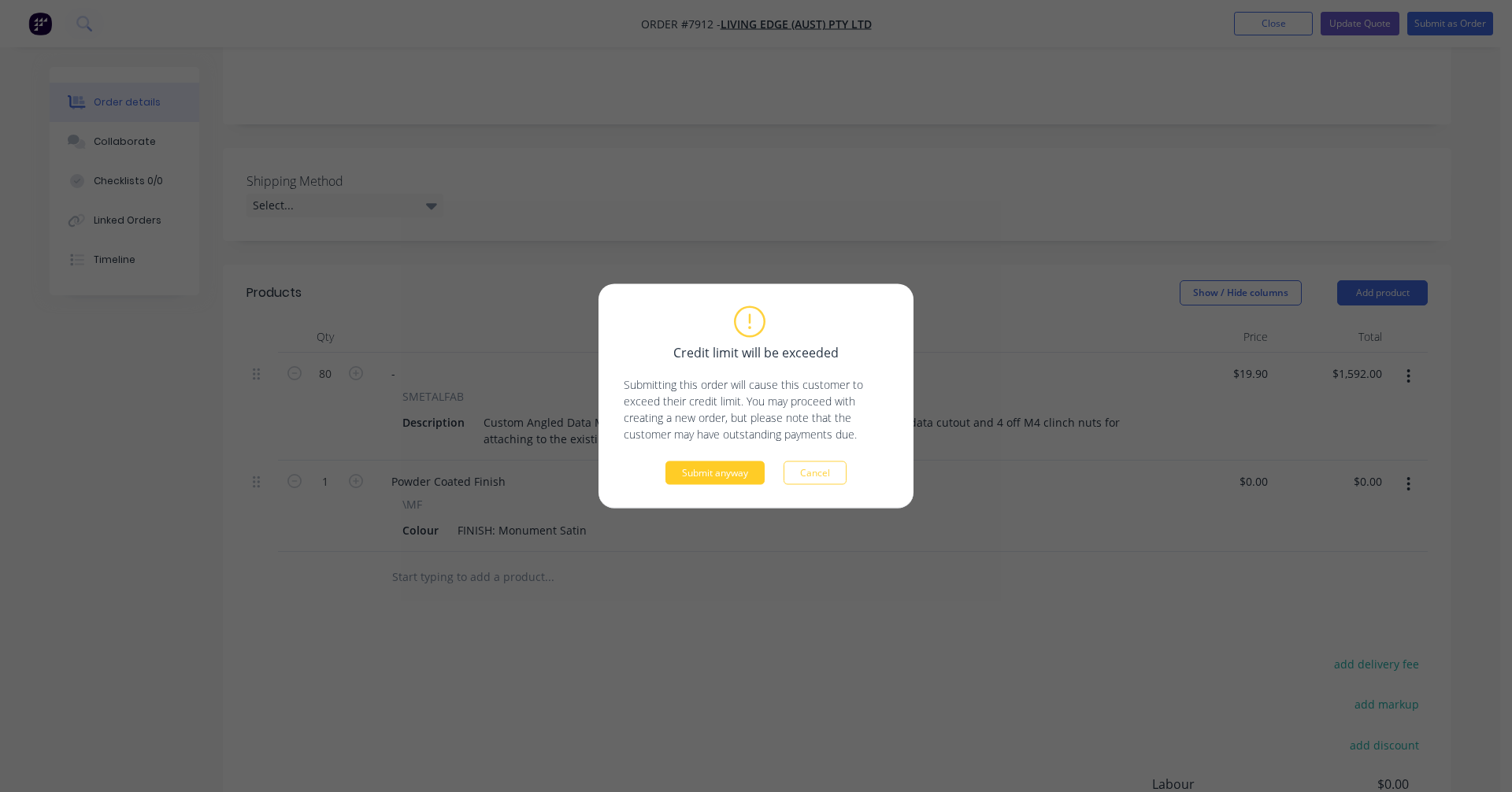
click at [721, 475] on button "Submit anyway" at bounding box center [715, 473] width 99 height 24
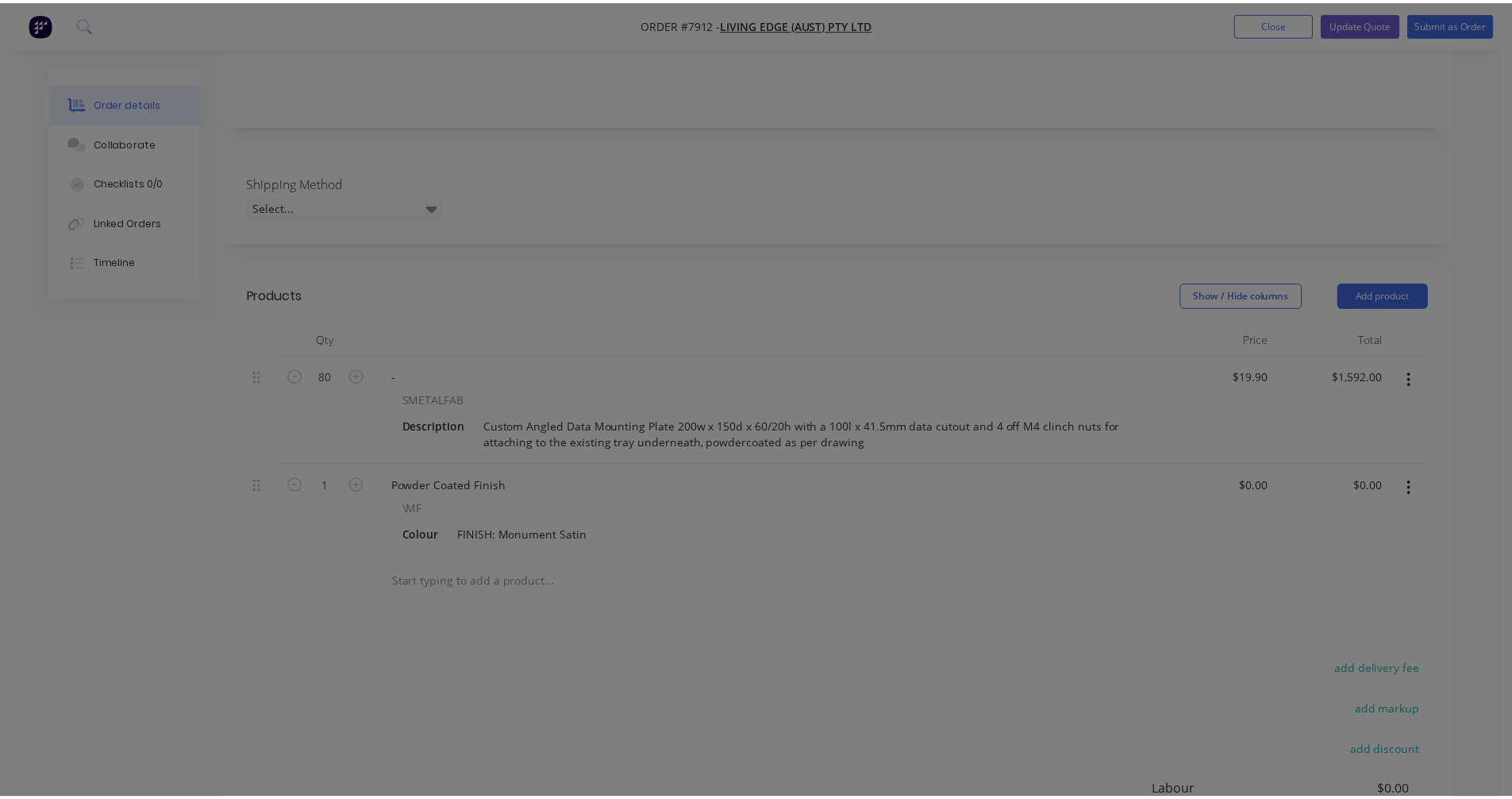
scroll to position [270, 0]
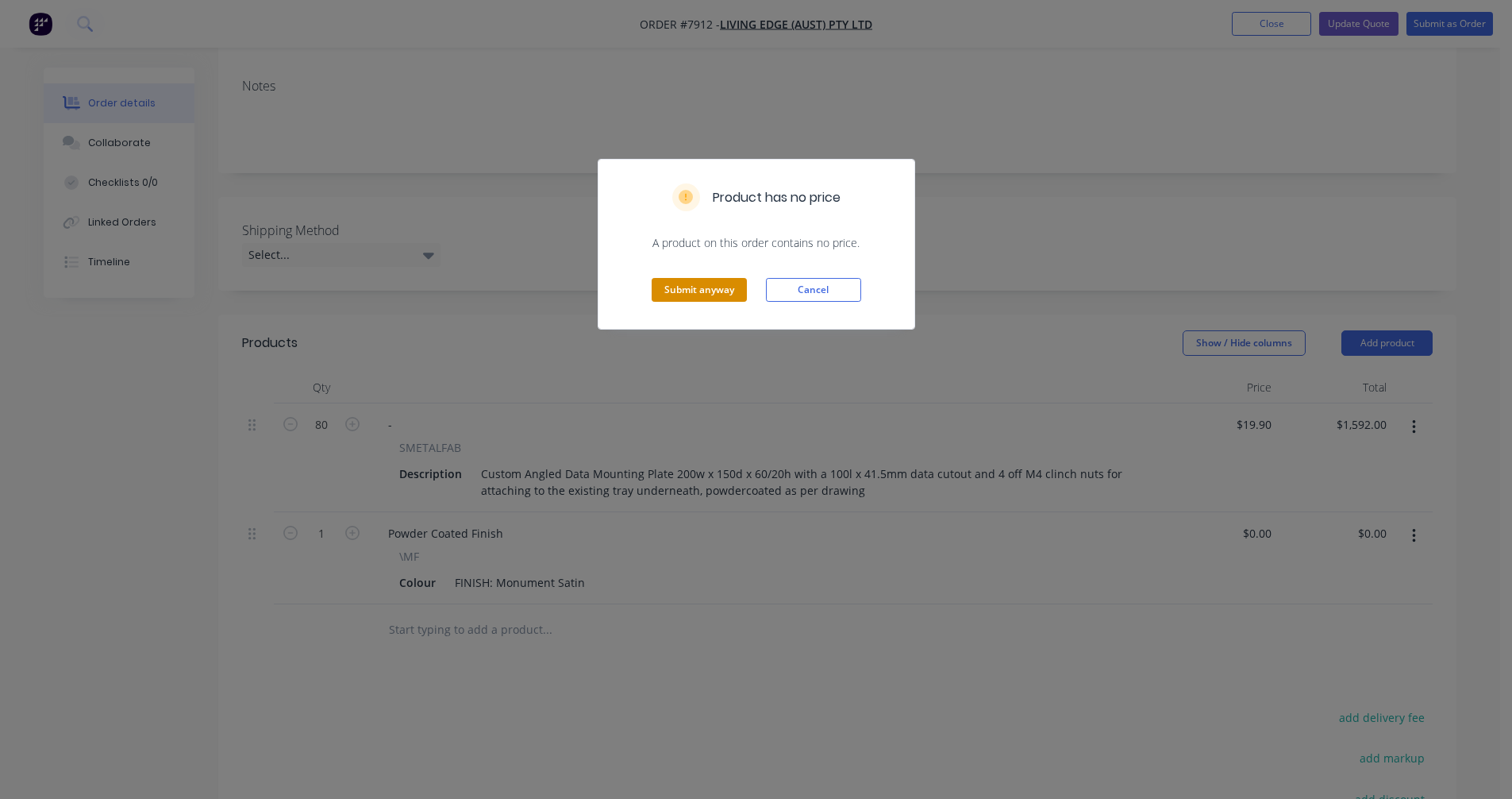
click at [719, 286] on button "Submit anyway" at bounding box center [699, 290] width 96 height 24
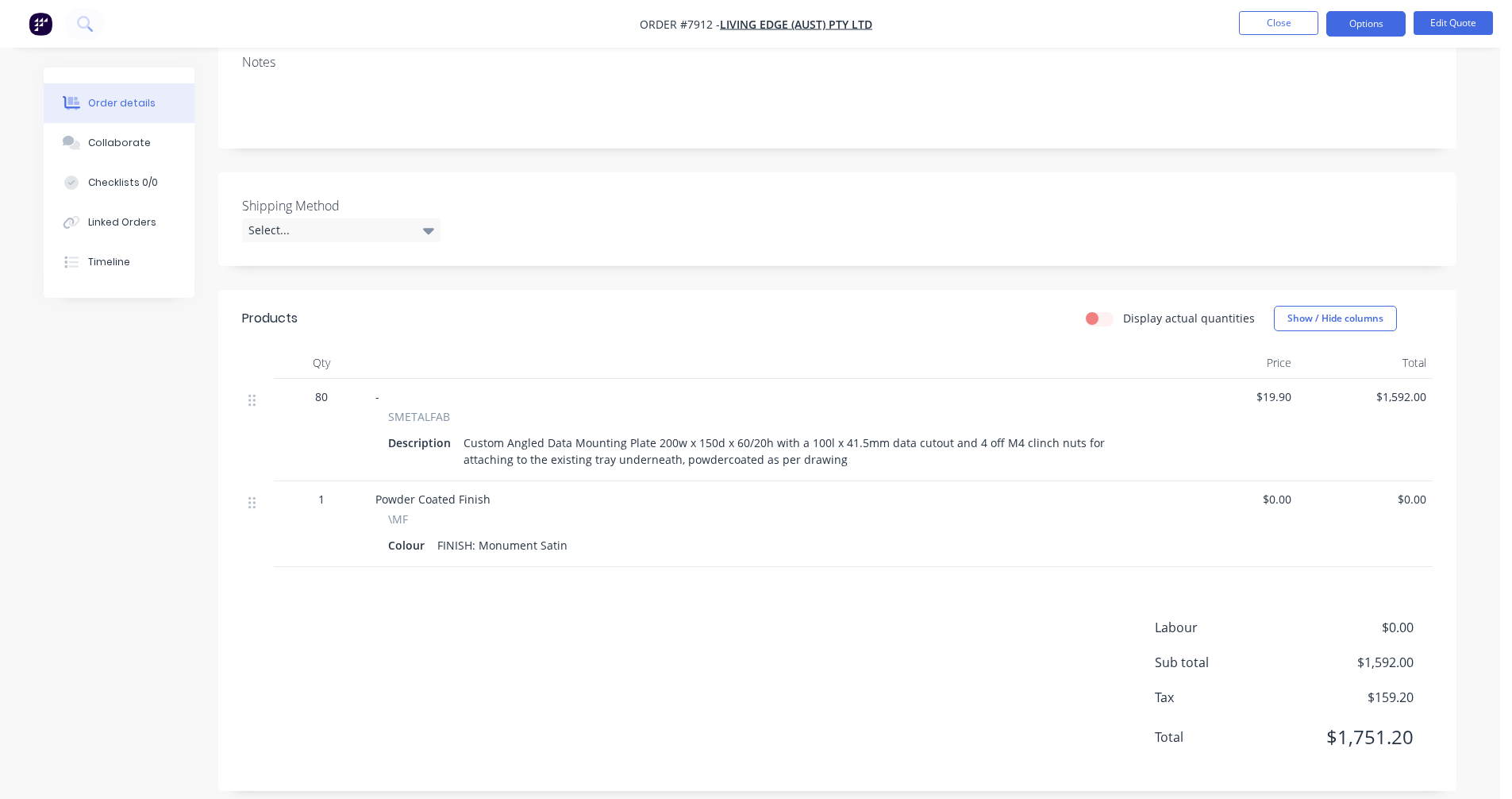
scroll to position [0, 0]
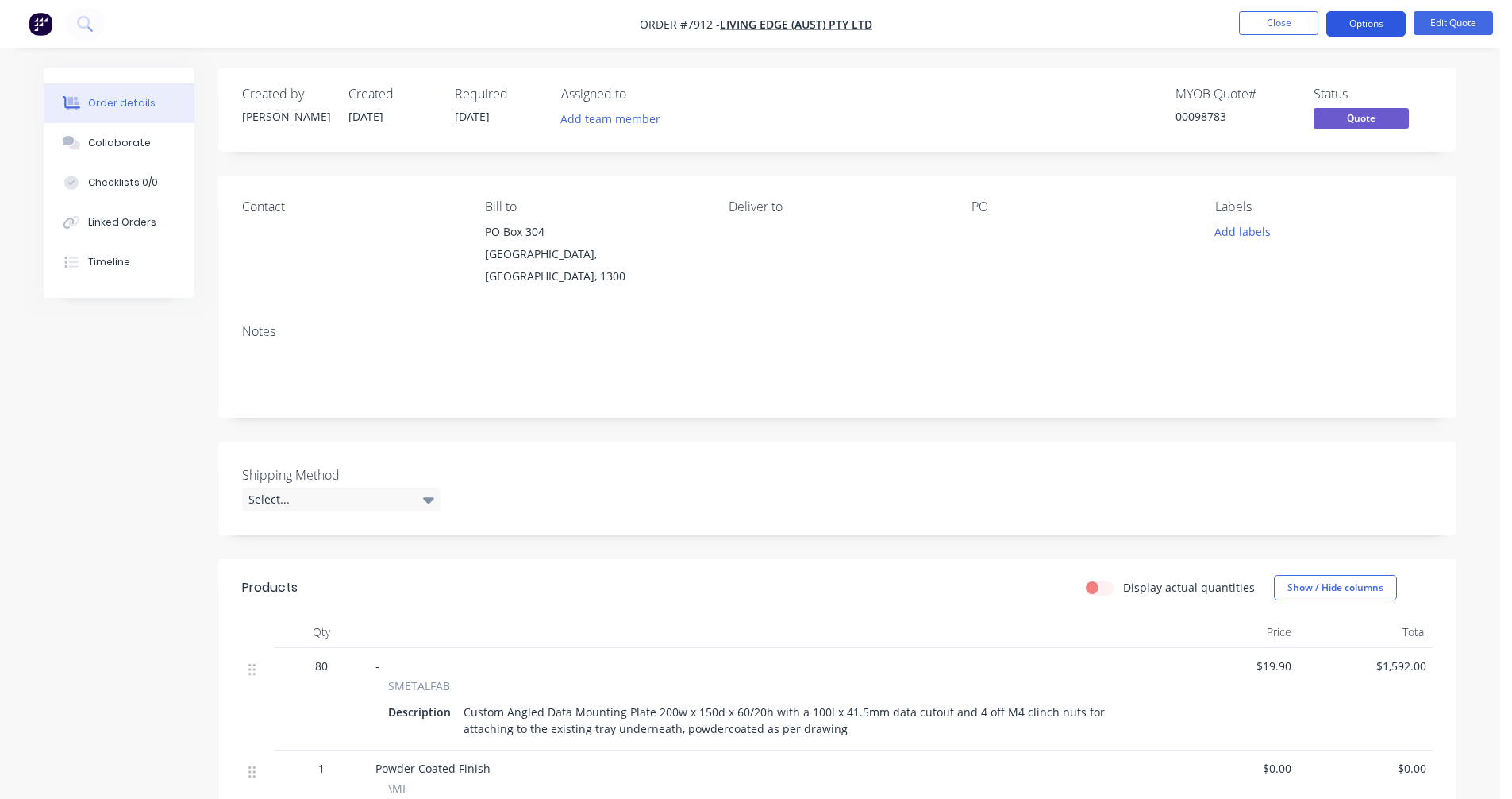
click at [1370, 18] on button "Options" at bounding box center [1366, 24] width 79 height 26
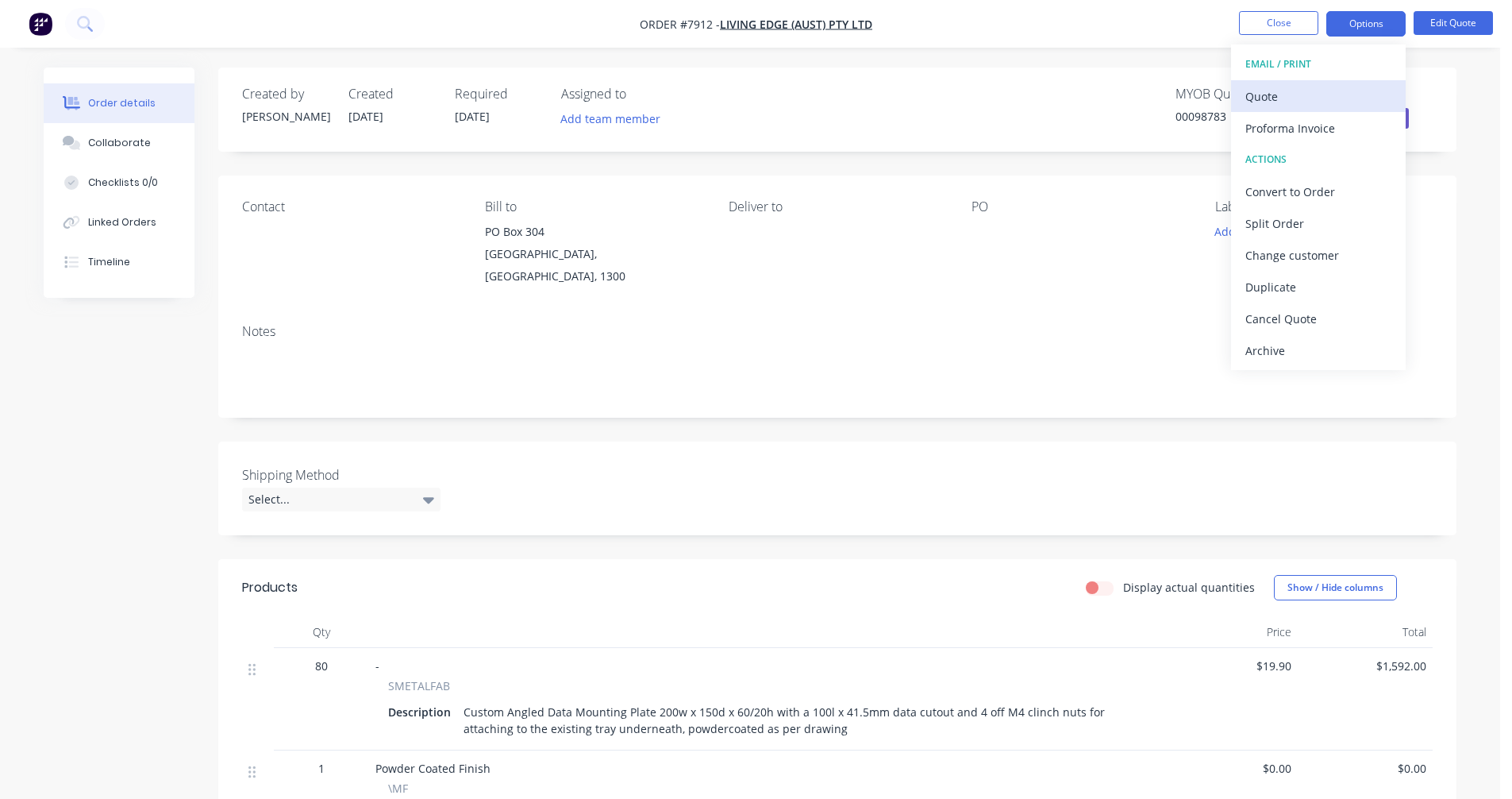
click at [1290, 97] on div "Quote" at bounding box center [1318, 96] width 146 height 23
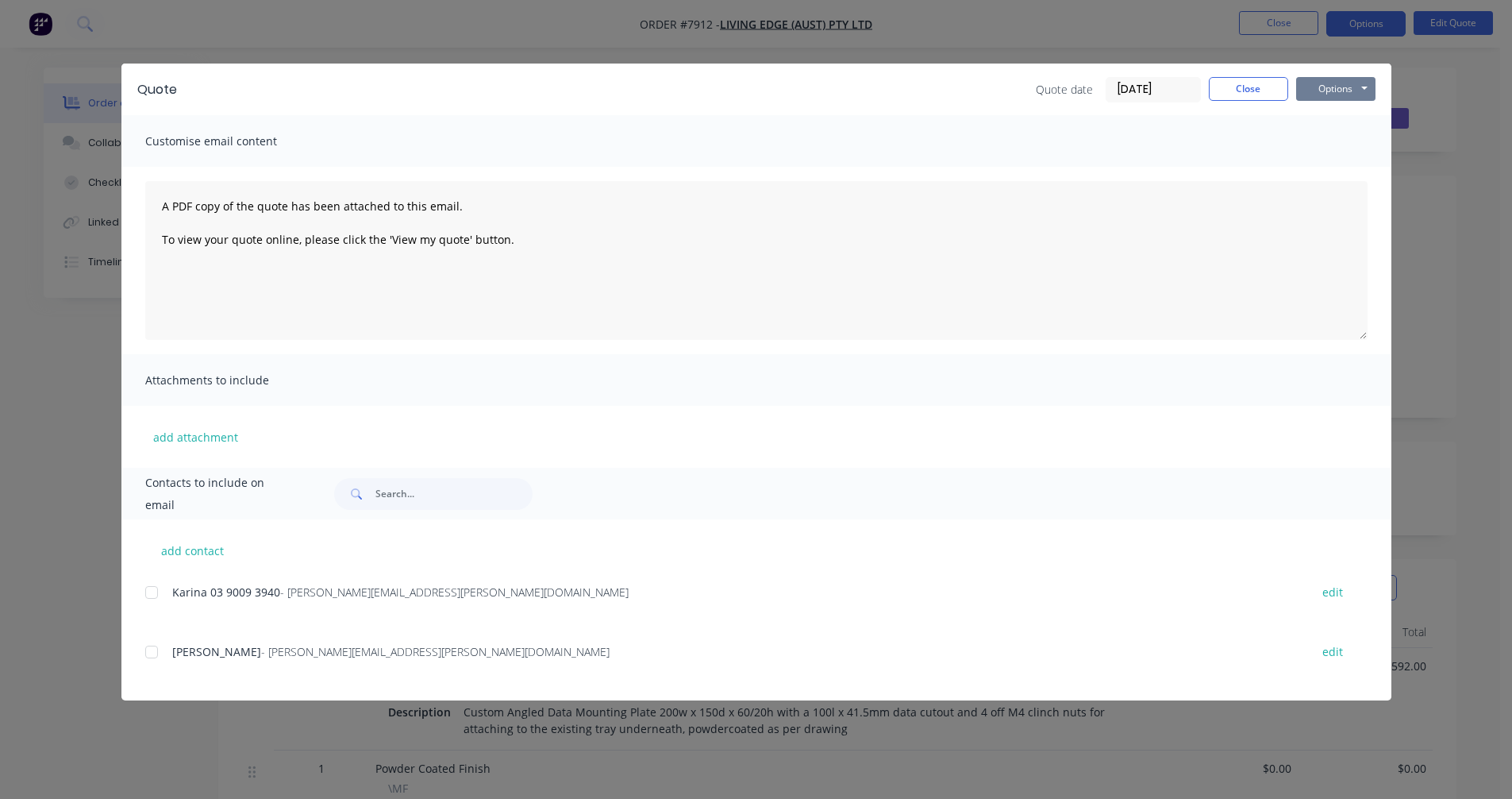
click at [1337, 87] on button "Options" at bounding box center [1336, 89] width 79 height 24
click at [1345, 113] on button "Preview" at bounding box center [1347, 117] width 102 height 26
click at [1228, 93] on button "Close" at bounding box center [1248, 89] width 79 height 24
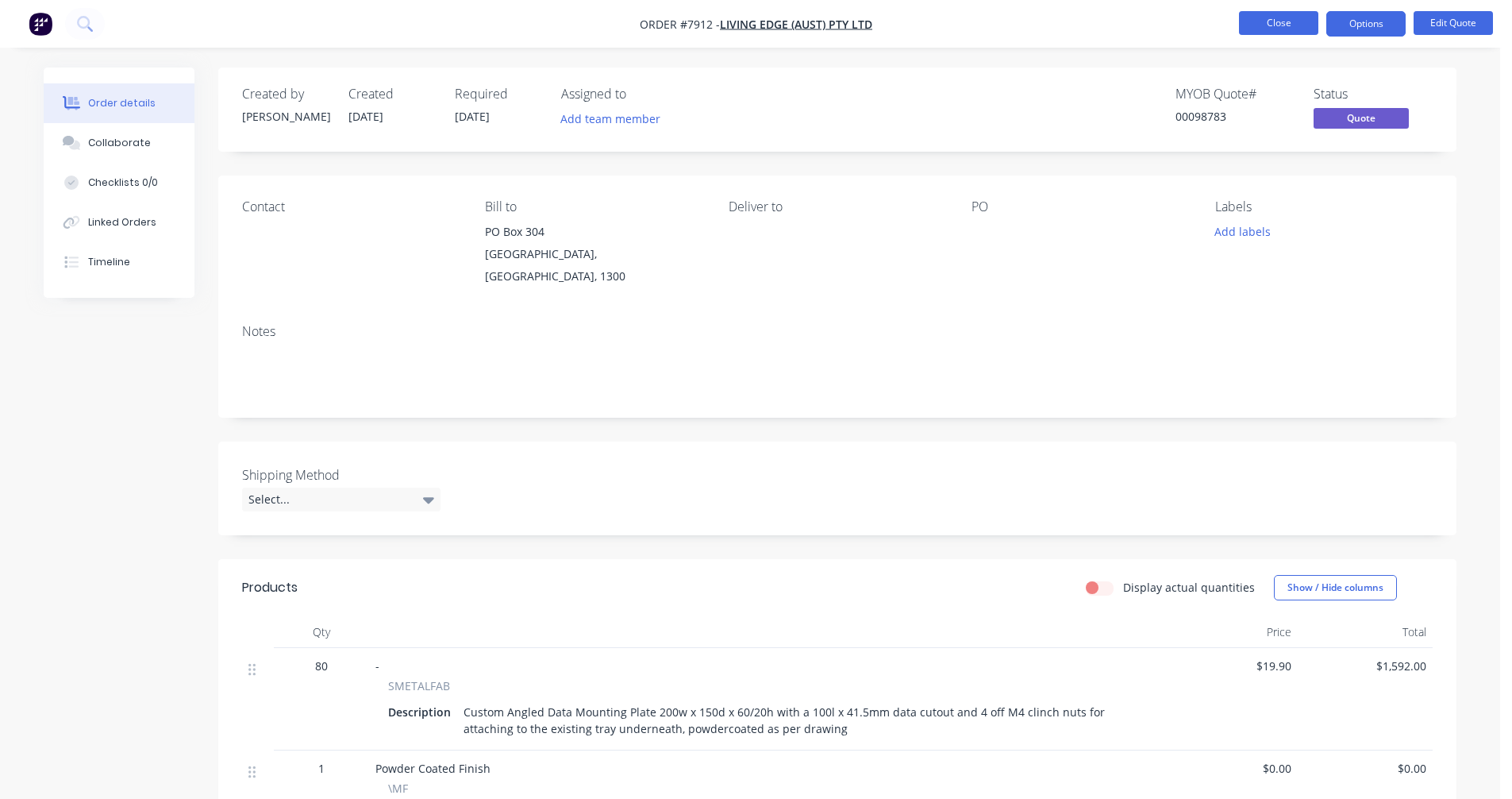
click at [1286, 19] on button "Close" at bounding box center [1279, 23] width 79 height 24
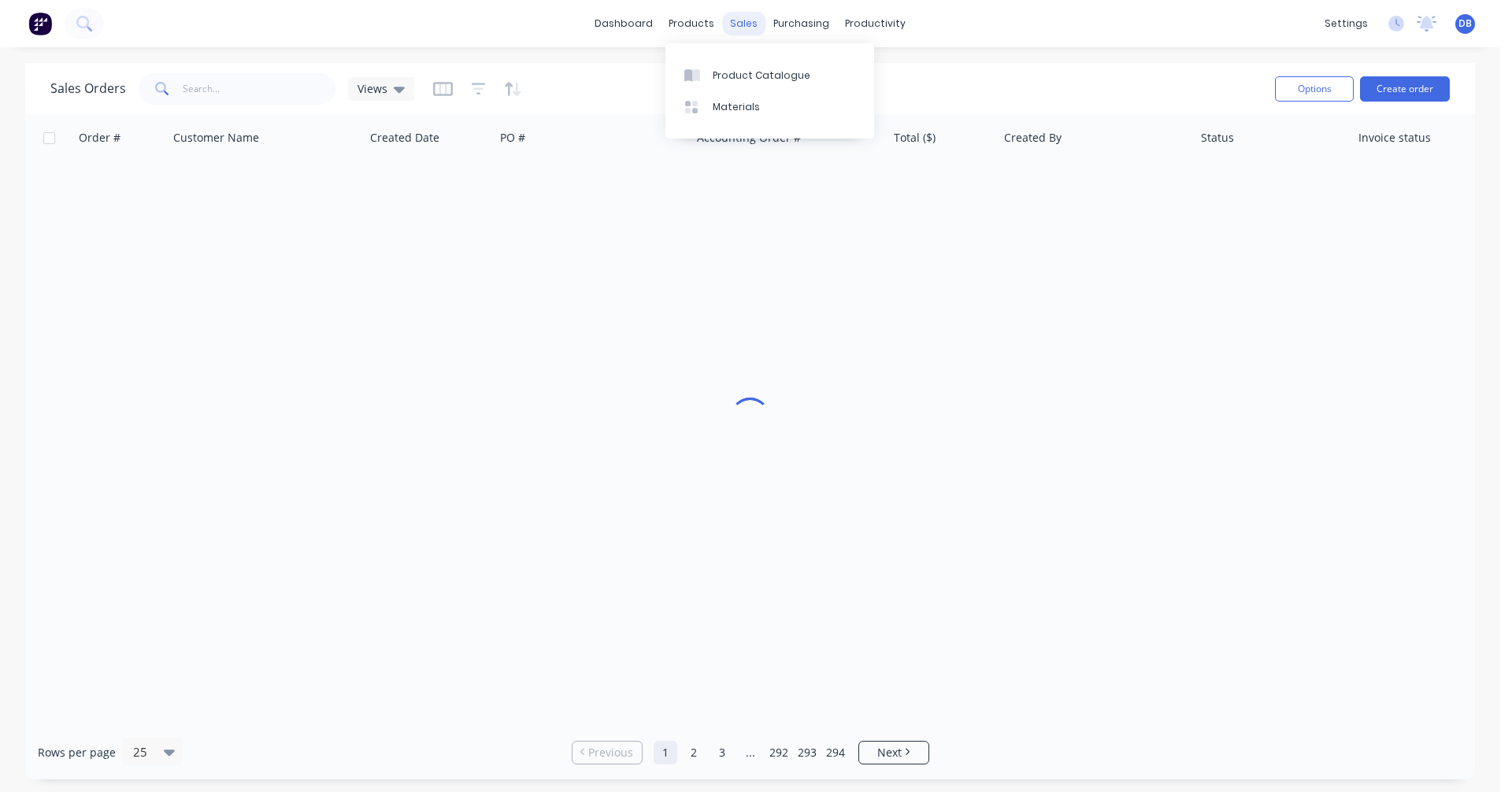
click at [742, 20] on div "sales" at bounding box center [743, 24] width 43 height 24
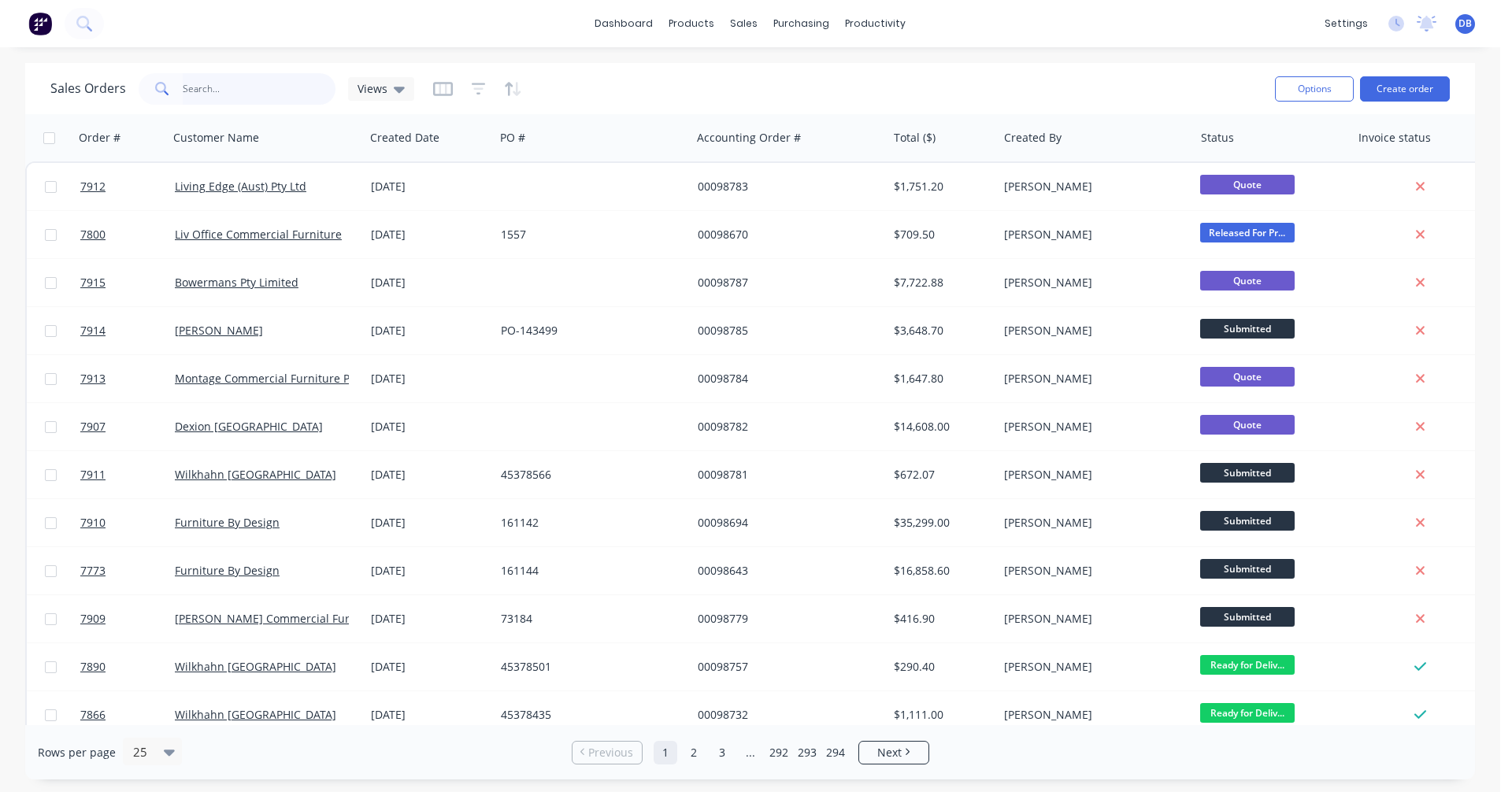
click at [252, 84] on input "text" at bounding box center [259, 88] width 153 height 32
type input "96908"
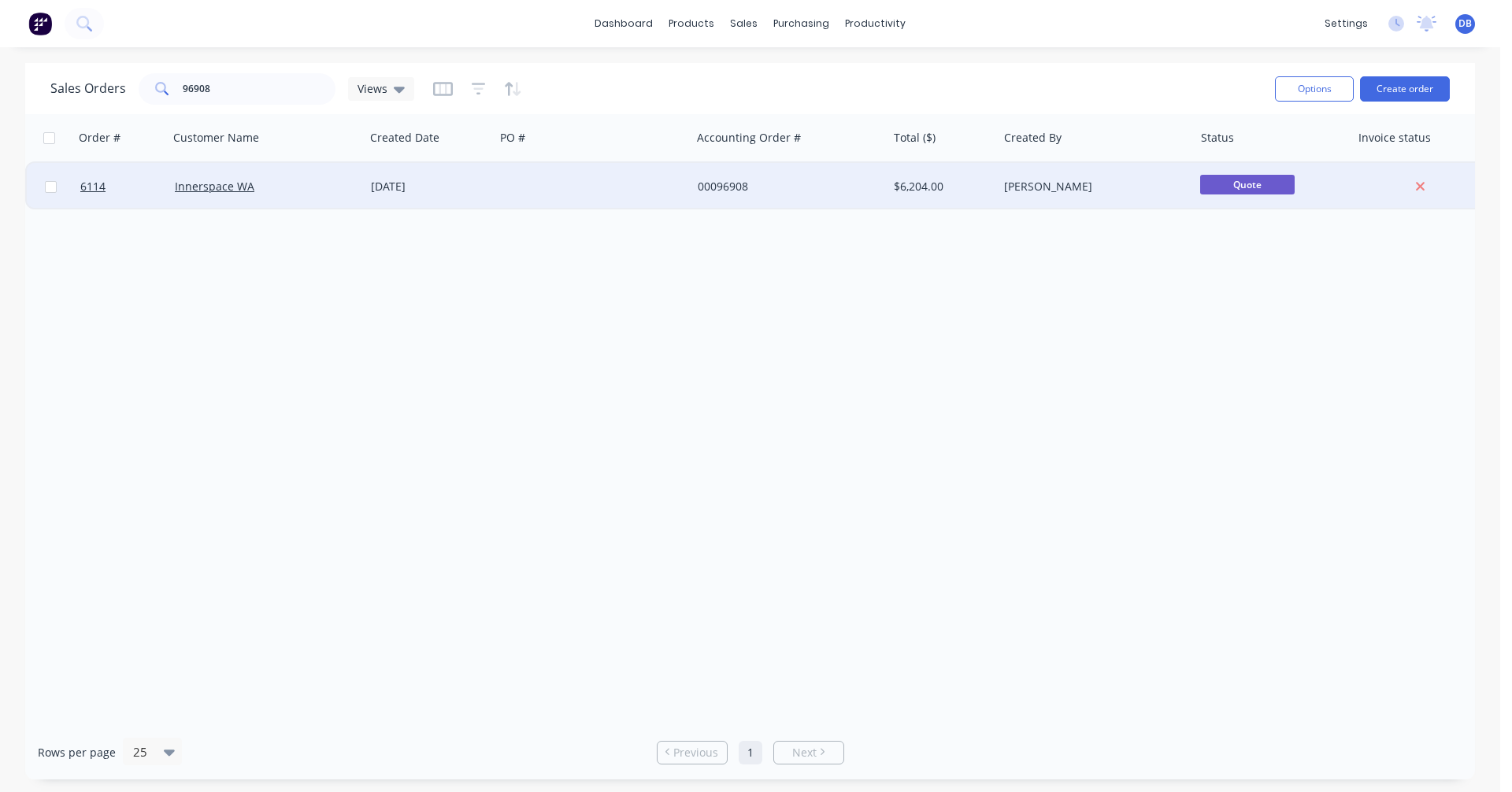
click at [704, 183] on div "00096908" at bounding box center [785, 186] width 175 height 15
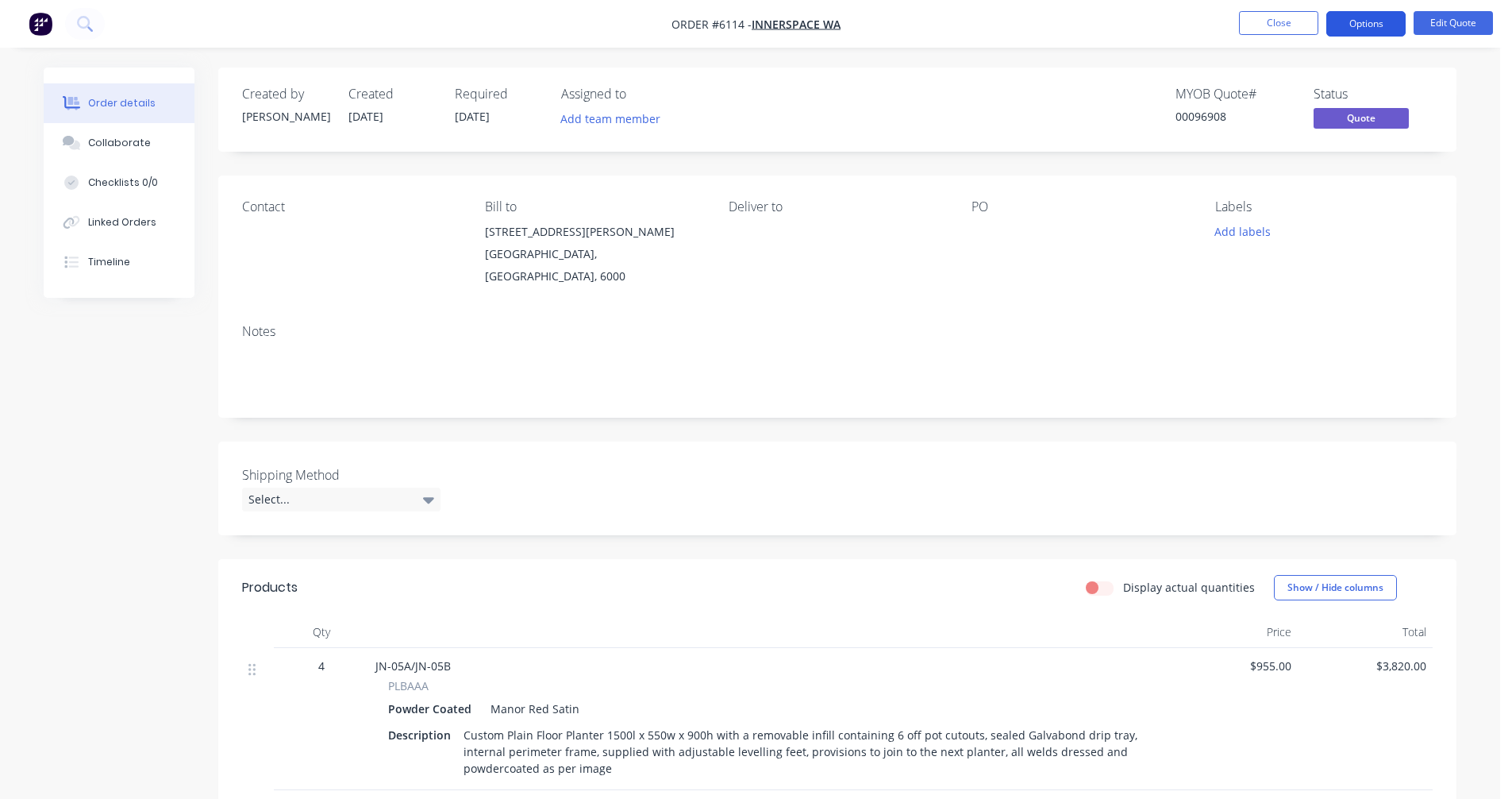
click at [1364, 17] on button "Options" at bounding box center [1366, 24] width 79 height 26
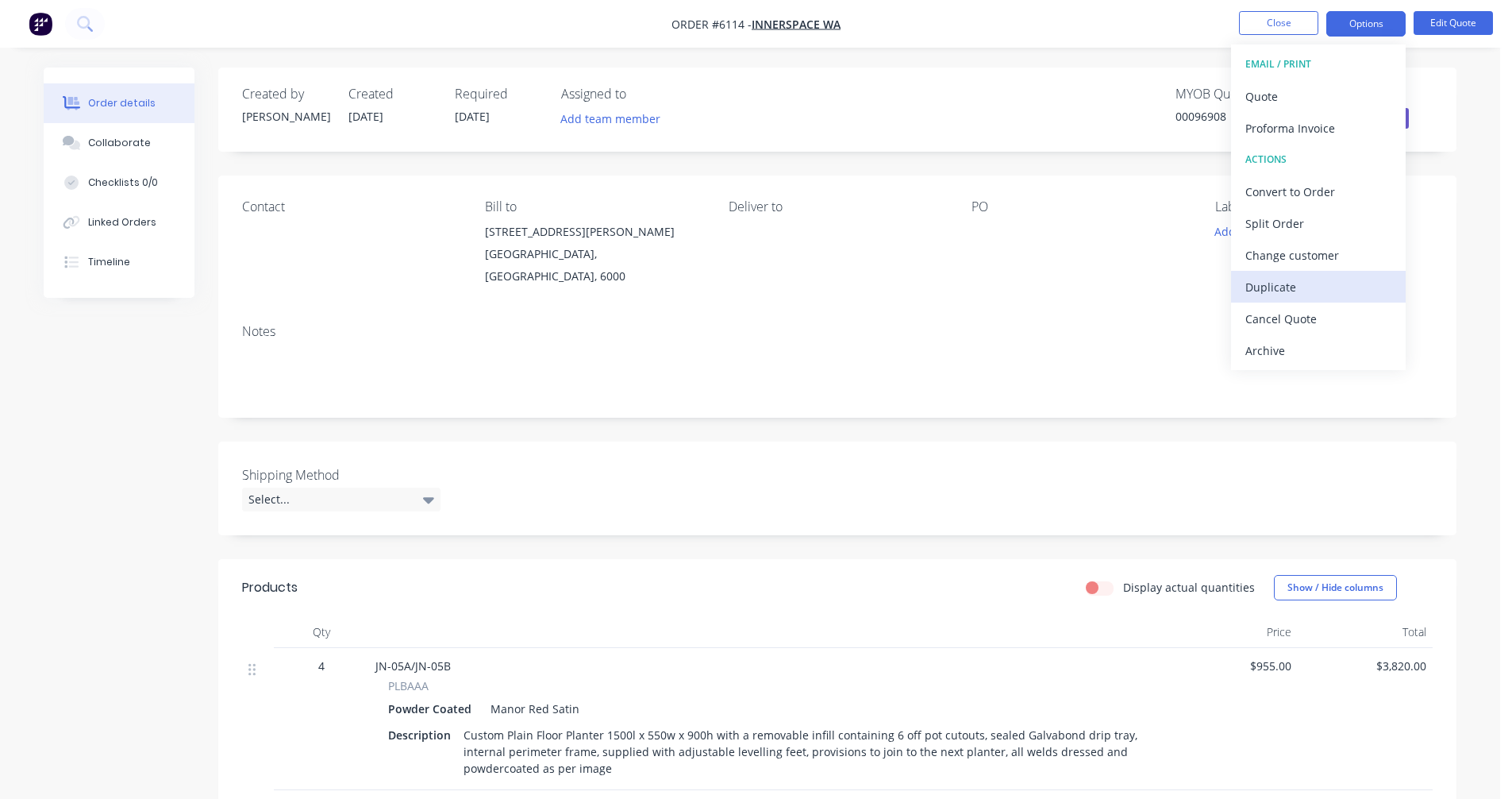
click at [1293, 291] on div "Duplicate" at bounding box center [1318, 287] width 146 height 23
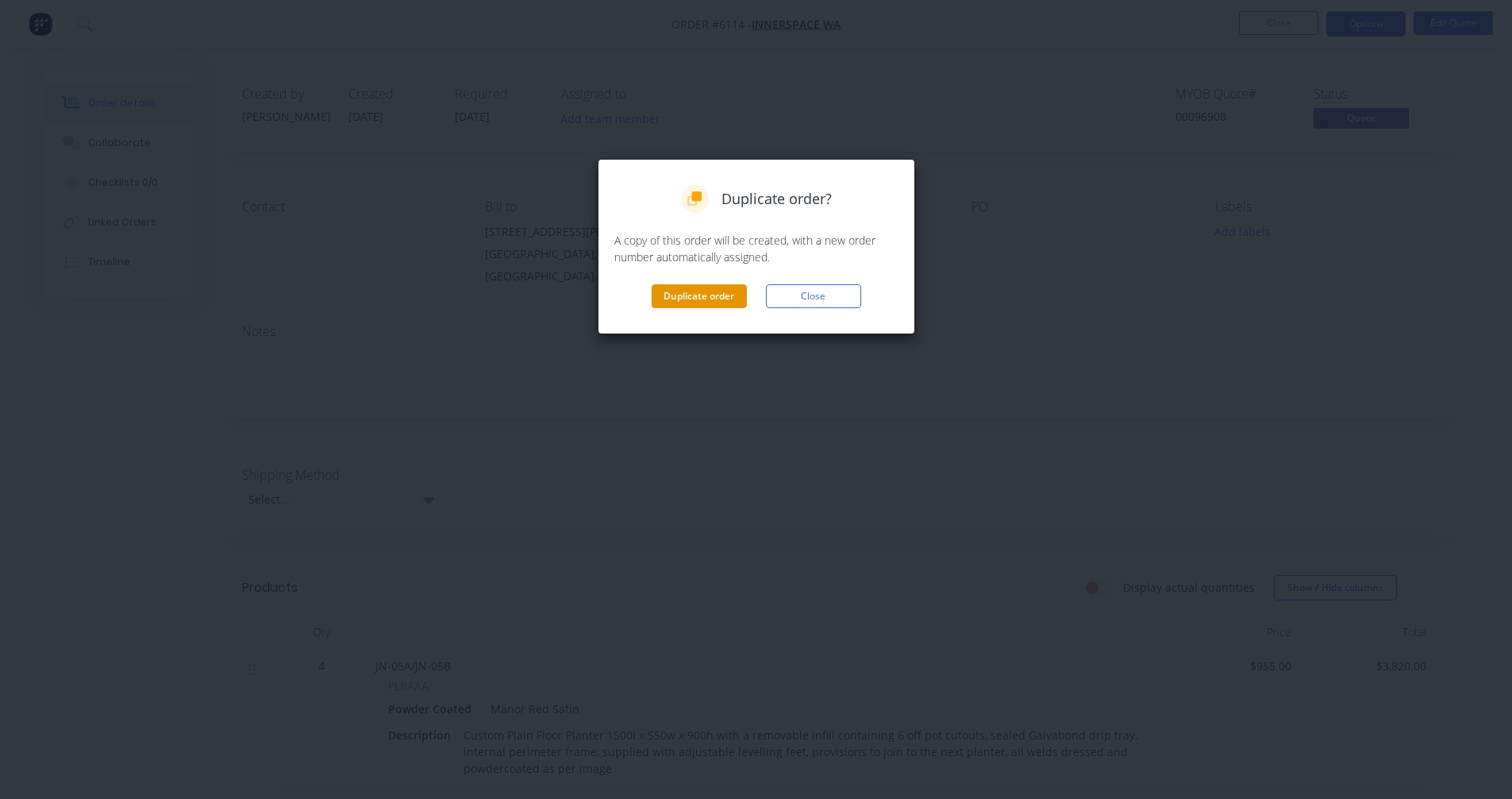
click at [688, 302] on button "Duplicate order" at bounding box center [699, 296] width 96 height 24
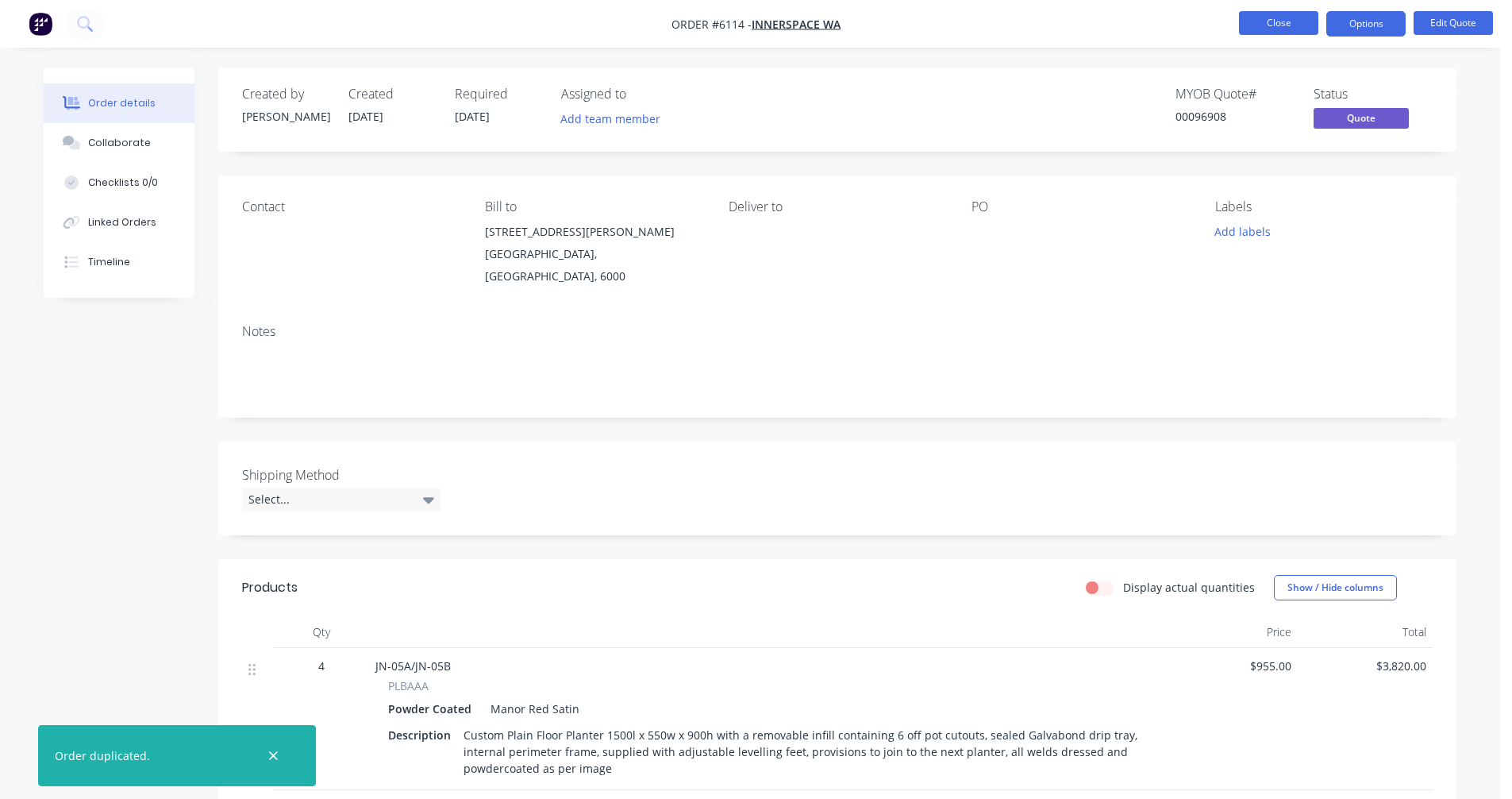
click at [1280, 18] on button "Close" at bounding box center [1279, 23] width 79 height 24
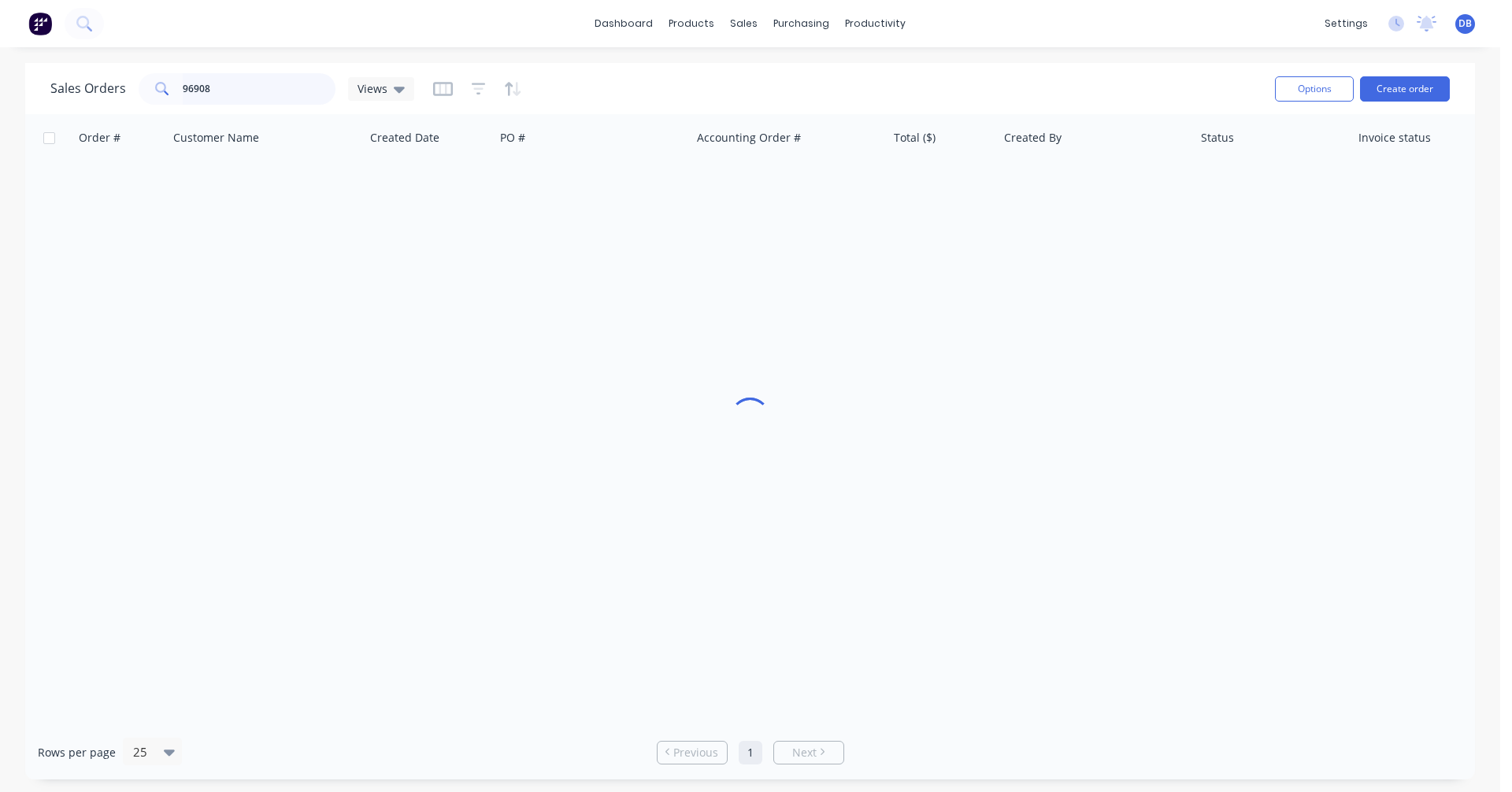
drag, startPoint x: 226, startPoint y: 89, endPoint x: 117, endPoint y: 89, distance: 109.0
click at [117, 89] on div "Sales Orders 96908 Views" at bounding box center [232, 88] width 364 height 32
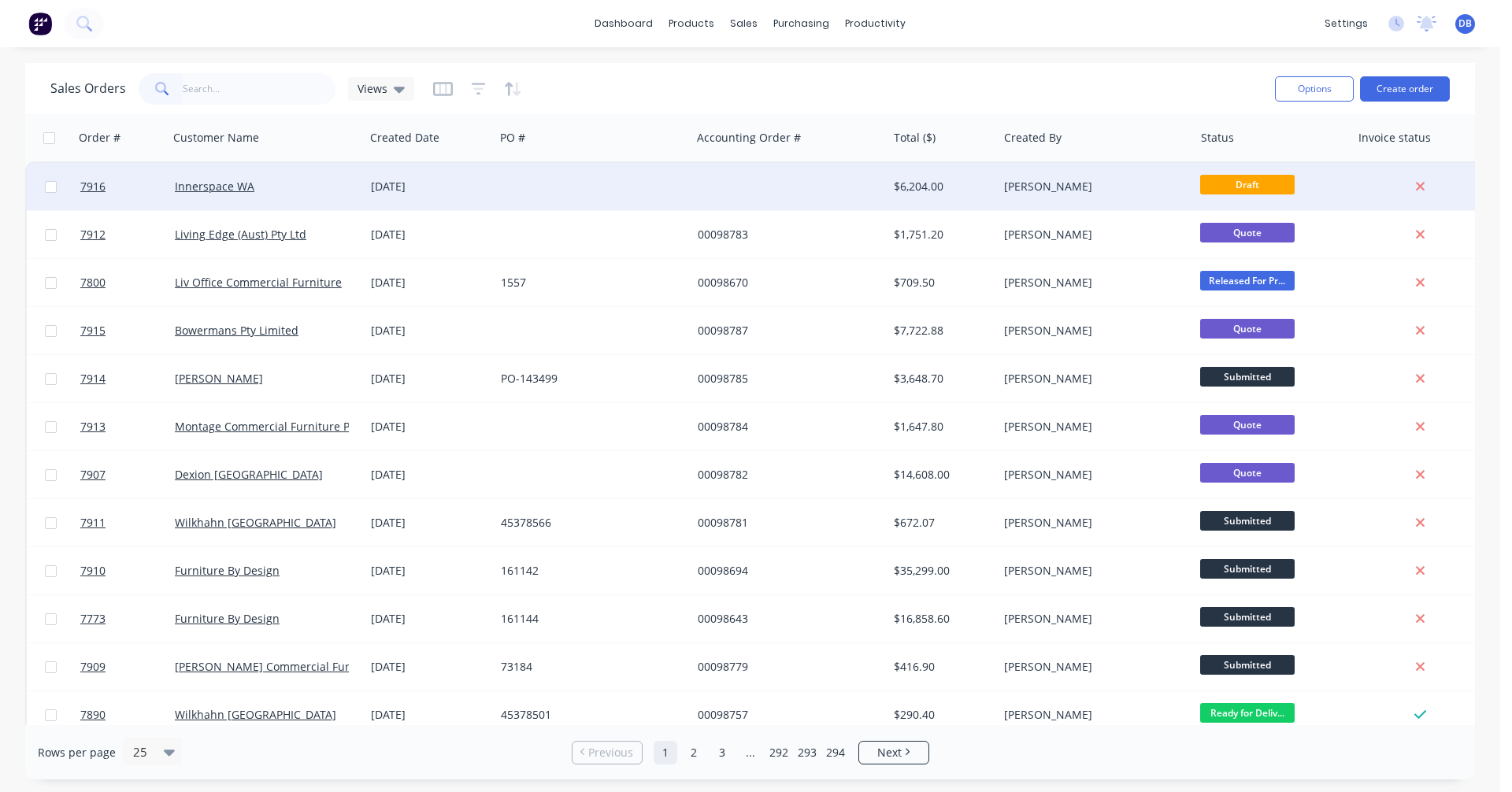
click at [529, 181] on div at bounding box center [592, 187] width 196 height 47
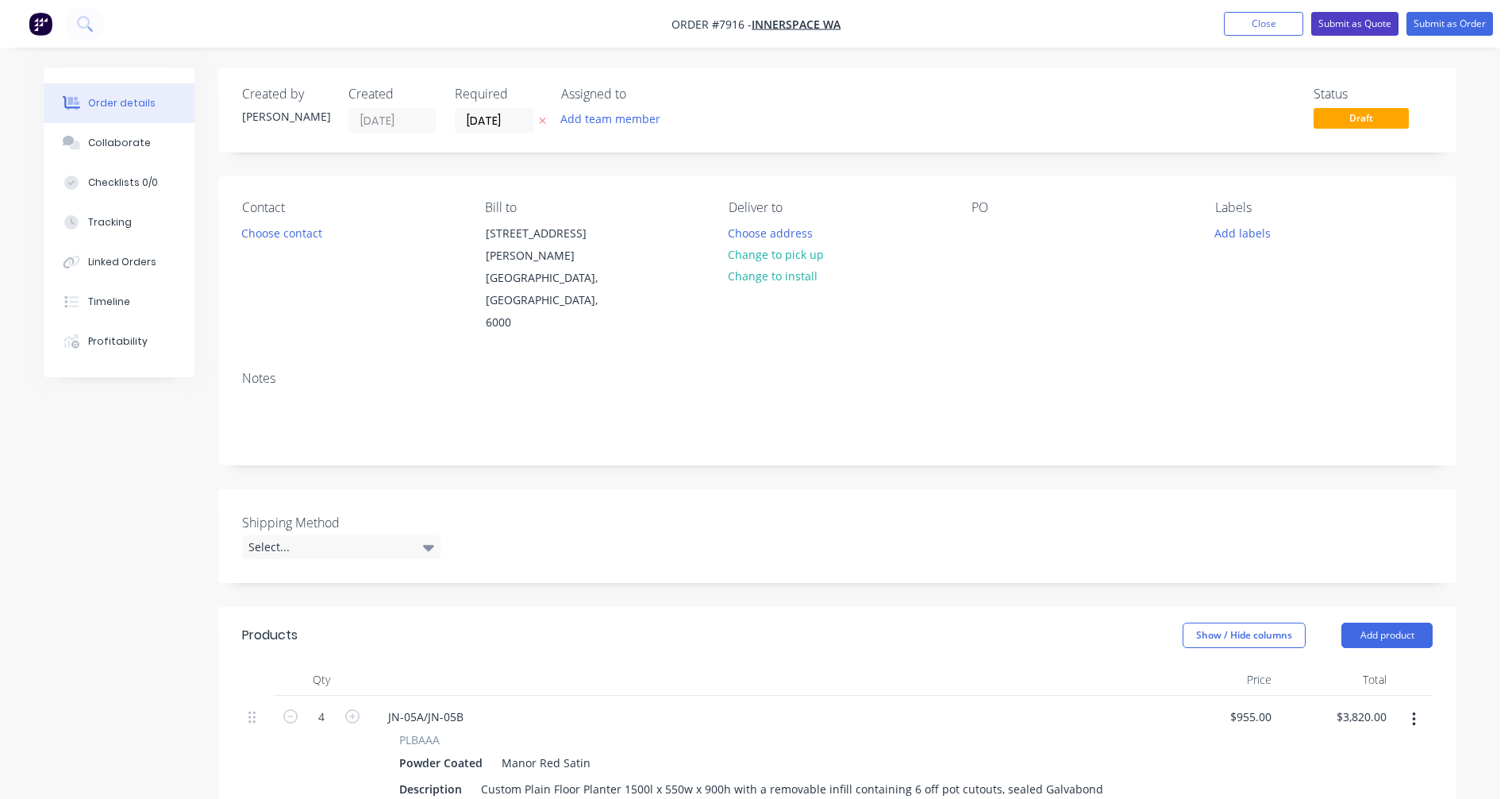
click at [1351, 21] on button "Submit as Quote" at bounding box center [1354, 24] width 87 height 24
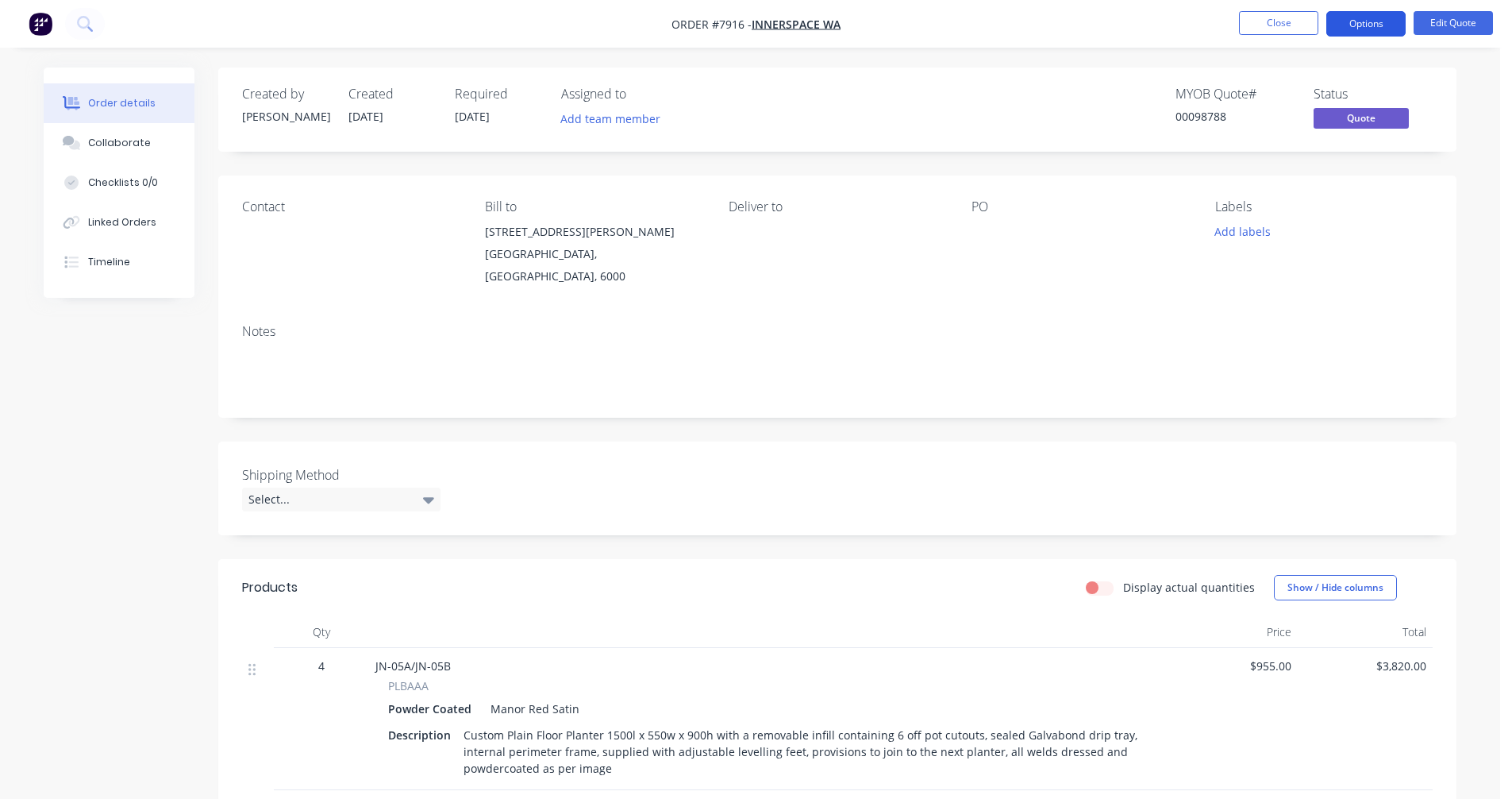
click at [1354, 21] on button "Options" at bounding box center [1366, 24] width 79 height 26
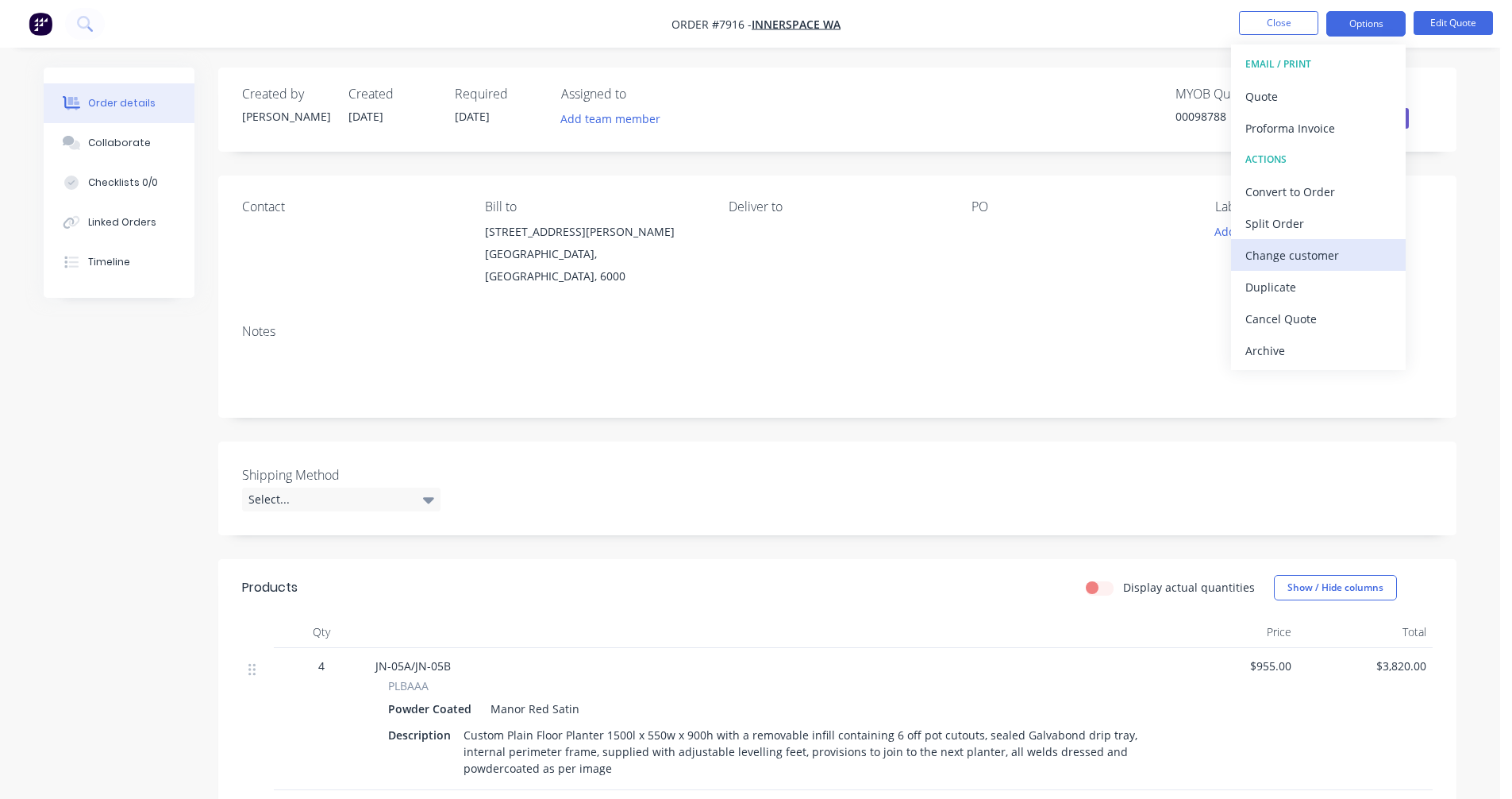
click at [1274, 261] on div "Change customer" at bounding box center [1318, 255] width 146 height 23
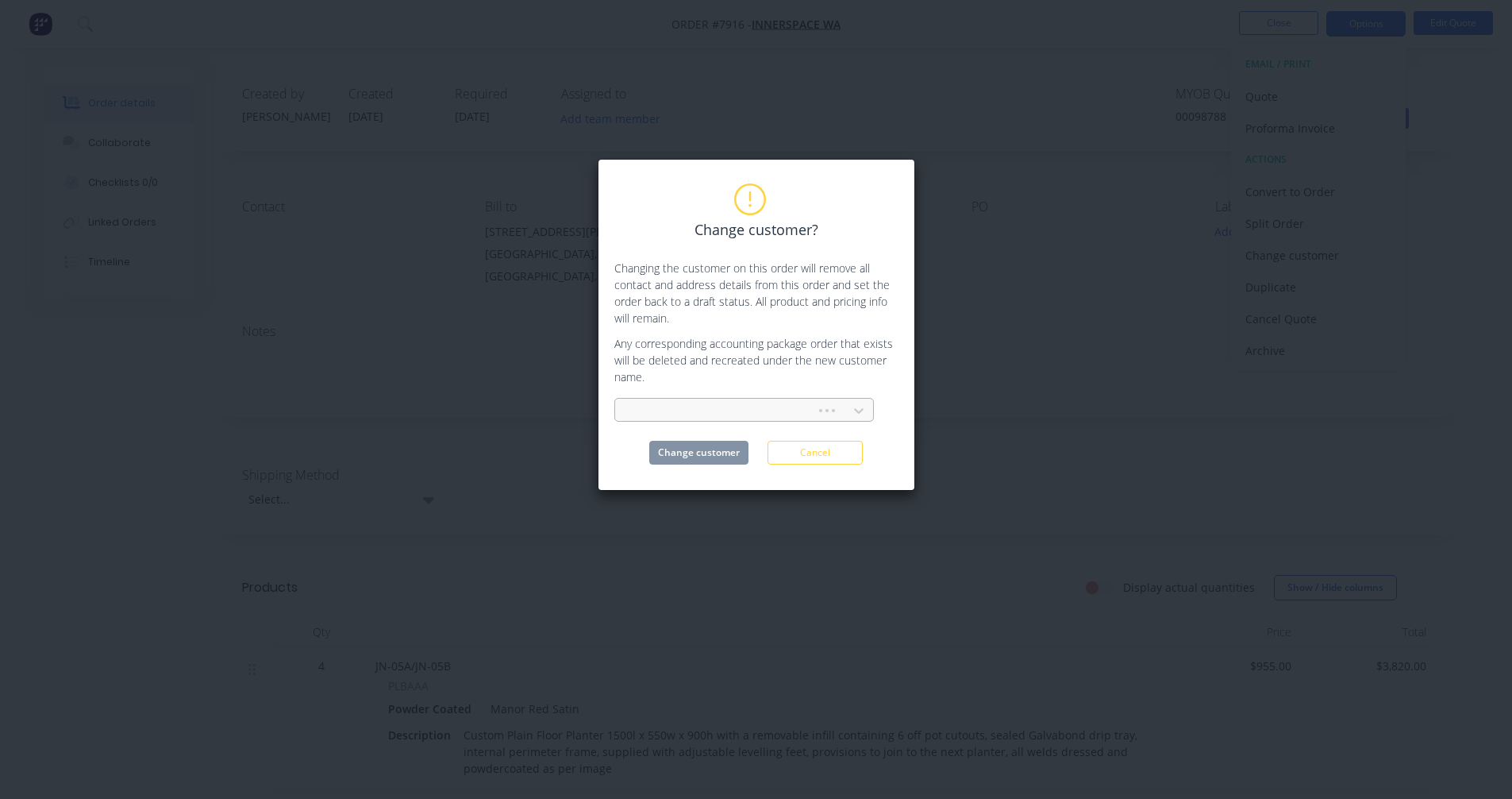
click at [795, 408] on div at bounding box center [718, 411] width 180 height 20
type input "[PERSON_NAME]"
click at [772, 442] on div "Bowermans Pty Limited" at bounding box center [744, 446] width 259 height 29
click at [699, 453] on button "Change customer" at bounding box center [699, 452] width 99 height 24
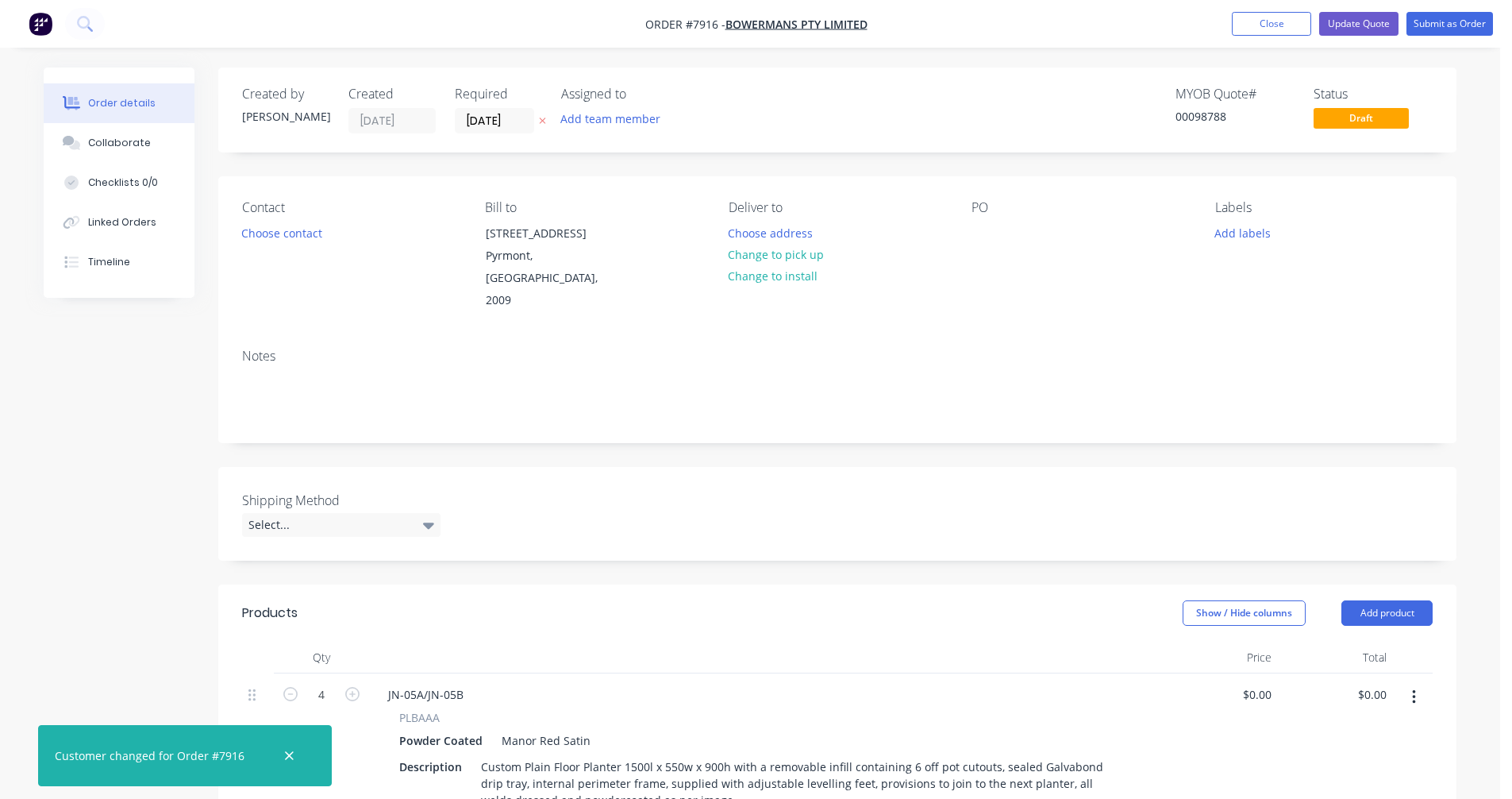
type input "$955.00"
type input "$3,820.00"
type input "$910.00"
type input "$1,820.00"
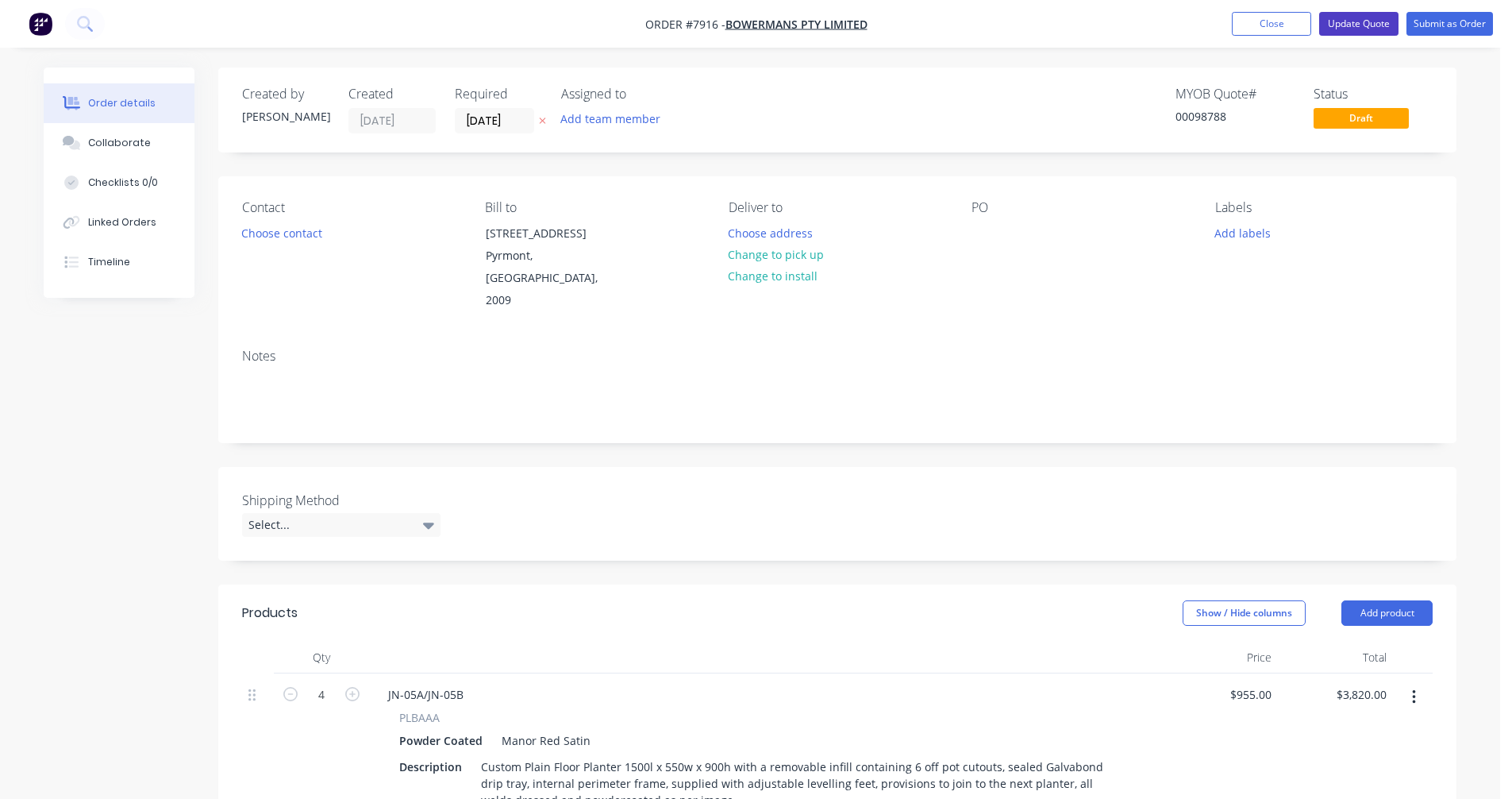
click at [1350, 22] on button "Update Quote" at bounding box center [1359, 24] width 79 height 24
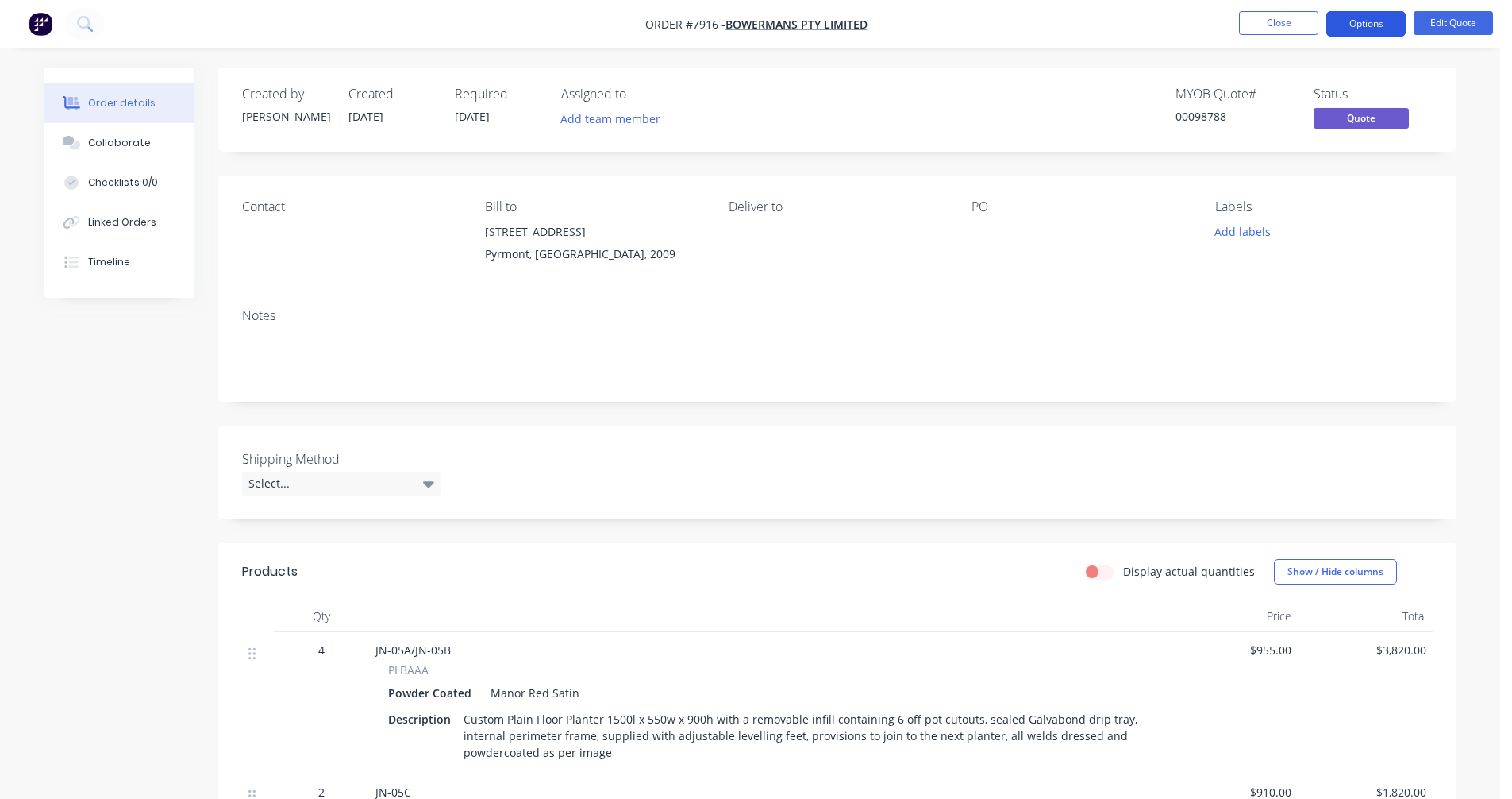
click at [1354, 20] on button "Options" at bounding box center [1366, 24] width 79 height 26
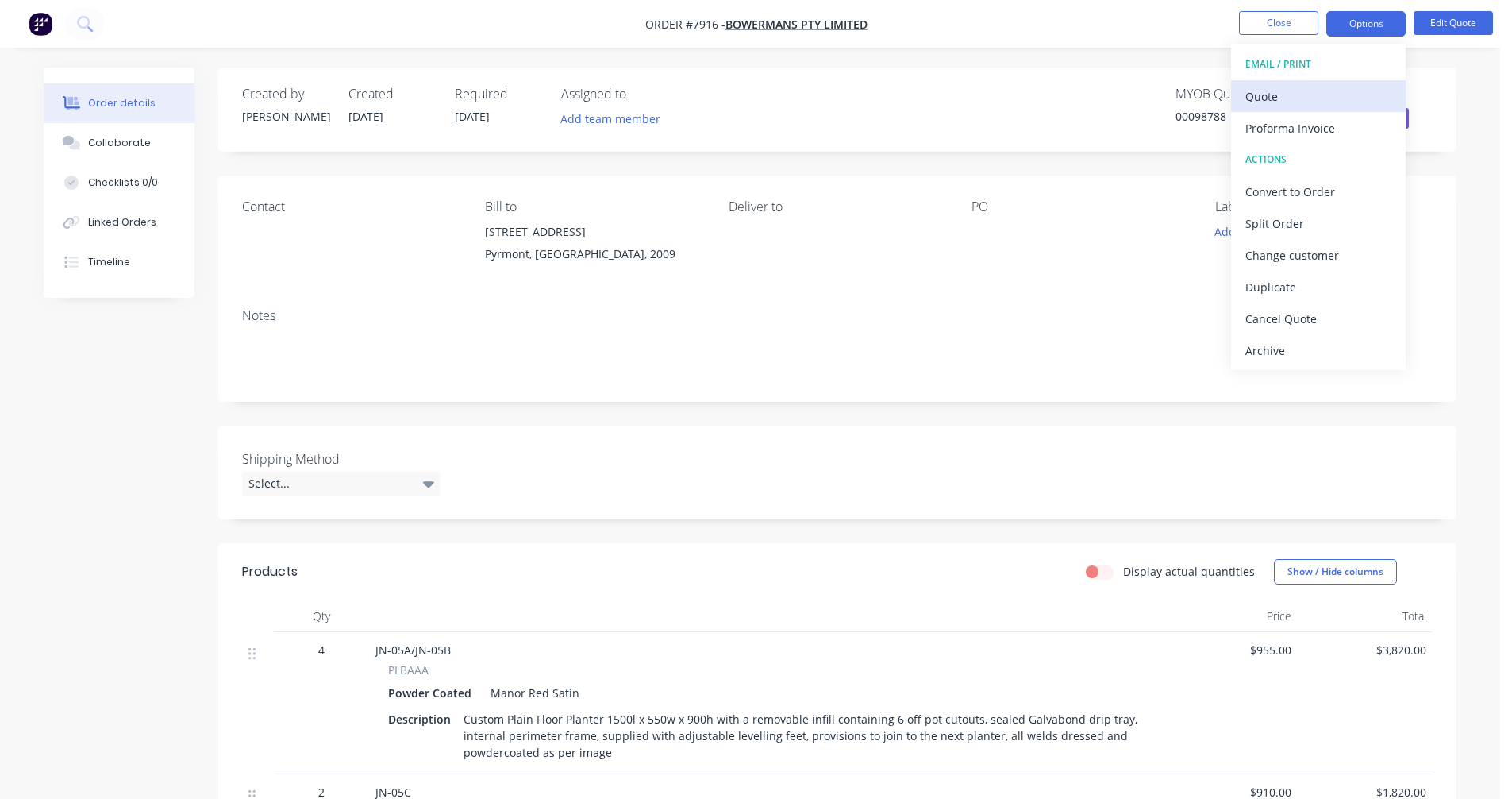
click at [1289, 100] on div "Quote" at bounding box center [1318, 96] width 146 height 23
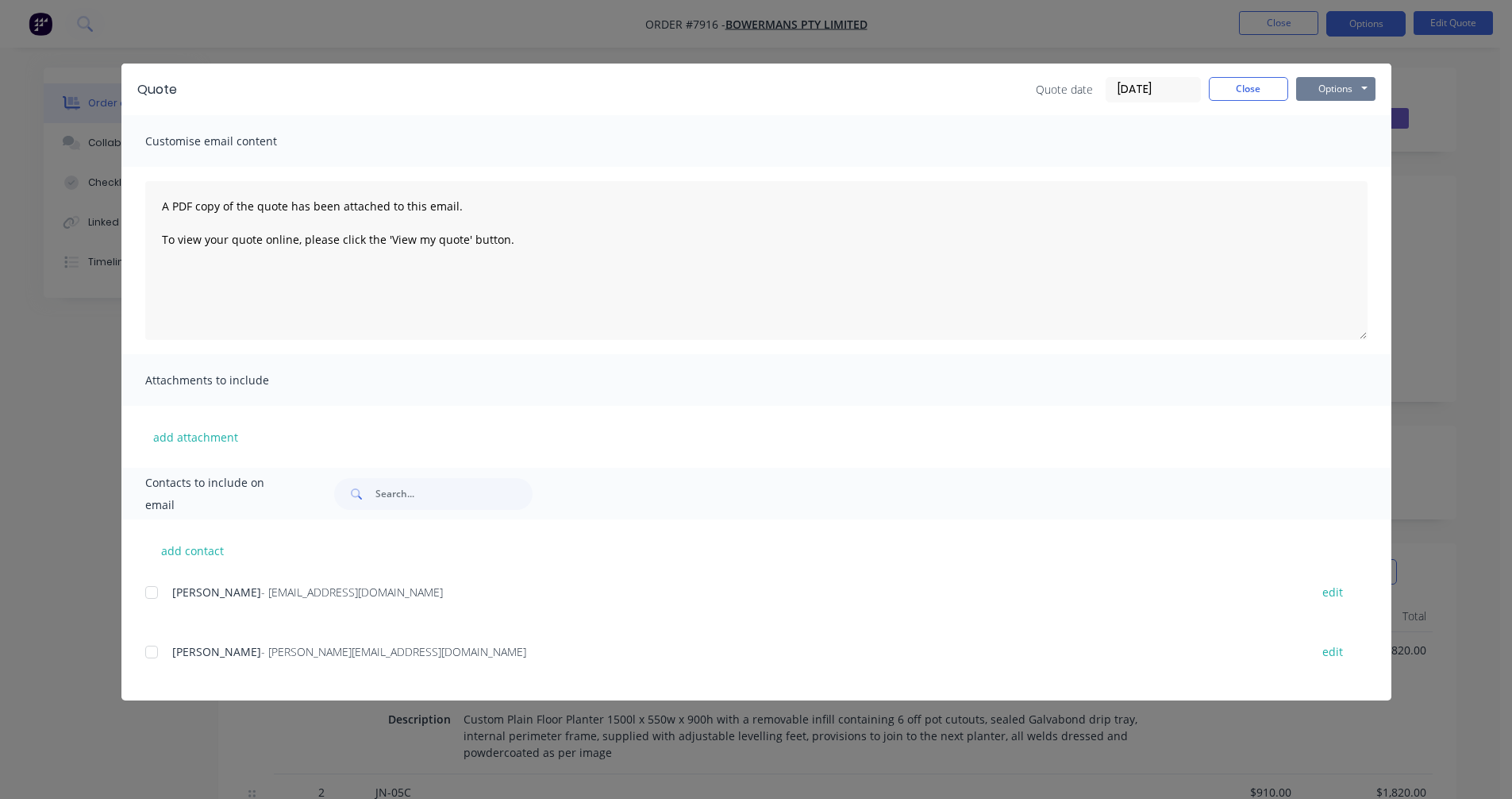
click at [1333, 88] on button "Options" at bounding box center [1336, 89] width 79 height 24
click at [1331, 113] on button "Preview" at bounding box center [1347, 117] width 102 height 26
drag, startPoint x: 1255, startPoint y: 85, endPoint x: 1257, endPoint y: 74, distance: 11.2
click at [1255, 85] on button "Close" at bounding box center [1248, 89] width 79 height 24
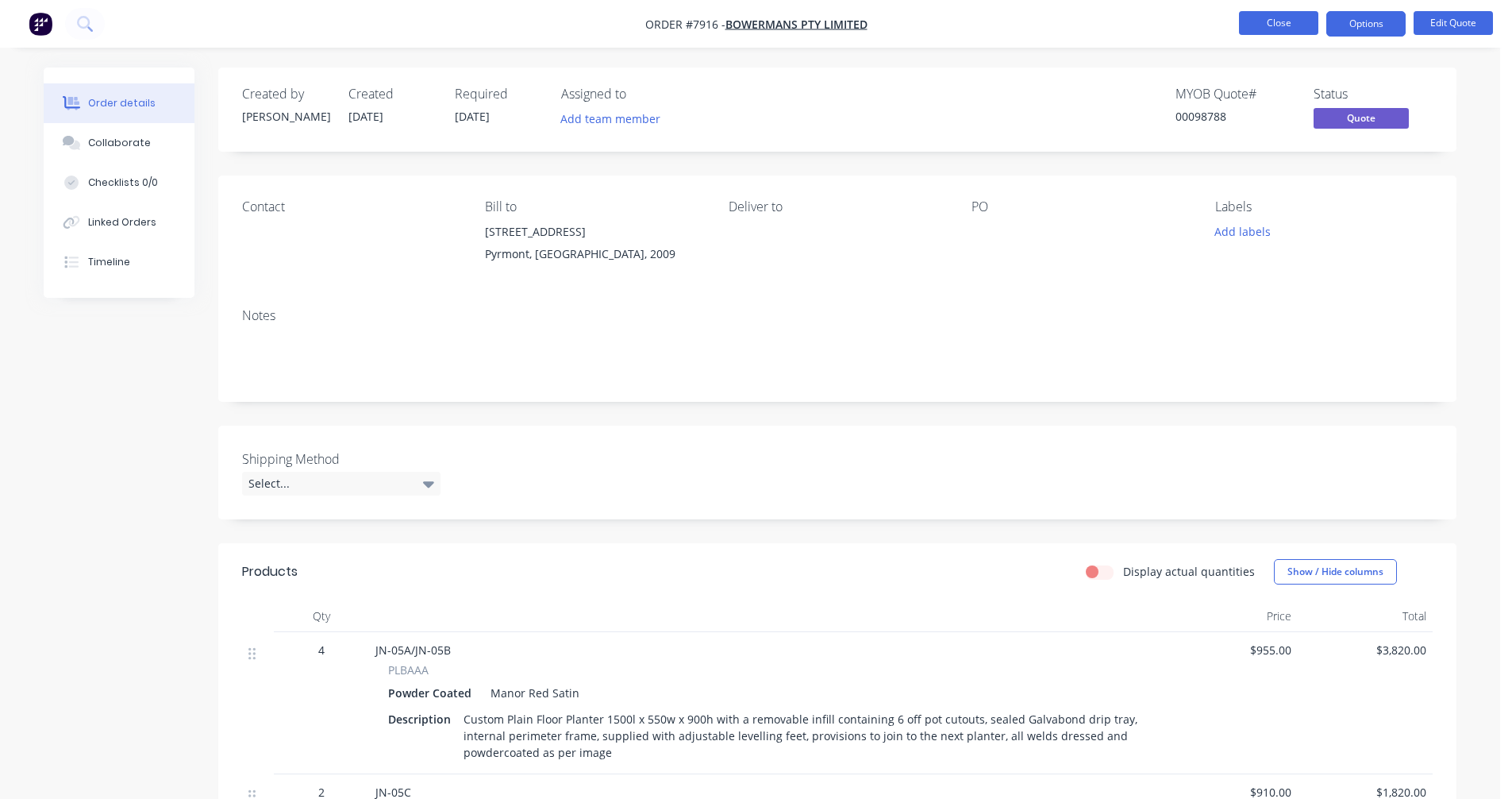
click at [1268, 24] on button "Close" at bounding box center [1279, 23] width 79 height 24
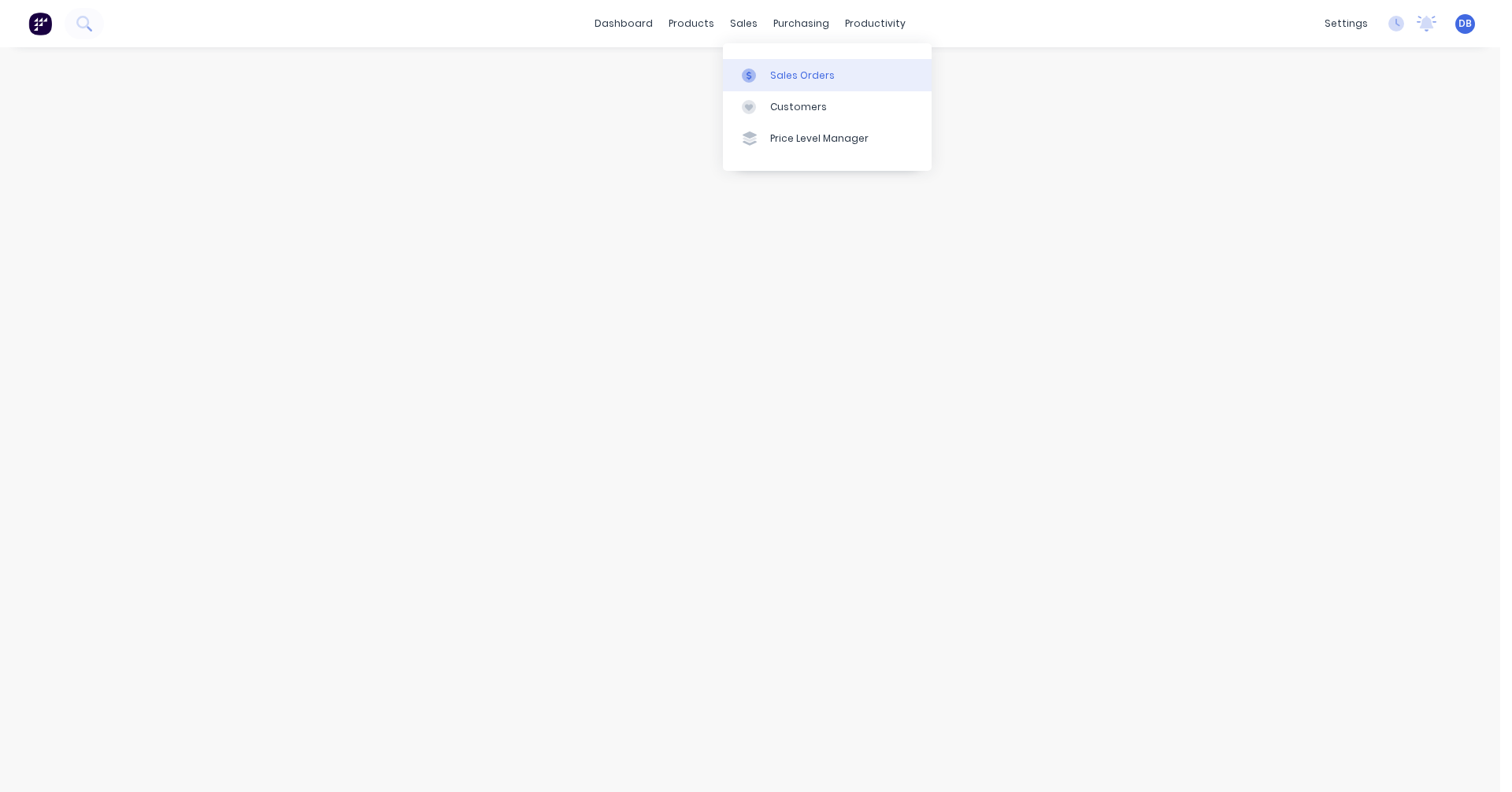
click at [765, 74] on link "Sales Orders" at bounding box center [827, 75] width 209 height 32
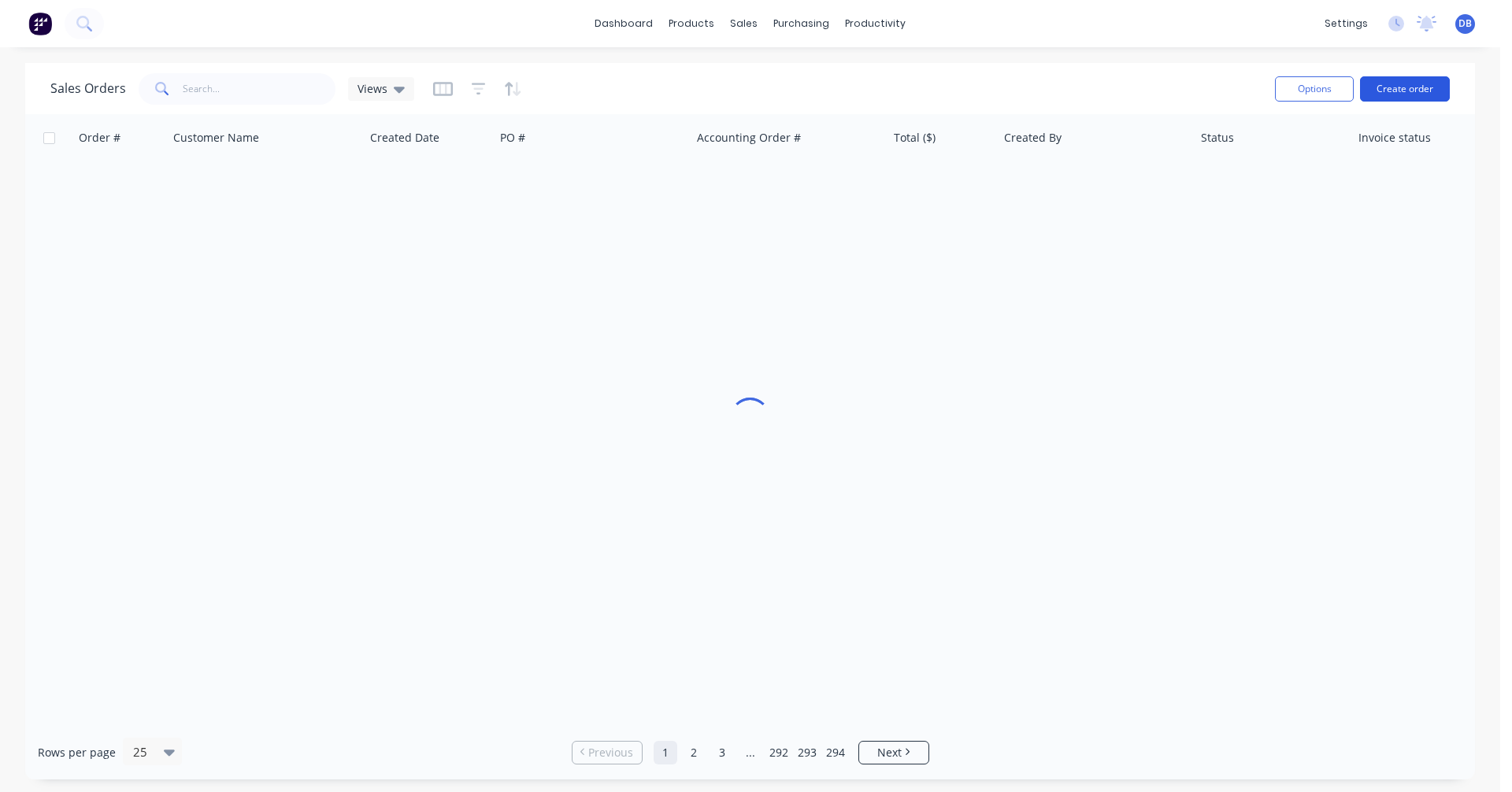
click at [1392, 80] on button "Create order" at bounding box center [1404, 89] width 89 height 26
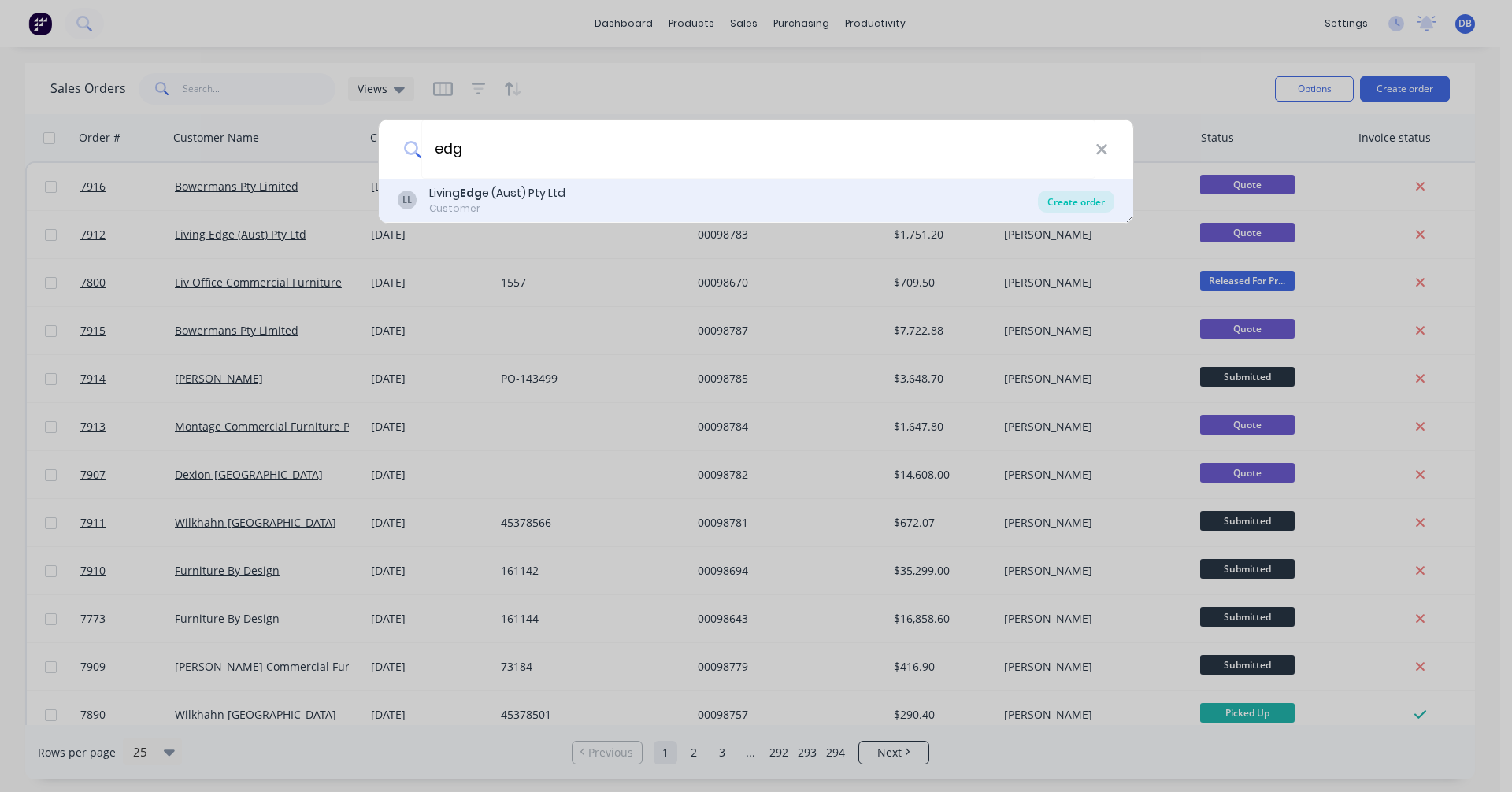
type input "edg"
click at [1077, 194] on div "Create order" at bounding box center [1076, 201] width 77 height 22
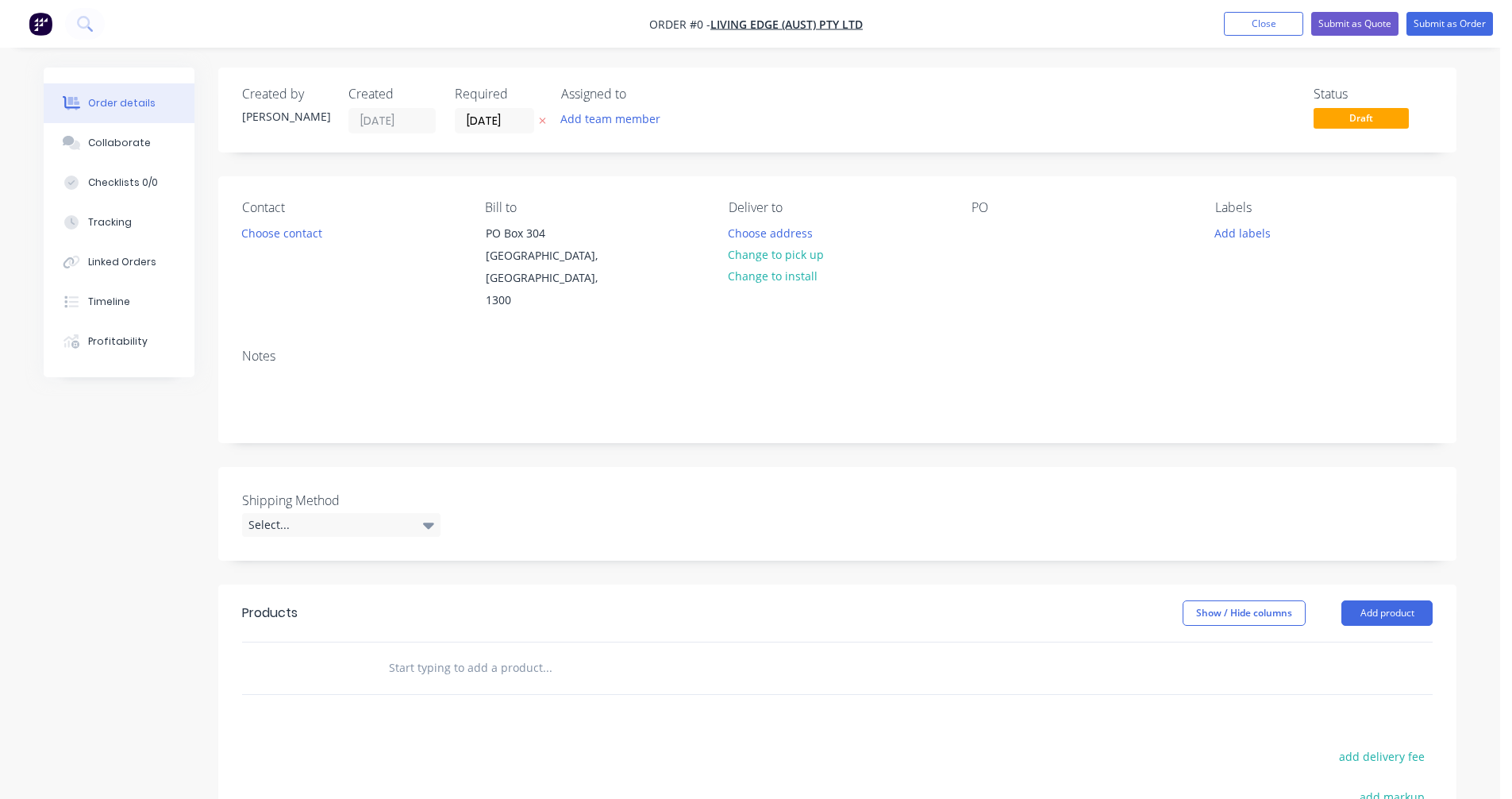
click at [408, 652] on input "text" at bounding box center [546, 668] width 317 height 32
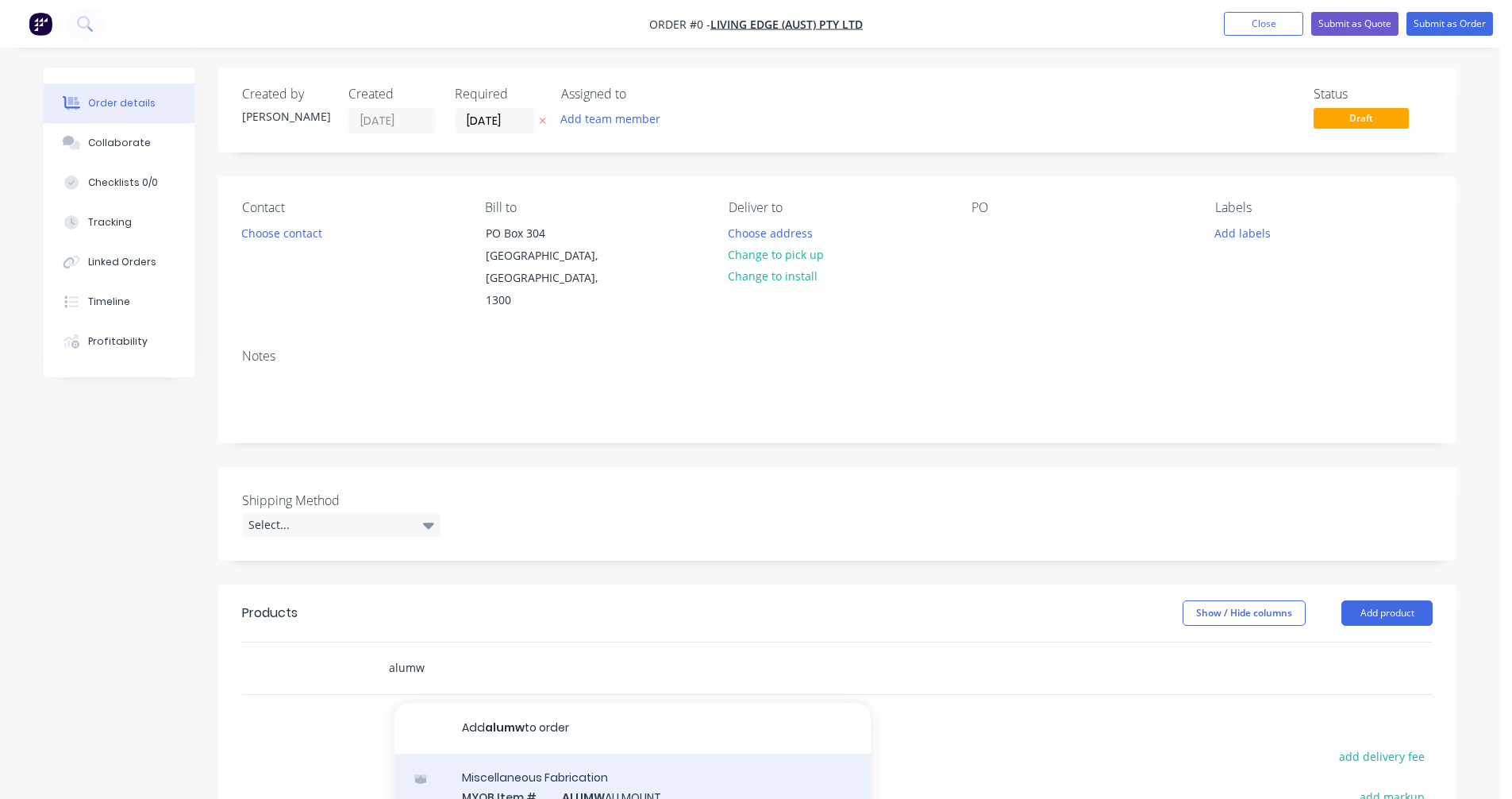
scroll to position [159, 0]
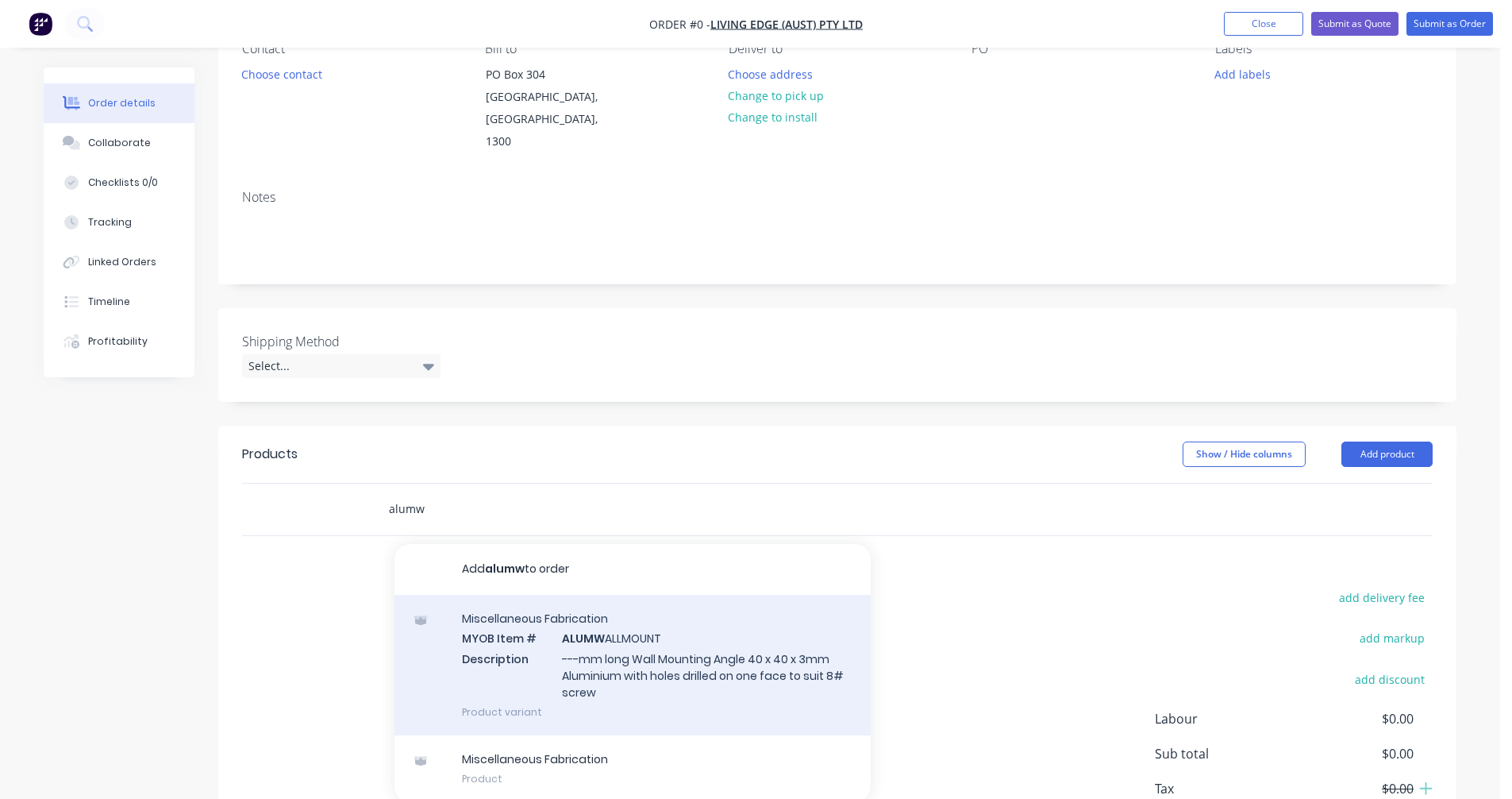
type input "alumw"
click at [624, 638] on div "Miscellaneous Fabrication MYOB Item # ALUMW ALLMOUNT Description ---mm long Wal…" at bounding box center [632, 665] width 476 height 141
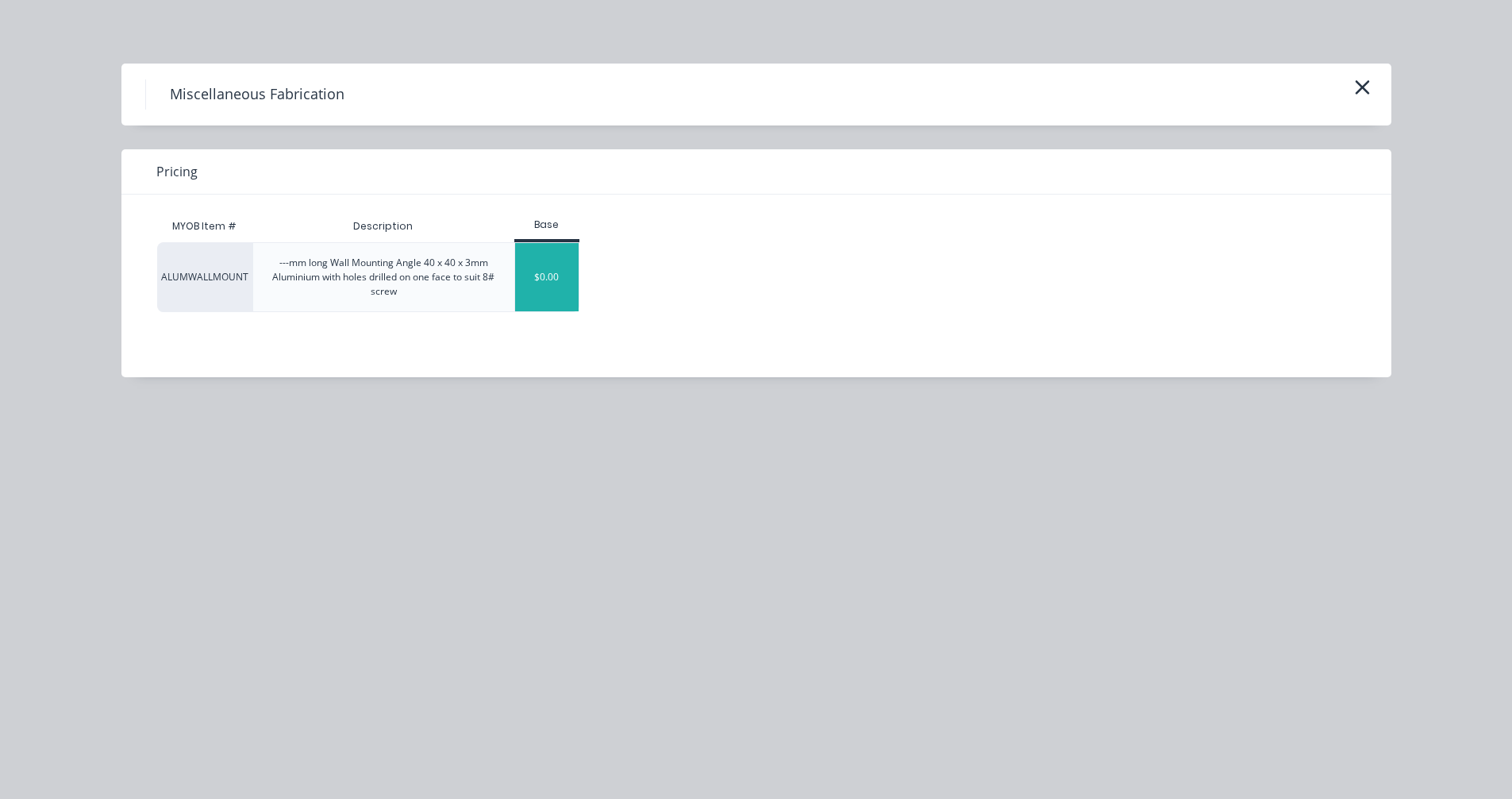
click at [519, 274] on div "$0.00" at bounding box center [547, 277] width 64 height 68
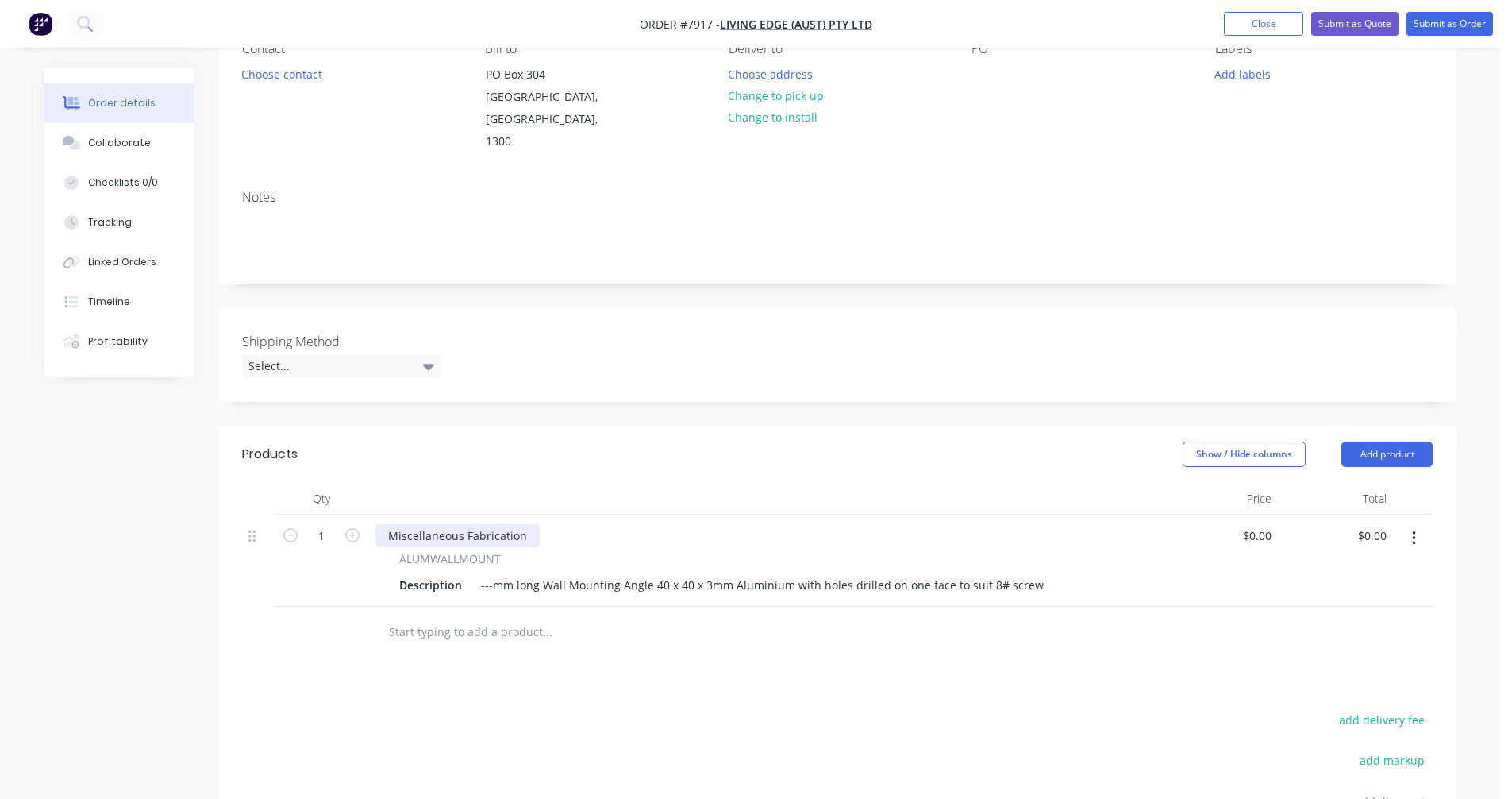
click at [523, 524] on div "Miscellaneous Fabrication" at bounding box center [457, 535] width 165 height 23
drag, startPoint x: 521, startPoint y: 514, endPoint x: 355, endPoint y: 513, distance: 166.0
click at [355, 514] on div "1 Miscellaneous Fabrication ALUMWALLMOUNT Description ---mm long Wall Mounting …" at bounding box center [836, 560] width 1190 height 92
click at [356, 528] on icon "button" at bounding box center [353, 535] width 15 height 15
type input "2"
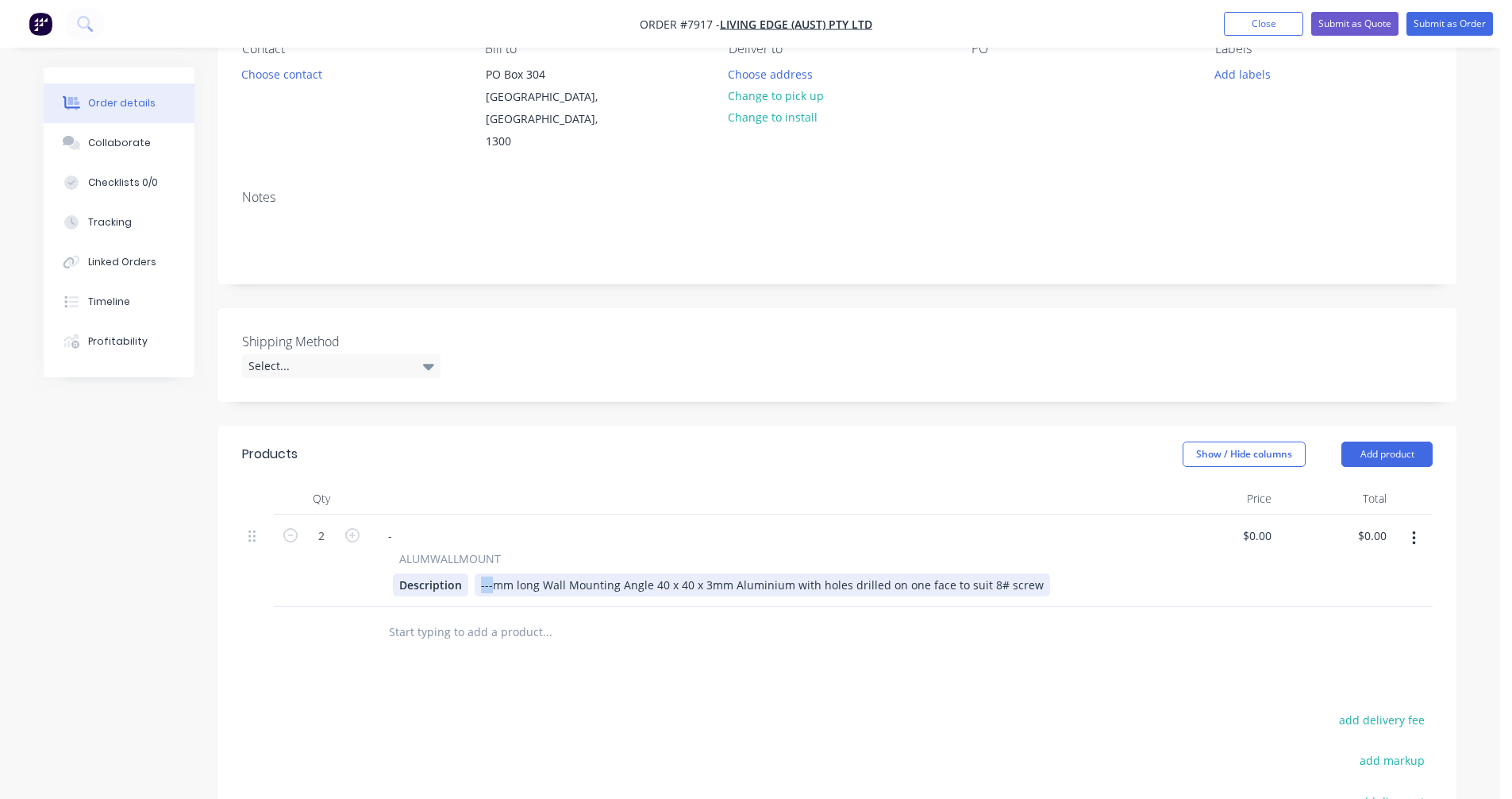
drag, startPoint x: 491, startPoint y: 561, endPoint x: 464, endPoint y: 556, distance: 27.5
click at [464, 573] on div "Description ---mm long Wall Mounting Angle 40 x 40 x 3mm Aluminium with holes d…" at bounding box center [762, 584] width 740 height 23
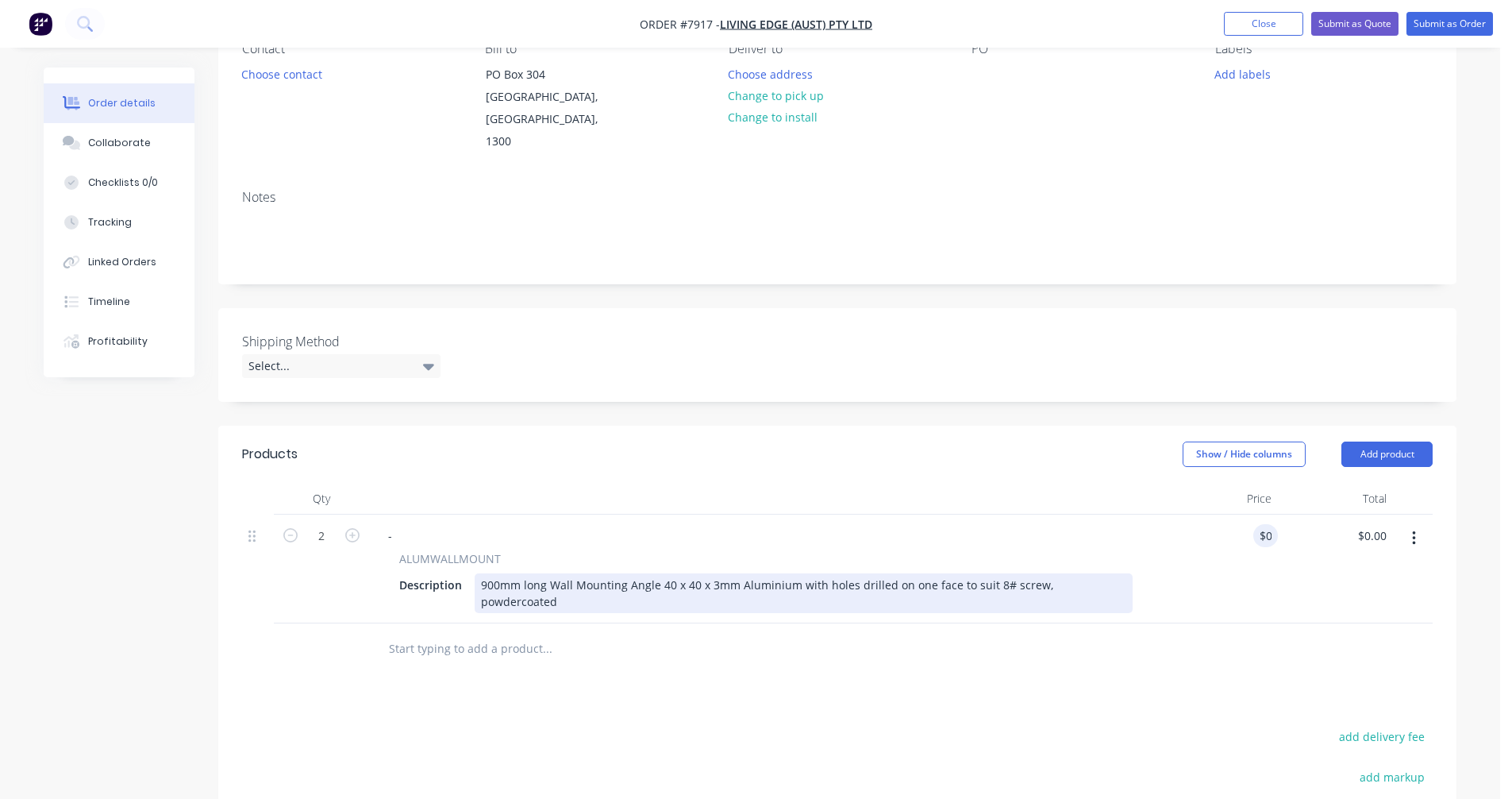
click at [723, 573] on div "900mm long Wall Mounting Angle 40 x 40 x 3mm Aluminium with holes drilled on on…" at bounding box center [803, 592] width 658 height 40
type input "$42.00"
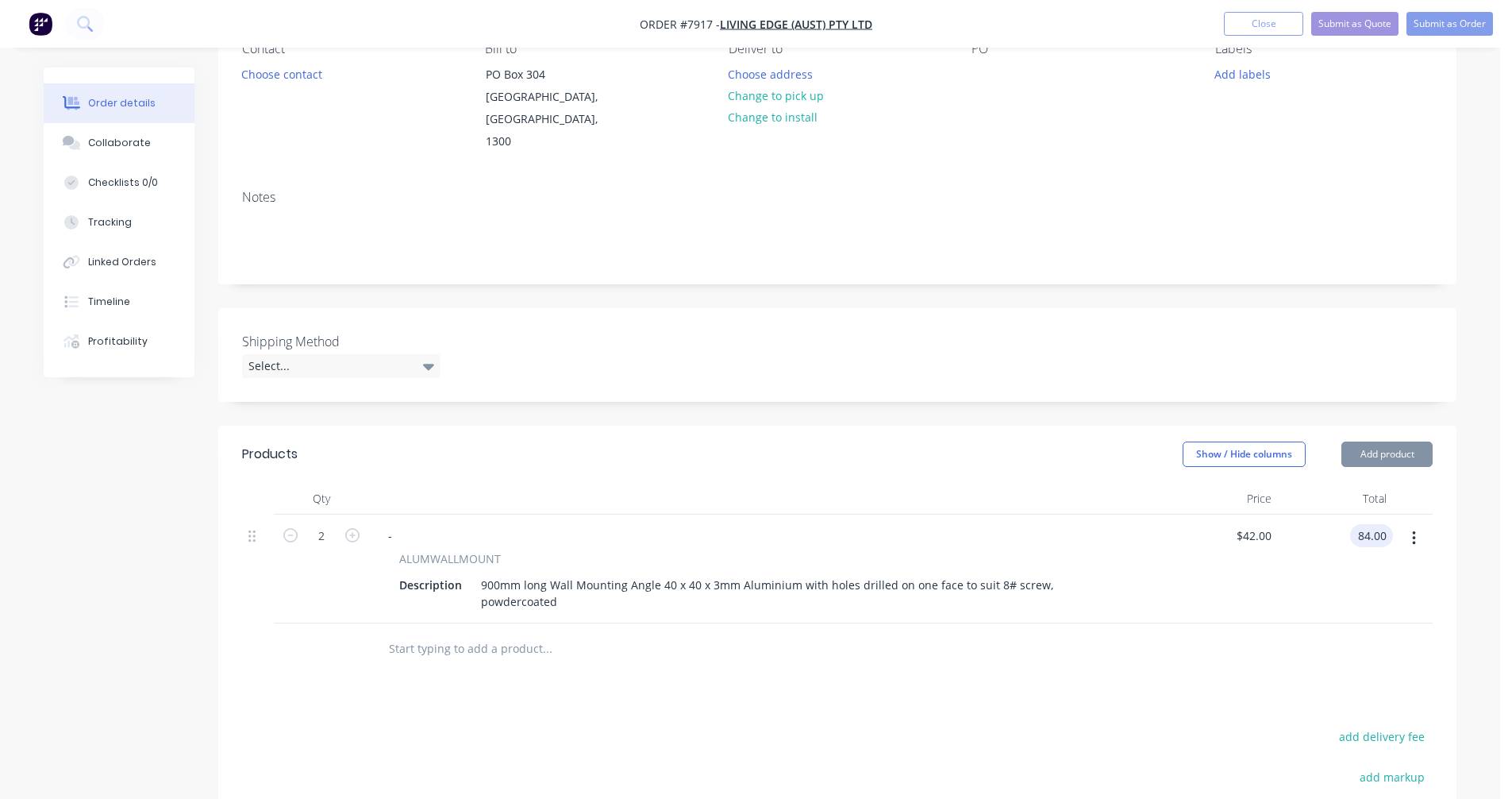
type input "$84.00"
click at [450, 633] on input "text" at bounding box center [546, 648] width 317 height 32
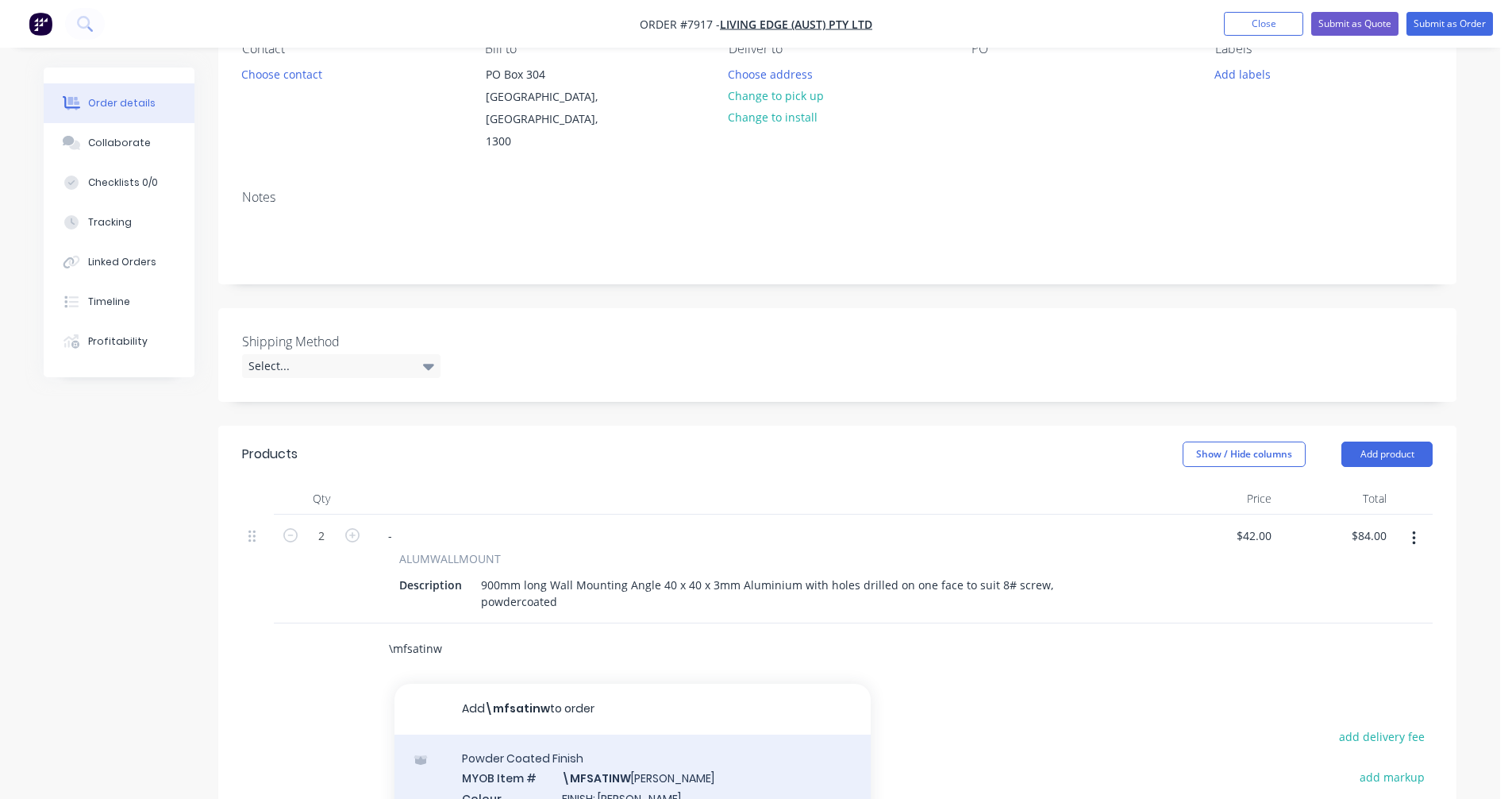
type input "\mfsatinw"
click at [606, 744] on div "Powder Coated Finish MYOB Item # \MFSATINW [PERSON_NAME] Colour FINISH: Satin W…" at bounding box center [632, 788] width 476 height 108
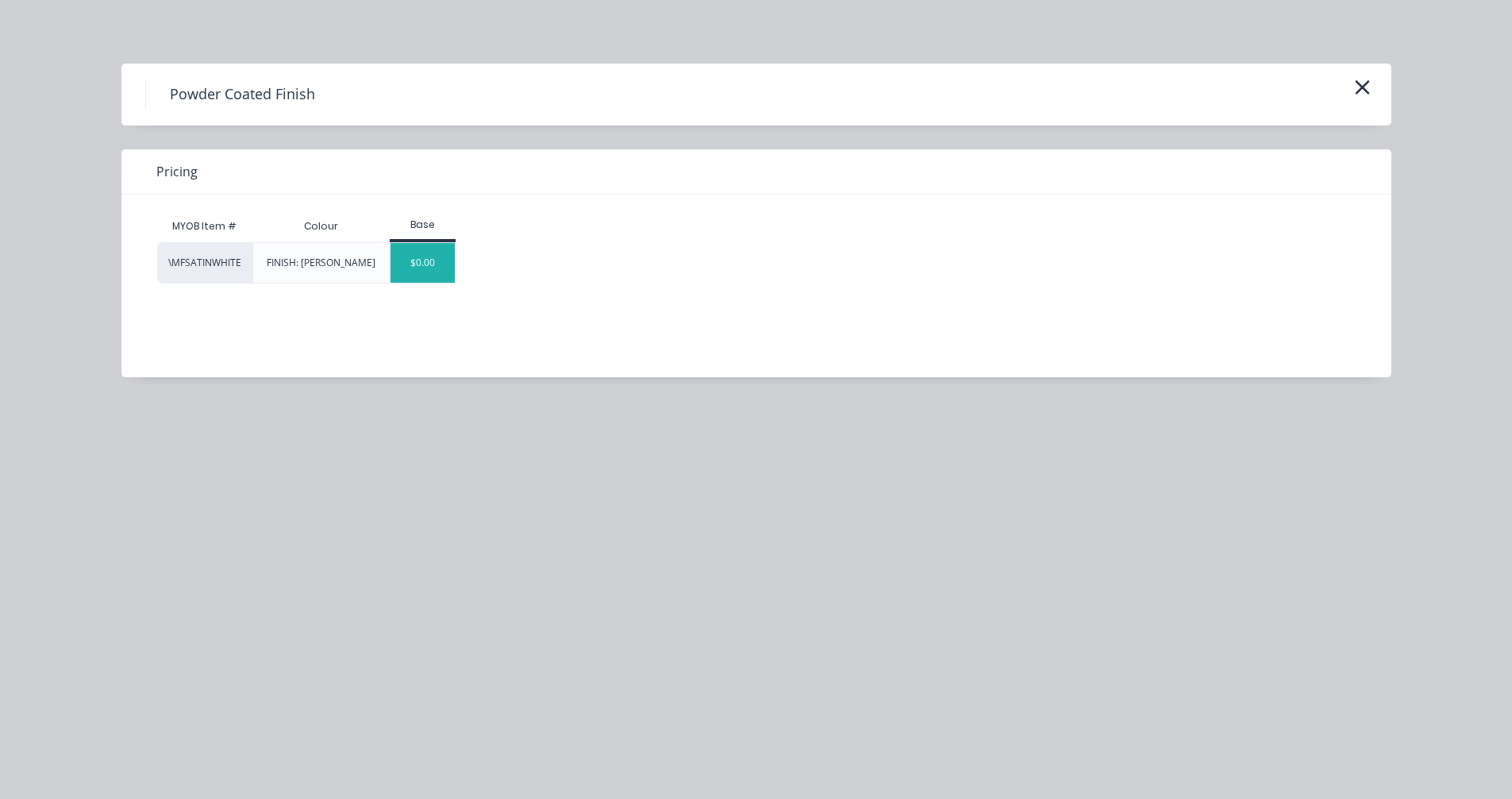
click at [431, 259] on div "$0.00" at bounding box center [423, 262] width 64 height 40
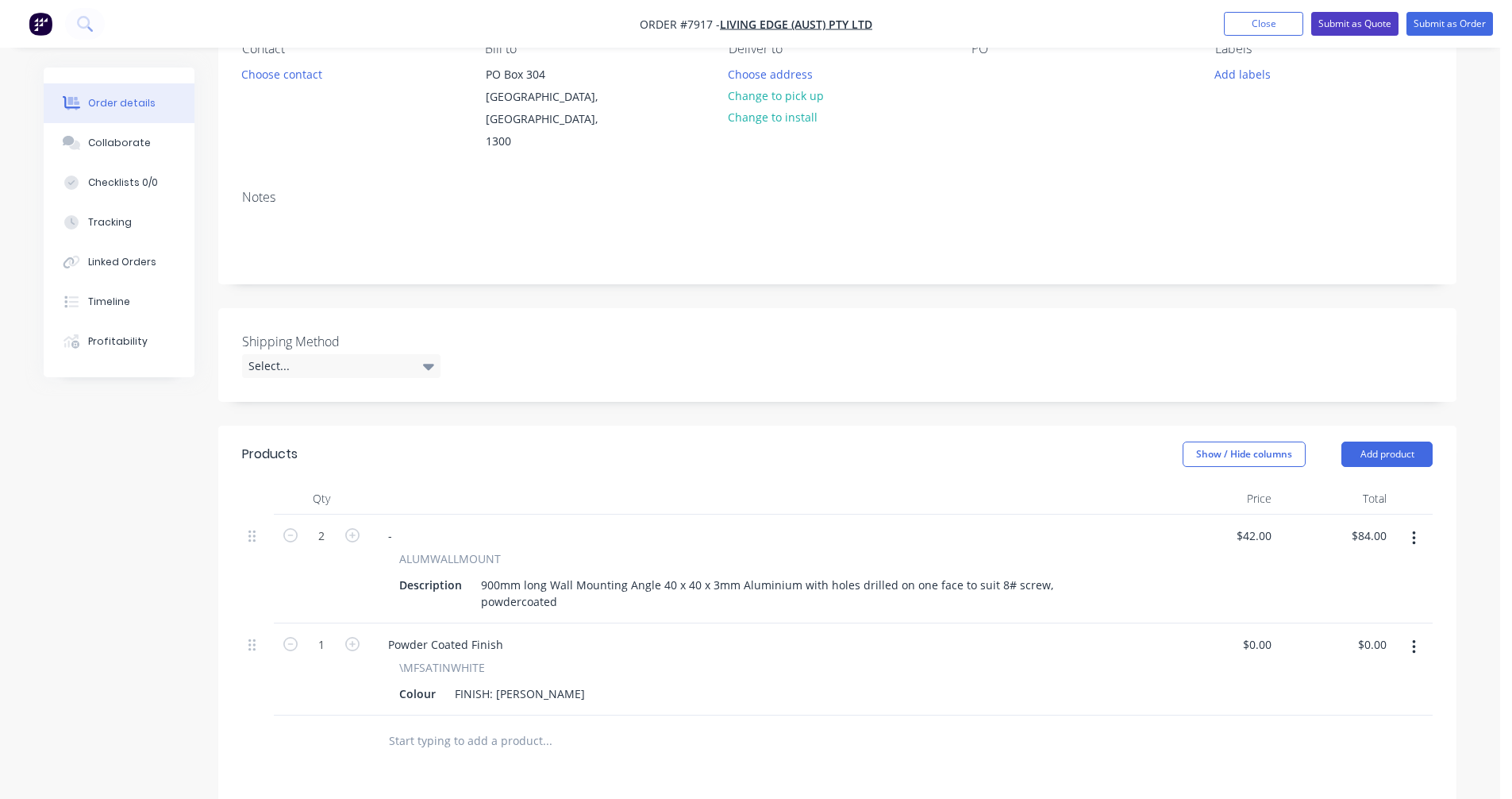
click at [1354, 21] on button "Submit as Quote" at bounding box center [1354, 24] width 87 height 24
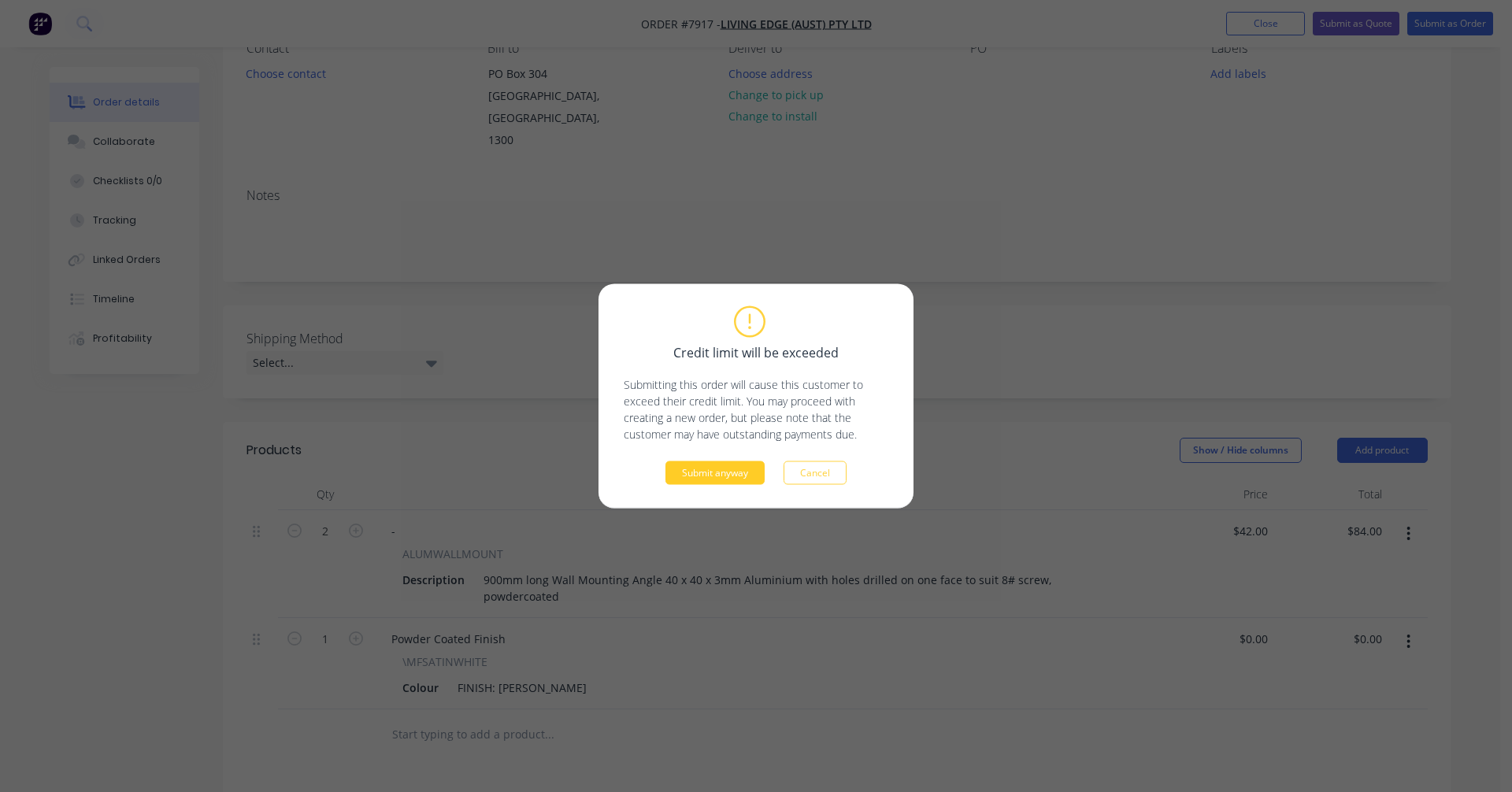
click at [718, 464] on button "Submit anyway" at bounding box center [715, 473] width 99 height 24
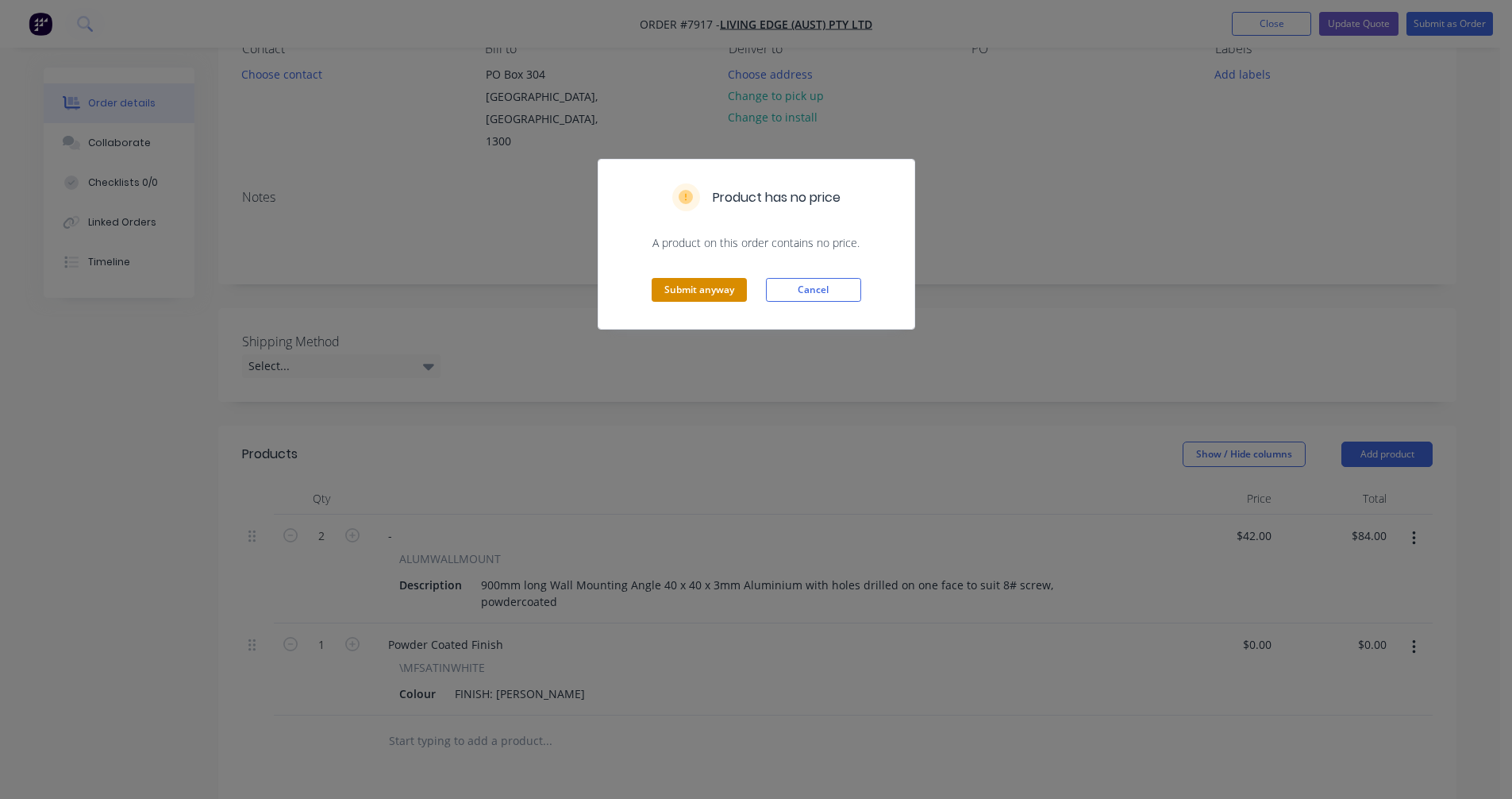
click at [709, 286] on button "Submit anyway" at bounding box center [699, 290] width 96 height 24
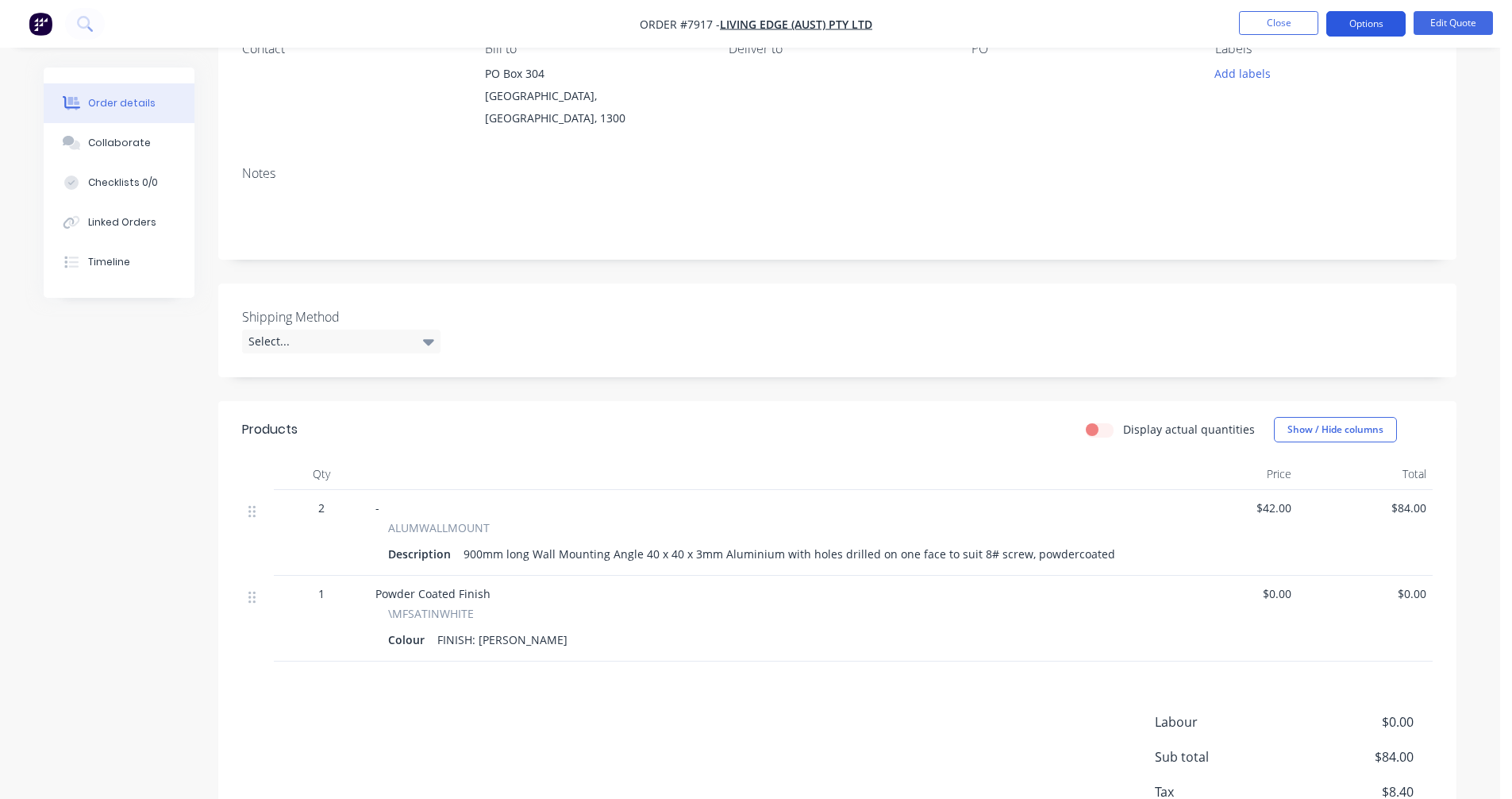
click at [1362, 21] on button "Options" at bounding box center [1366, 24] width 79 height 26
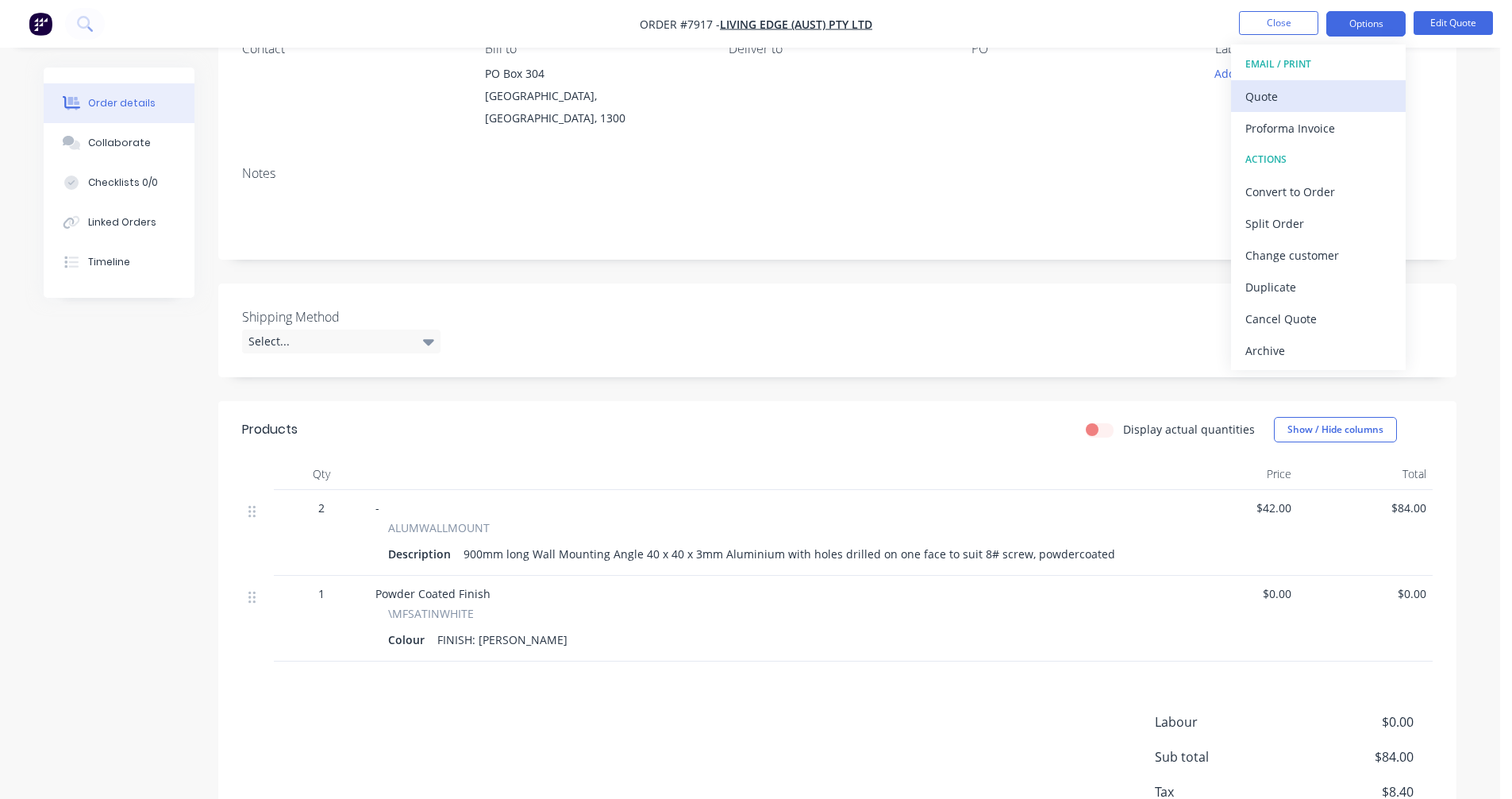
click at [1294, 93] on div "Quote" at bounding box center [1318, 96] width 146 height 23
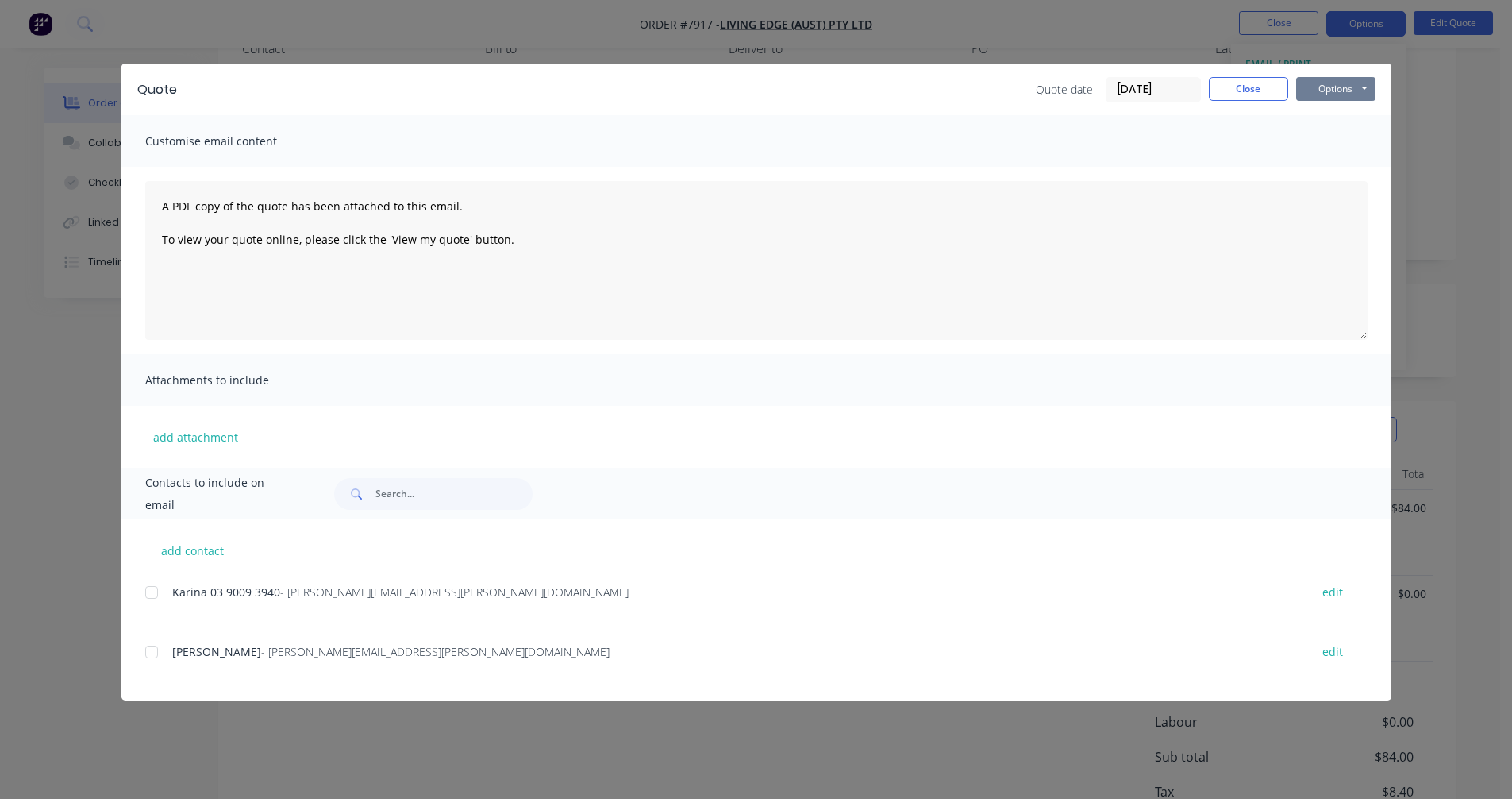
click at [1344, 90] on button "Options" at bounding box center [1336, 89] width 79 height 24
click at [1340, 114] on button "Preview" at bounding box center [1347, 117] width 102 height 26
click at [1254, 84] on button "Close" at bounding box center [1248, 89] width 79 height 24
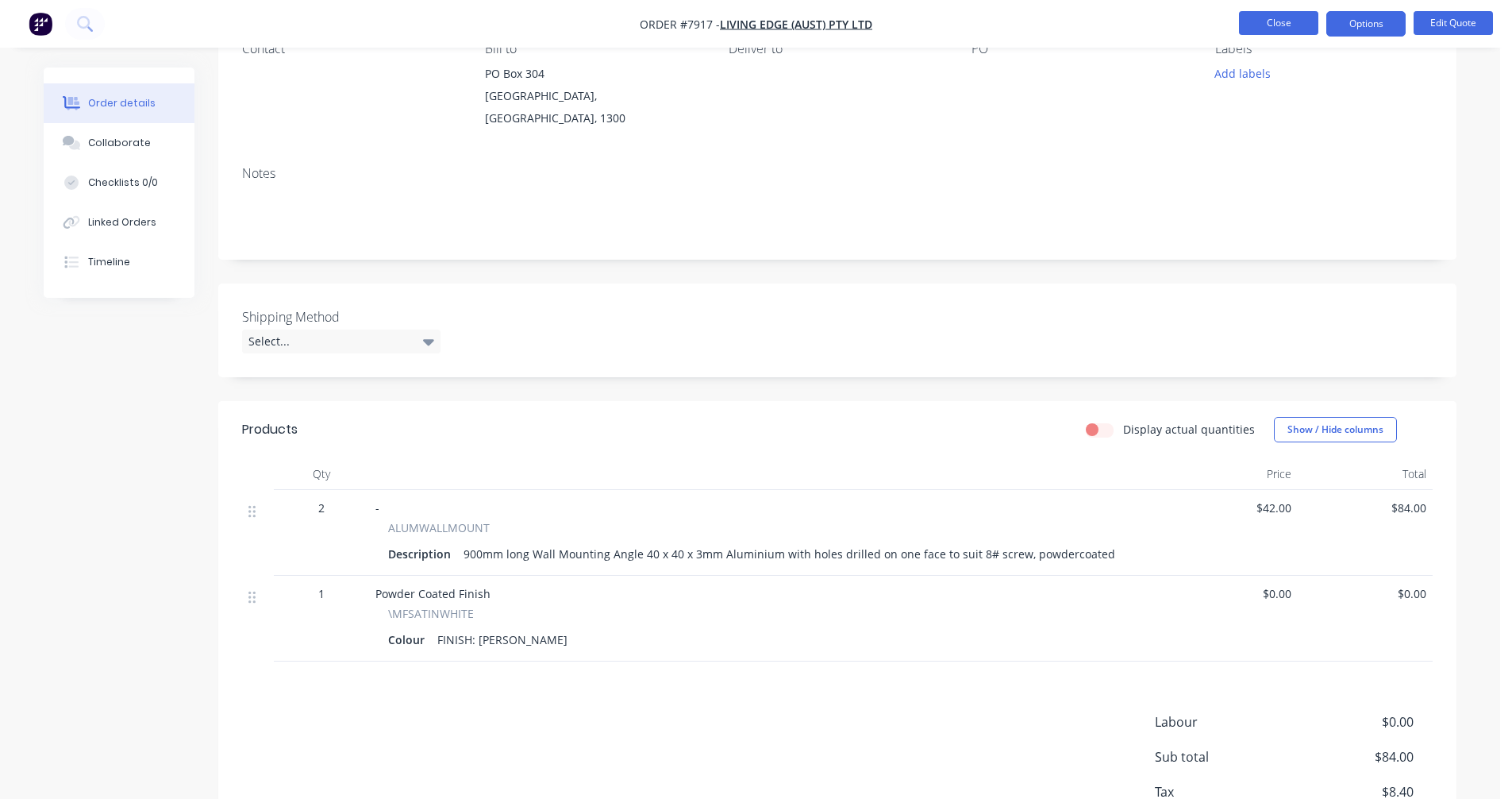
click at [1281, 29] on button "Close" at bounding box center [1279, 23] width 79 height 24
